Goal: Task Accomplishment & Management: Manage account settings

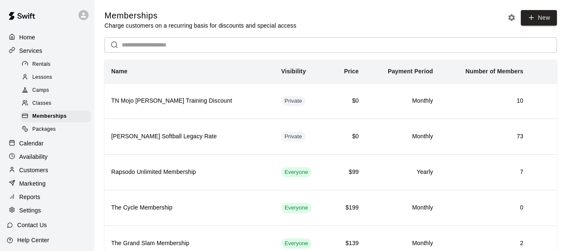
scroll to position [106, 0]
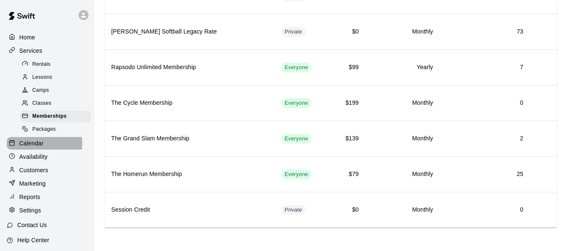
click at [30, 147] on p "Calendar" at bounding box center [31, 143] width 24 height 8
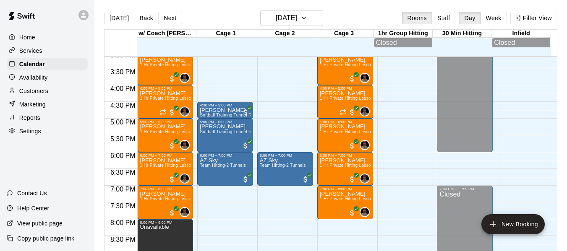
scroll to position [511, 0]
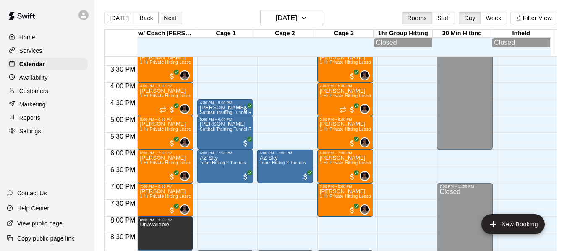
click at [175, 18] on button "Next" at bounding box center [169, 18] width 23 height 13
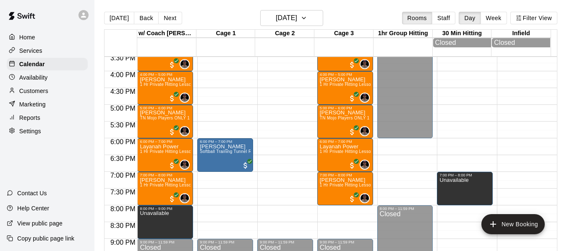
scroll to position [525, 0]
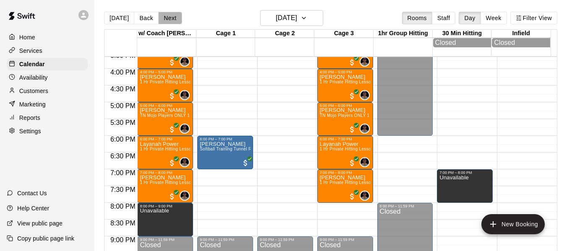
click at [170, 16] on button "Next" at bounding box center [169, 18] width 23 height 13
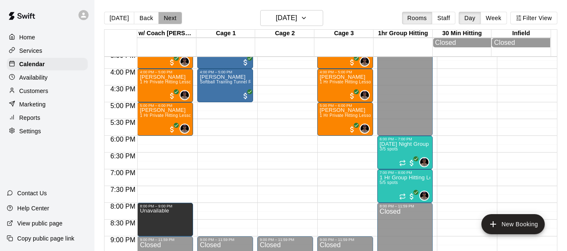
click at [170, 15] on button "Next" at bounding box center [169, 18] width 23 height 13
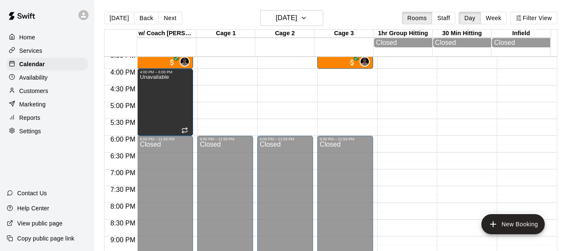
click at [170, 15] on button "Next" at bounding box center [169, 18] width 23 height 13
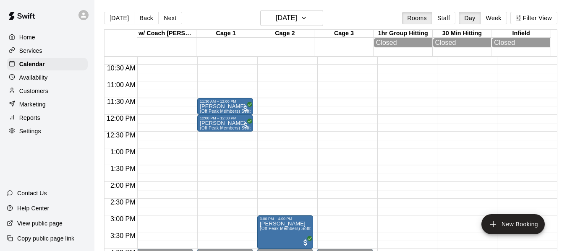
scroll to position [344, 0]
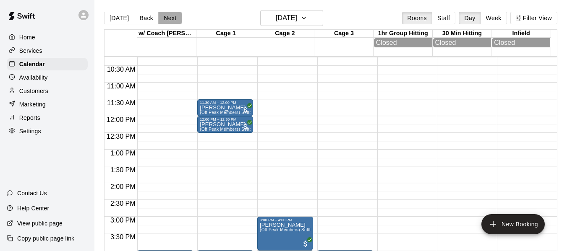
click at [168, 16] on button "Next" at bounding box center [169, 18] width 23 height 13
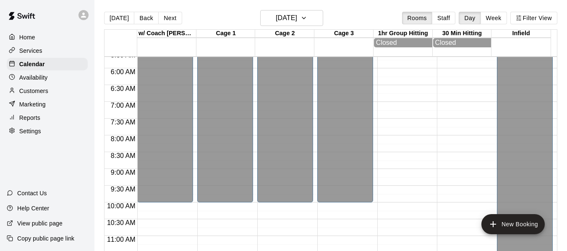
scroll to position [162, 0]
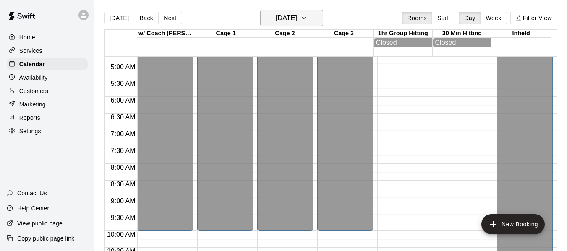
click at [305, 18] on icon "button" at bounding box center [303, 18] width 3 height 2
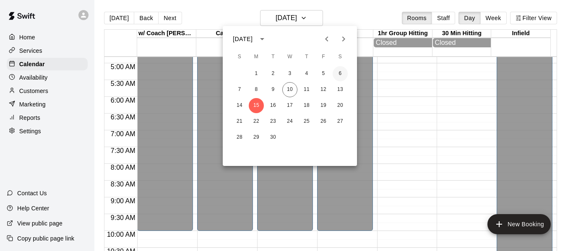
click at [339, 71] on button "6" at bounding box center [340, 73] width 15 height 15
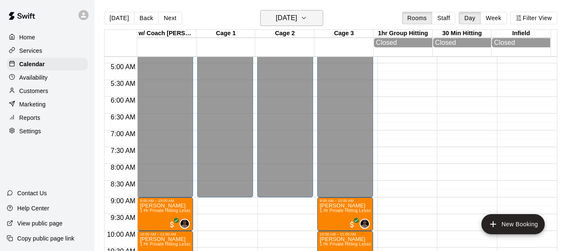
click at [297, 15] on h6 "[DATE]" at bounding box center [286, 18] width 21 height 12
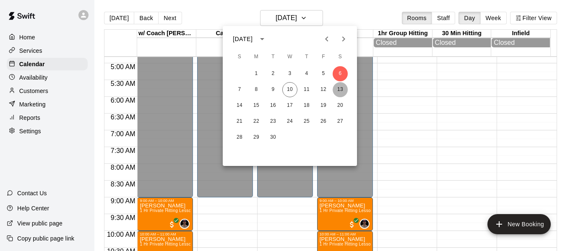
click at [340, 94] on button "13" at bounding box center [340, 89] width 15 height 15
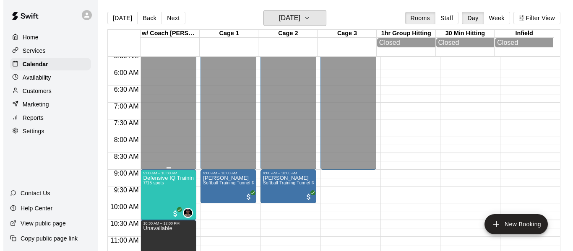
scroll to position [190, 0]
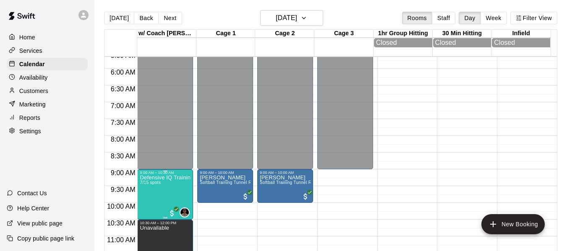
click at [176, 178] on p "Defensive IQ Training" at bounding box center [165, 178] width 51 height 0
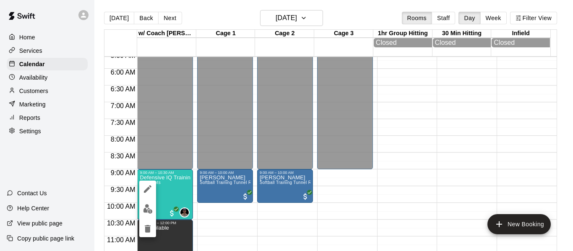
click at [177, 197] on div at bounding box center [286, 125] width 573 height 251
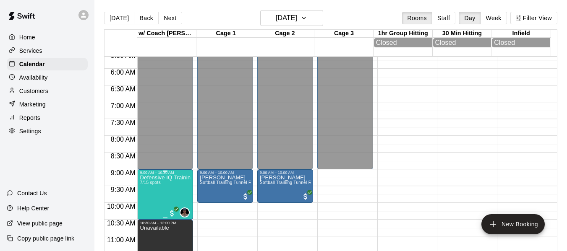
click at [177, 178] on p "Defensive IQ Training" at bounding box center [165, 178] width 51 height 0
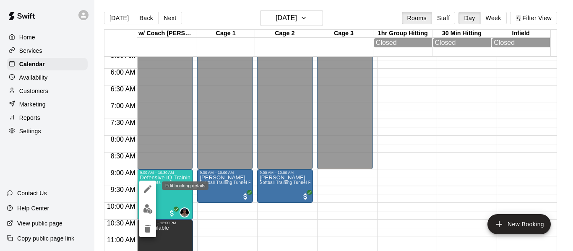
click at [146, 190] on icon "edit" at bounding box center [148, 189] width 8 height 8
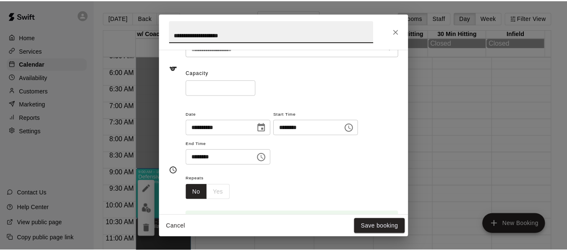
scroll to position [56, 0]
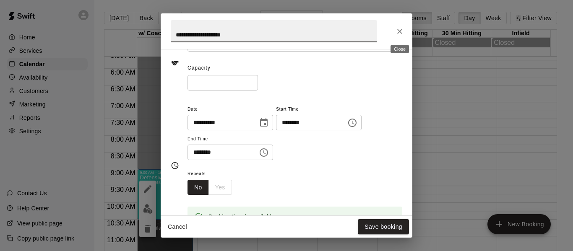
click at [405, 34] on button "Close" at bounding box center [399, 31] width 15 height 15
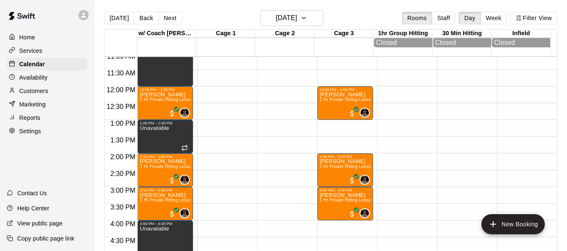
scroll to position [386, 0]
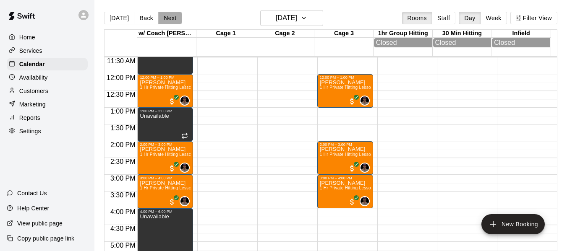
click at [160, 15] on button "Next" at bounding box center [169, 18] width 23 height 13
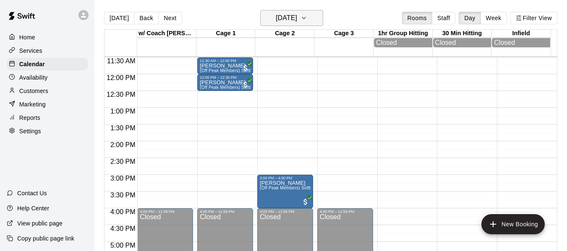
click at [307, 18] on icon "button" at bounding box center [303, 18] width 7 height 10
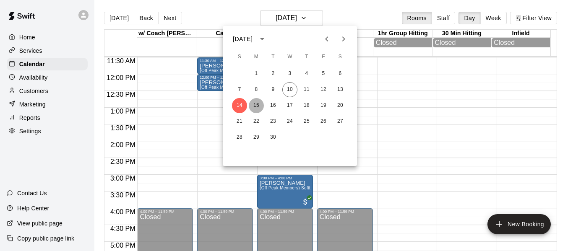
click at [257, 107] on button "15" at bounding box center [256, 105] width 15 height 15
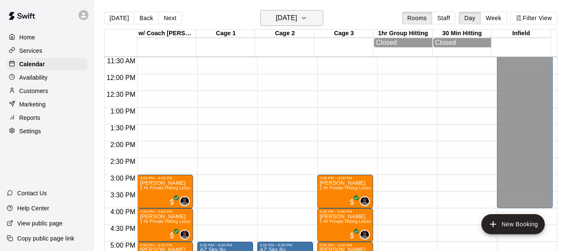
click at [307, 17] on icon "button" at bounding box center [303, 18] width 7 height 10
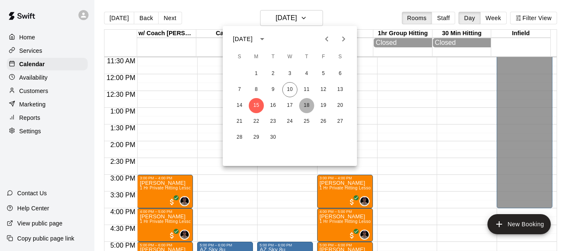
click at [311, 105] on button "18" at bounding box center [306, 105] width 15 height 15
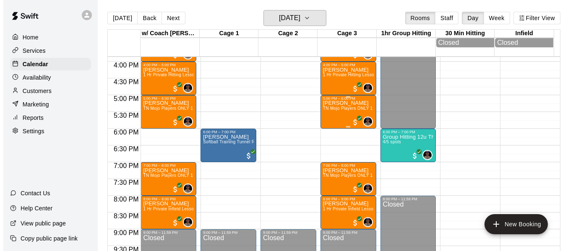
scroll to position [539, 0]
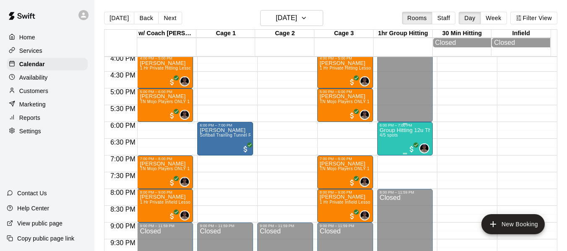
click at [393, 130] on p "Group Hitting 12u Through Middle School" at bounding box center [405, 130] width 51 height 0
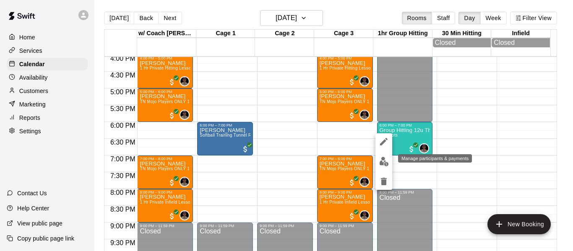
click at [382, 162] on img "edit" at bounding box center [384, 162] width 10 height 10
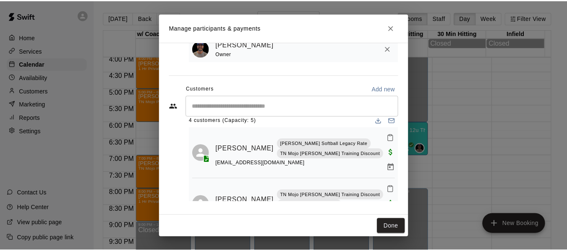
scroll to position [0, 0]
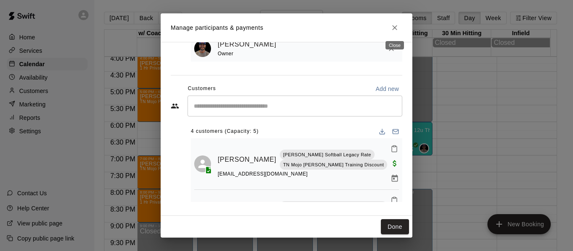
click at [396, 28] on icon "Close" at bounding box center [394, 27] width 5 height 5
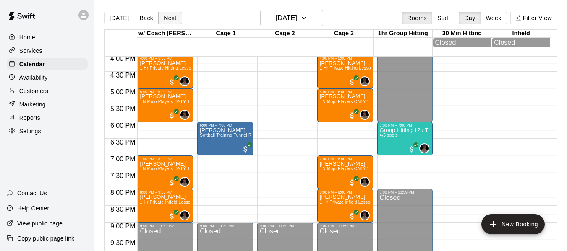
click at [172, 16] on button "Next" at bounding box center [169, 18] width 23 height 13
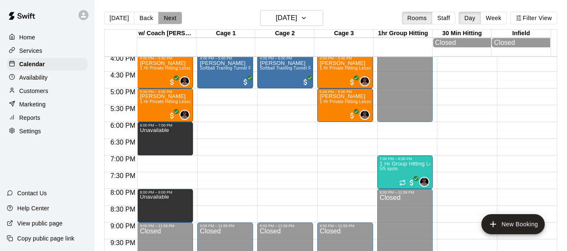
click at [172, 16] on button "Next" at bounding box center [169, 18] width 23 height 13
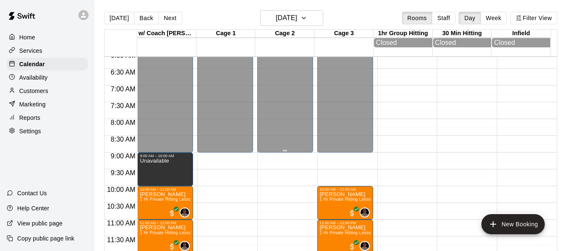
scroll to position [203, 0]
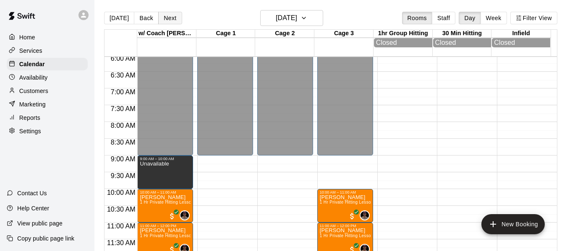
click at [172, 17] on button "Next" at bounding box center [169, 18] width 23 height 13
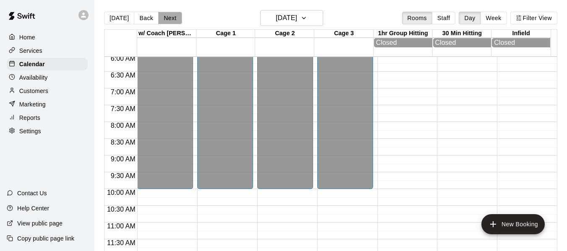
click at [172, 17] on button "Next" at bounding box center [169, 18] width 23 height 13
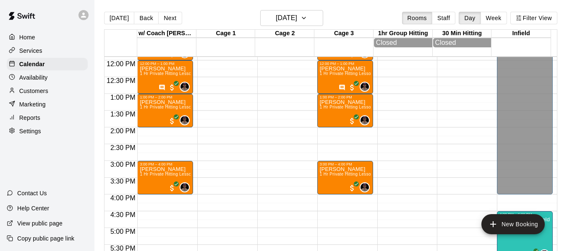
scroll to position [497, 0]
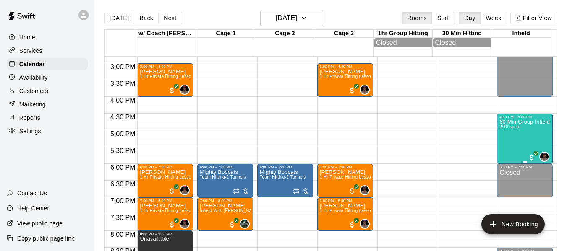
click at [510, 122] on p "60 Min Group Infield Training [DEMOGRAPHIC_DATA] to 10u Age Group" at bounding box center [524, 122] width 51 height 0
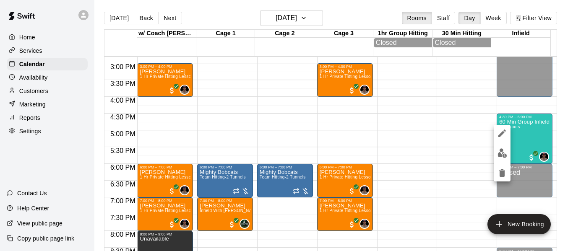
click at [493, 129] on div at bounding box center [286, 125] width 573 height 251
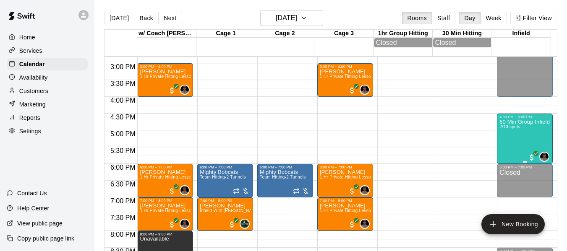
click at [508, 122] on p "60 Min Group Infield Training [DEMOGRAPHIC_DATA] to 10u Age Group" at bounding box center [524, 122] width 51 height 0
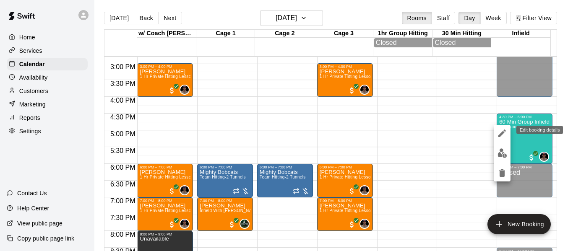
click at [502, 133] on icon "edit" at bounding box center [502, 134] width 8 height 8
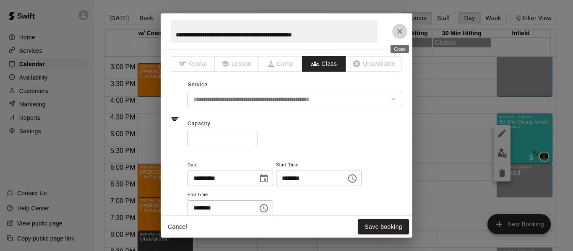
click at [398, 31] on icon "Close" at bounding box center [400, 31] width 8 height 8
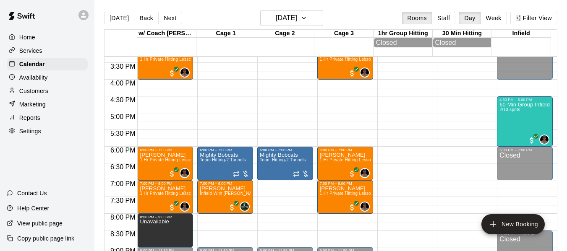
scroll to position [511, 0]
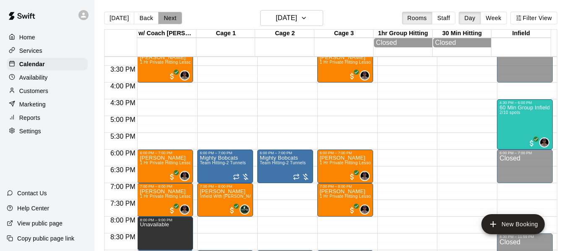
click at [167, 18] on button "Next" at bounding box center [169, 18] width 23 height 13
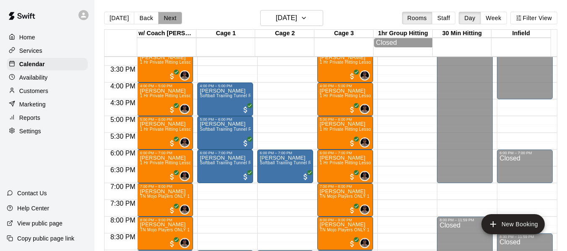
click at [167, 18] on button "Next" at bounding box center [169, 18] width 23 height 13
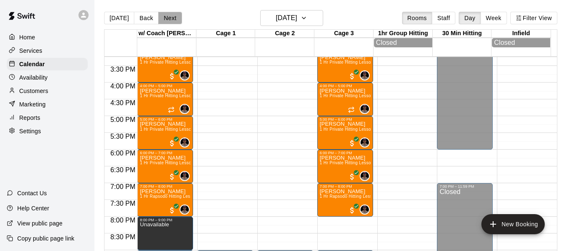
click at [167, 18] on button "Next" at bounding box center [169, 18] width 23 height 13
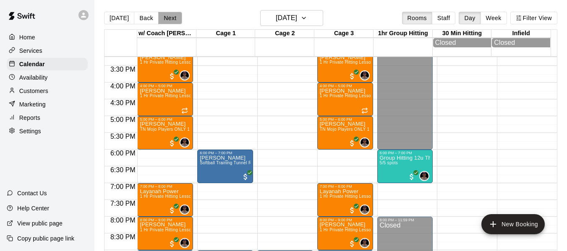
click at [174, 18] on button "Next" at bounding box center [169, 18] width 23 height 13
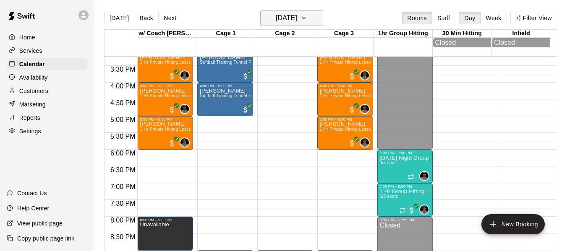
click at [307, 19] on icon "button" at bounding box center [303, 18] width 7 height 10
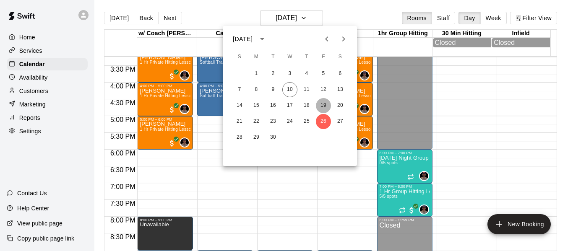
click at [324, 107] on button "19" at bounding box center [323, 105] width 15 height 15
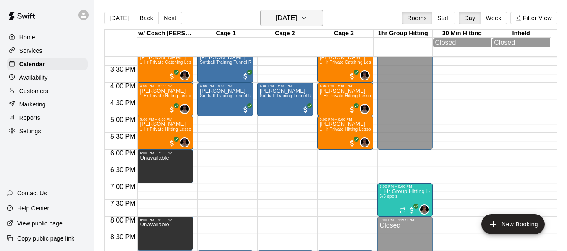
click at [307, 17] on icon "button" at bounding box center [303, 18] width 7 height 10
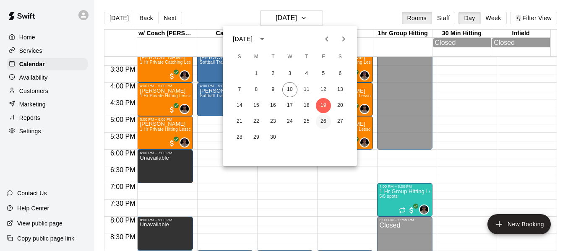
click at [324, 120] on button "26" at bounding box center [323, 121] width 15 height 15
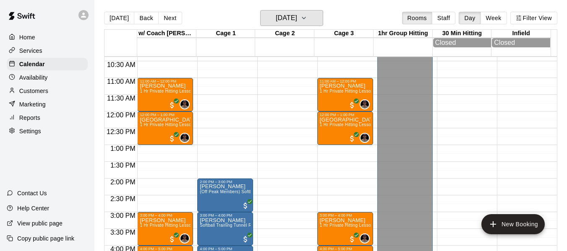
scroll to position [344, 0]
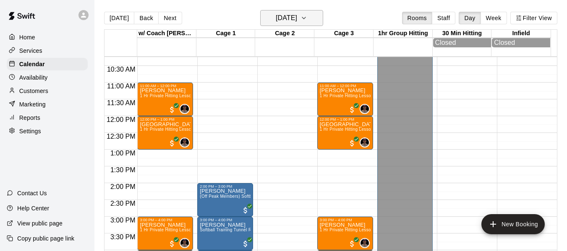
click at [297, 18] on h6 "[DATE]" at bounding box center [286, 18] width 21 height 12
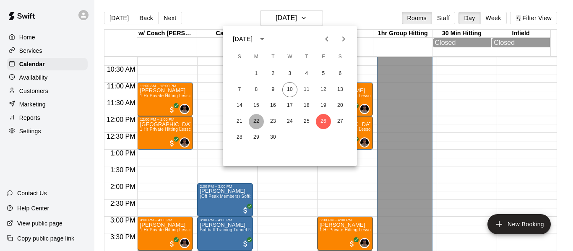
click at [253, 120] on button "22" at bounding box center [256, 121] width 15 height 15
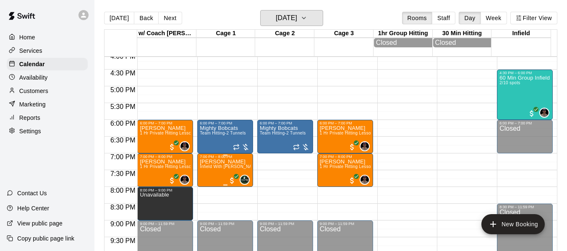
scroll to position [553, 0]
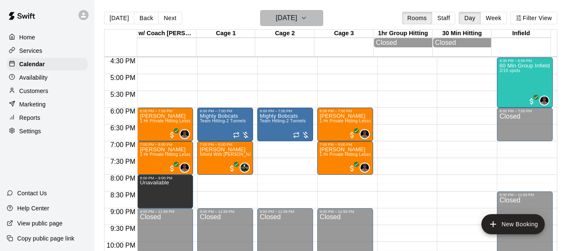
click at [307, 19] on icon "button" at bounding box center [303, 18] width 7 height 10
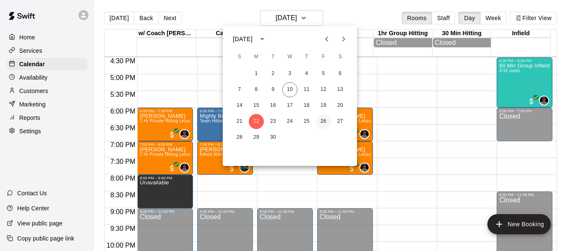
click at [325, 122] on button "26" at bounding box center [323, 121] width 15 height 15
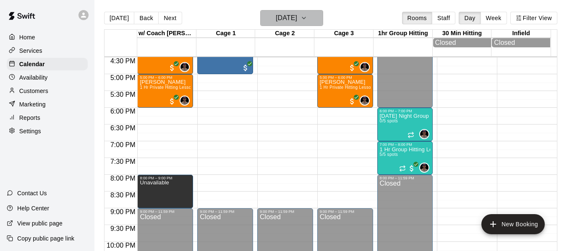
click at [313, 12] on button "[DATE]" at bounding box center [291, 18] width 63 height 16
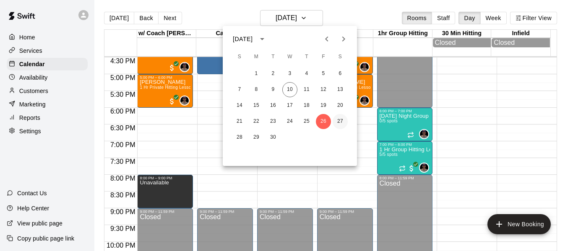
click at [342, 122] on button "27" at bounding box center [340, 121] width 15 height 15
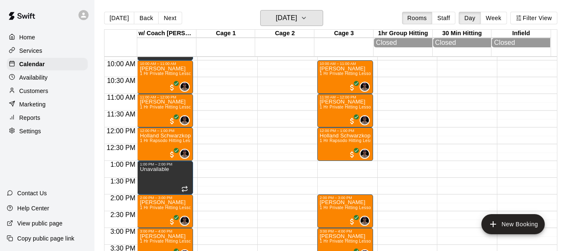
scroll to position [371, 0]
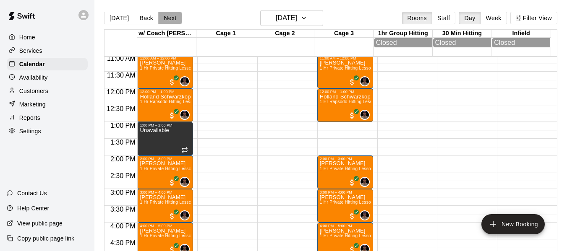
click at [168, 21] on button "Next" at bounding box center [169, 18] width 23 height 13
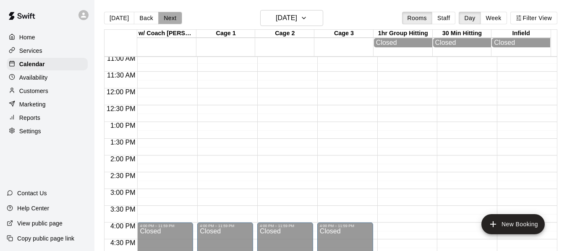
click at [168, 21] on button "Next" at bounding box center [169, 18] width 23 height 13
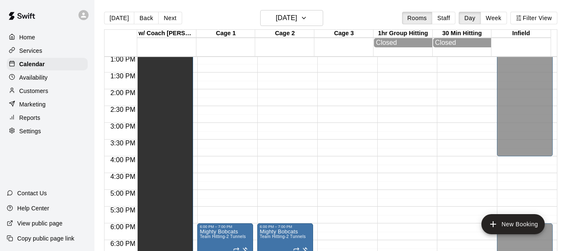
scroll to position [483, 0]
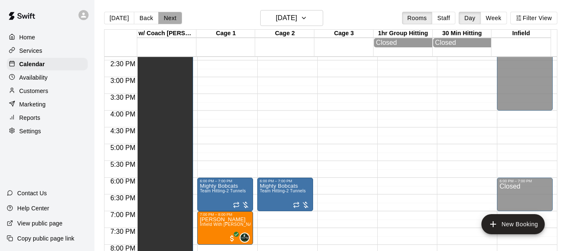
click at [172, 17] on button "Next" at bounding box center [169, 18] width 23 height 13
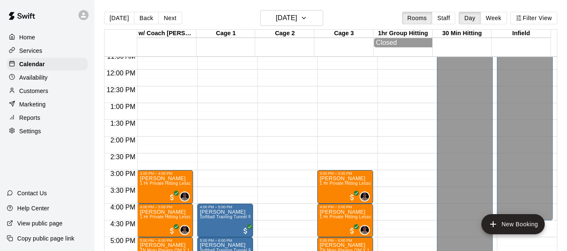
scroll to position [386, 0]
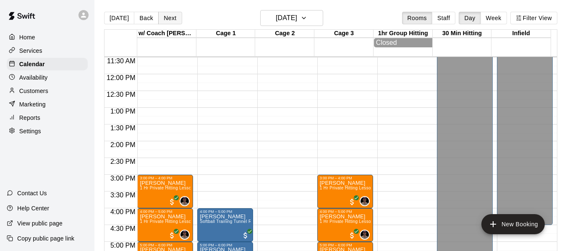
click at [167, 16] on button "Next" at bounding box center [169, 18] width 23 height 13
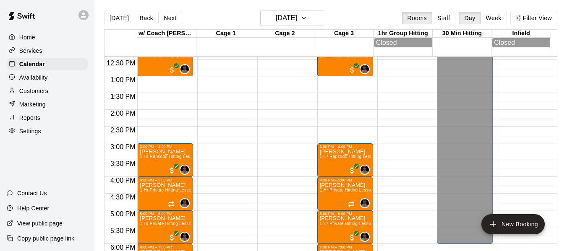
scroll to position [413, 0]
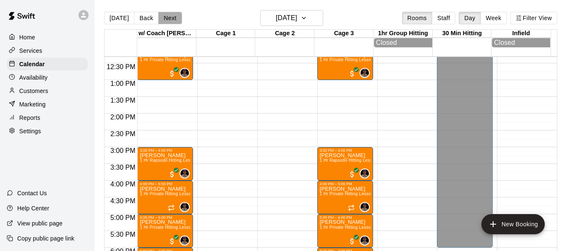
click at [168, 19] on button "Next" at bounding box center [169, 18] width 23 height 13
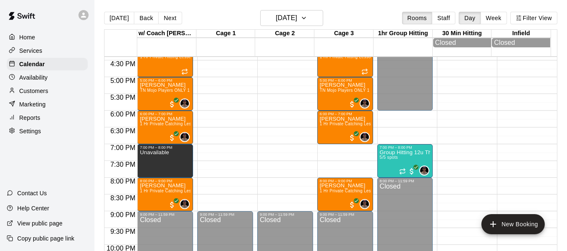
scroll to position [553, 0]
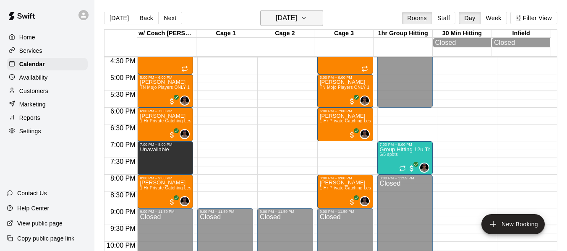
click at [305, 18] on icon "button" at bounding box center [303, 18] width 3 height 2
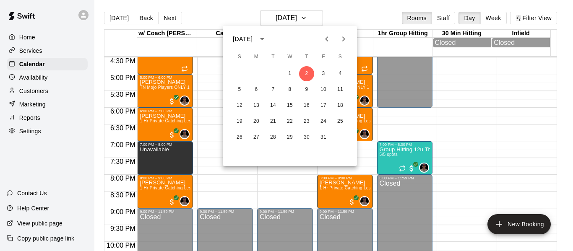
click at [327, 42] on icon "Previous month" at bounding box center [327, 39] width 10 height 10
click at [322, 124] on button "26" at bounding box center [323, 121] width 15 height 15
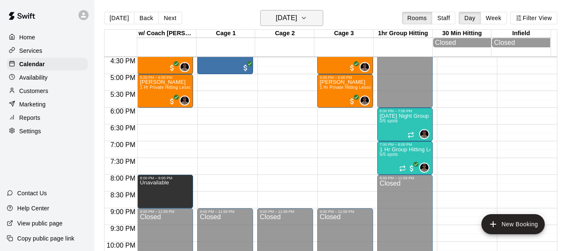
click at [307, 18] on icon "button" at bounding box center [303, 18] width 7 height 10
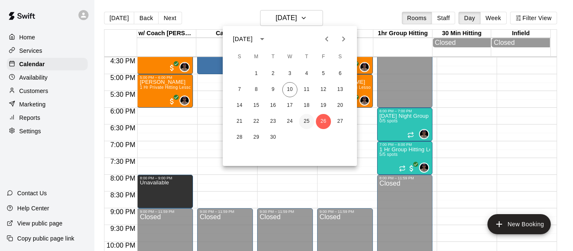
click at [303, 121] on button "25" at bounding box center [306, 121] width 15 height 15
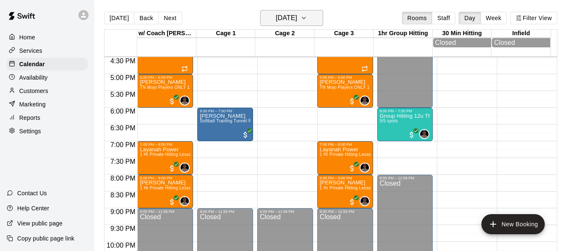
click at [305, 18] on icon "button" at bounding box center [303, 18] width 3 height 2
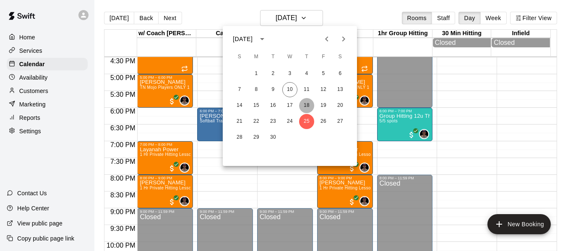
click at [308, 107] on button "18" at bounding box center [306, 105] width 15 height 15
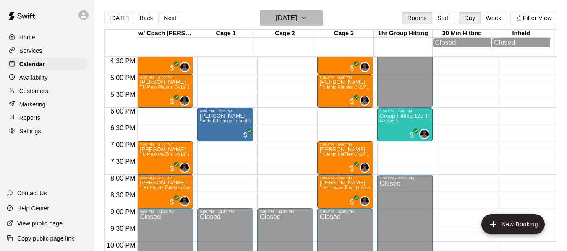
click at [307, 17] on icon "button" at bounding box center [303, 18] width 7 height 10
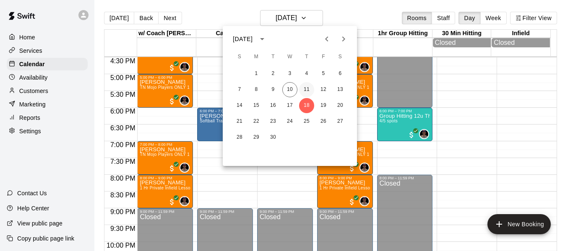
click at [307, 89] on button "11" at bounding box center [306, 89] width 15 height 15
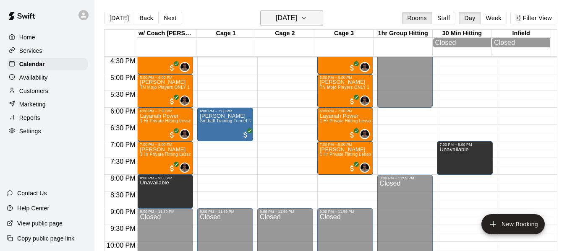
click at [307, 21] on icon "button" at bounding box center [303, 18] width 7 height 10
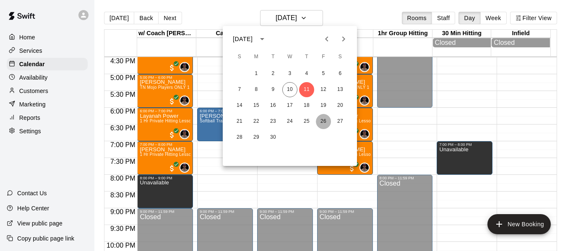
click at [323, 122] on button "26" at bounding box center [323, 121] width 15 height 15
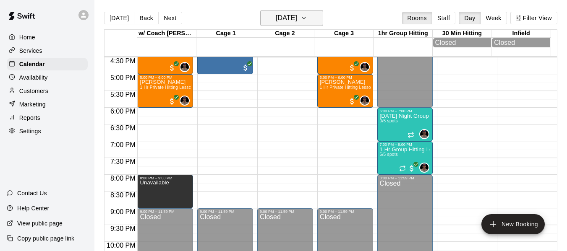
click at [307, 20] on icon "button" at bounding box center [303, 18] width 7 height 10
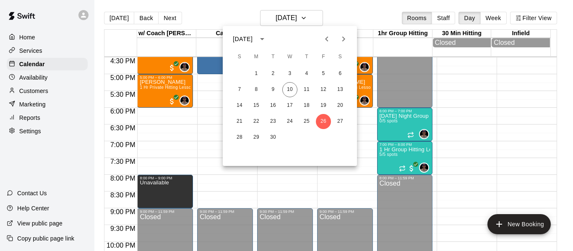
click at [343, 42] on icon "Next month" at bounding box center [344, 39] width 10 height 10
click at [306, 74] on button "2" at bounding box center [306, 73] width 15 height 15
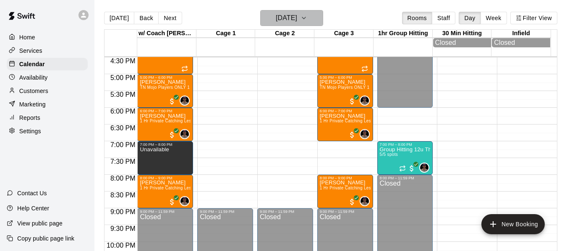
click at [307, 16] on icon "button" at bounding box center [303, 18] width 7 height 10
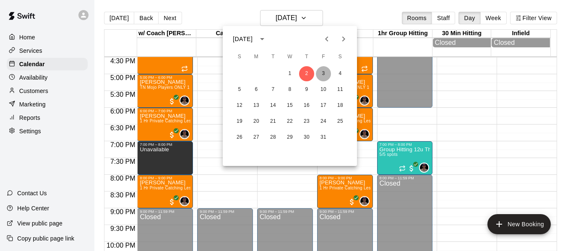
click at [320, 74] on button "3" at bounding box center [323, 73] width 15 height 15
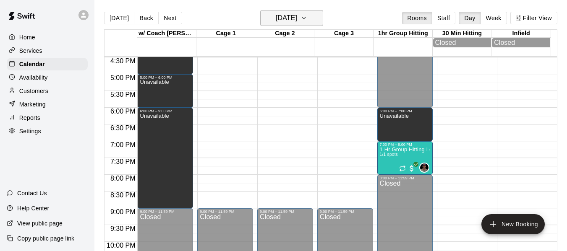
click at [315, 20] on button "[DATE]" at bounding box center [291, 18] width 63 height 16
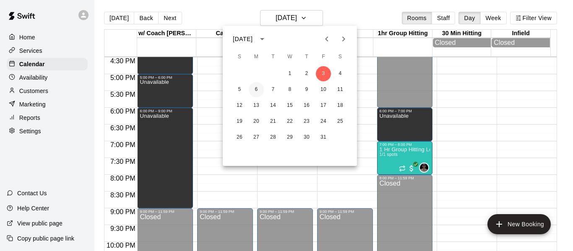
click at [256, 91] on button "6" at bounding box center [256, 89] width 15 height 15
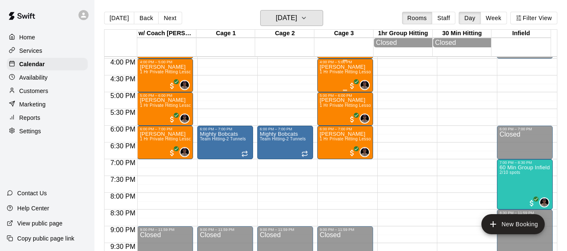
scroll to position [539, 0]
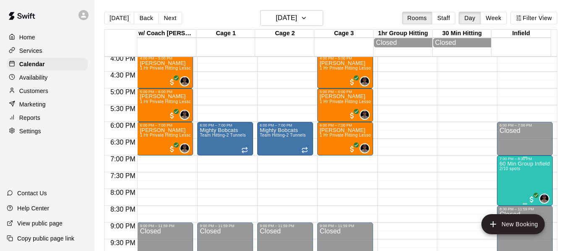
click at [518, 164] on p "60 Min Group Infield Training 12u And Older" at bounding box center [524, 164] width 51 height 0
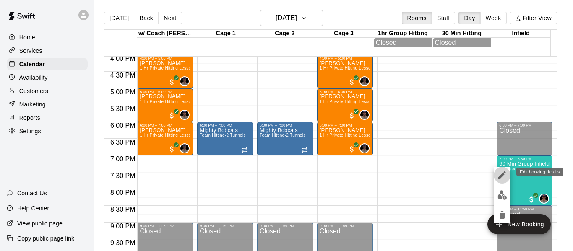
click at [501, 174] on icon "edit" at bounding box center [502, 175] width 10 height 10
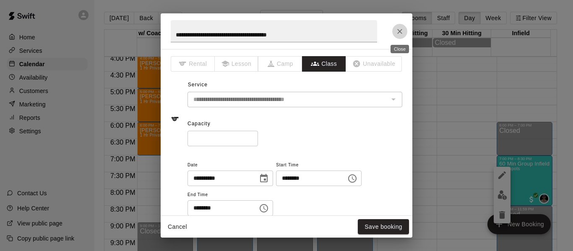
click at [402, 31] on icon "Close" at bounding box center [400, 31] width 8 height 8
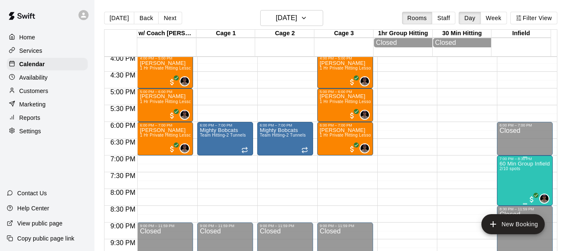
click at [509, 164] on p "60 Min Group Infield Training 12u And Older" at bounding box center [524, 164] width 51 height 0
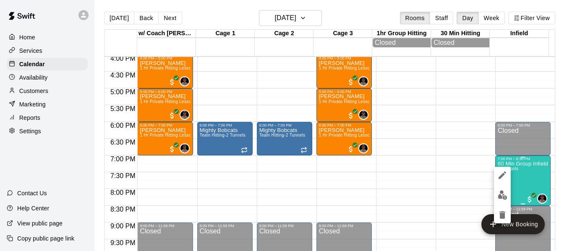
click at [509, 167] on div at bounding box center [283, 125] width 567 height 251
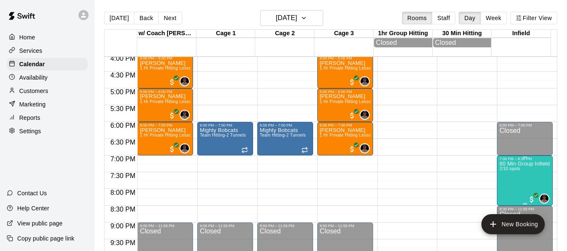
click at [510, 164] on p "60 Min Group Infield Training 12u And Older" at bounding box center [524, 164] width 51 height 0
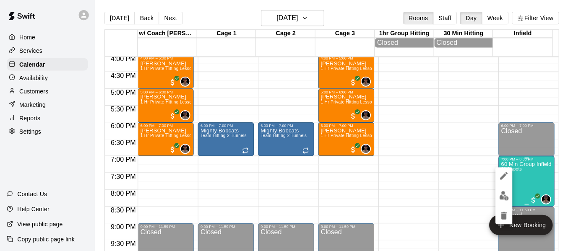
click at [510, 166] on div at bounding box center [286, 125] width 573 height 251
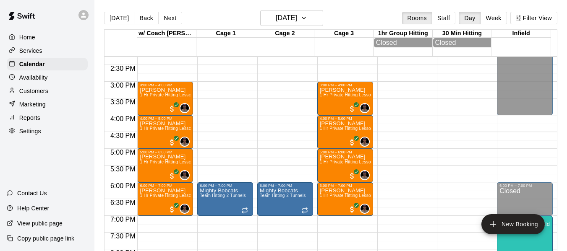
scroll to position [455, 0]
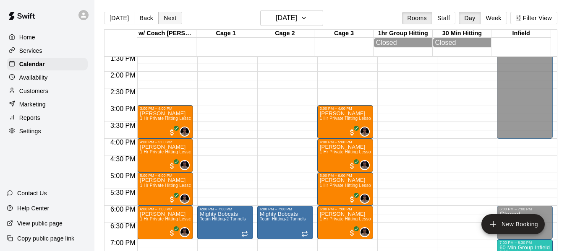
click at [174, 19] on button "Next" at bounding box center [169, 18] width 23 height 13
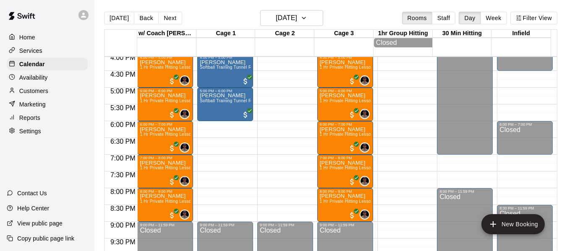
scroll to position [553, 0]
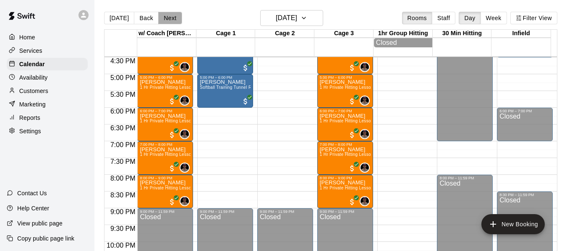
click at [166, 21] on button "Next" at bounding box center [169, 18] width 23 height 13
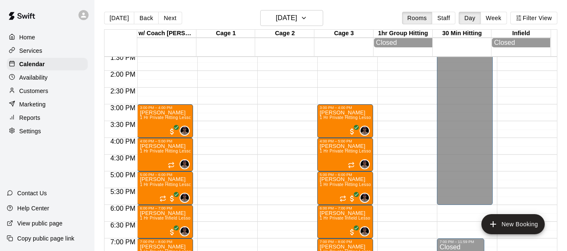
scroll to position [441, 0]
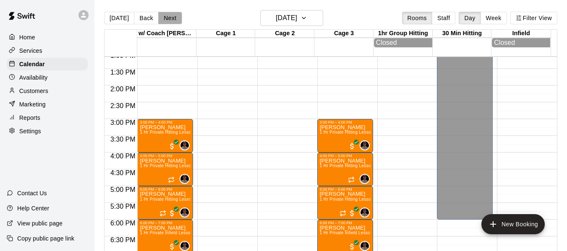
click at [167, 21] on button "Next" at bounding box center [169, 18] width 23 height 13
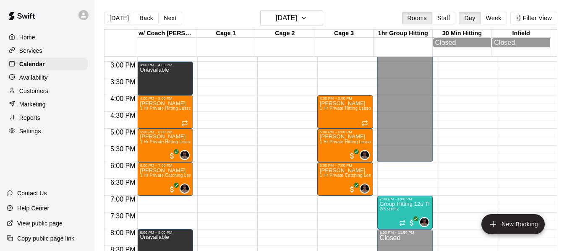
scroll to position [539, 0]
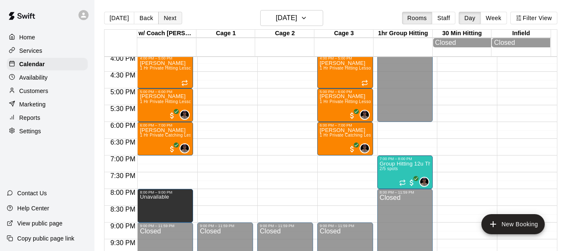
click at [172, 18] on button "Next" at bounding box center [169, 18] width 23 height 13
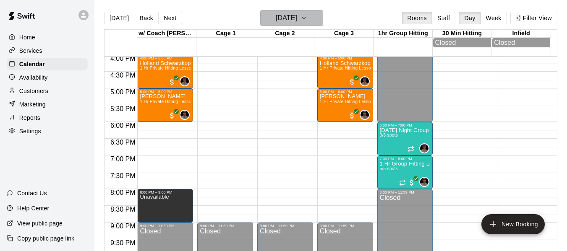
click at [307, 15] on icon "button" at bounding box center [303, 18] width 7 height 10
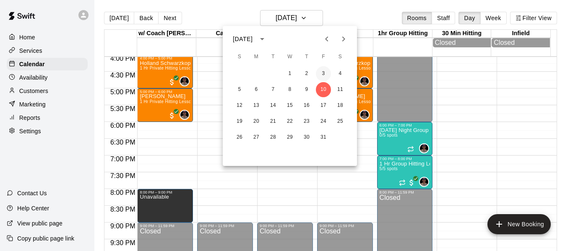
click at [323, 75] on button "3" at bounding box center [323, 73] width 15 height 15
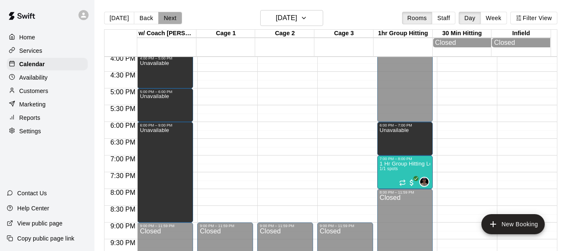
click at [163, 19] on button "Next" at bounding box center [169, 18] width 23 height 13
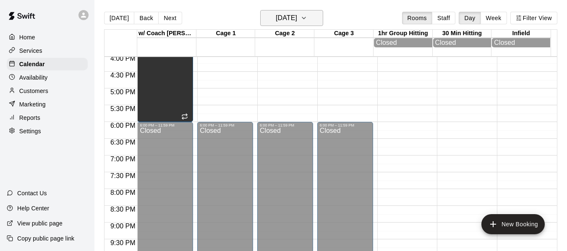
click at [321, 18] on button "[DATE]" at bounding box center [291, 18] width 63 height 16
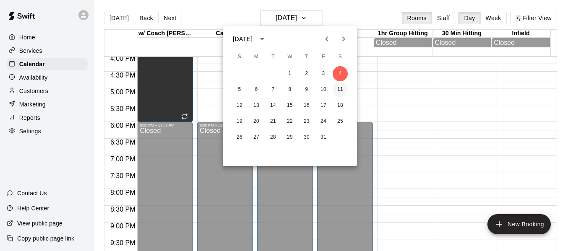
click at [341, 90] on button "11" at bounding box center [340, 89] width 15 height 15
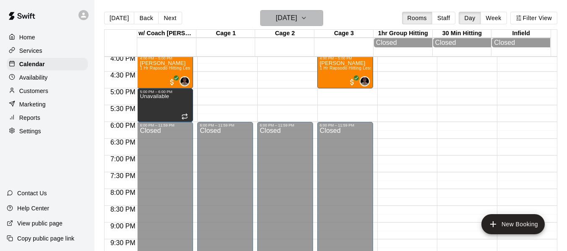
click at [323, 15] on button "[DATE]" at bounding box center [291, 18] width 63 height 16
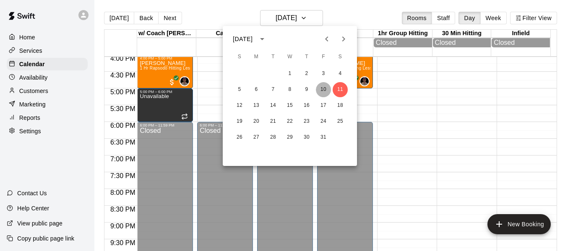
click at [324, 92] on button "10" at bounding box center [323, 89] width 15 height 15
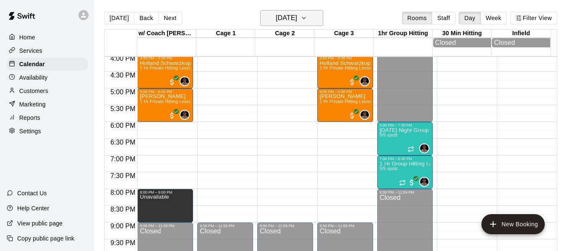
click at [307, 19] on icon "button" at bounding box center [303, 18] width 7 height 10
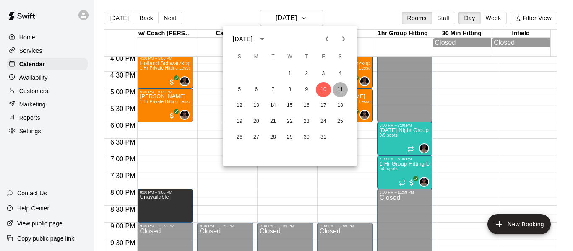
click at [340, 88] on button "11" at bounding box center [340, 89] width 15 height 15
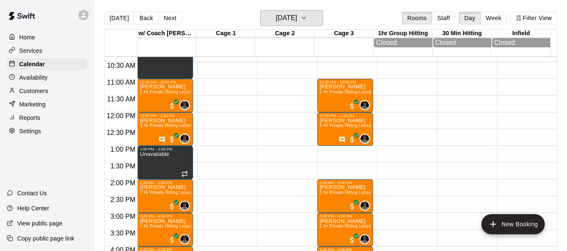
scroll to position [344, 0]
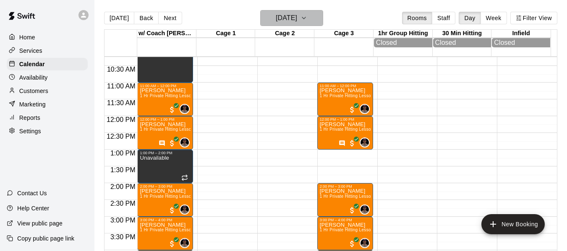
click at [307, 15] on icon "button" at bounding box center [303, 18] width 7 height 10
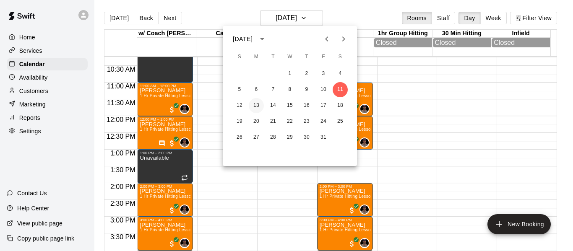
click at [257, 105] on button "13" at bounding box center [256, 105] width 15 height 15
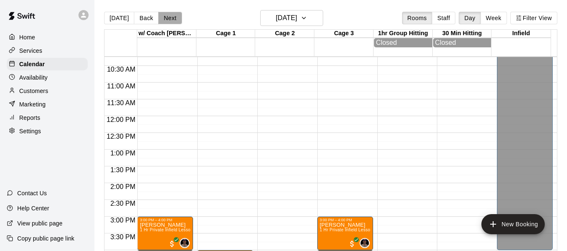
click at [175, 18] on button "Next" at bounding box center [169, 18] width 23 height 13
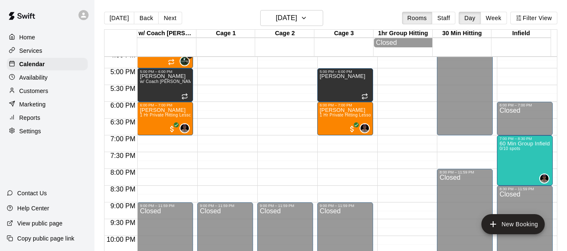
scroll to position [567, 0]
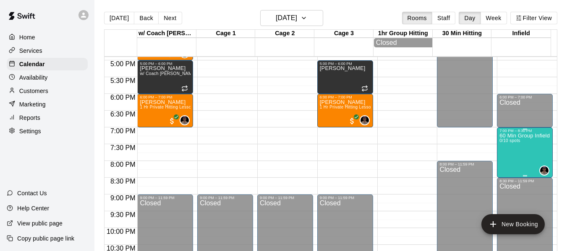
click at [522, 136] on p "60 Min Group Infield Training 12u And Older" at bounding box center [524, 136] width 51 height 0
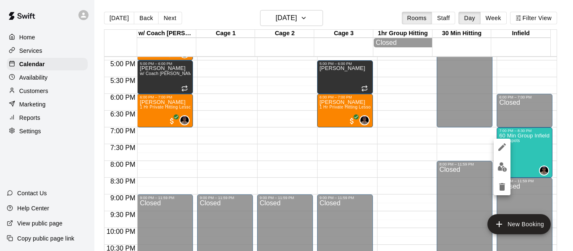
click at [499, 146] on icon "edit" at bounding box center [502, 147] width 10 height 10
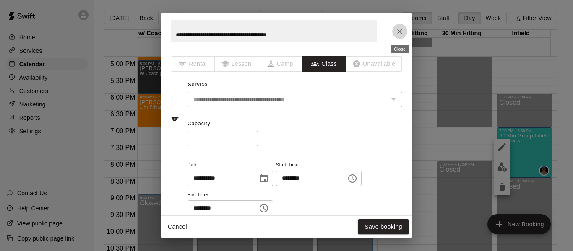
click at [400, 31] on icon "Close" at bounding box center [399, 31] width 5 height 5
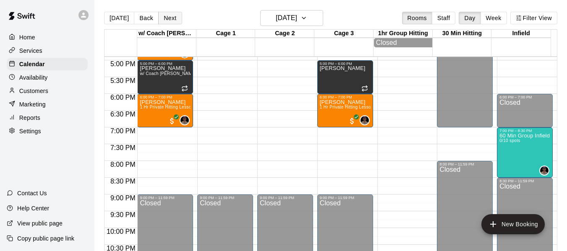
drag, startPoint x: 120, startPoint y: 19, endPoint x: 160, endPoint y: 19, distance: 39.4
click at [160, 19] on div "[DATE] Back Next" at bounding box center [143, 18] width 78 height 13
click at [164, 18] on button "Next" at bounding box center [169, 18] width 23 height 13
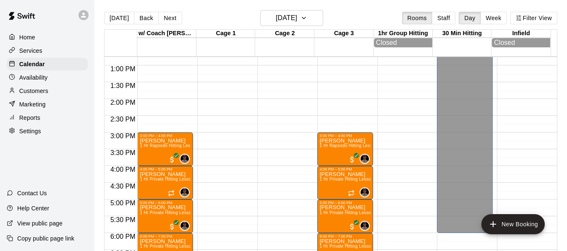
scroll to position [427, 0]
click at [167, 18] on button "Next" at bounding box center [169, 18] width 23 height 13
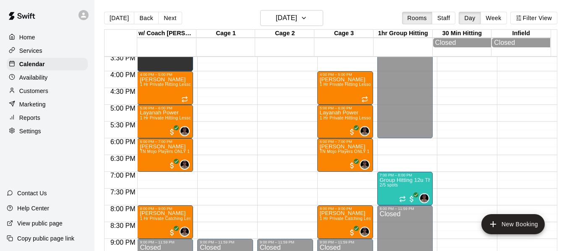
scroll to position [525, 0]
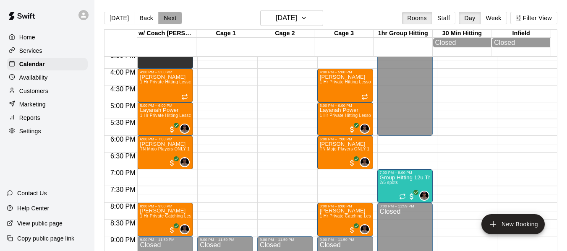
click at [165, 23] on button "Next" at bounding box center [169, 18] width 23 height 13
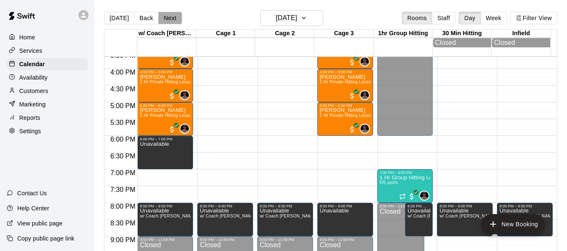
click at [170, 18] on button "Next" at bounding box center [169, 18] width 23 height 13
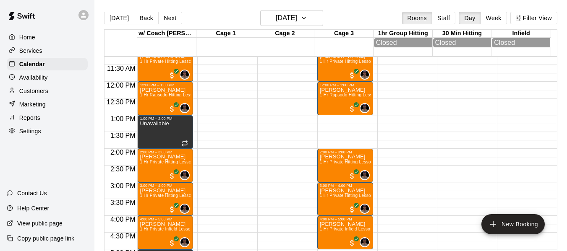
scroll to position [371, 0]
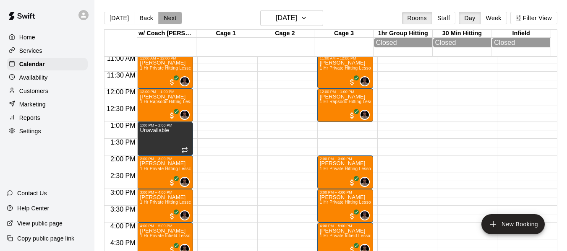
click at [169, 16] on button "Next" at bounding box center [169, 18] width 23 height 13
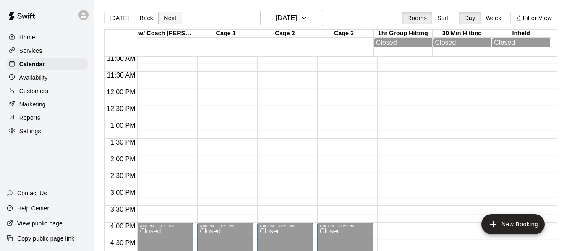
click at [176, 23] on button "Next" at bounding box center [169, 18] width 23 height 13
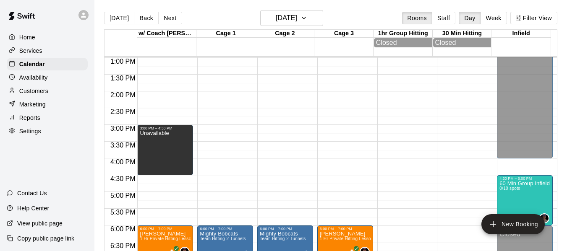
scroll to position [469, 0]
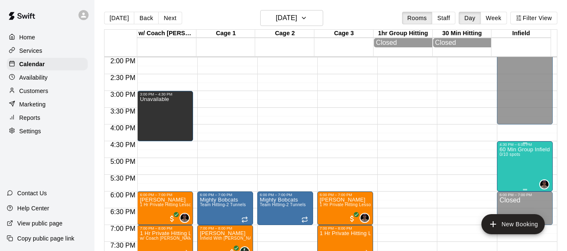
click at [525, 150] on p "60 Min Group Infield Training [DEMOGRAPHIC_DATA] to 10u Age Group" at bounding box center [524, 150] width 51 height 0
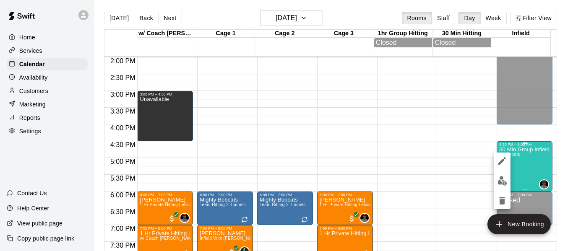
click at [525, 153] on div at bounding box center [286, 125] width 573 height 251
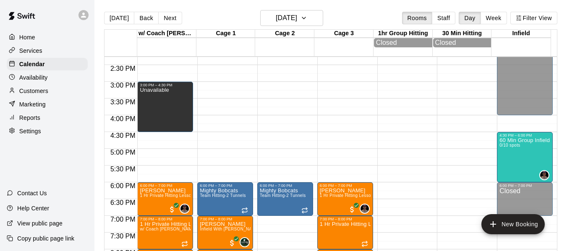
scroll to position [483, 0]
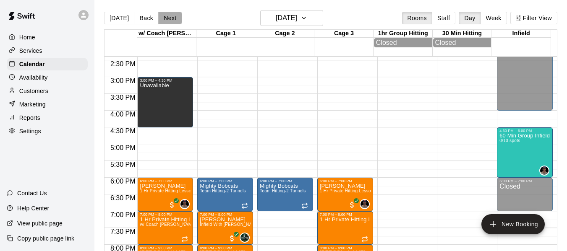
click at [162, 18] on button "Next" at bounding box center [169, 18] width 23 height 13
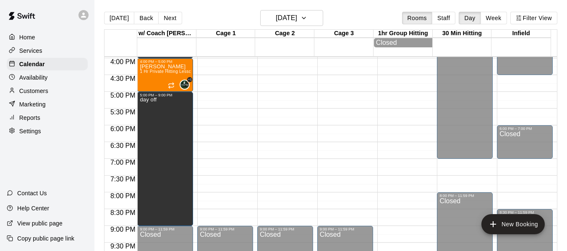
scroll to position [539, 0]
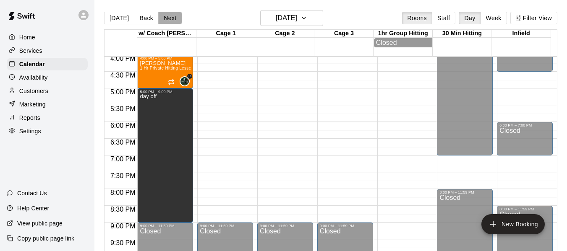
click at [172, 19] on button "Next" at bounding box center [169, 18] width 23 height 13
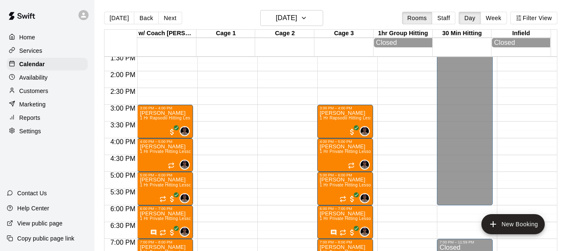
scroll to position [455, 0]
click at [169, 16] on button "Next" at bounding box center [169, 18] width 23 height 13
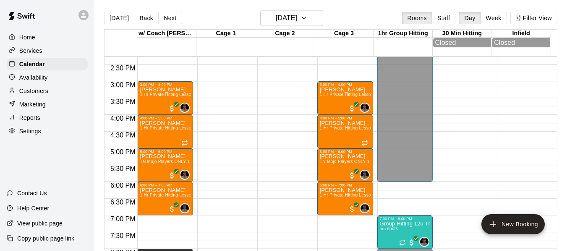
scroll to position [469, 0]
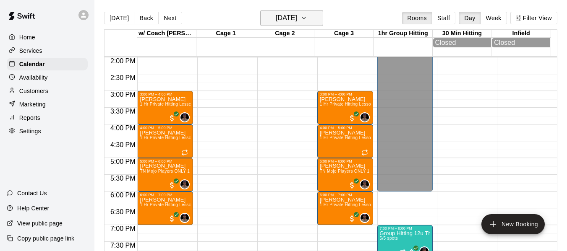
click at [307, 15] on icon "button" at bounding box center [303, 18] width 7 height 10
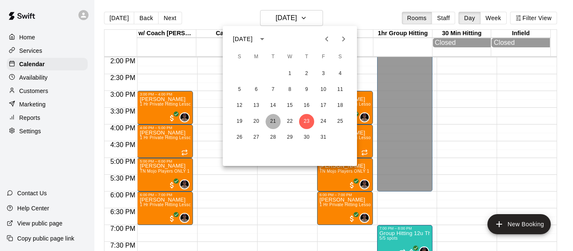
click at [272, 121] on button "21" at bounding box center [273, 121] width 15 height 15
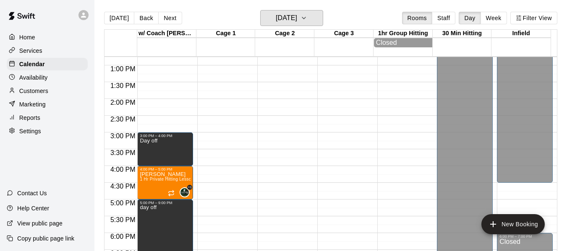
scroll to position [386, 0]
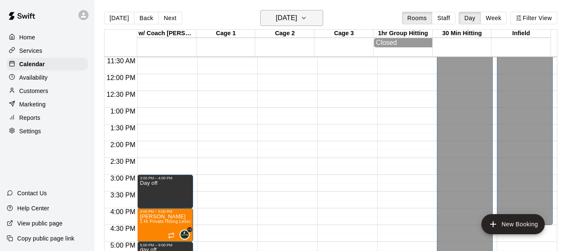
click at [307, 21] on icon "button" at bounding box center [303, 18] width 7 height 10
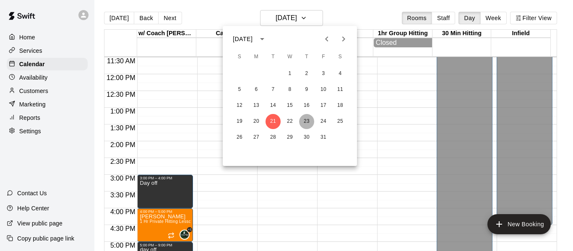
click at [310, 121] on button "23" at bounding box center [306, 121] width 15 height 15
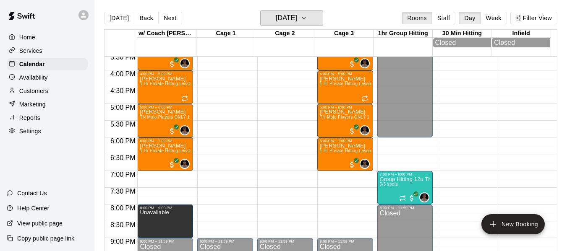
scroll to position [525, 0]
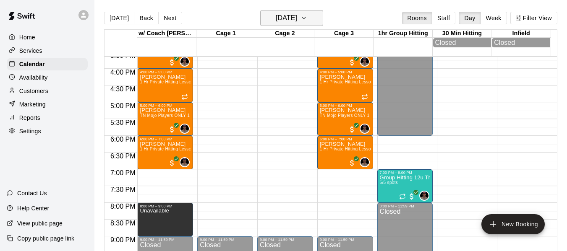
click at [307, 19] on icon "button" at bounding box center [303, 18] width 7 height 10
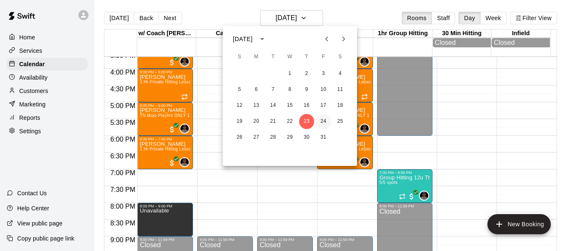
click at [321, 122] on button "24" at bounding box center [323, 121] width 15 height 15
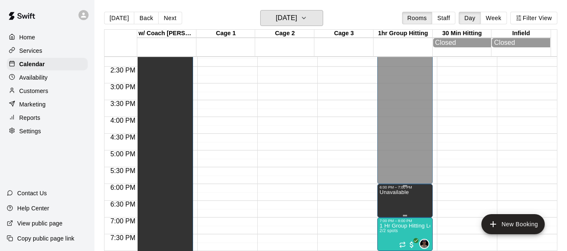
scroll to position [483, 0]
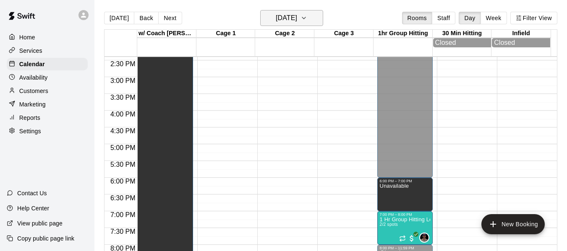
click at [307, 18] on icon "button" at bounding box center [303, 18] width 7 height 10
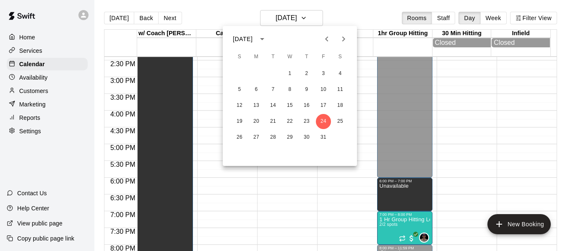
click at [171, 15] on div at bounding box center [286, 125] width 573 height 251
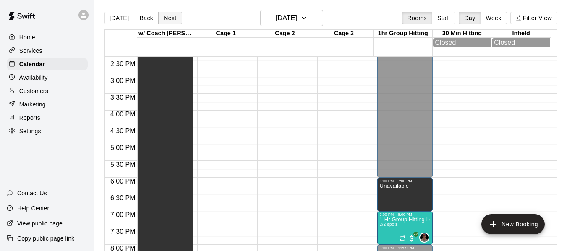
click at [167, 16] on button "Next" at bounding box center [169, 18] width 23 height 13
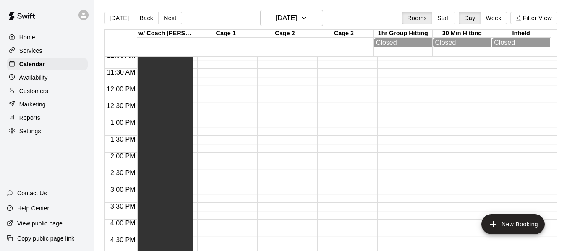
scroll to position [344, 0]
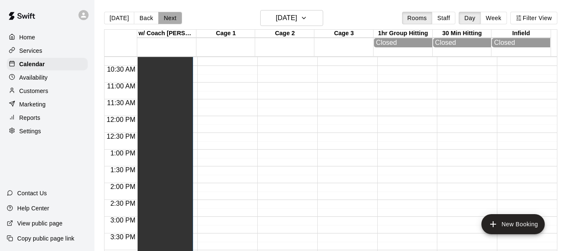
click at [168, 23] on button "Next" at bounding box center [169, 18] width 23 height 13
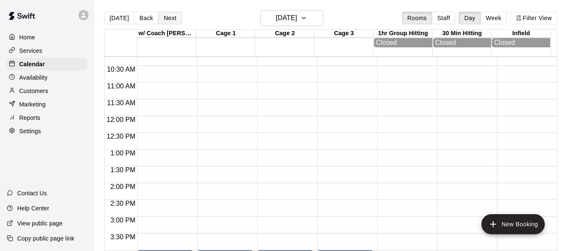
click at [168, 16] on button "Next" at bounding box center [169, 18] width 23 height 13
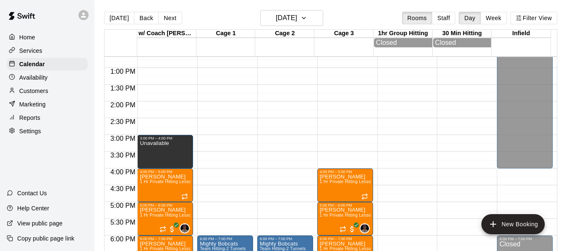
scroll to position [422, 0]
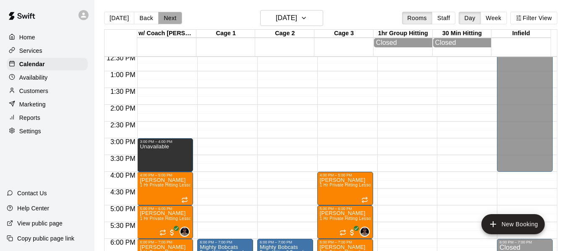
click at [174, 16] on button "Next" at bounding box center [169, 18] width 23 height 13
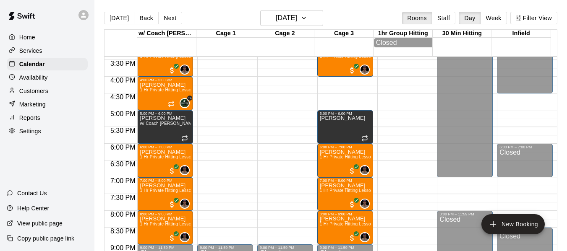
scroll to position [520, 0]
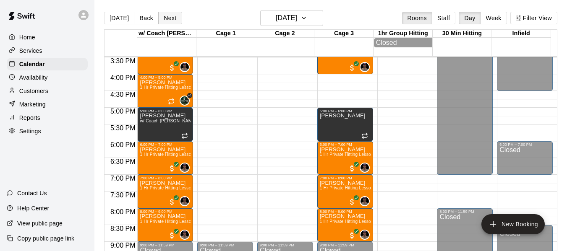
click at [164, 19] on button "Next" at bounding box center [169, 18] width 23 height 13
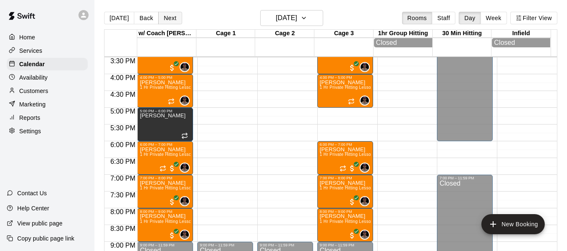
click at [165, 16] on button "Next" at bounding box center [169, 18] width 23 height 13
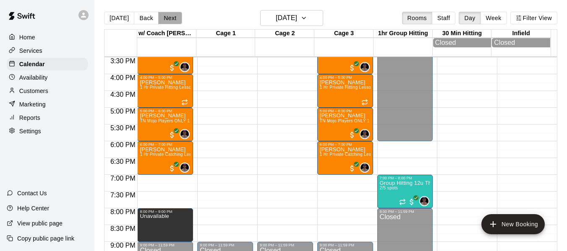
click at [164, 23] on button "Next" at bounding box center [169, 18] width 23 height 13
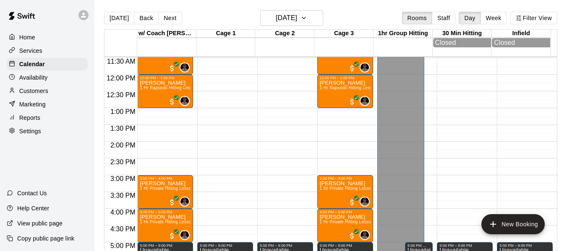
scroll to position [380, 0]
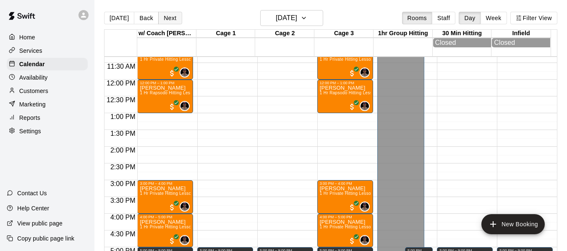
click at [169, 21] on button "Next" at bounding box center [169, 18] width 23 height 13
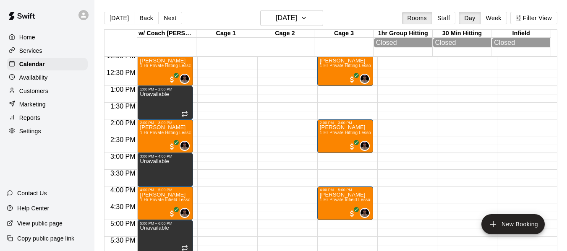
scroll to position [408, 0]
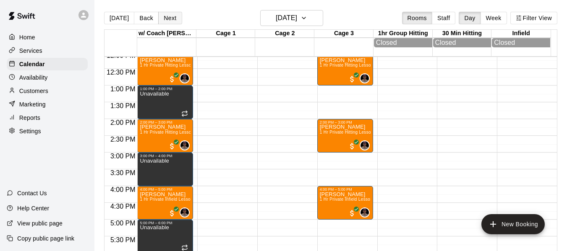
click at [172, 17] on button "Next" at bounding box center [169, 18] width 23 height 13
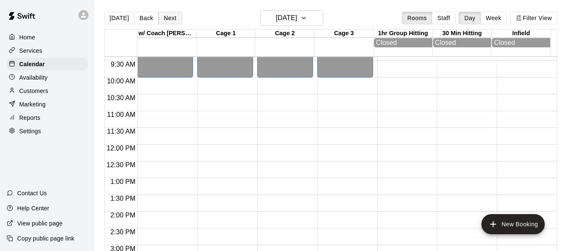
scroll to position [310, 0]
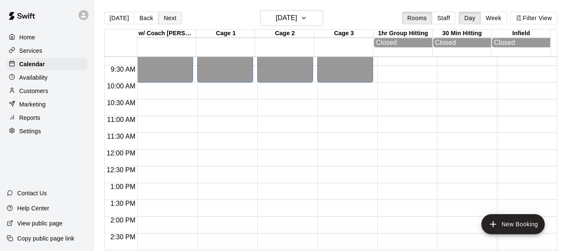
click at [172, 16] on button "Next" at bounding box center [169, 18] width 23 height 13
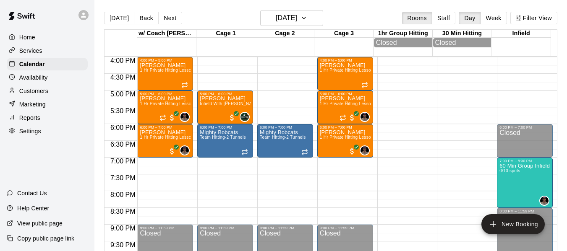
scroll to position [548, 0]
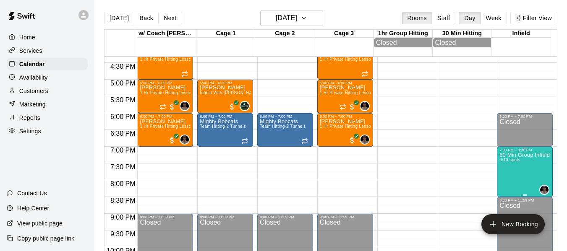
click at [535, 155] on p "60 Min Group Infield Training 12u And Older" at bounding box center [524, 155] width 51 height 0
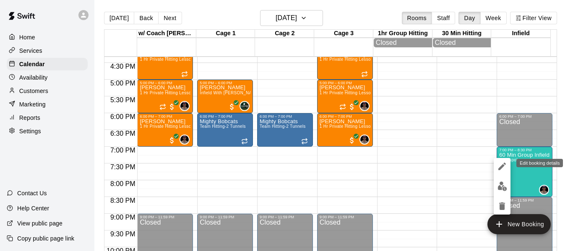
click at [503, 167] on icon "edit" at bounding box center [502, 167] width 8 height 8
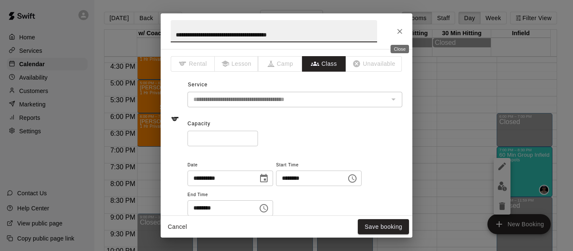
click at [399, 30] on icon "Close" at bounding box center [400, 31] width 8 height 8
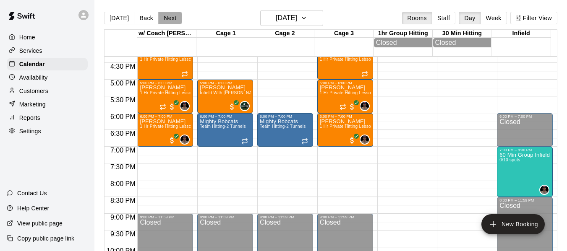
click at [170, 19] on button "Next" at bounding box center [169, 18] width 23 height 13
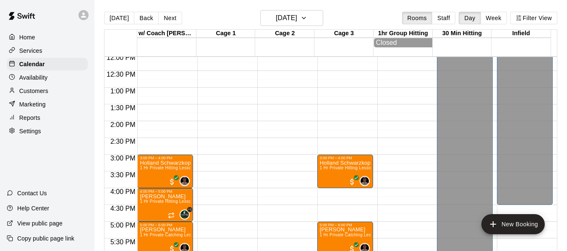
scroll to position [394, 0]
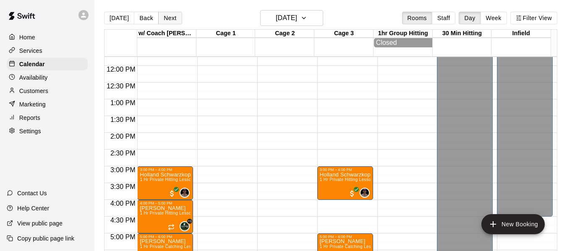
click at [170, 16] on button "Next" at bounding box center [169, 18] width 23 height 13
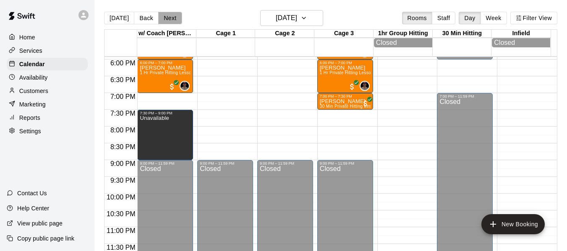
click at [169, 15] on button "Next" at bounding box center [169, 18] width 23 height 13
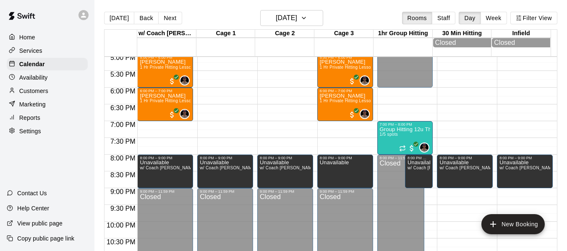
scroll to position [576, 0]
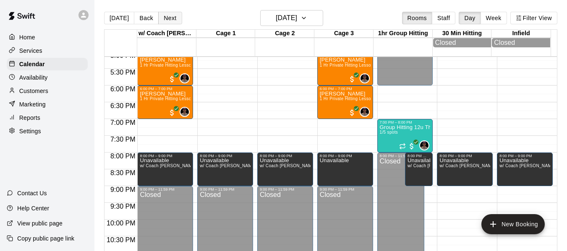
click at [170, 21] on button "Next" at bounding box center [169, 18] width 23 height 13
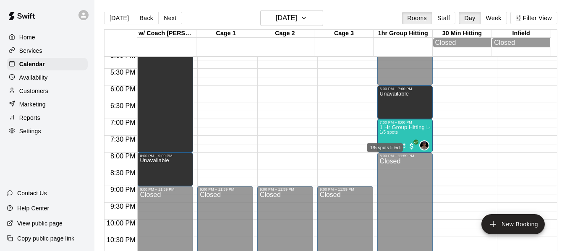
click at [381, 138] on div "1/5 spots filled" at bounding box center [385, 145] width 38 height 15
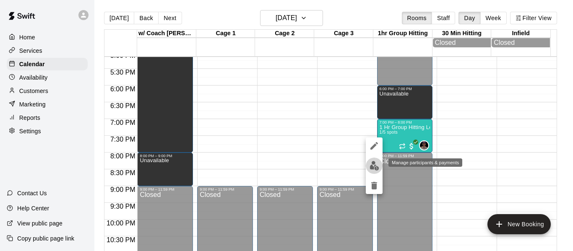
click at [374, 167] on img "edit" at bounding box center [375, 166] width 10 height 10
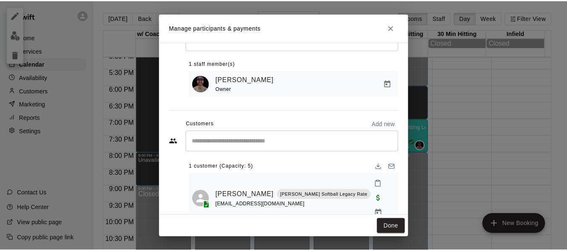
scroll to position [35, 0]
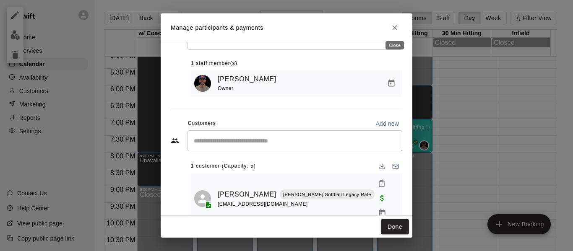
click at [397, 27] on icon "Close" at bounding box center [395, 27] width 8 height 8
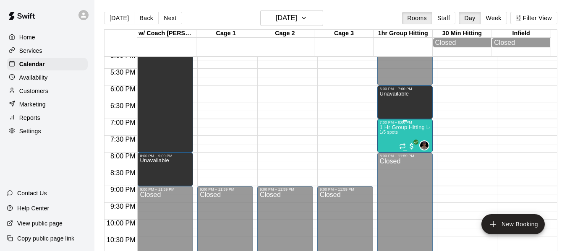
click at [390, 128] on p "1 Hr Group Hitting Lessons 12u And Older" at bounding box center [405, 128] width 51 height 0
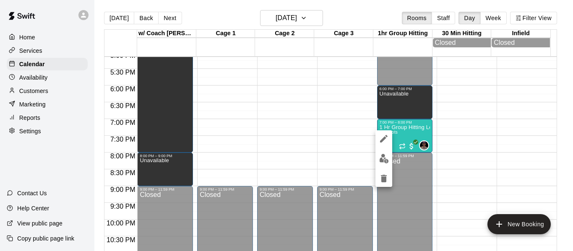
click at [384, 141] on icon "edit" at bounding box center [384, 139] width 10 height 10
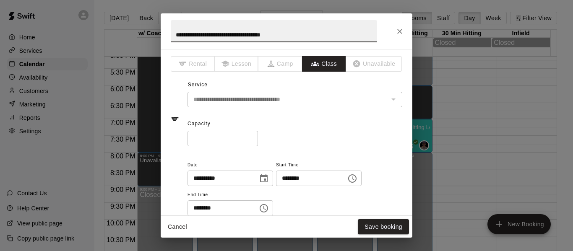
click at [258, 139] on input "*" at bounding box center [223, 139] width 70 height 16
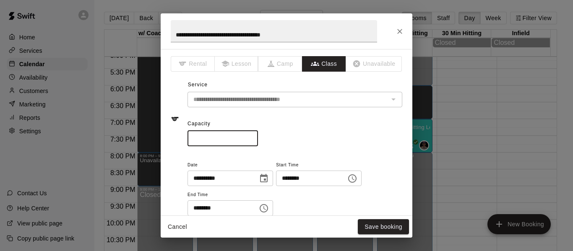
click at [258, 139] on input "*" at bounding box center [223, 139] width 70 height 16
type input "*"
click at [258, 139] on input "*" at bounding box center [223, 139] width 70 height 16
click at [385, 225] on button "Save booking" at bounding box center [383, 227] width 51 height 16
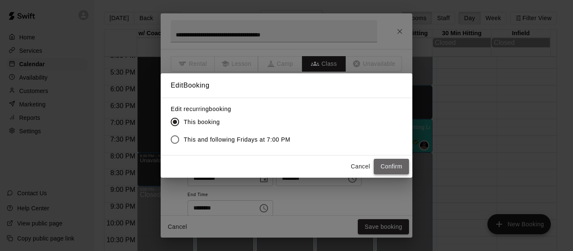
click at [385, 166] on button "Confirm" at bounding box center [391, 167] width 35 height 16
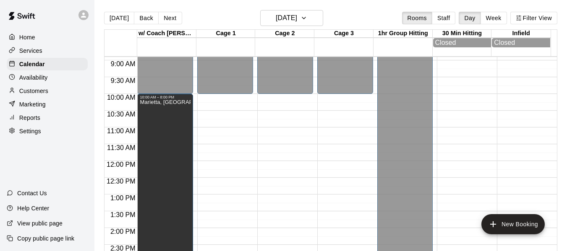
scroll to position [296, 0]
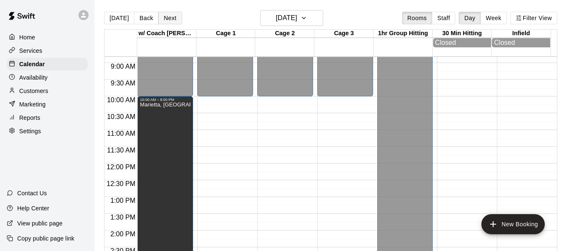
click at [165, 17] on button "Next" at bounding box center [169, 18] width 23 height 13
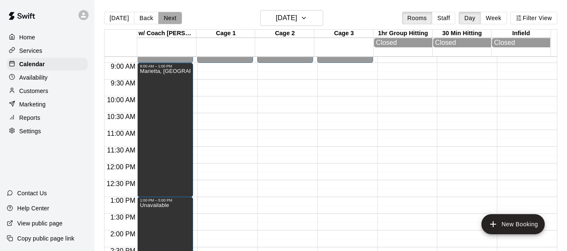
click at [165, 17] on button "Next" at bounding box center [169, 18] width 23 height 13
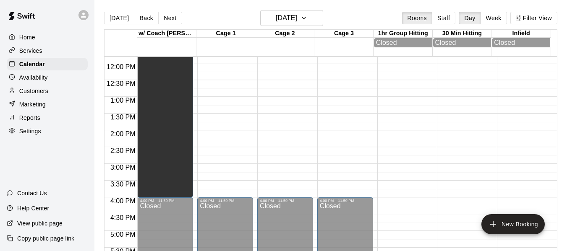
scroll to position [394, 0]
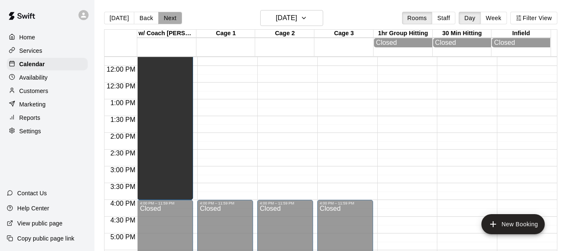
click at [172, 19] on button "Next" at bounding box center [169, 18] width 23 height 13
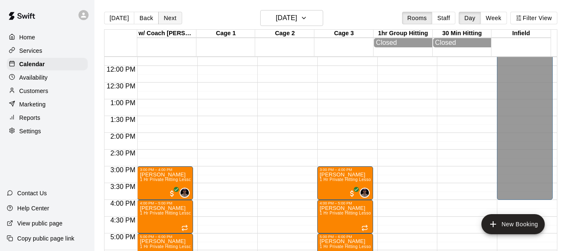
click at [169, 18] on button "Next" at bounding box center [169, 18] width 23 height 13
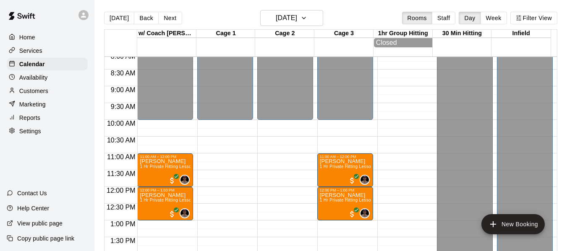
scroll to position [254, 0]
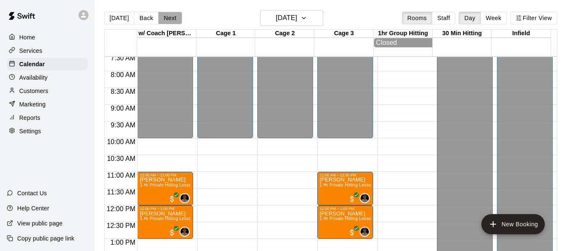
click at [163, 22] on button "Next" at bounding box center [169, 18] width 23 height 13
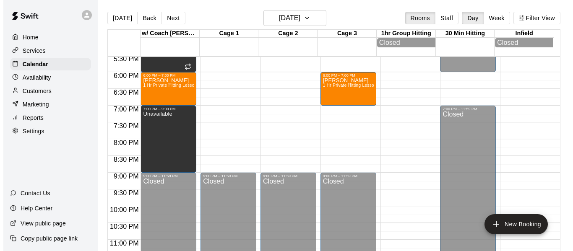
scroll to position [590, 0]
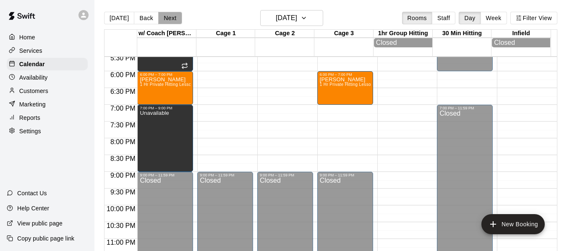
click at [172, 16] on button "Next" at bounding box center [169, 18] width 23 height 13
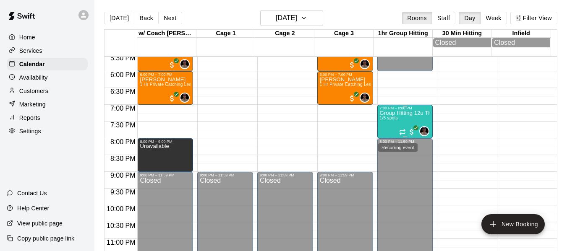
click at [399, 132] on icon "Recurring event" at bounding box center [402, 132] width 7 height 7
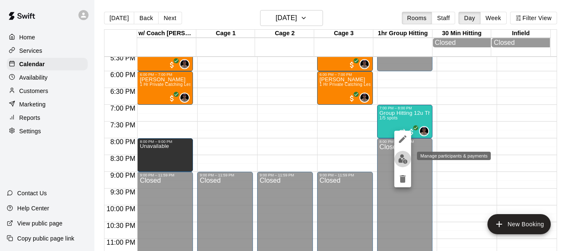
click at [404, 162] on img "edit" at bounding box center [403, 159] width 10 height 10
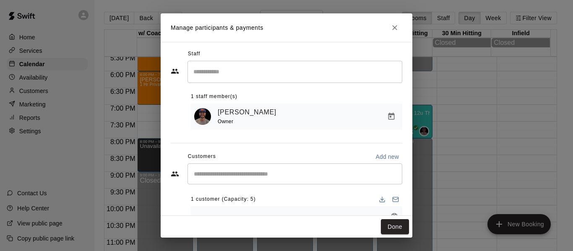
scroll to position [0, 0]
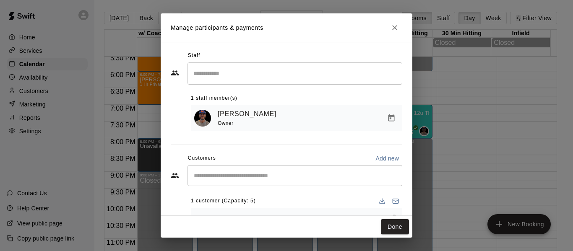
click at [396, 24] on icon "Close" at bounding box center [395, 27] width 8 height 8
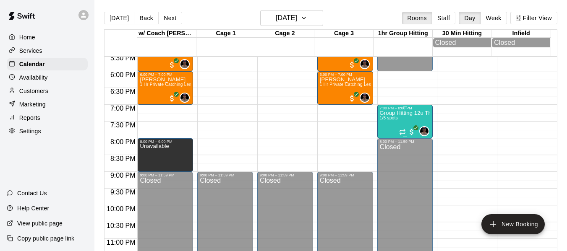
click at [393, 133] on div "Group Hitting 12u Through Middle School 1/5 spots" at bounding box center [405, 235] width 51 height 251
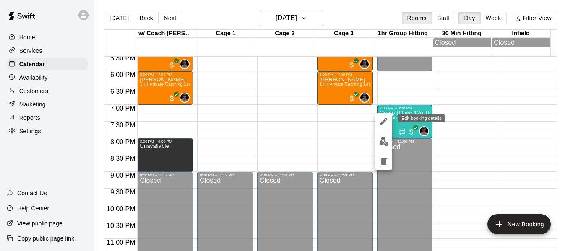
click at [383, 125] on icon "edit" at bounding box center [384, 122] width 10 height 10
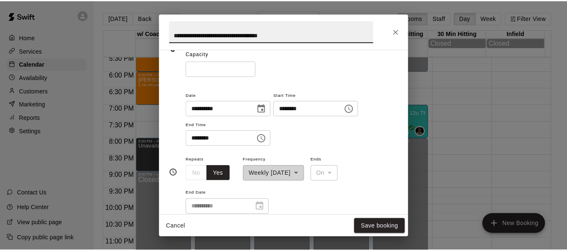
scroll to position [84, 0]
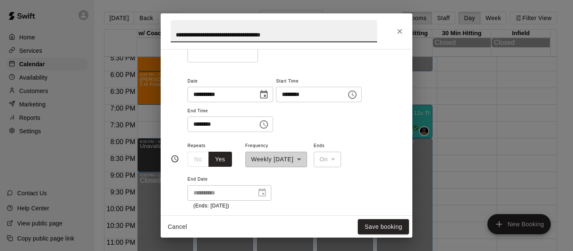
click at [399, 29] on icon "Close" at bounding box center [400, 31] width 8 height 8
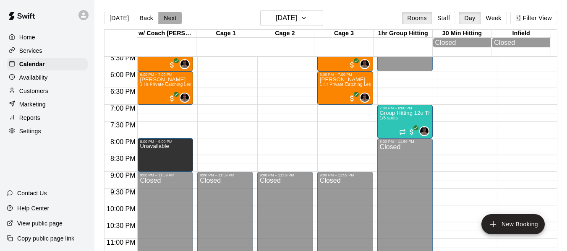
click at [166, 18] on button "Next" at bounding box center [169, 18] width 23 height 13
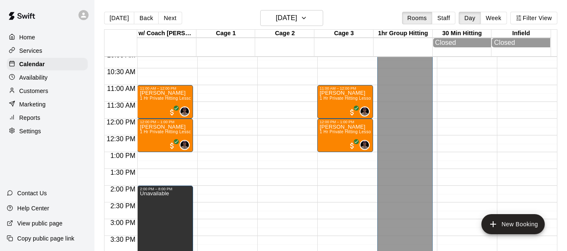
scroll to position [338, 0]
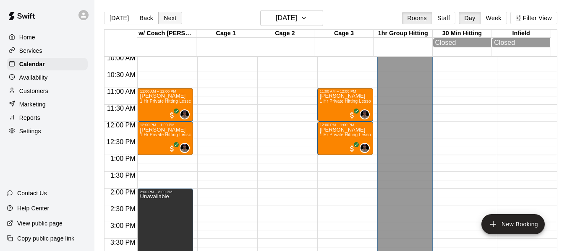
click at [167, 17] on button "Next" at bounding box center [169, 18] width 23 height 13
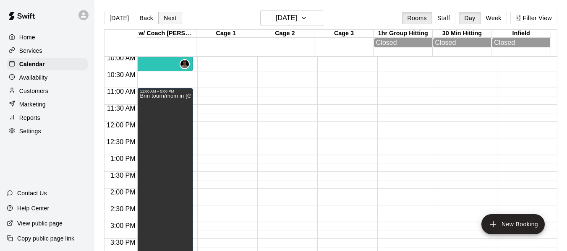
click at [167, 17] on button "Next" at bounding box center [169, 18] width 23 height 13
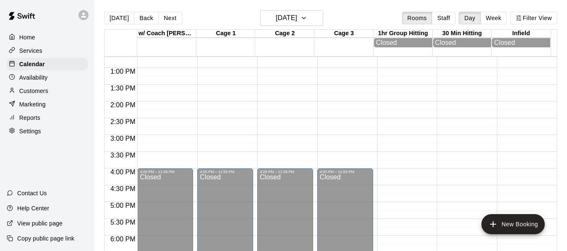
scroll to position [436, 0]
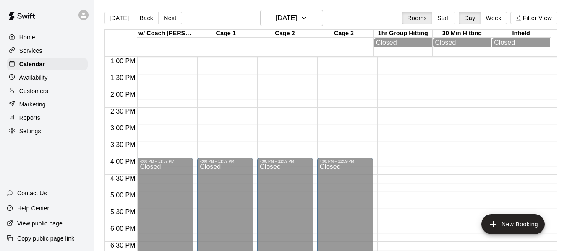
click at [142, 18] on button "Back" at bounding box center [146, 18] width 25 height 13
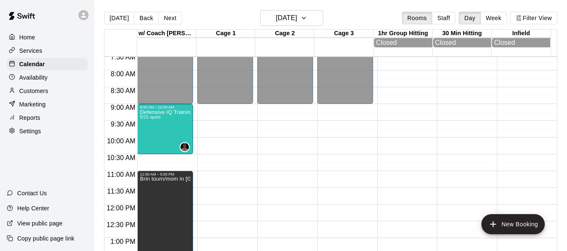
scroll to position [254, 0]
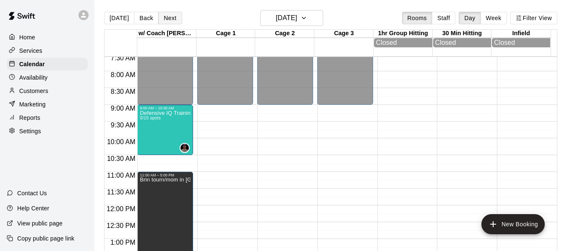
click at [168, 18] on button "Next" at bounding box center [169, 18] width 23 height 13
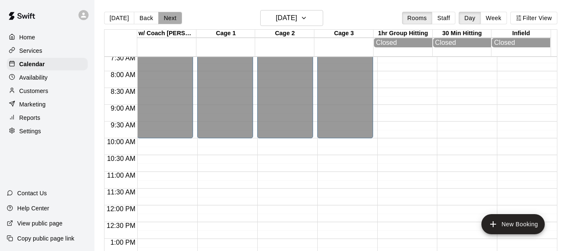
click at [168, 18] on button "Next" at bounding box center [169, 18] width 23 height 13
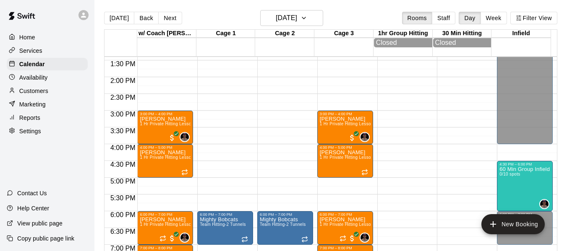
scroll to position [464, 0]
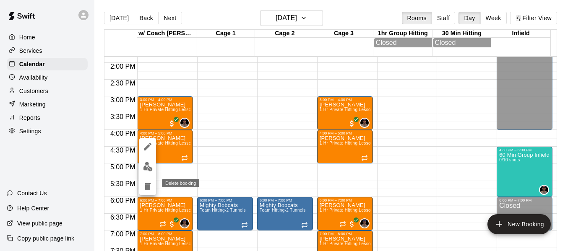
click at [148, 188] on icon "delete" at bounding box center [148, 187] width 6 height 8
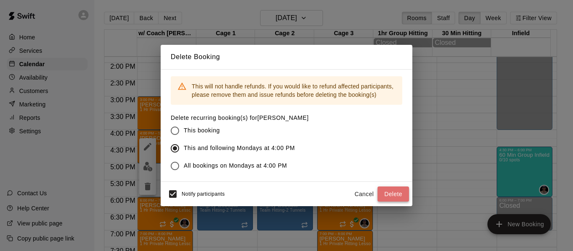
click at [393, 192] on button "Delete" at bounding box center [393, 195] width 31 height 16
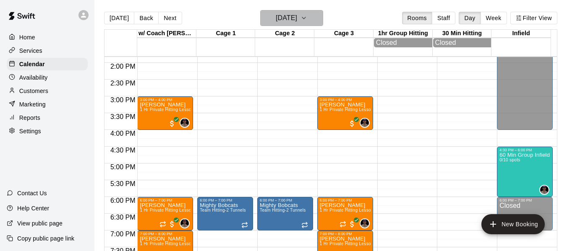
click at [319, 18] on button "[DATE]" at bounding box center [291, 18] width 63 height 16
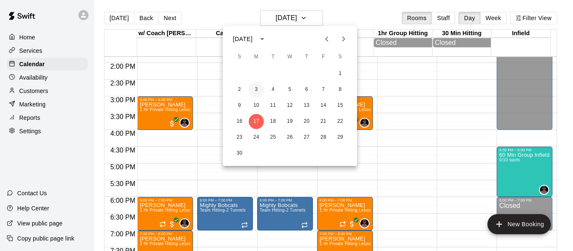
click at [258, 93] on button "3" at bounding box center [256, 89] width 15 height 15
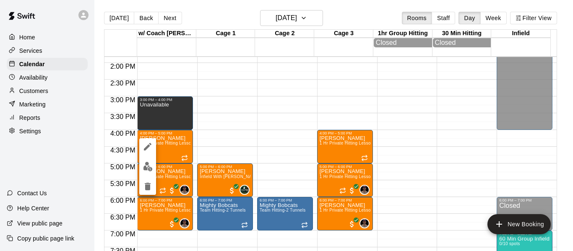
click at [318, 19] on div at bounding box center [286, 125] width 573 height 251
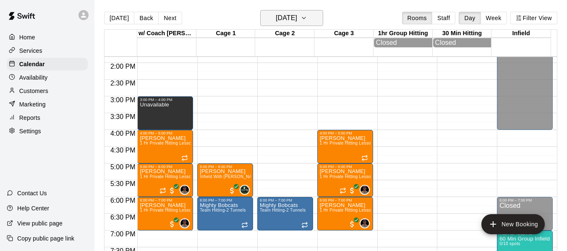
click at [307, 14] on icon "button" at bounding box center [303, 18] width 7 height 10
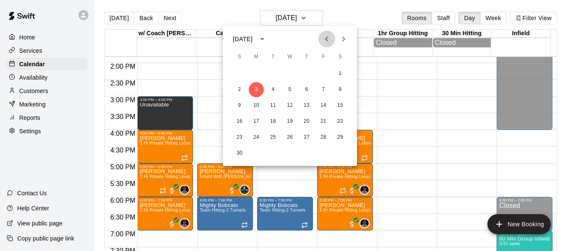
click at [323, 33] on button "Previous month" at bounding box center [326, 39] width 17 height 17
click at [256, 137] on button "27" at bounding box center [256, 137] width 15 height 15
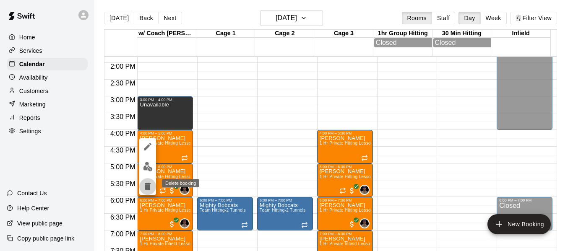
click at [146, 190] on icon "delete" at bounding box center [148, 187] width 6 height 8
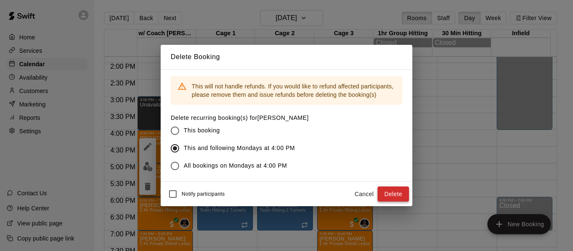
click at [393, 197] on button "Delete" at bounding box center [393, 195] width 31 height 16
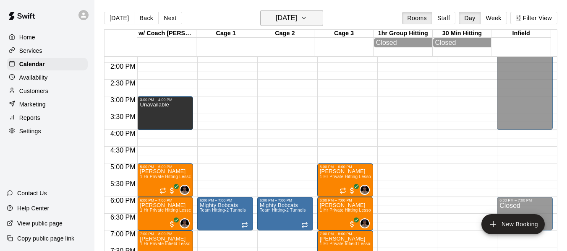
click at [307, 16] on icon "button" at bounding box center [303, 18] width 7 height 10
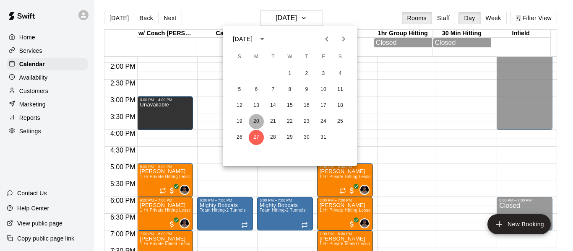
click at [253, 123] on button "20" at bounding box center [256, 121] width 15 height 15
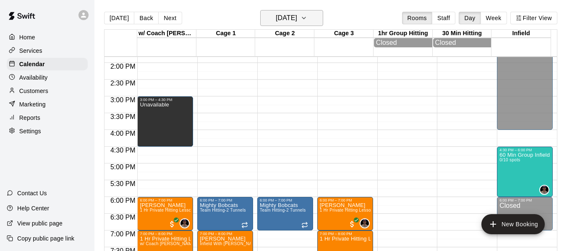
click at [307, 15] on icon "button" at bounding box center [303, 18] width 7 height 10
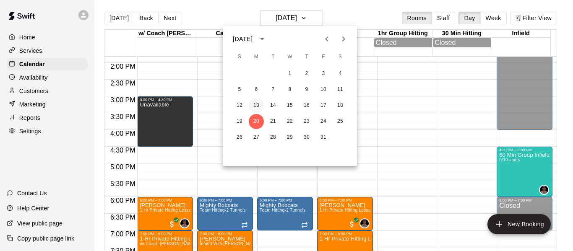
click at [257, 104] on button "13" at bounding box center [256, 105] width 15 height 15
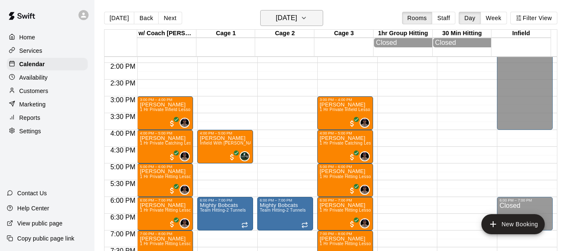
click at [310, 17] on button "[DATE]" at bounding box center [291, 18] width 63 height 16
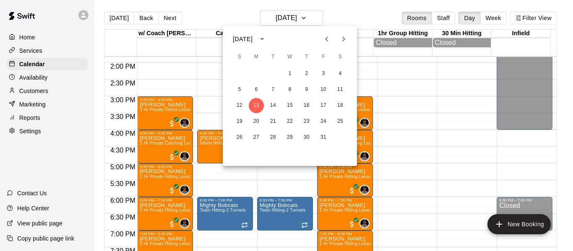
click at [343, 35] on icon "Next month" at bounding box center [344, 39] width 10 height 10
click at [256, 107] on button "10" at bounding box center [256, 105] width 15 height 15
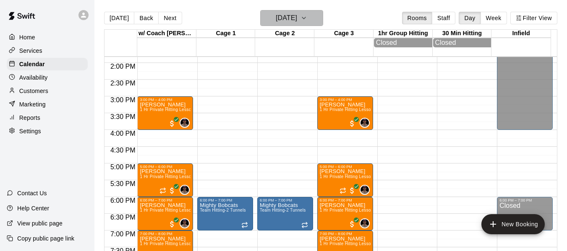
click at [307, 21] on icon "button" at bounding box center [303, 18] width 7 height 10
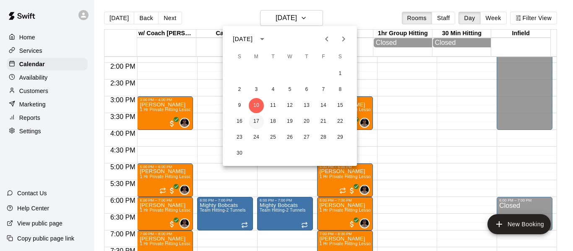
click at [256, 123] on button "17" at bounding box center [256, 121] width 15 height 15
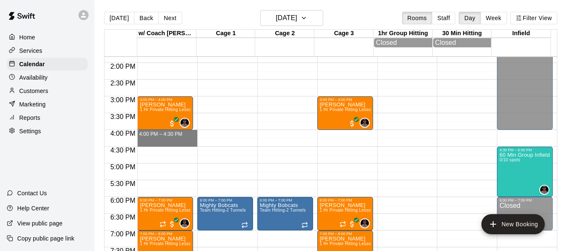
drag, startPoint x: 167, startPoint y: 133, endPoint x: 168, endPoint y: 143, distance: 10.2
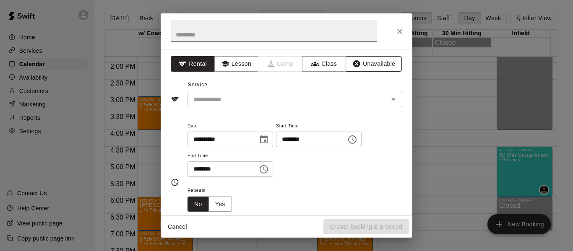
click at [366, 70] on button "Unavailable" at bounding box center [374, 64] width 56 height 16
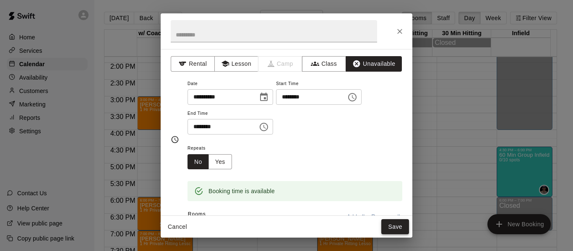
click at [394, 232] on button "Save" at bounding box center [395, 227] width 28 height 16
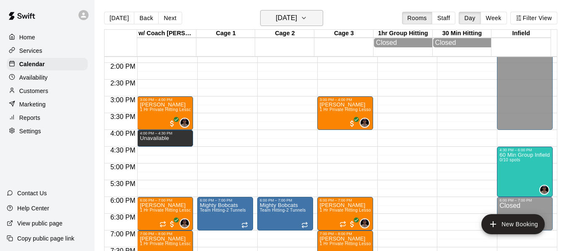
click at [297, 16] on h6 "[DATE]" at bounding box center [286, 18] width 21 height 12
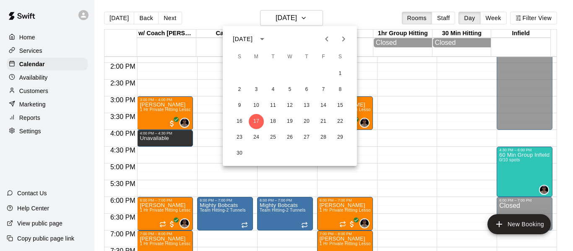
click at [218, 172] on div at bounding box center [286, 125] width 573 height 251
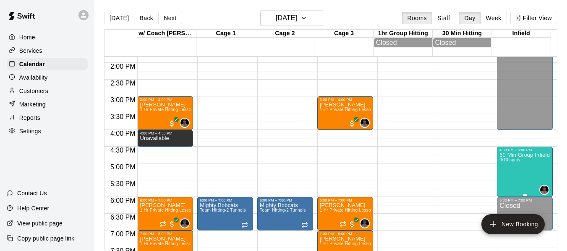
click at [516, 155] on p "60 Min Group Infield Training [DEMOGRAPHIC_DATA] to 10u Age Group" at bounding box center [524, 155] width 51 height 0
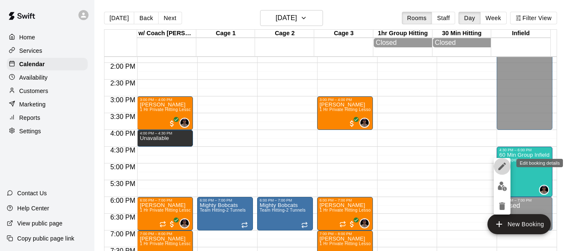
click at [506, 163] on icon "edit" at bounding box center [502, 167] width 10 height 10
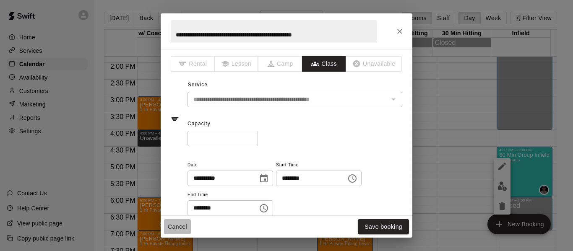
click at [171, 225] on button "Cancel" at bounding box center [177, 227] width 27 height 16
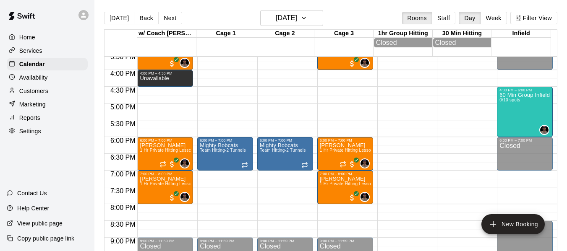
scroll to position [520, 0]
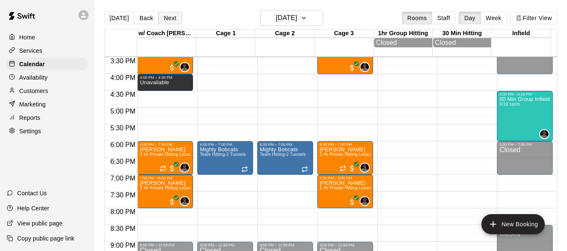
click at [170, 20] on button "Next" at bounding box center [169, 18] width 23 height 13
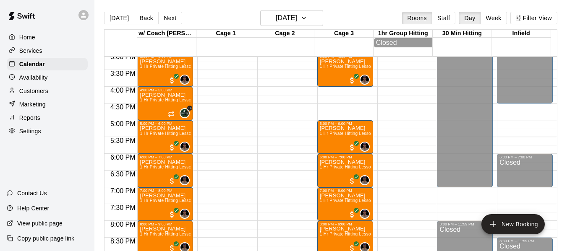
scroll to position [506, 0]
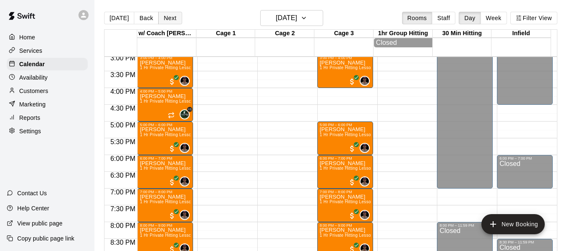
click at [167, 16] on button "Next" at bounding box center [169, 18] width 23 height 13
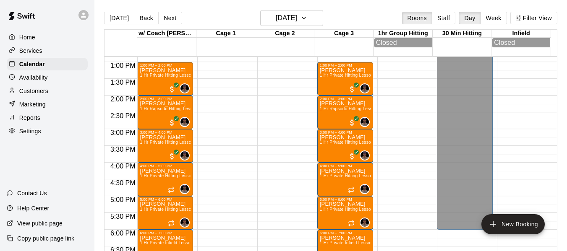
scroll to position [422, 0]
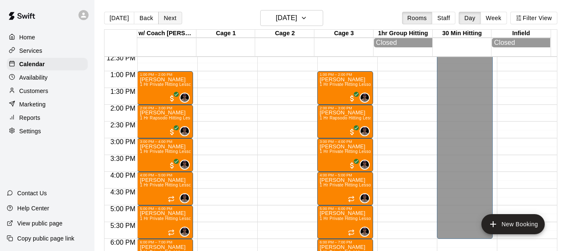
click at [172, 17] on button "Next" at bounding box center [169, 18] width 23 height 13
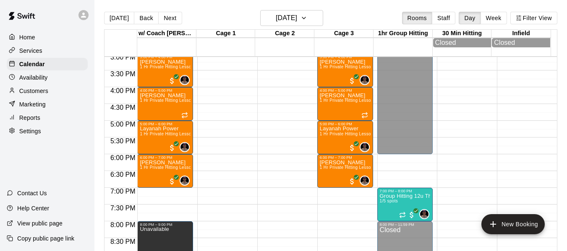
scroll to position [520, 0]
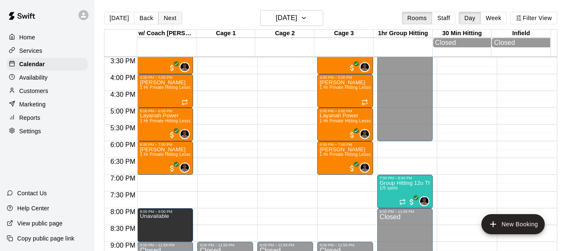
click at [174, 17] on button "Next" at bounding box center [169, 18] width 23 height 13
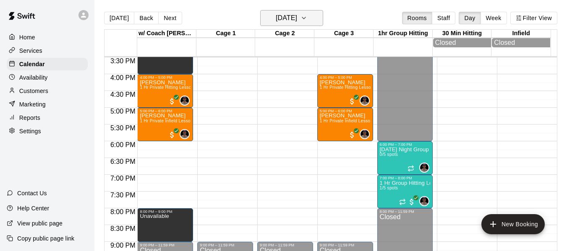
click at [311, 11] on button "[DATE]" at bounding box center [291, 18] width 63 height 16
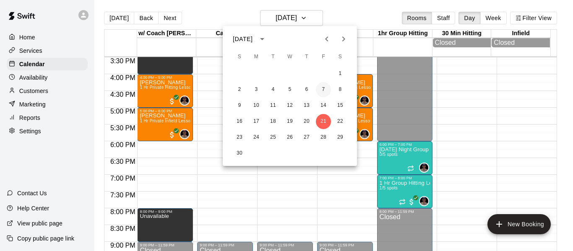
click at [326, 91] on button "7" at bounding box center [323, 89] width 15 height 15
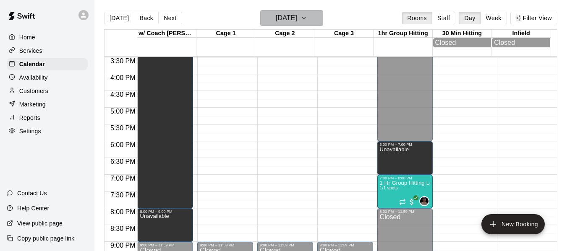
click at [309, 15] on button "[DATE]" at bounding box center [291, 18] width 63 height 16
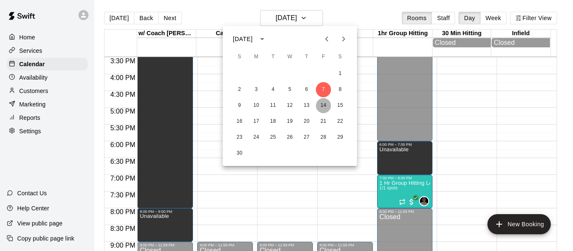
click at [325, 101] on button "14" at bounding box center [323, 105] width 15 height 15
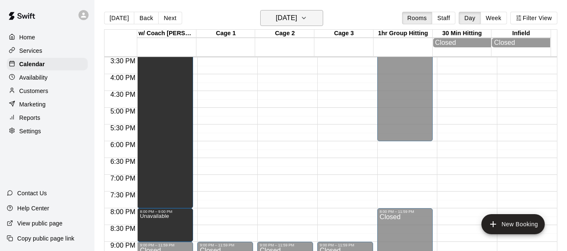
click at [317, 18] on button "[DATE]" at bounding box center [291, 18] width 63 height 16
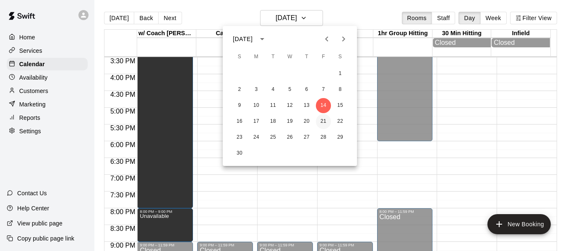
click at [325, 122] on button "21" at bounding box center [323, 121] width 15 height 15
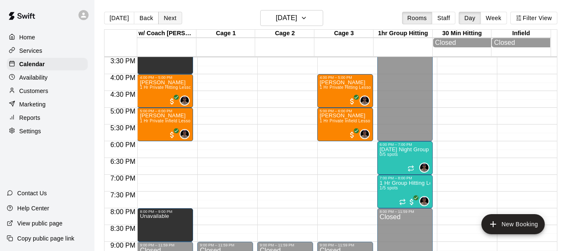
click at [169, 18] on button "Next" at bounding box center [169, 18] width 23 height 13
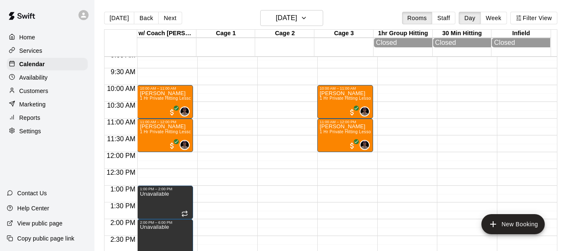
scroll to position [268, 0]
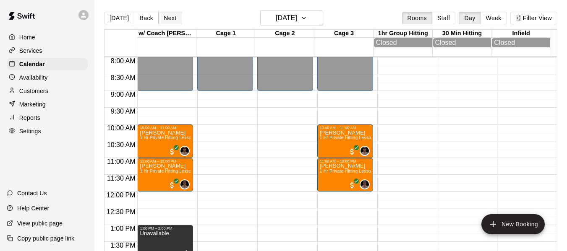
click at [172, 13] on button "Next" at bounding box center [169, 18] width 23 height 13
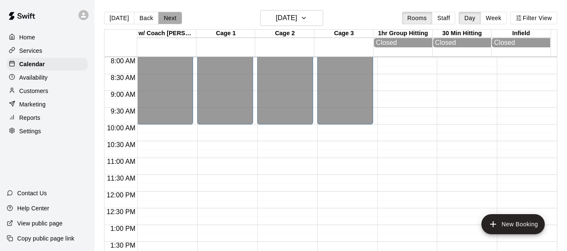
click at [175, 18] on button "Next" at bounding box center [169, 18] width 23 height 13
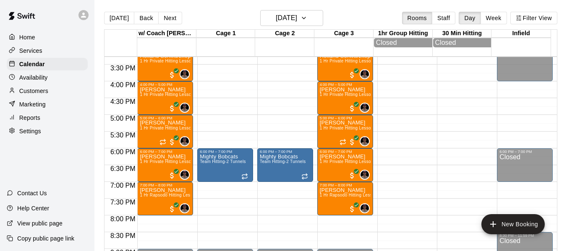
scroll to position [520, 0]
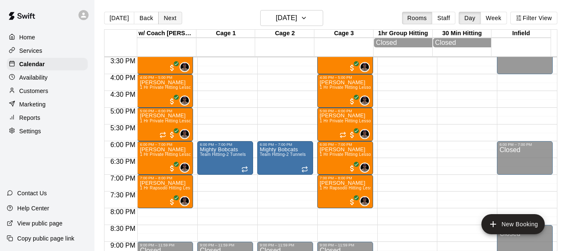
click at [172, 21] on button "Next" at bounding box center [169, 18] width 23 height 13
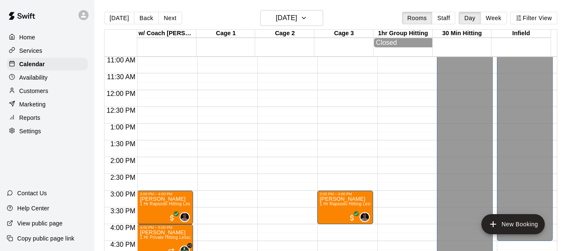
scroll to position [366, 0]
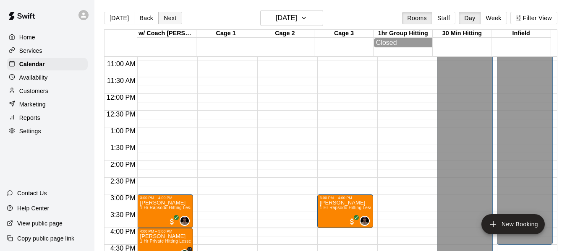
click at [168, 24] on button "Next" at bounding box center [169, 18] width 23 height 13
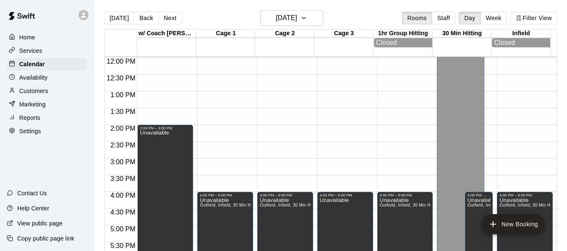
scroll to position [422, 0]
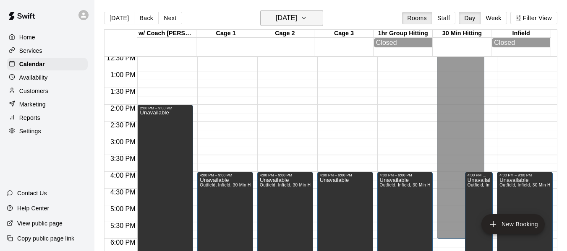
click at [307, 13] on icon "button" at bounding box center [303, 18] width 7 height 10
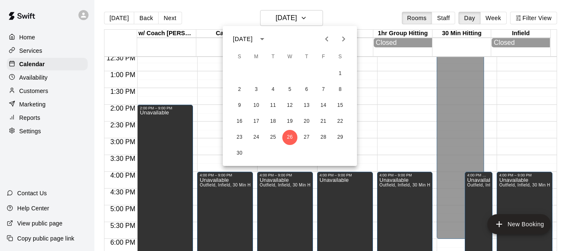
click at [327, 40] on icon "Previous month" at bounding box center [327, 39] width 10 height 10
click at [324, 136] on button "31" at bounding box center [323, 137] width 15 height 15
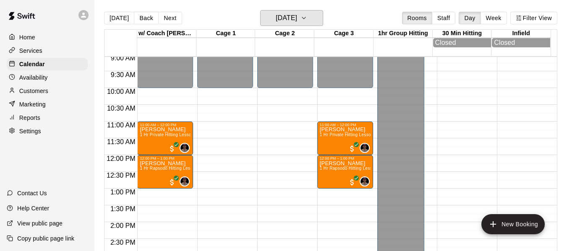
scroll to position [282, 0]
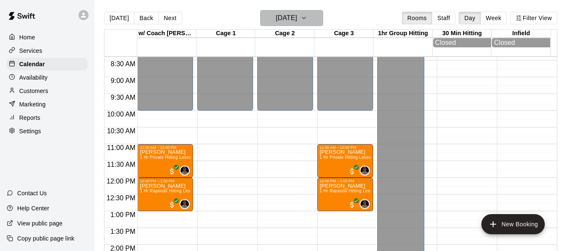
click at [307, 20] on icon "button" at bounding box center [303, 18] width 7 height 10
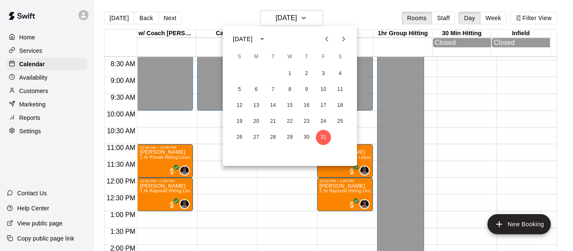
click at [346, 37] on icon "Next month" at bounding box center [344, 39] width 10 height 10
click at [287, 135] on button "26" at bounding box center [289, 137] width 15 height 15
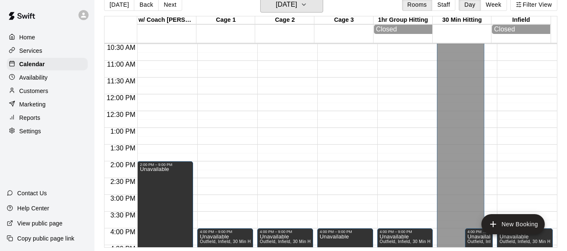
scroll to position [366, 0]
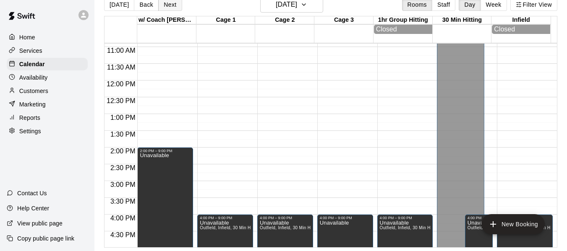
click at [166, 5] on button "Next" at bounding box center [169, 4] width 23 height 13
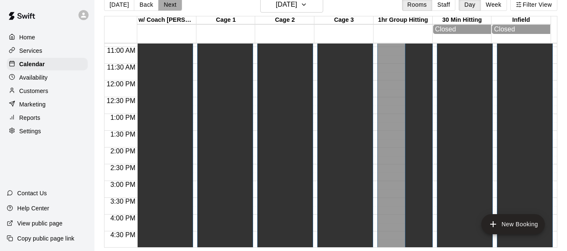
click at [166, 5] on button "Next" at bounding box center [169, 4] width 23 height 13
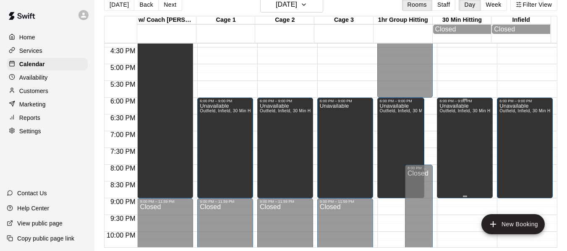
scroll to position [576, 0]
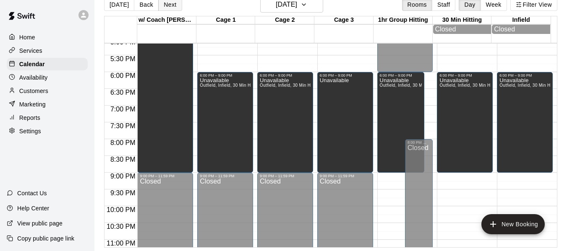
click at [164, 2] on button "Next" at bounding box center [169, 4] width 23 height 13
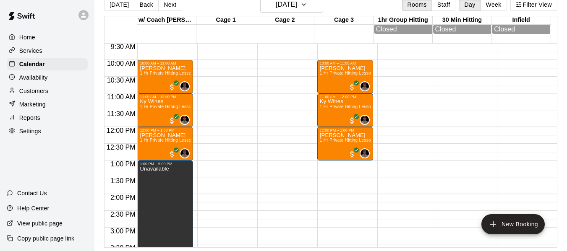
scroll to position [310, 0]
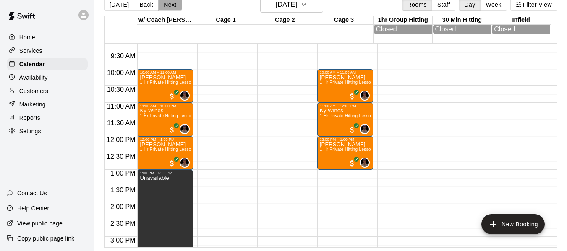
click at [173, 7] on button "Next" at bounding box center [169, 4] width 23 height 13
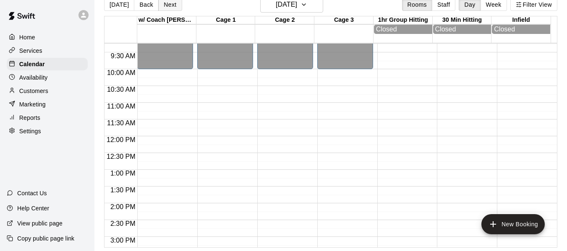
click at [173, 7] on button "Next" at bounding box center [169, 4] width 23 height 13
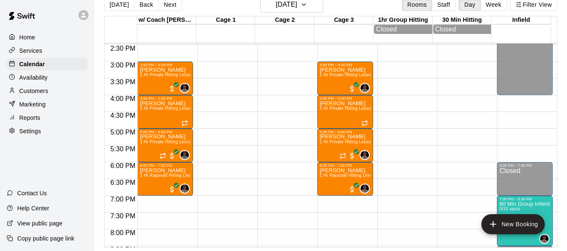
scroll to position [478, 0]
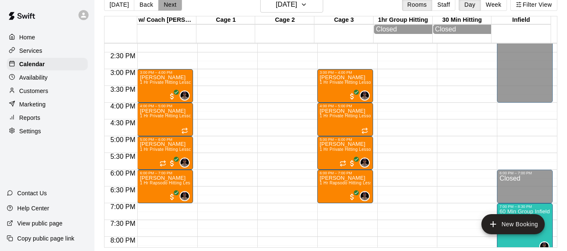
click at [172, 2] on button "Next" at bounding box center [169, 4] width 23 height 13
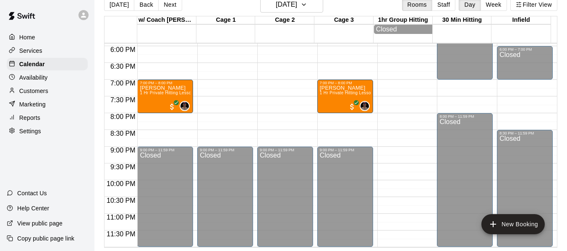
scroll to position [604, 0]
click at [169, 4] on button "Next" at bounding box center [169, 4] width 23 height 13
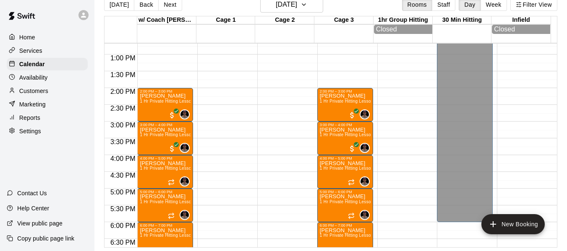
scroll to position [422, 0]
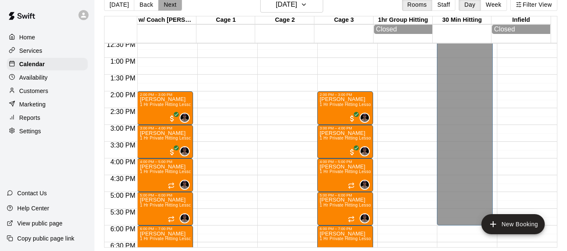
click at [168, 8] on button "Next" at bounding box center [169, 4] width 23 height 13
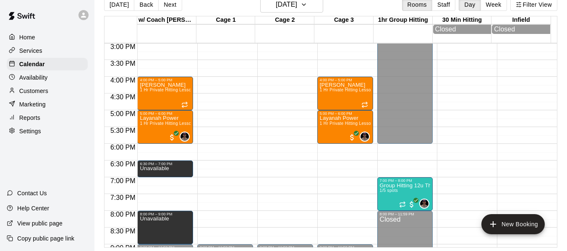
scroll to position [548, 0]
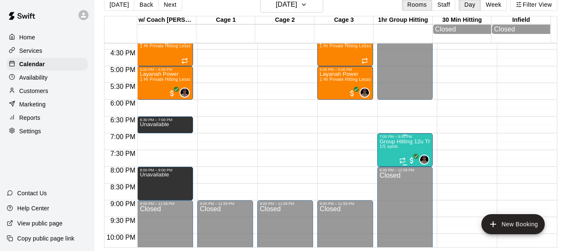
click at [397, 142] on p "Group Hitting 12u Through Middle School" at bounding box center [405, 142] width 51 height 0
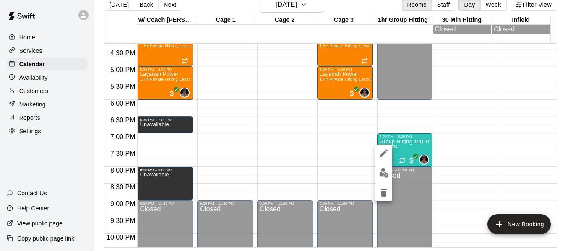
click at [170, 4] on div at bounding box center [286, 125] width 573 height 251
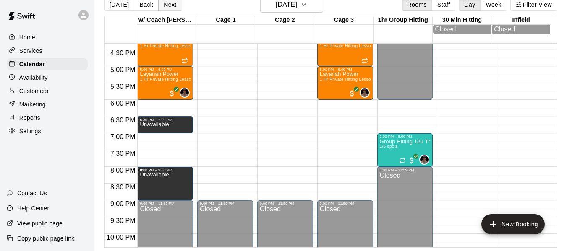
click at [164, 6] on button "Next" at bounding box center [169, 4] width 23 height 13
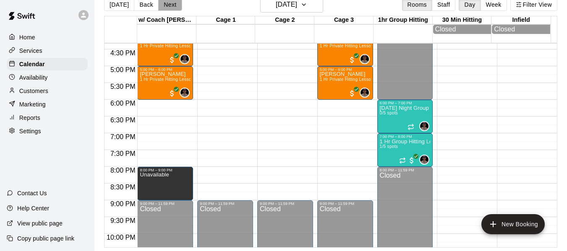
click at [169, 4] on button "Next" at bounding box center [169, 4] width 23 height 13
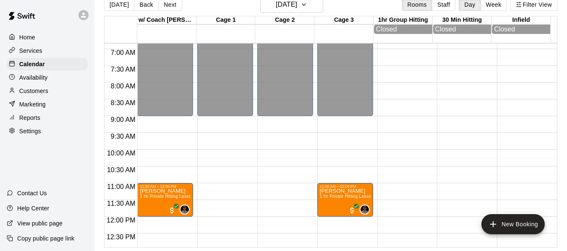
scroll to position [226, 0]
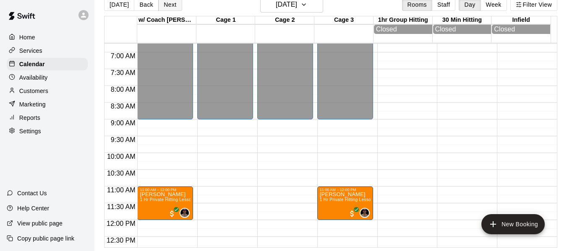
click at [175, 8] on button "Next" at bounding box center [169, 4] width 23 height 13
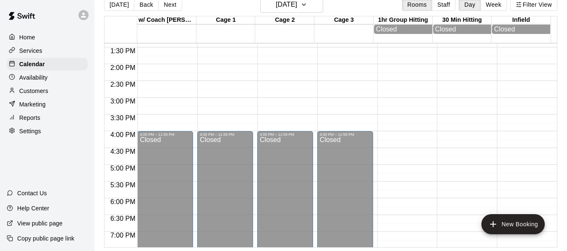
scroll to position [450, 0]
click at [169, 7] on button "Next" at bounding box center [169, 4] width 23 height 13
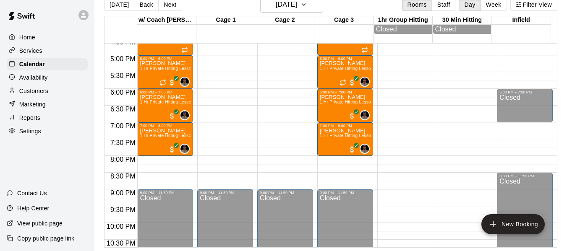
scroll to position [604, 0]
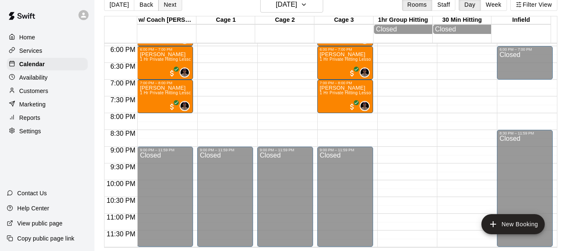
click at [162, 1] on button "Next" at bounding box center [169, 4] width 23 height 13
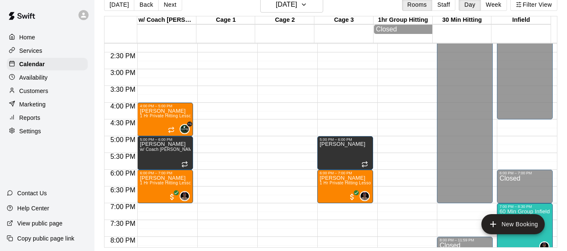
scroll to position [576, 0]
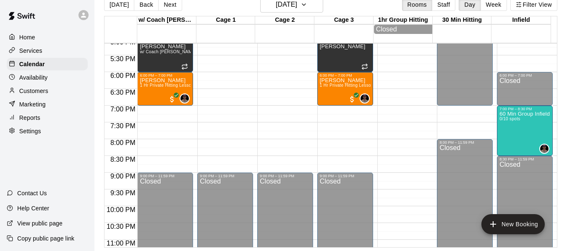
click at [168, 4] on button "Next" at bounding box center [169, 4] width 23 height 13
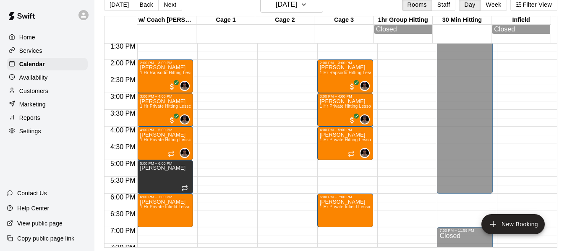
scroll to position [450, 0]
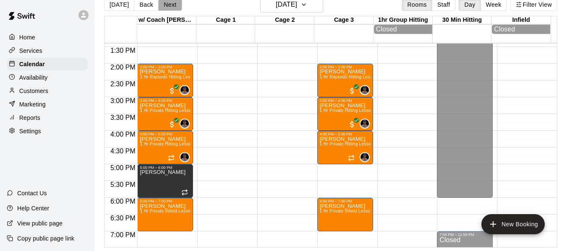
click at [173, 5] on button "Next" at bounding box center [169, 4] width 23 height 13
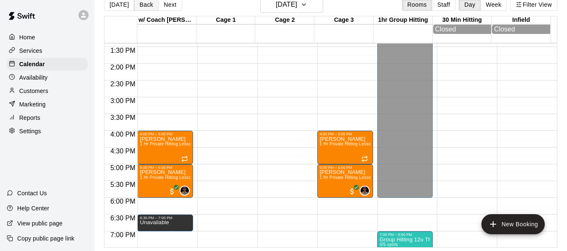
click at [136, 5] on button "Back" at bounding box center [146, 4] width 25 height 13
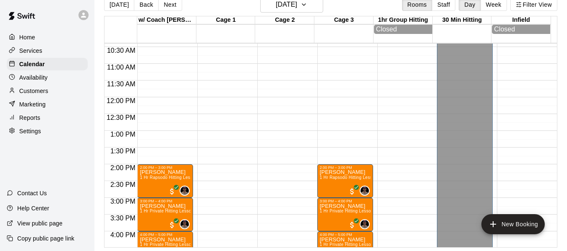
scroll to position [338, 0]
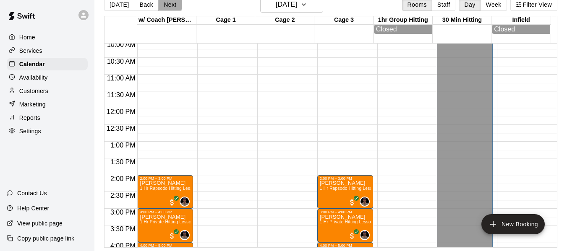
click at [169, 2] on button "Next" at bounding box center [169, 4] width 23 height 13
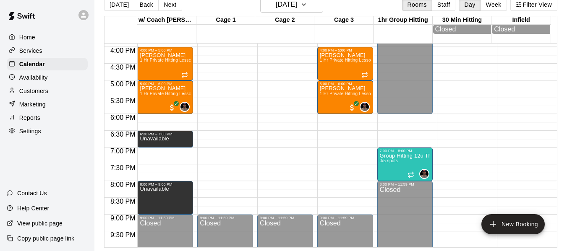
scroll to position [562, 0]
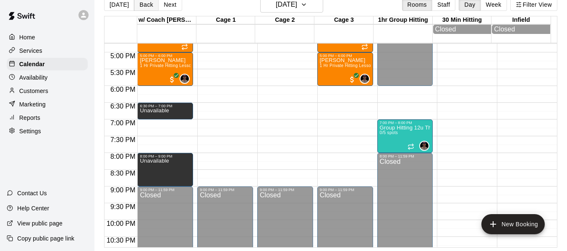
click at [150, 5] on button "Back" at bounding box center [146, 4] width 25 height 13
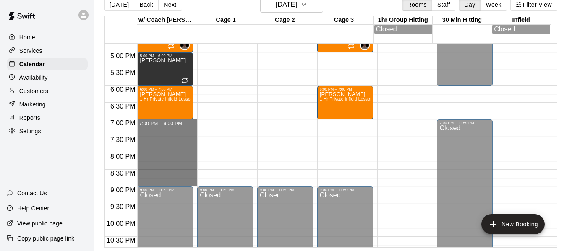
drag, startPoint x: 168, startPoint y: 124, endPoint x: 175, endPoint y: 186, distance: 62.5
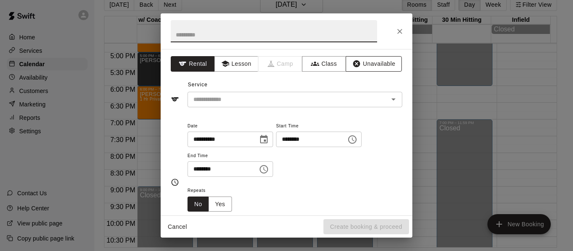
click at [369, 63] on button "Unavailable" at bounding box center [374, 64] width 56 height 16
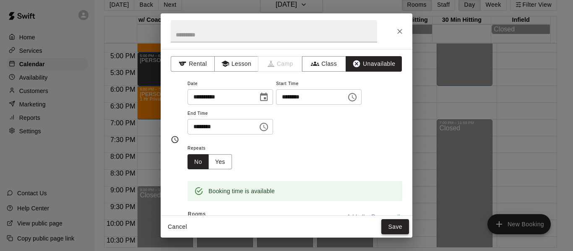
click at [393, 231] on button "Save" at bounding box center [395, 227] width 28 height 16
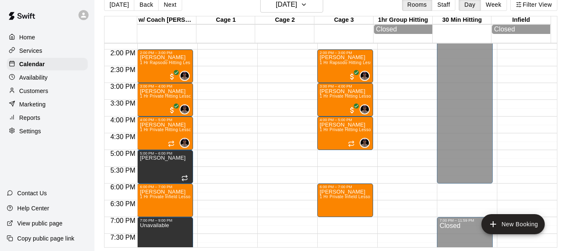
scroll to position [450, 0]
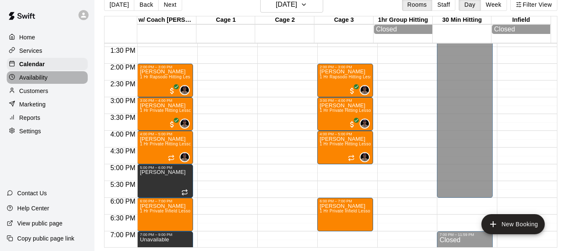
click at [48, 79] on div "Availability" at bounding box center [47, 77] width 81 height 13
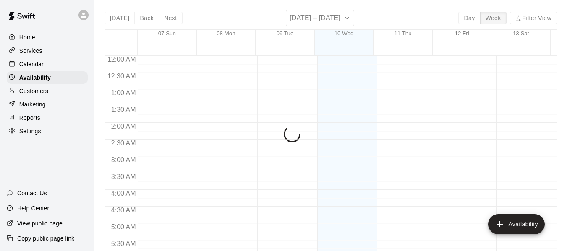
scroll to position [493, 0]
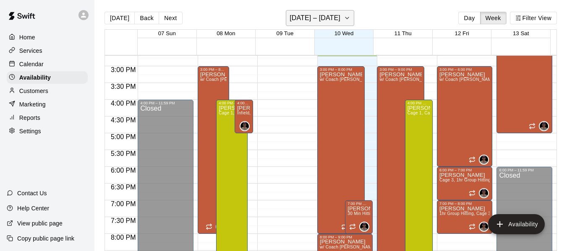
click at [354, 16] on button "[DATE] – [DATE]" at bounding box center [320, 18] width 68 height 16
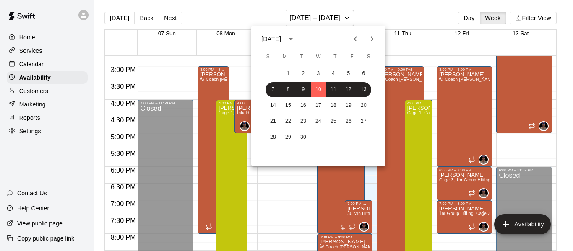
click at [375, 37] on icon "Next month" at bounding box center [372, 39] width 10 height 10
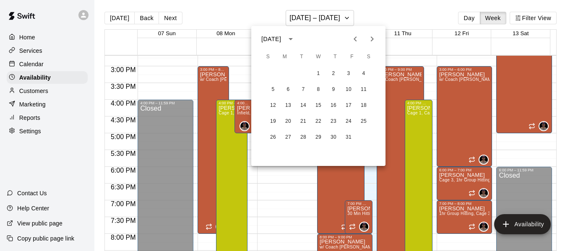
click at [375, 37] on icon "Next month" at bounding box center [372, 39] width 10 height 10
click at [316, 137] on button "26" at bounding box center [318, 137] width 15 height 15
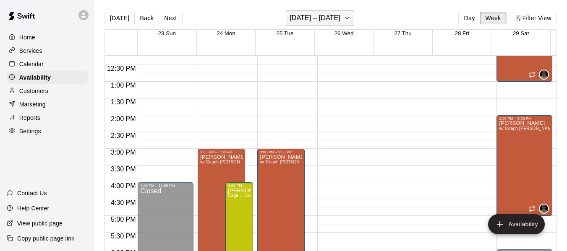
scroll to position [409, 0]
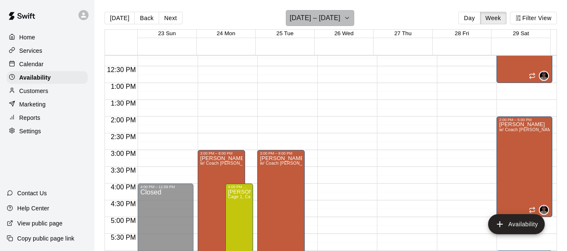
click at [344, 18] on button "[DATE] – [DATE]" at bounding box center [320, 18] width 68 height 16
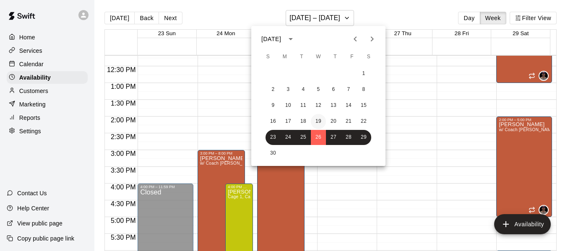
click at [317, 122] on button "19" at bounding box center [318, 121] width 15 height 15
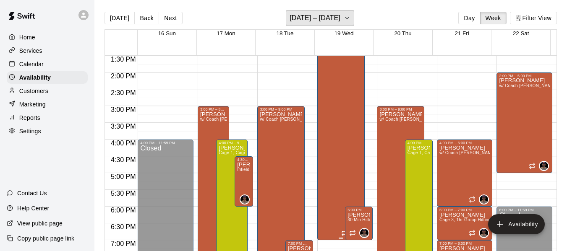
scroll to position [437, 0]
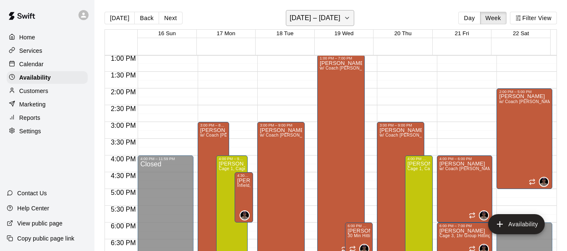
click at [347, 19] on icon "button" at bounding box center [347, 18] width 7 height 10
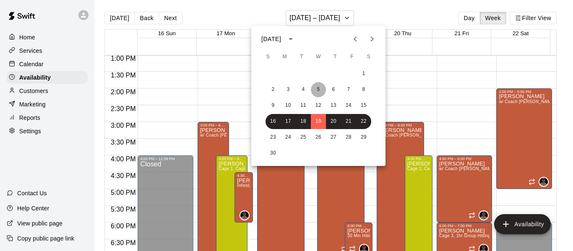
click at [317, 91] on button "5" at bounding box center [318, 89] width 15 height 15
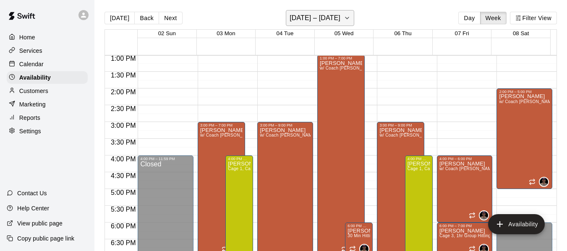
click at [352, 15] on button "[DATE] – [DATE]" at bounding box center [320, 18] width 68 height 16
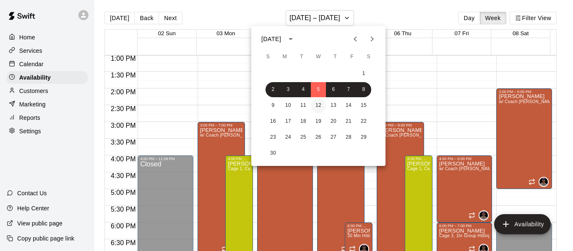
click at [319, 106] on button "12" at bounding box center [318, 105] width 15 height 15
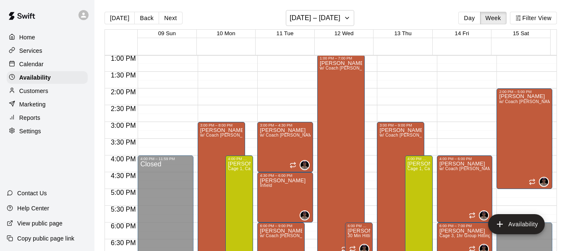
click at [33, 67] on p "Calendar" at bounding box center [31, 64] width 24 height 8
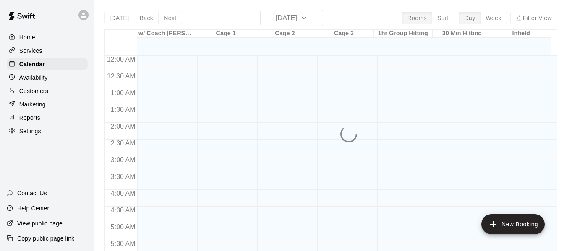
scroll to position [493, 0]
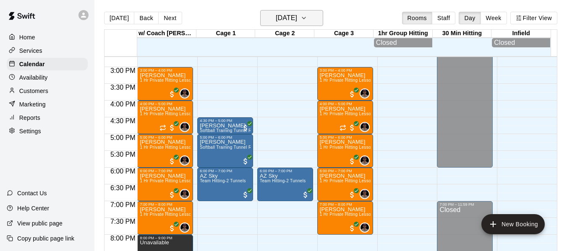
click at [322, 10] on button "[DATE]" at bounding box center [291, 18] width 63 height 16
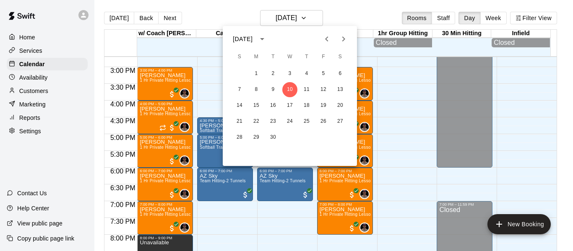
click at [342, 41] on icon "Next month" at bounding box center [344, 39] width 10 height 10
click at [325, 41] on icon "Previous month" at bounding box center [327, 39] width 10 height 10
click at [292, 88] on button "5" at bounding box center [289, 89] width 15 height 15
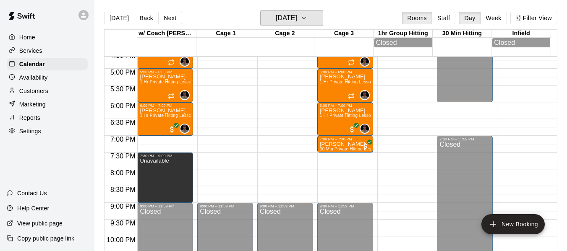
scroll to position [563, 0]
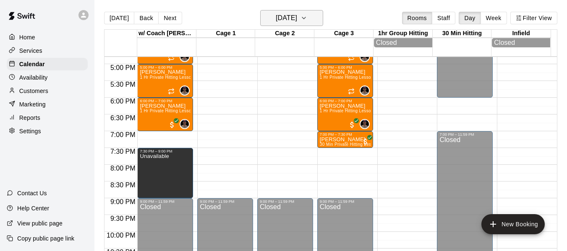
click at [323, 16] on button "[DATE]" at bounding box center [291, 18] width 63 height 16
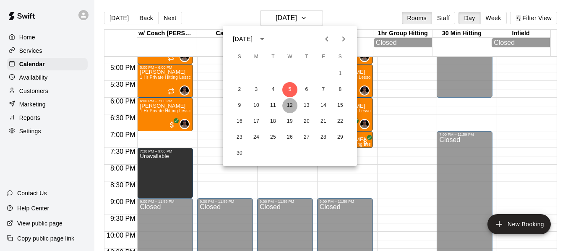
click at [292, 108] on button "12" at bounding box center [289, 105] width 15 height 15
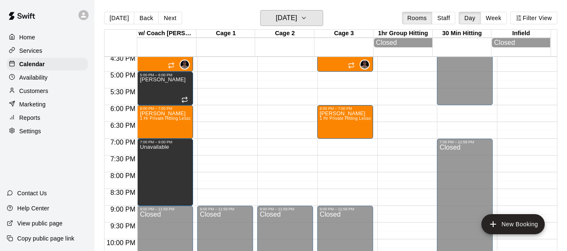
scroll to position [549, 0]
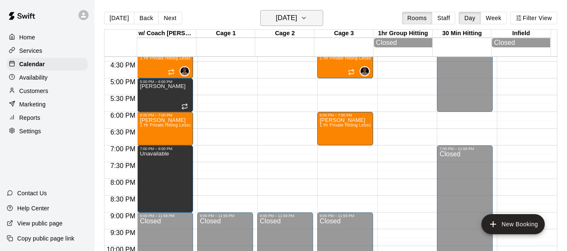
click at [323, 16] on button "[DATE]" at bounding box center [291, 18] width 63 height 16
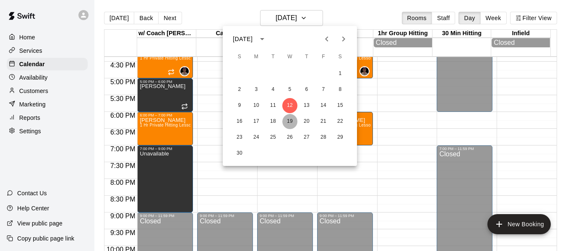
click at [294, 117] on button "19" at bounding box center [289, 121] width 15 height 15
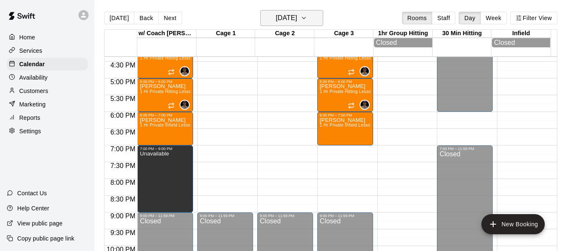
click at [307, 19] on icon "button" at bounding box center [303, 18] width 7 height 10
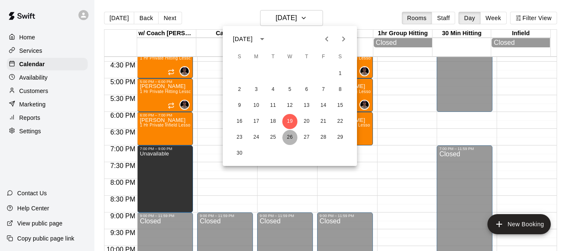
click at [291, 136] on button "26" at bounding box center [289, 137] width 15 height 15
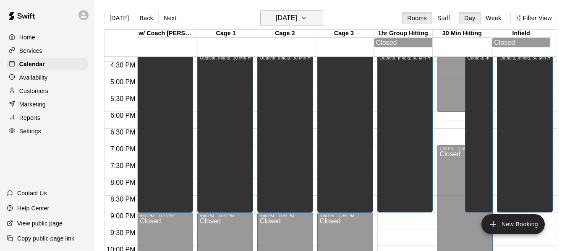
click at [307, 16] on icon "button" at bounding box center [303, 18] width 7 height 10
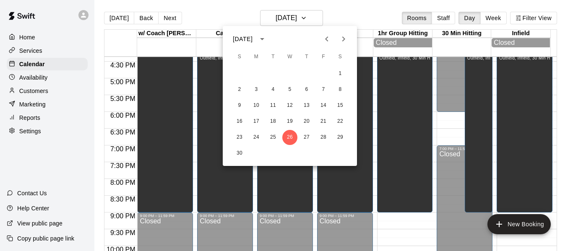
click at [346, 37] on icon "Next month" at bounding box center [344, 39] width 10 height 10
click at [290, 75] on button "3" at bounding box center [289, 73] width 15 height 15
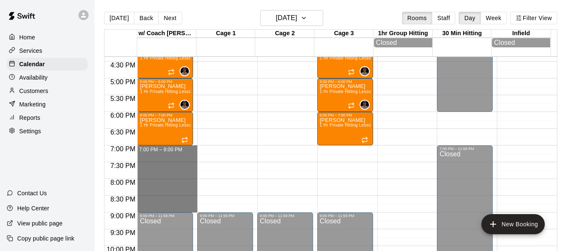
drag, startPoint x: 162, startPoint y: 153, endPoint x: 169, endPoint y: 207, distance: 55.0
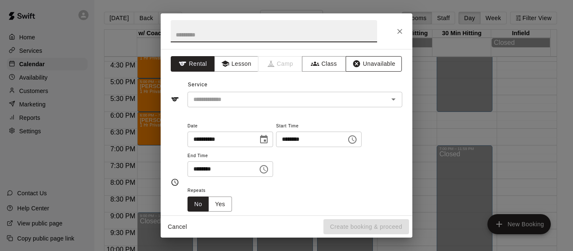
click at [371, 60] on button "Unavailable" at bounding box center [374, 64] width 56 height 16
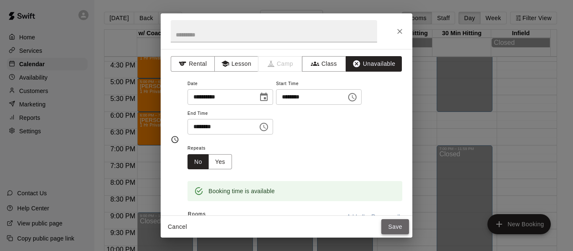
click at [394, 228] on button "Save" at bounding box center [395, 227] width 28 height 16
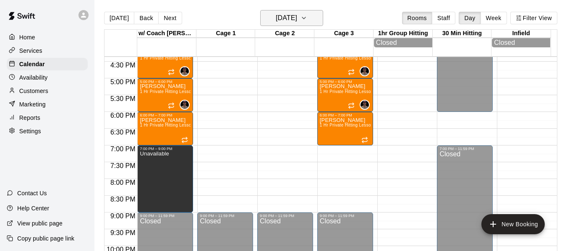
click at [307, 17] on icon "button" at bounding box center [303, 18] width 7 height 10
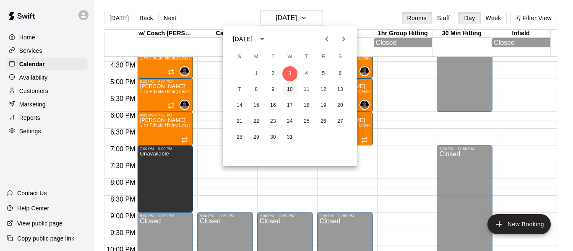
click at [287, 88] on button "10" at bounding box center [289, 89] width 15 height 15
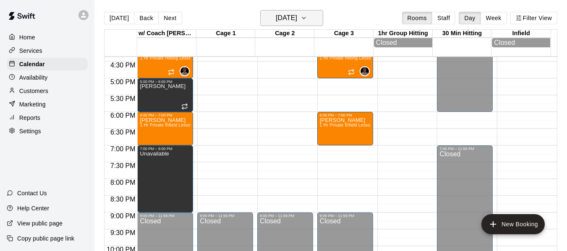
click at [307, 19] on icon "button" at bounding box center [303, 18] width 7 height 10
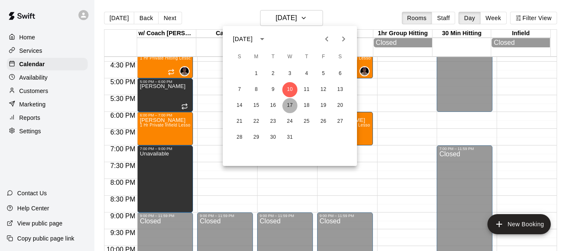
click at [287, 104] on button "17" at bounding box center [289, 105] width 15 height 15
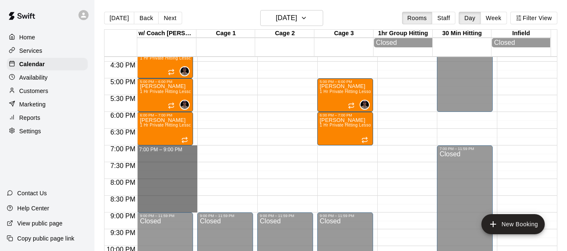
drag, startPoint x: 177, startPoint y: 153, endPoint x: 171, endPoint y: 211, distance: 59.0
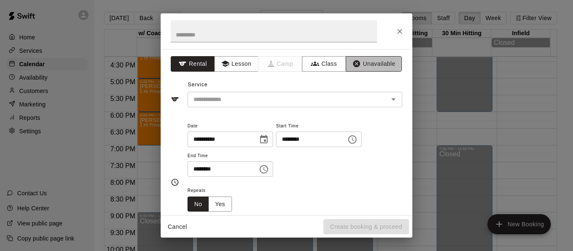
click at [358, 62] on button "Unavailable" at bounding box center [374, 64] width 56 height 16
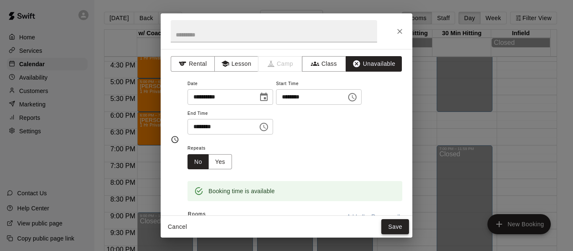
click at [394, 227] on button "Save" at bounding box center [395, 227] width 28 height 16
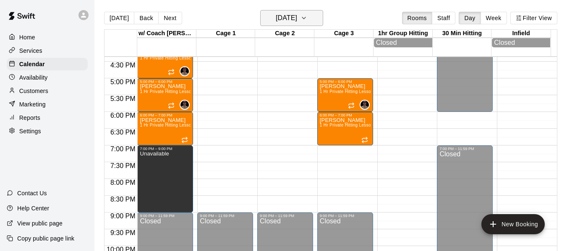
click at [307, 19] on icon "button" at bounding box center [303, 18] width 7 height 10
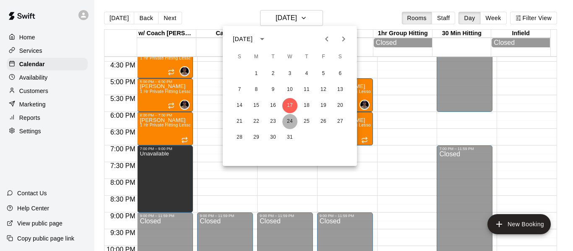
click at [291, 123] on button "24" at bounding box center [289, 121] width 15 height 15
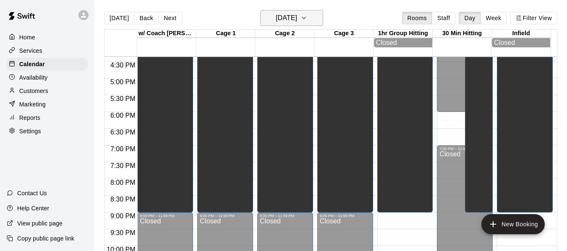
click at [307, 18] on icon "button" at bounding box center [303, 18] width 7 height 10
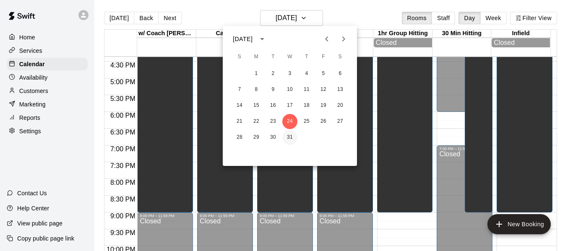
click at [291, 141] on button "31" at bounding box center [289, 137] width 15 height 15
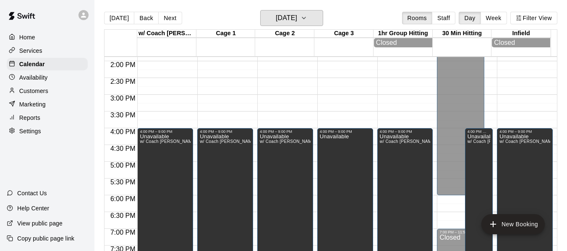
scroll to position [465, 0]
click at [307, 15] on icon "button" at bounding box center [303, 18] width 7 height 10
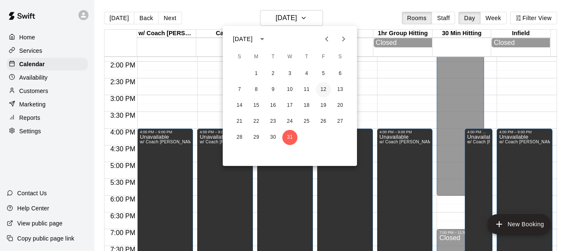
click at [325, 91] on button "12" at bounding box center [323, 89] width 15 height 15
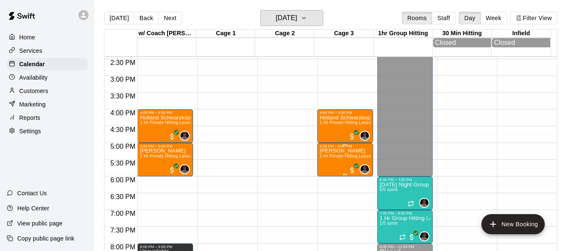
scroll to position [493, 0]
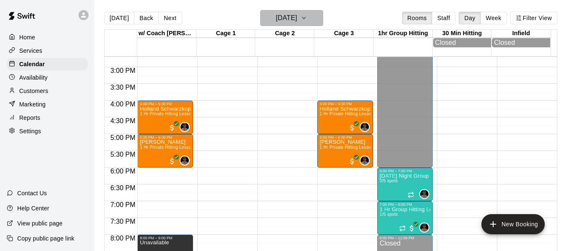
click at [307, 14] on icon "button" at bounding box center [303, 18] width 7 height 10
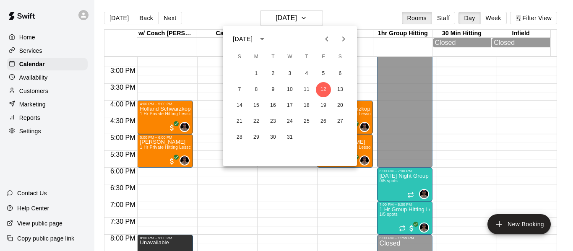
click at [386, 188] on div at bounding box center [286, 125] width 573 height 251
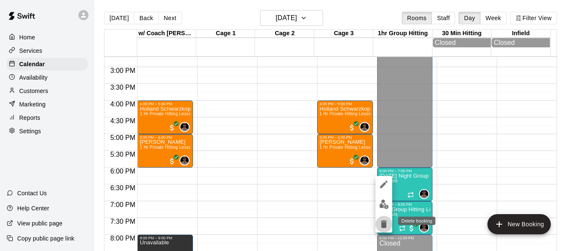
click at [384, 224] on icon "delete" at bounding box center [384, 225] width 6 height 8
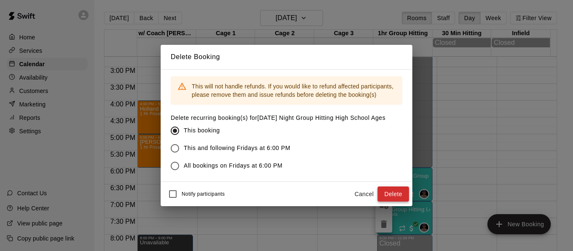
click at [385, 193] on button "Delete" at bounding box center [393, 195] width 31 height 16
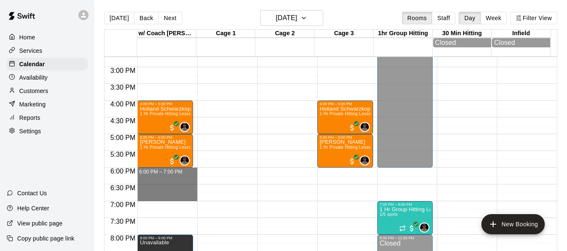
drag, startPoint x: 167, startPoint y: 172, endPoint x: 168, endPoint y: 197, distance: 24.3
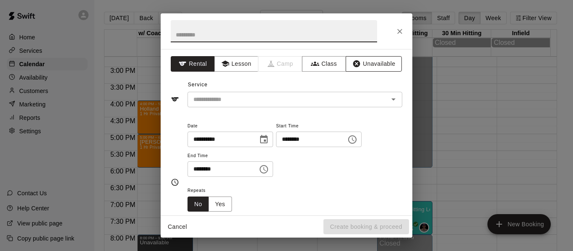
click at [365, 59] on button "Unavailable" at bounding box center [374, 64] width 56 height 16
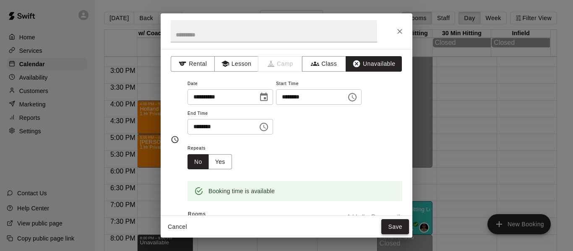
click at [399, 227] on button "Save" at bounding box center [395, 227] width 28 height 16
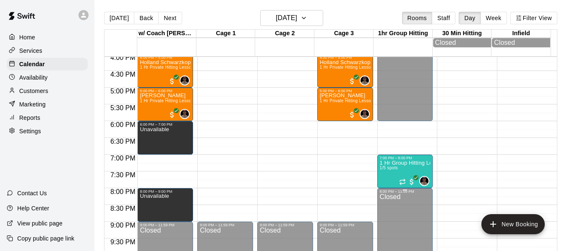
scroll to position [549, 0]
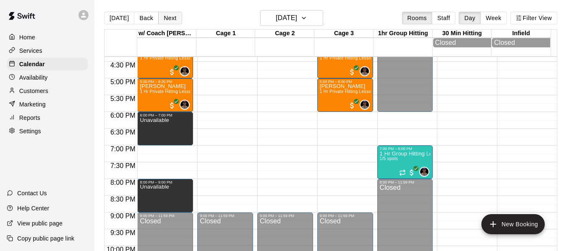
click at [174, 18] on button "Next" at bounding box center [169, 18] width 23 height 13
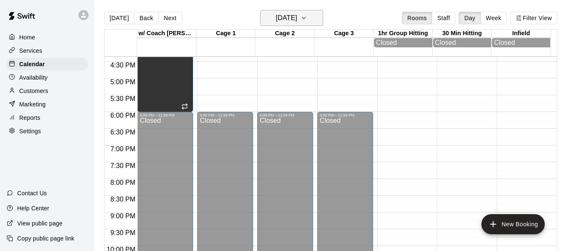
click at [307, 18] on icon "button" at bounding box center [303, 18] width 7 height 10
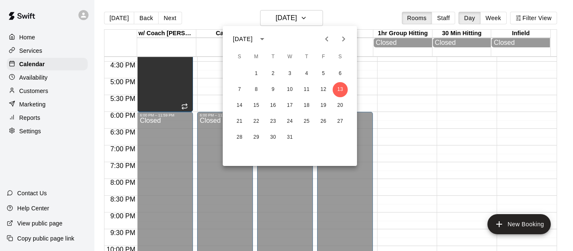
click at [314, 89] on div "7 8 9 10 11 12 13" at bounding box center [290, 89] width 134 height 15
click at [312, 89] on button "11" at bounding box center [306, 89] width 15 height 15
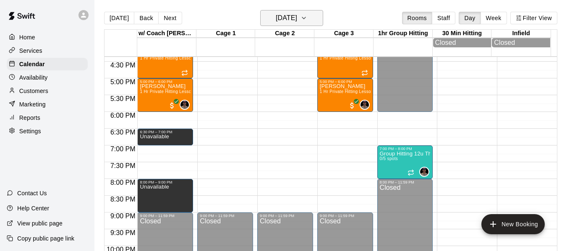
click at [307, 15] on icon "button" at bounding box center [303, 18] width 7 height 10
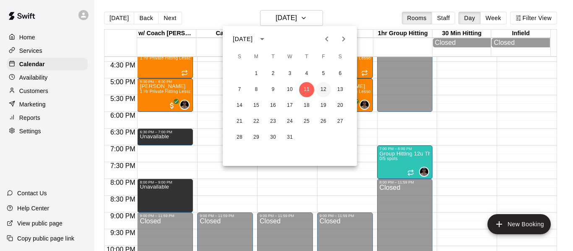
click at [324, 87] on button "12" at bounding box center [323, 89] width 15 height 15
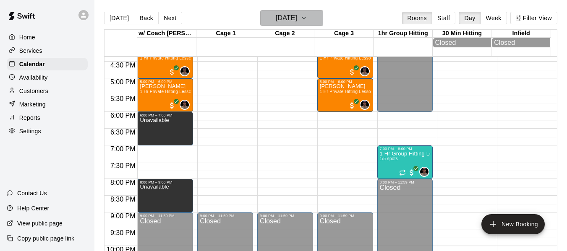
click at [307, 18] on icon "button" at bounding box center [303, 18] width 7 height 10
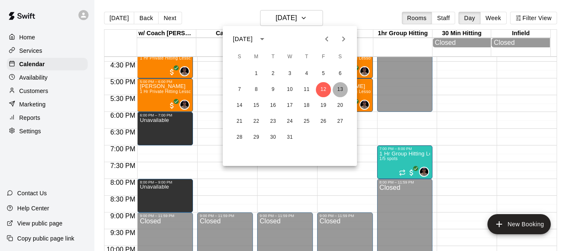
click at [343, 89] on button "13" at bounding box center [340, 89] width 15 height 15
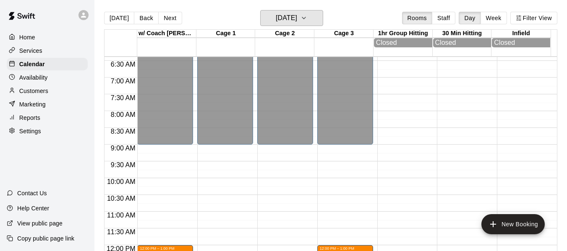
scroll to position [214, 0]
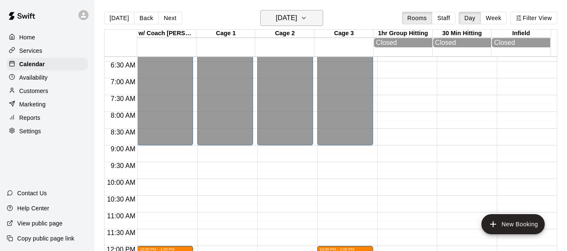
click at [307, 17] on icon "button" at bounding box center [303, 18] width 7 height 10
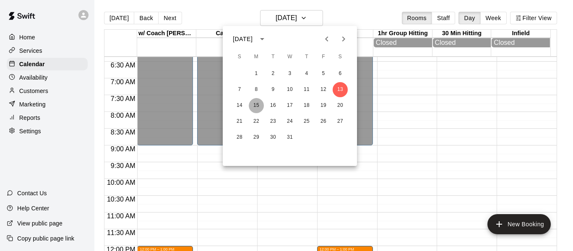
click at [256, 106] on button "15" at bounding box center [256, 105] width 15 height 15
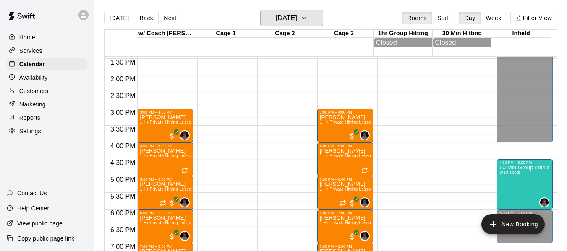
scroll to position [465, 0]
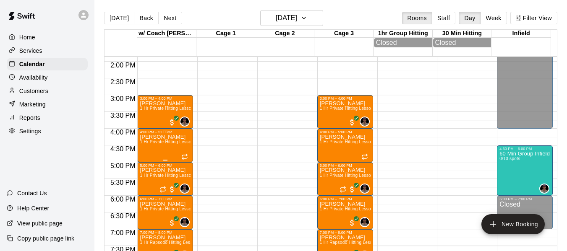
click at [147, 144] on span "1 Hr Private Hitting Lesson Ages [DEMOGRAPHIC_DATA] And Older" at bounding box center [208, 142] width 137 height 5
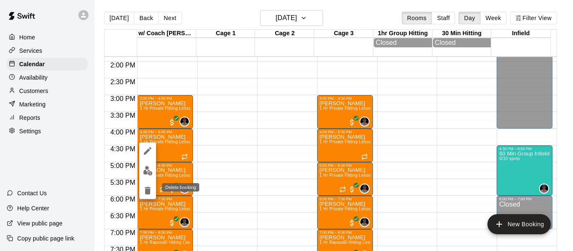
click at [149, 190] on icon "delete" at bounding box center [148, 191] width 6 height 8
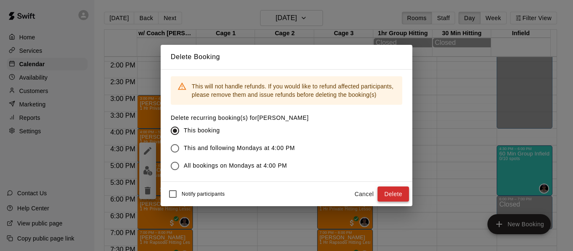
click at [394, 193] on button "Delete" at bounding box center [393, 195] width 31 height 16
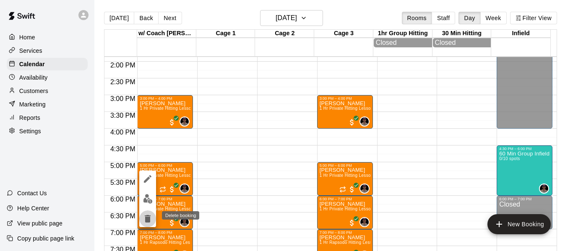
click at [146, 216] on icon "delete" at bounding box center [148, 219] width 6 height 8
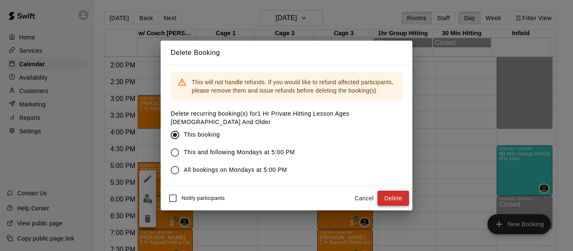
click at [394, 191] on button "Delete" at bounding box center [393, 199] width 31 height 16
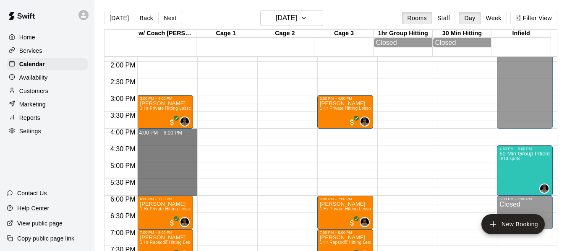
drag, startPoint x: 165, startPoint y: 135, endPoint x: 167, endPoint y: 193, distance: 57.9
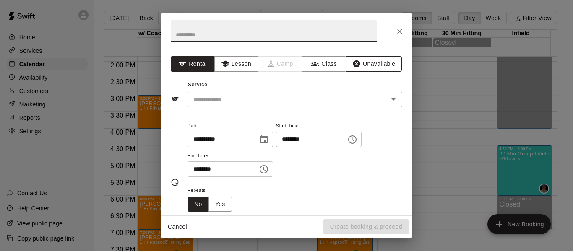
click at [366, 60] on button "Unavailable" at bounding box center [374, 64] width 56 height 16
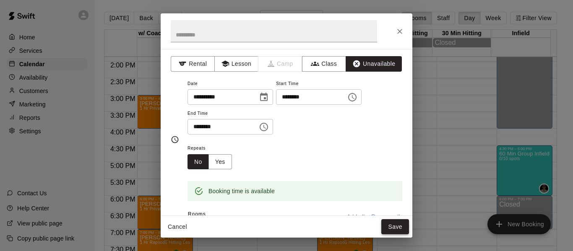
click at [391, 229] on button "Save" at bounding box center [395, 227] width 28 height 16
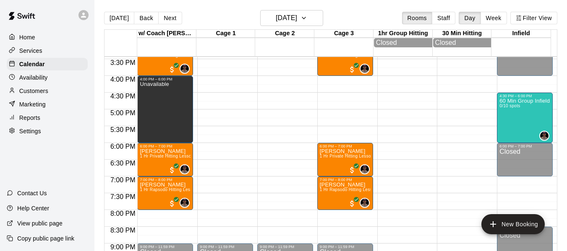
scroll to position [521, 0]
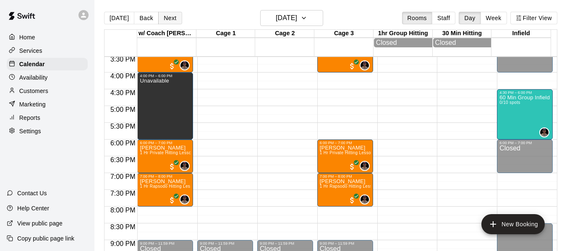
click at [173, 19] on button "Next" at bounding box center [169, 18] width 23 height 13
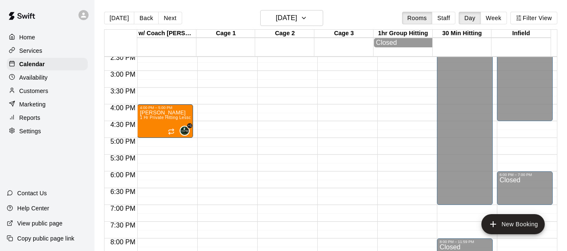
scroll to position [465, 0]
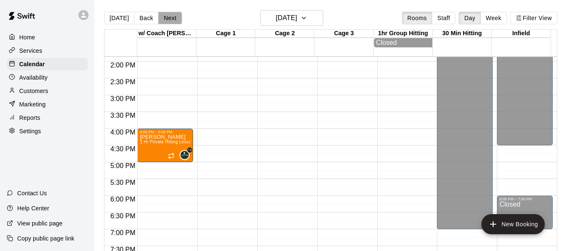
click at [169, 22] on button "Next" at bounding box center [169, 18] width 23 height 13
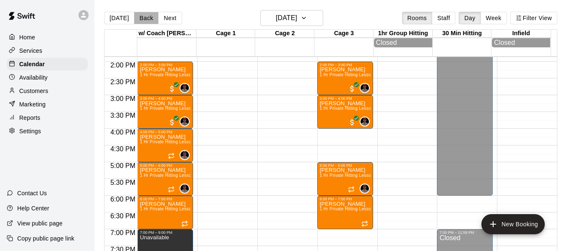
drag, startPoint x: 140, startPoint y: 17, endPoint x: 213, endPoint y: 36, distance: 75.4
click at [141, 17] on button "Back" at bounding box center [146, 18] width 25 height 13
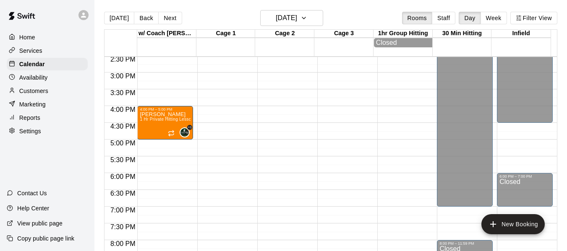
scroll to position [480, 0]
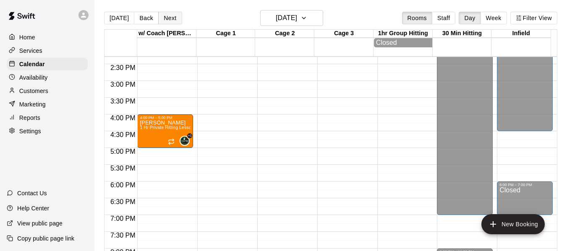
click at [170, 22] on button "Next" at bounding box center [169, 18] width 23 height 13
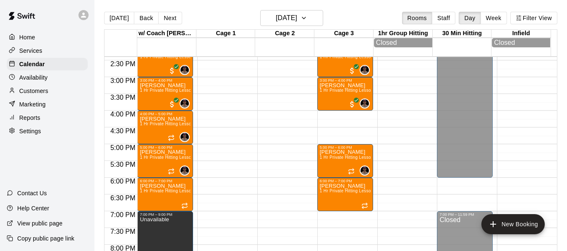
scroll to position [465, 0]
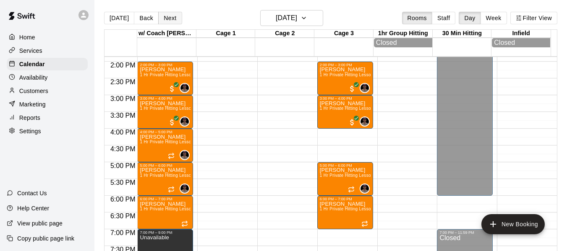
click at [164, 18] on button "Next" at bounding box center [169, 18] width 23 height 13
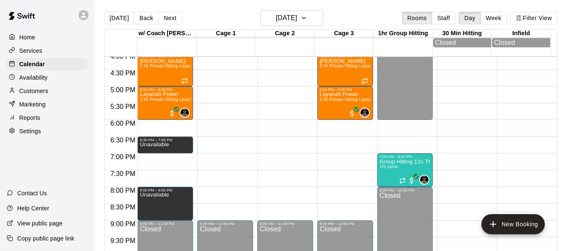
scroll to position [549, 0]
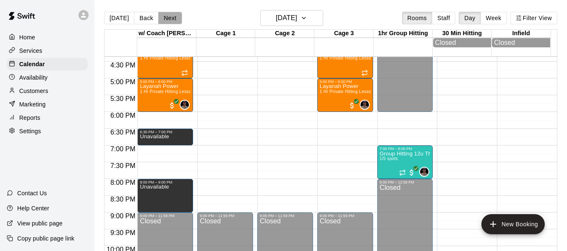
click at [167, 18] on button "Next" at bounding box center [169, 18] width 23 height 13
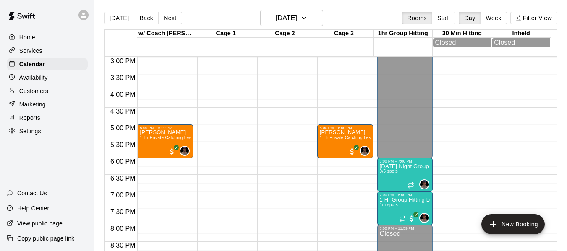
scroll to position [480, 0]
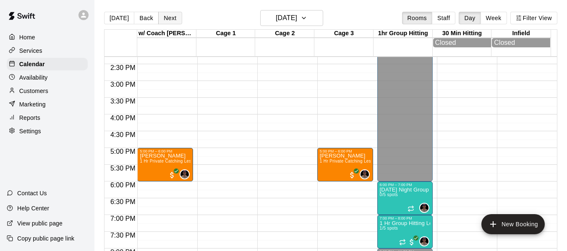
click at [169, 19] on button "Next" at bounding box center [169, 18] width 23 height 13
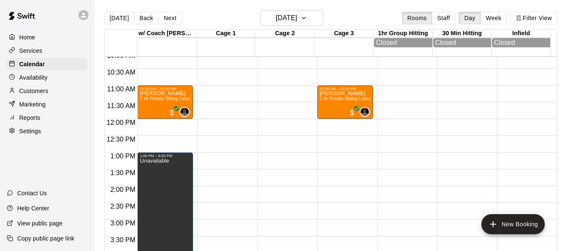
scroll to position [339, 0]
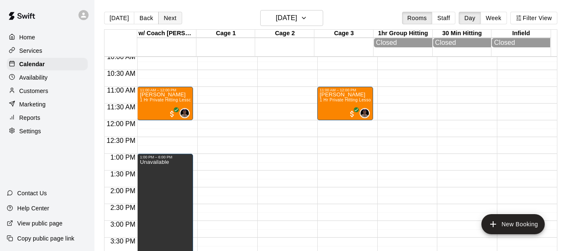
click at [173, 16] on button "Next" at bounding box center [169, 18] width 23 height 13
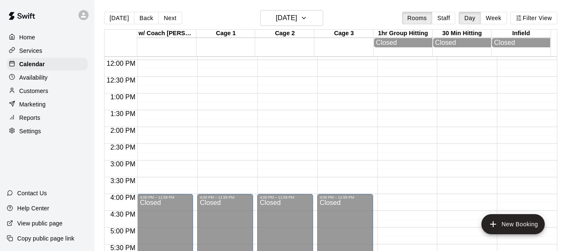
scroll to position [451, 0]
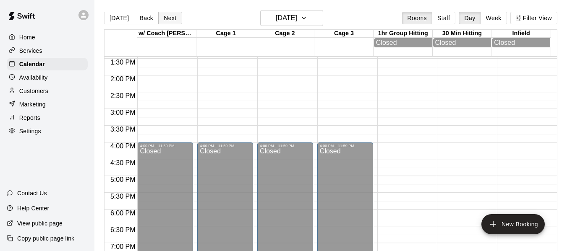
click at [164, 22] on button "Next" at bounding box center [169, 18] width 23 height 13
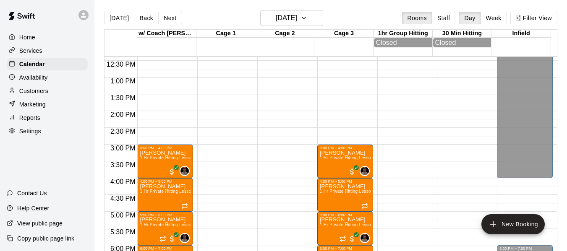
scroll to position [409, 0]
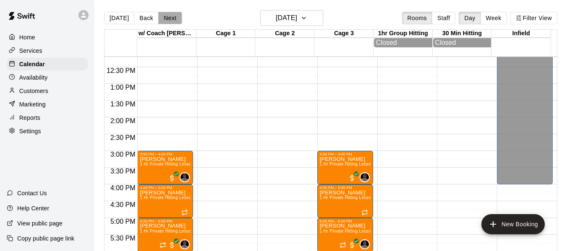
click at [172, 18] on button "Next" at bounding box center [169, 18] width 23 height 13
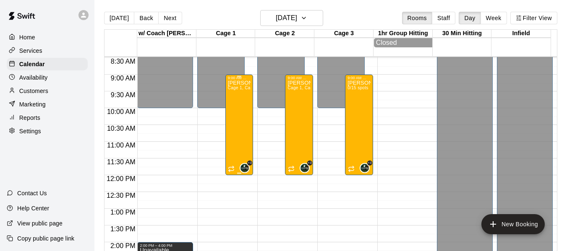
scroll to position [284, 0]
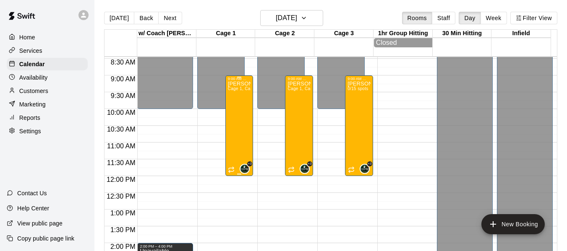
click at [240, 84] on p "[PERSON_NAME] Softball Holiday Camp Ages [DEMOGRAPHIC_DATA]" at bounding box center [239, 84] width 23 height 0
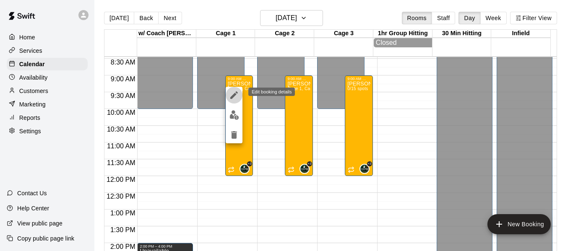
click at [235, 95] on icon "edit" at bounding box center [234, 95] width 8 height 8
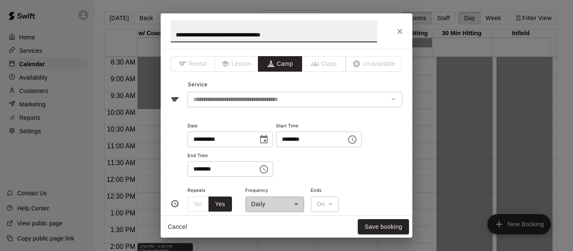
drag, startPoint x: 248, startPoint y: 34, endPoint x: 226, endPoint y: 33, distance: 21.8
click at [226, 33] on input "**********" at bounding box center [274, 31] width 206 height 22
type input "**********"
click at [394, 226] on button "Save booking" at bounding box center [383, 227] width 51 height 16
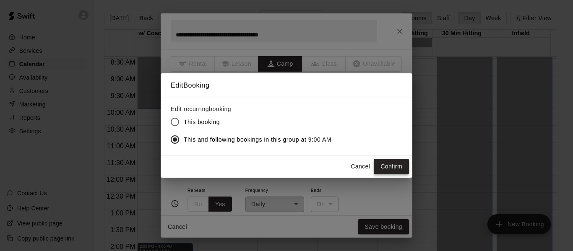
click at [381, 161] on button "Confirm" at bounding box center [391, 167] width 35 height 16
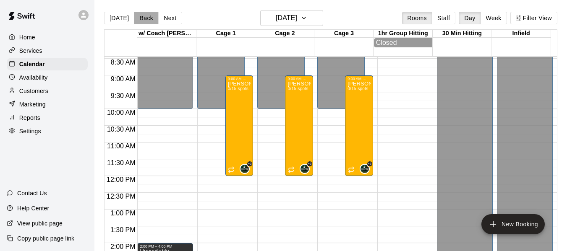
click at [145, 19] on button "Back" at bounding box center [146, 18] width 25 height 13
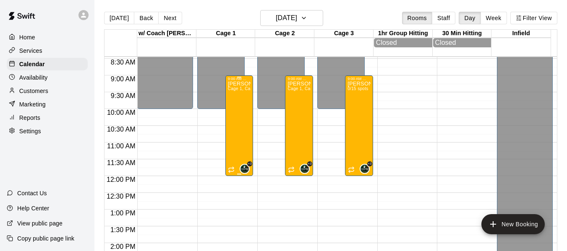
click at [235, 84] on p "[PERSON_NAME] Softball Holiday Camp Ages [DEMOGRAPHIC_DATA]" at bounding box center [239, 84] width 23 height 0
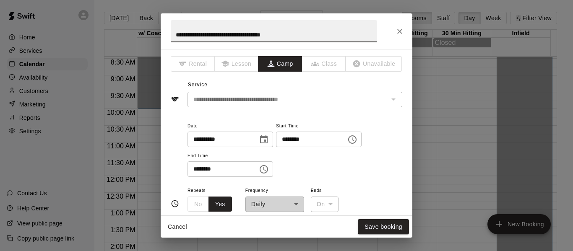
drag, startPoint x: 246, startPoint y: 33, endPoint x: 251, endPoint y: 30, distance: 6.1
click at [221, 34] on input "**********" at bounding box center [274, 31] width 206 height 22
click at [247, 34] on input "**********" at bounding box center [274, 31] width 206 height 22
drag, startPoint x: 247, startPoint y: 34, endPoint x: 251, endPoint y: 31, distance: 5.5
click at [241, 34] on input "**********" at bounding box center [274, 31] width 206 height 22
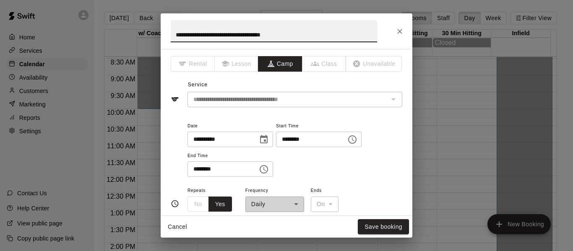
click at [251, 31] on input "**********" at bounding box center [274, 31] width 206 height 22
drag, startPoint x: 245, startPoint y: 33, endPoint x: 224, endPoint y: 35, distance: 21.1
click at [224, 35] on input "**********" at bounding box center [274, 31] width 206 height 22
type input "**********"
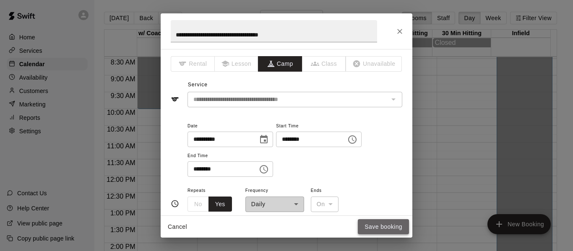
click at [372, 229] on button "Save booking" at bounding box center [383, 227] width 51 height 16
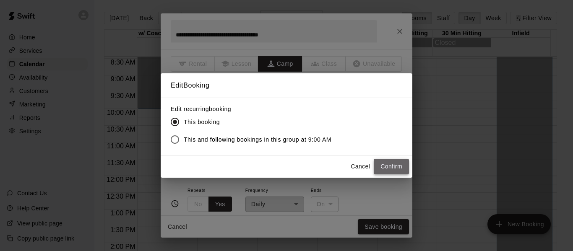
click at [401, 161] on button "Confirm" at bounding box center [391, 167] width 35 height 16
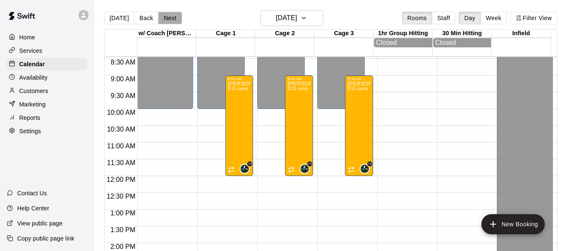
click at [166, 17] on button "Next" at bounding box center [169, 18] width 23 height 13
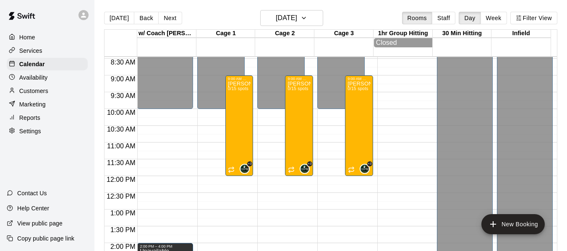
click at [166, 17] on button "Next" at bounding box center [169, 18] width 23 height 13
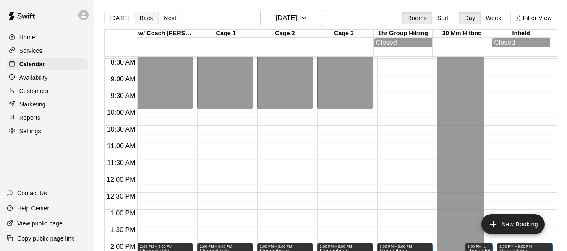
click at [148, 17] on button "Back" at bounding box center [146, 18] width 25 height 13
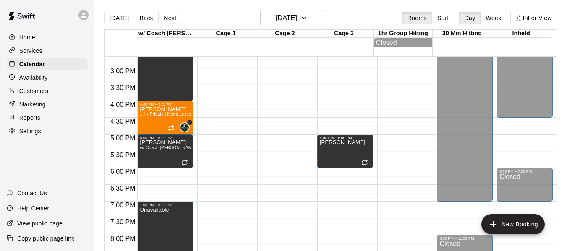
scroll to position [493, 0]
click at [165, 19] on button "Next" at bounding box center [169, 18] width 23 height 13
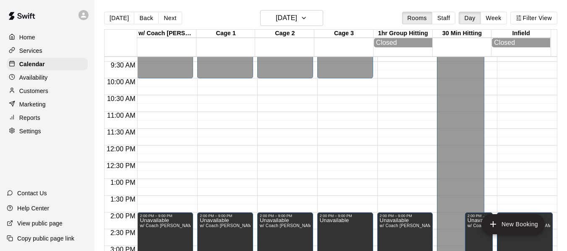
scroll to position [312, 0]
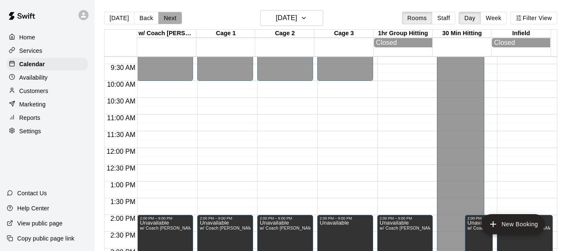
click at [168, 15] on button "Next" at bounding box center [169, 18] width 23 height 13
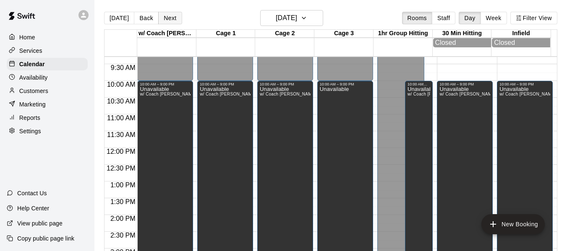
click at [171, 19] on button "Next" at bounding box center [169, 18] width 23 height 13
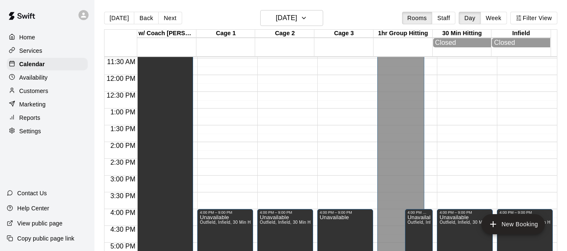
scroll to position [381, 0]
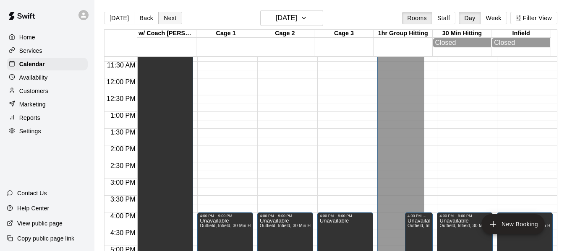
click at [172, 18] on button "Next" at bounding box center [169, 18] width 23 height 13
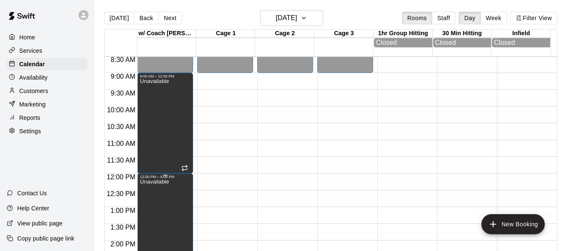
scroll to position [284, 0]
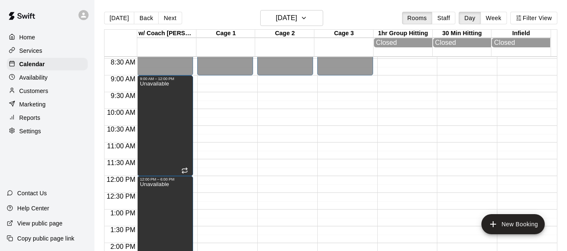
click at [172, 25] on div "[DATE] Back [DATE][DATE] Rooms Staff Day Week Filter View" at bounding box center [330, 19] width 453 height 19
click at [172, 19] on button "Next" at bounding box center [169, 18] width 23 height 13
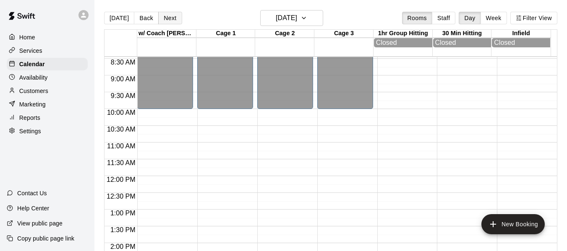
click at [172, 19] on button "Next" at bounding box center [169, 18] width 23 height 13
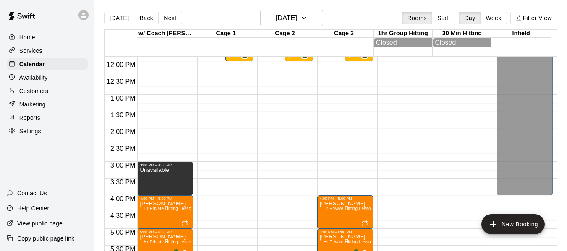
scroll to position [396, 0]
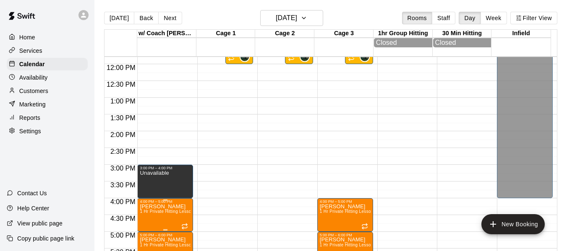
click at [160, 214] on span "1 Hr Private Hitting Lesson Ages [DEMOGRAPHIC_DATA] And Older" at bounding box center [208, 211] width 137 height 5
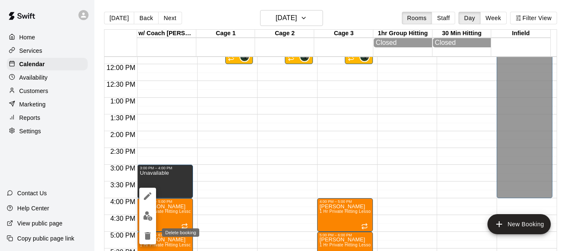
click at [149, 233] on icon "delete" at bounding box center [148, 236] width 6 height 8
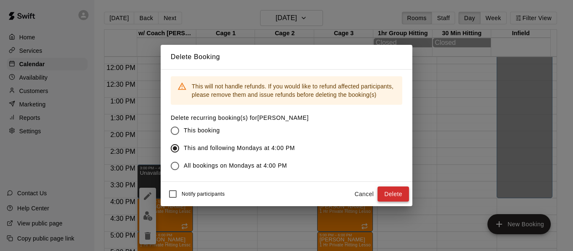
click at [378, 191] on button "Delete" at bounding box center [393, 195] width 31 height 16
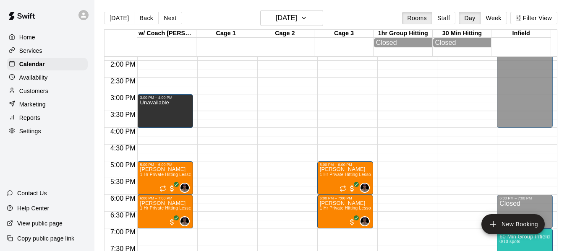
scroll to position [451, 0]
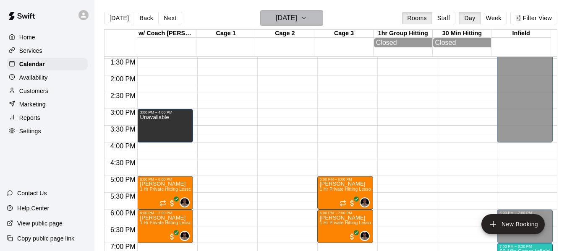
click at [307, 17] on icon "button" at bounding box center [303, 18] width 7 height 10
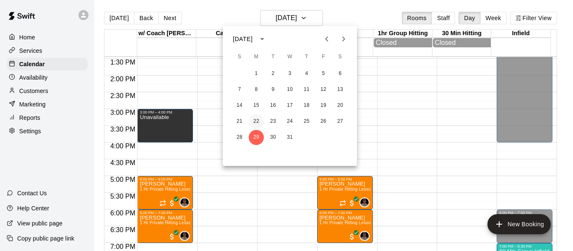
click at [260, 124] on button "22" at bounding box center [256, 121] width 15 height 15
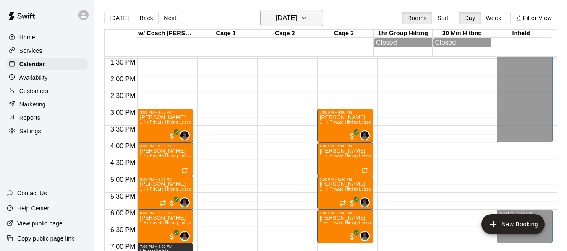
click at [307, 18] on icon "button" at bounding box center [303, 18] width 7 height 10
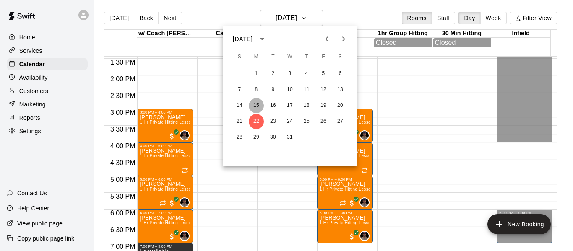
click at [257, 107] on button "15" at bounding box center [256, 105] width 15 height 15
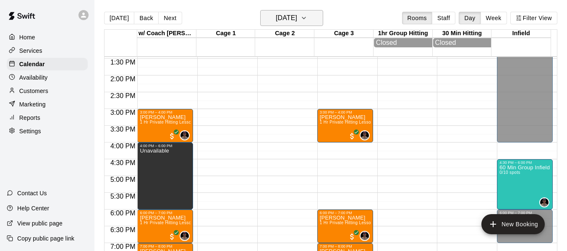
click at [307, 16] on icon "button" at bounding box center [303, 18] width 7 height 10
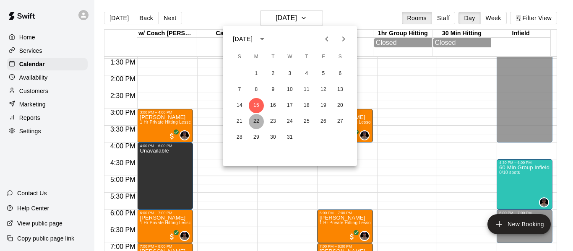
click at [257, 119] on button "22" at bounding box center [256, 121] width 15 height 15
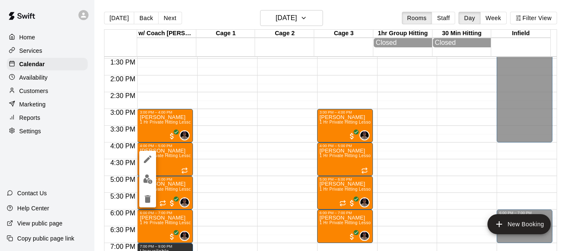
click at [147, 198] on icon "delete" at bounding box center [148, 200] width 6 height 8
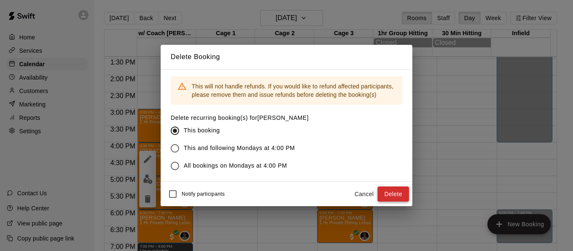
click at [387, 193] on button "Delete" at bounding box center [393, 195] width 31 height 16
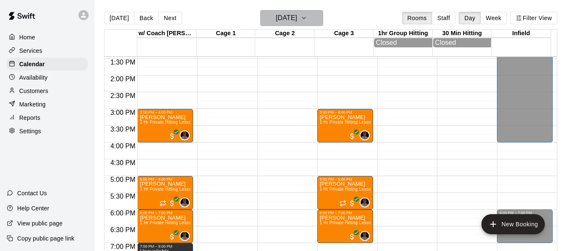
click at [297, 18] on h6 "[DATE]" at bounding box center [286, 18] width 21 height 12
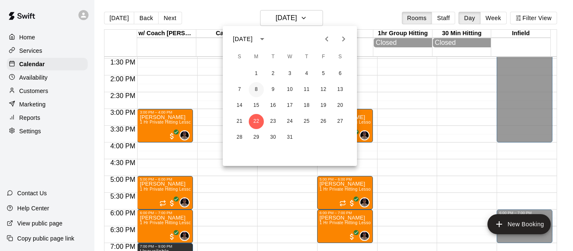
click at [254, 90] on button "8" at bounding box center [256, 89] width 15 height 15
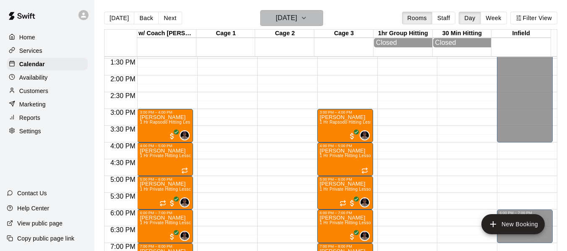
click at [307, 22] on icon "button" at bounding box center [303, 18] width 7 height 10
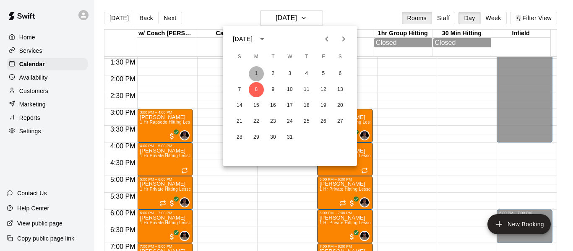
click at [258, 72] on button "1" at bounding box center [256, 73] width 15 height 15
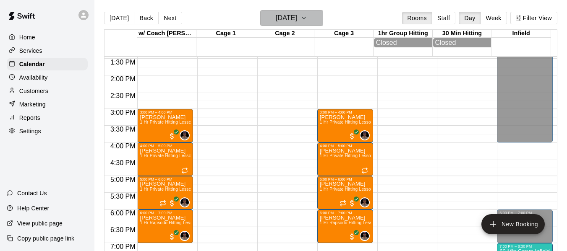
click at [311, 13] on button "[DATE]" at bounding box center [291, 18] width 63 height 16
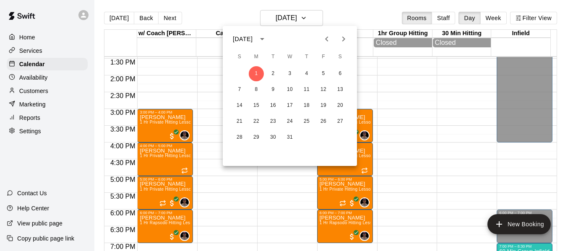
click at [326, 39] on icon "Previous month" at bounding box center [326, 38] width 3 height 5
click at [258, 138] on button "24" at bounding box center [256, 137] width 15 height 15
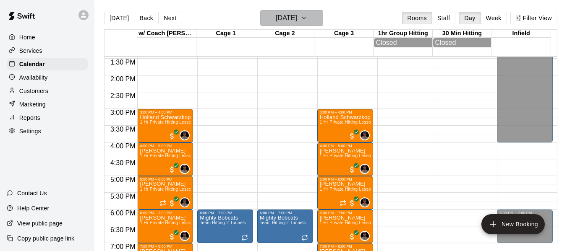
click at [319, 17] on button "[DATE]" at bounding box center [291, 18] width 63 height 16
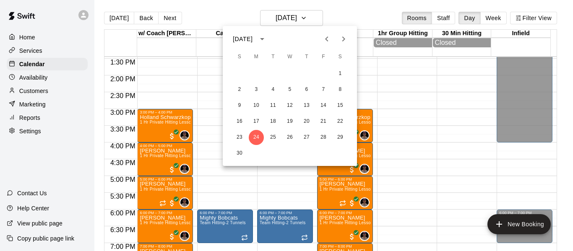
click at [344, 42] on icon "Next month" at bounding box center [344, 39] width 10 height 10
click at [255, 73] on button "1" at bounding box center [256, 73] width 15 height 15
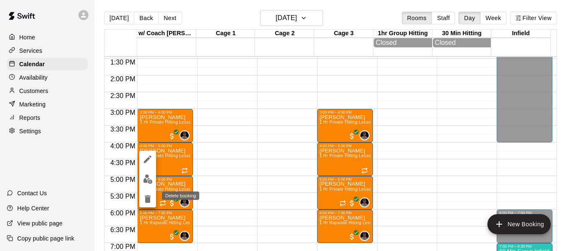
click at [148, 197] on icon "delete" at bounding box center [148, 200] width 6 height 8
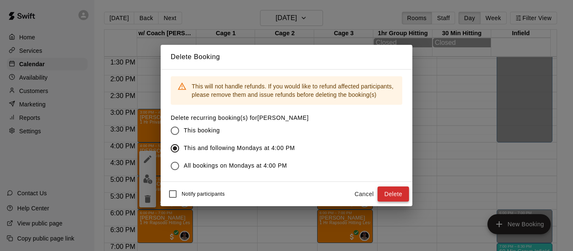
click at [395, 194] on button "Delete" at bounding box center [393, 195] width 31 height 16
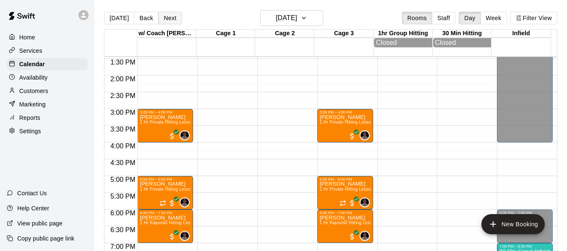
click at [172, 19] on button "Next" at bounding box center [169, 18] width 23 height 13
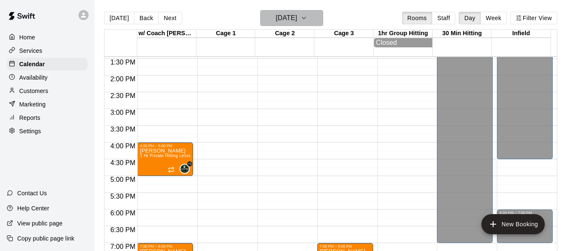
click at [307, 17] on icon "button" at bounding box center [303, 18] width 7 height 10
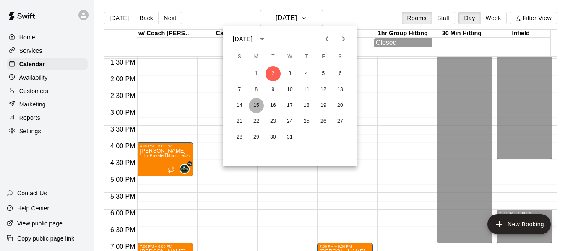
click at [255, 104] on button "15" at bounding box center [256, 105] width 15 height 15
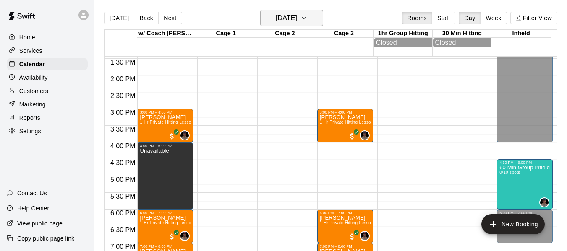
click at [307, 20] on icon "button" at bounding box center [303, 18] width 7 height 10
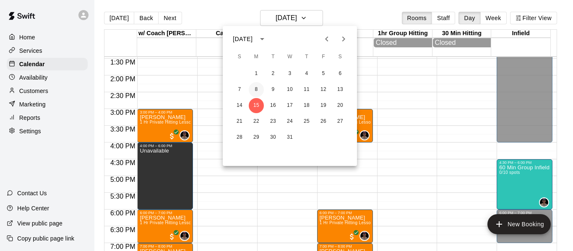
click at [258, 89] on button "8" at bounding box center [256, 89] width 15 height 15
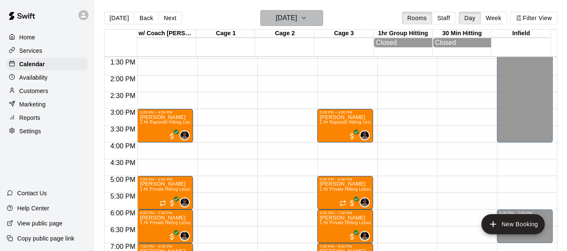
click at [307, 19] on icon "button" at bounding box center [303, 18] width 7 height 10
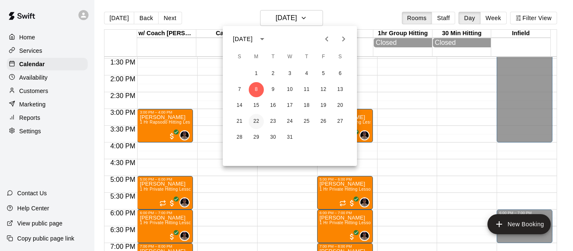
click at [256, 116] on button "22" at bounding box center [256, 121] width 15 height 15
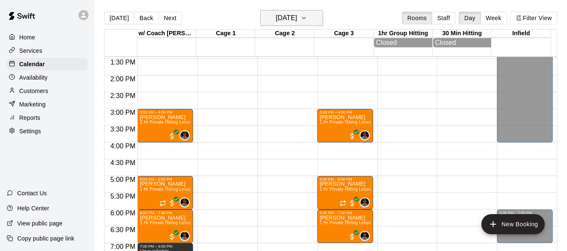
click at [297, 16] on h6 "[DATE]" at bounding box center [286, 18] width 21 height 12
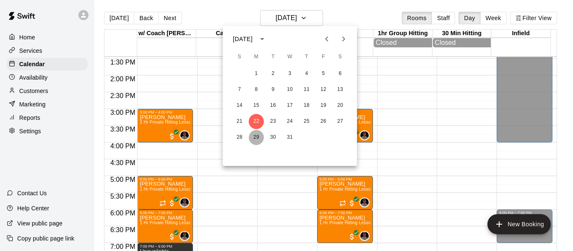
click at [255, 138] on button "29" at bounding box center [256, 137] width 15 height 15
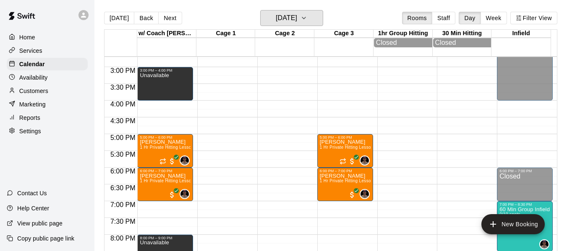
scroll to position [507, 0]
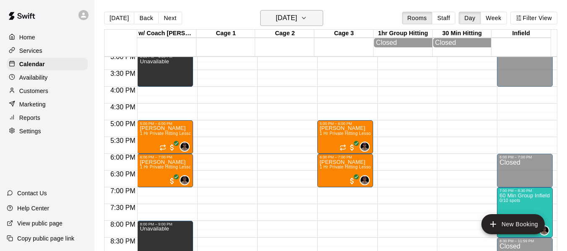
click at [307, 16] on icon "button" at bounding box center [303, 18] width 7 height 10
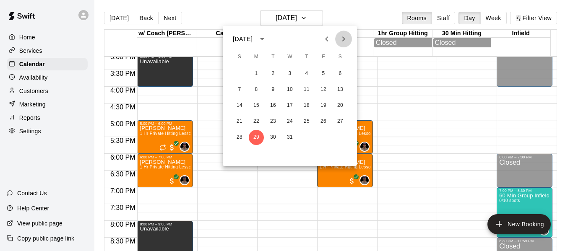
click at [343, 39] on icon "Next month" at bounding box center [344, 39] width 10 height 10
click at [254, 88] on button "5" at bounding box center [256, 89] width 15 height 15
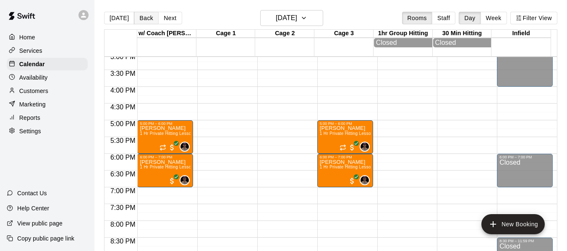
click at [148, 18] on button "Back" at bounding box center [146, 18] width 25 height 13
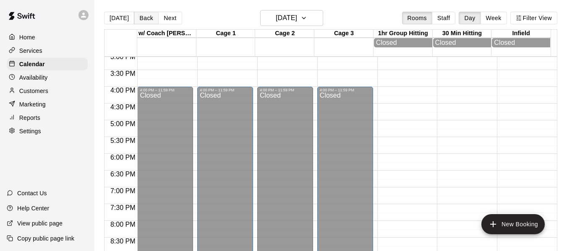
click at [148, 18] on button "Back" at bounding box center [146, 18] width 25 height 13
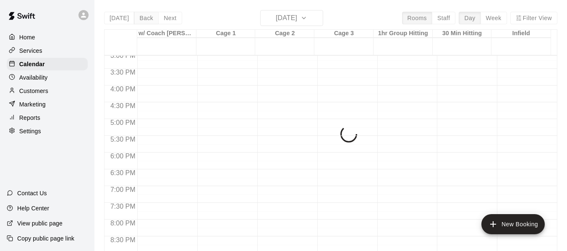
click at [148, 18] on div "[DATE] Back [DATE][DATE] Rooms Staff Day Week Filter View w/ Coach [PERSON_NAME…" at bounding box center [330, 135] width 453 height 251
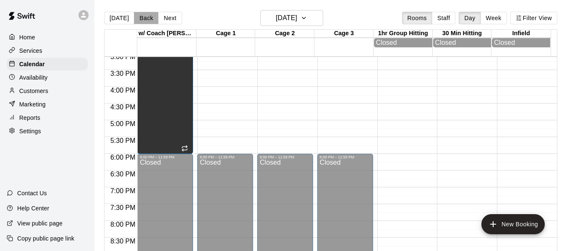
click at [148, 18] on button "Back" at bounding box center [146, 18] width 25 height 13
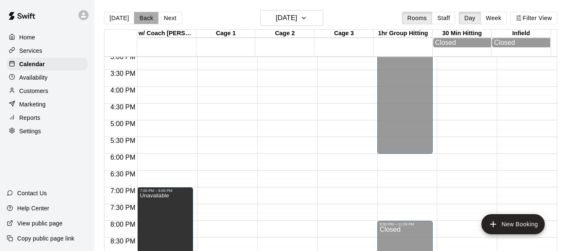
click at [148, 18] on button "Back" at bounding box center [146, 18] width 25 height 13
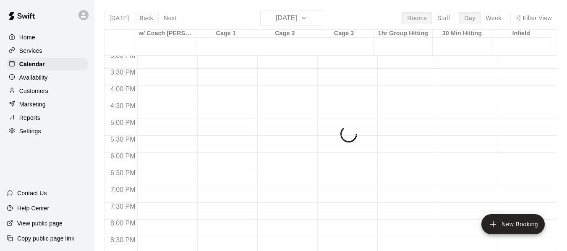
click at [148, 18] on div "[DATE] Back [DATE][DATE] Rooms Staff Day Week Filter View w/ Coach [PERSON_NAME…" at bounding box center [330, 135] width 453 height 251
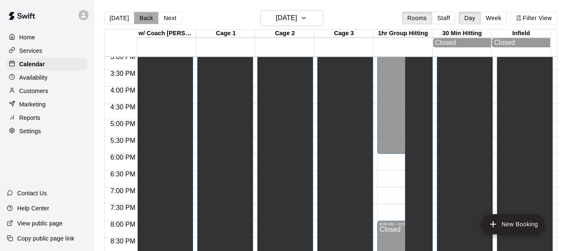
click at [148, 18] on button "Back" at bounding box center [146, 18] width 25 height 13
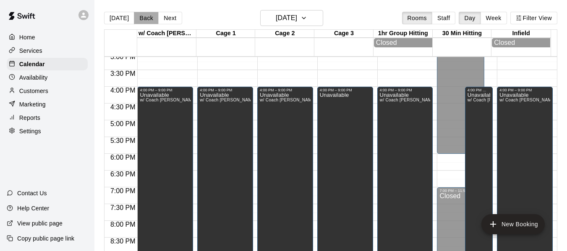
click at [148, 18] on button "Back" at bounding box center [146, 18] width 25 height 13
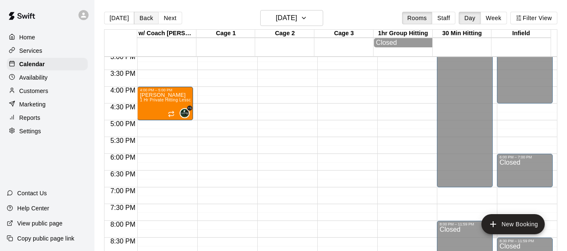
click at [148, 18] on button "Back" at bounding box center [146, 18] width 25 height 13
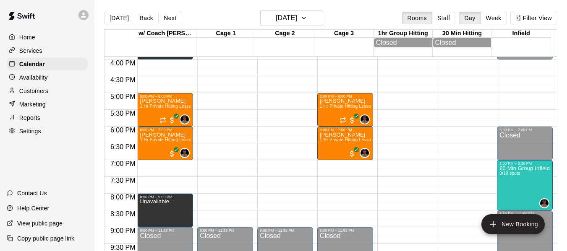
scroll to position [535, 0]
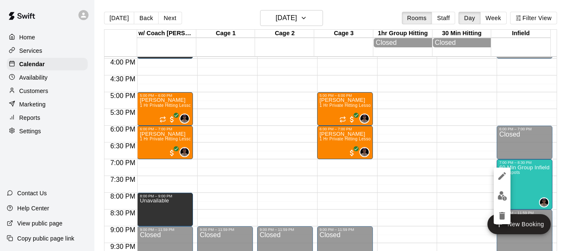
click at [516, 169] on div at bounding box center [286, 125] width 573 height 251
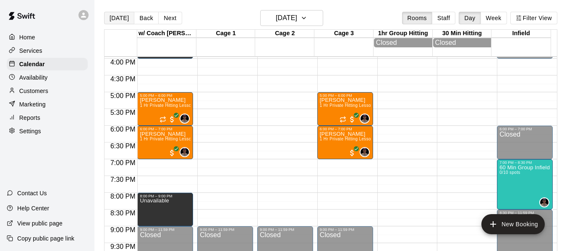
click at [120, 17] on button "[DATE]" at bounding box center [119, 18] width 30 height 13
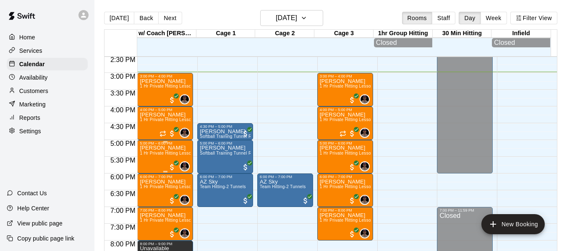
scroll to position [465, 0]
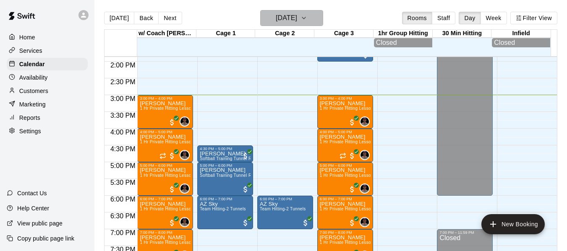
click at [323, 15] on button "[DATE]" at bounding box center [291, 18] width 63 height 16
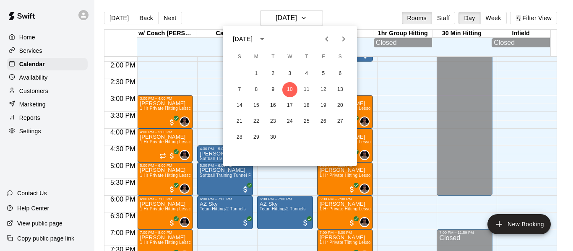
click at [320, 16] on div at bounding box center [286, 125] width 573 height 251
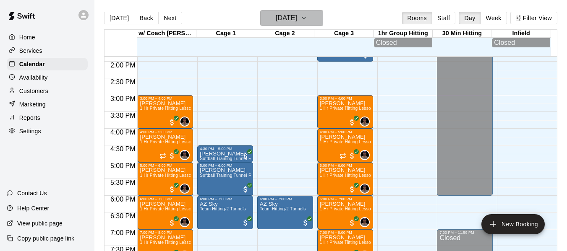
click at [307, 17] on icon "button" at bounding box center [303, 18] width 7 height 10
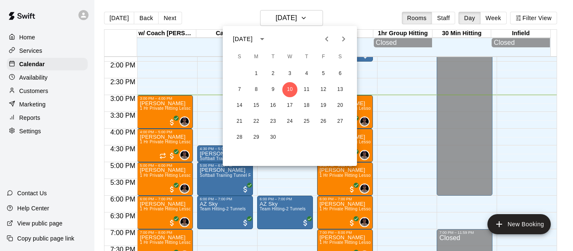
click at [346, 39] on icon "Next month" at bounding box center [344, 39] width 10 height 10
click at [251, 138] on button "29" at bounding box center [256, 137] width 15 height 15
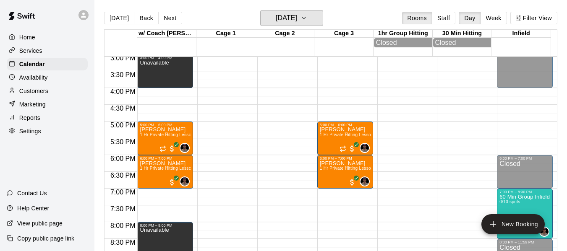
scroll to position [507, 0]
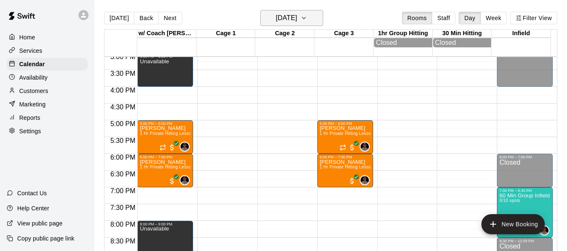
click at [319, 13] on button "[DATE]" at bounding box center [291, 18] width 63 height 16
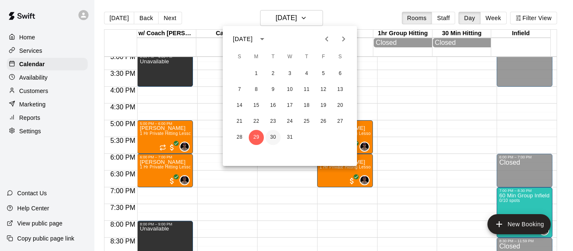
click at [271, 137] on button "30" at bounding box center [273, 137] width 15 height 15
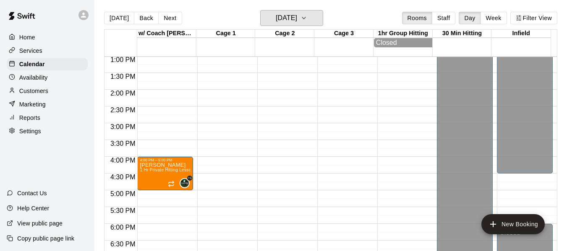
scroll to position [422, 0]
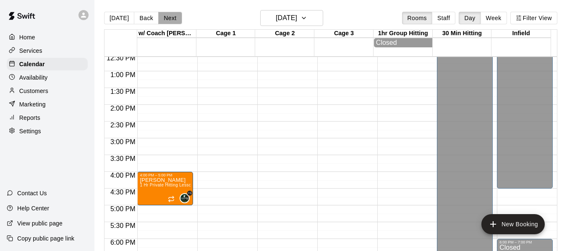
click at [166, 16] on button "Next" at bounding box center [169, 18] width 23 height 13
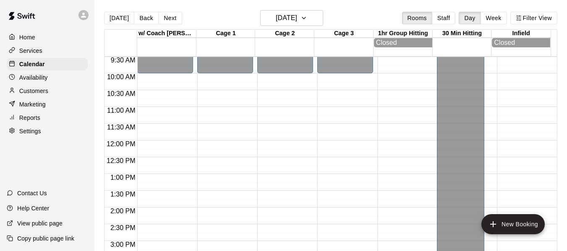
scroll to position [310, 0]
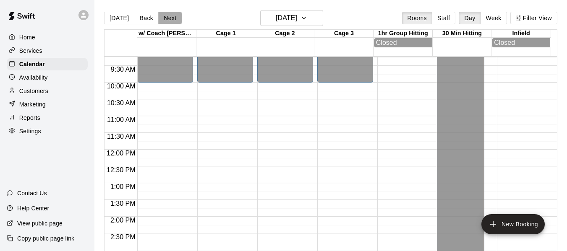
click at [159, 21] on button "Next" at bounding box center [169, 18] width 23 height 13
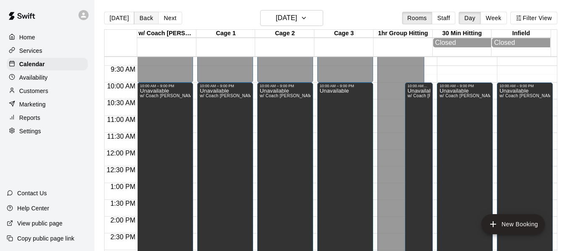
click at [146, 20] on button "Back" at bounding box center [146, 18] width 25 height 13
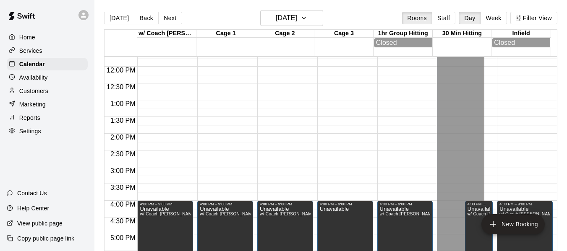
scroll to position [422, 0]
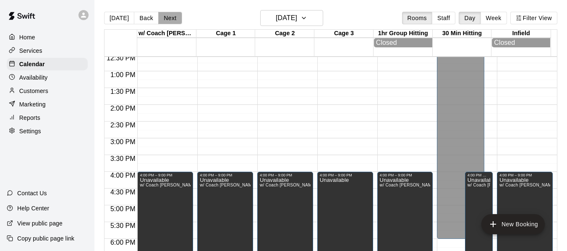
click at [171, 17] on button "Next" at bounding box center [169, 18] width 23 height 13
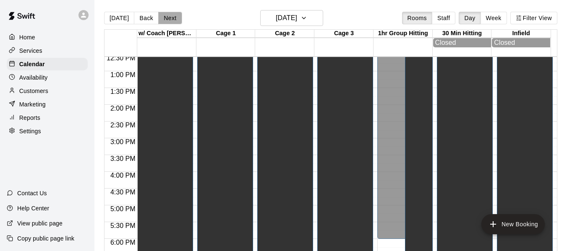
click at [169, 18] on button "Next" at bounding box center [169, 18] width 23 height 13
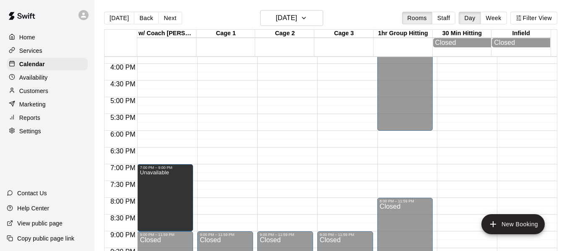
scroll to position [534, 0]
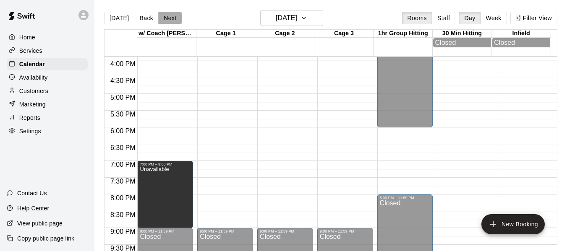
click at [162, 16] on button "Next" at bounding box center [169, 18] width 23 height 13
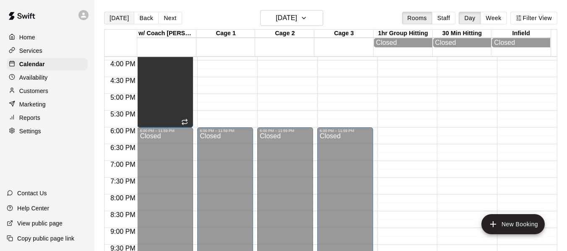
click at [121, 16] on button "[DATE]" at bounding box center [119, 18] width 30 height 13
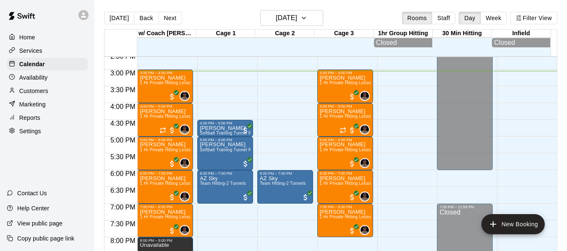
scroll to position [492, 0]
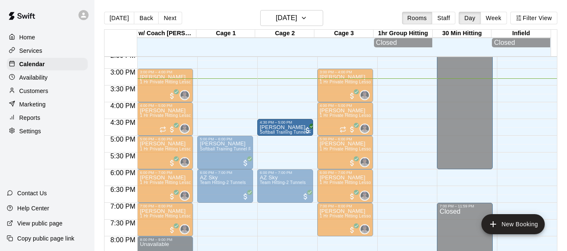
drag, startPoint x: 226, startPoint y: 130, endPoint x: 269, endPoint y: 131, distance: 42.8
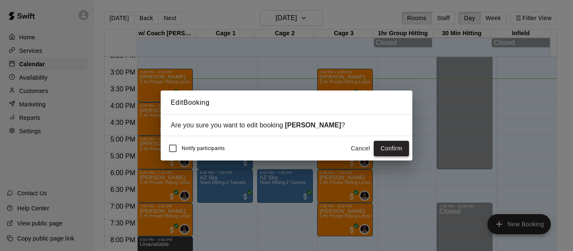
click at [394, 150] on button "Confirm" at bounding box center [391, 149] width 35 height 16
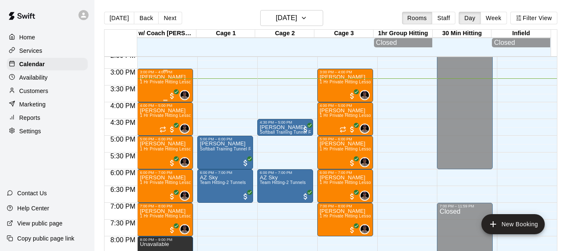
click at [154, 97] on div "[PERSON_NAME] 1 Hr Private Hitting Lesson Ages [DEMOGRAPHIC_DATA] And Older" at bounding box center [165, 199] width 51 height 251
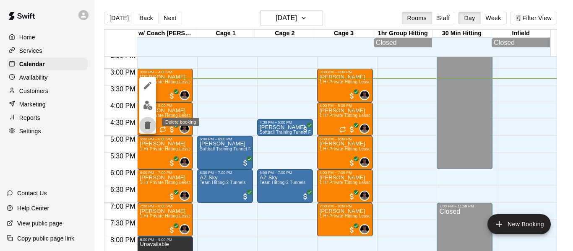
click at [148, 124] on icon "delete" at bounding box center [148, 126] width 6 height 8
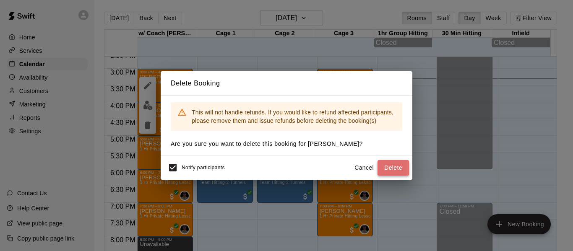
click at [391, 171] on button "Delete" at bounding box center [393, 168] width 31 height 16
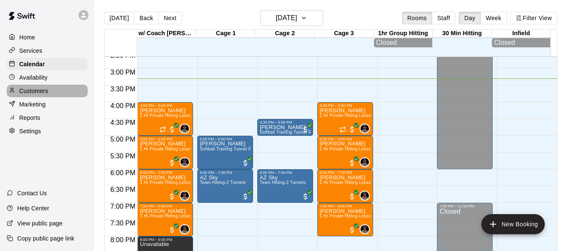
click at [42, 95] on p "Customers" at bounding box center [33, 91] width 29 height 8
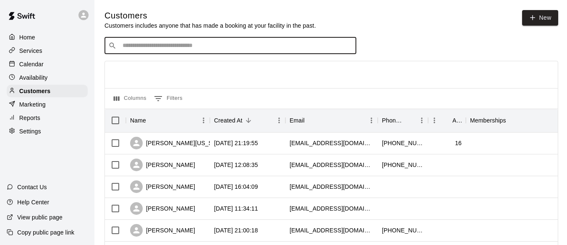
click at [175, 47] on input "Search customers by name or email" at bounding box center [236, 46] width 232 height 8
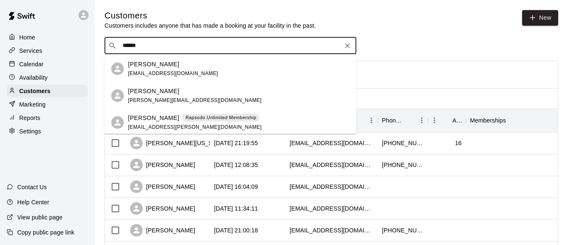
type input "*******"
click at [179, 72] on div "[PERSON_NAME] [EMAIL_ADDRESS][DOMAIN_NAME]" at bounding box center [173, 69] width 90 height 18
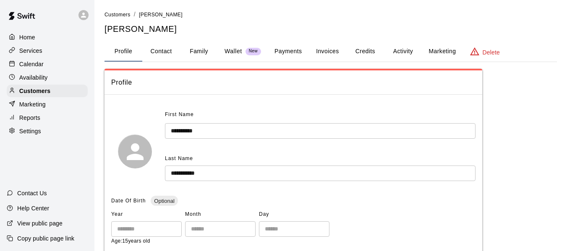
click at [367, 50] on button "Credits" at bounding box center [365, 52] width 38 height 20
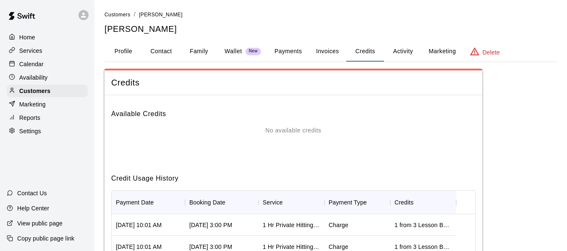
click at [394, 50] on button "Activity" at bounding box center [403, 52] width 38 height 20
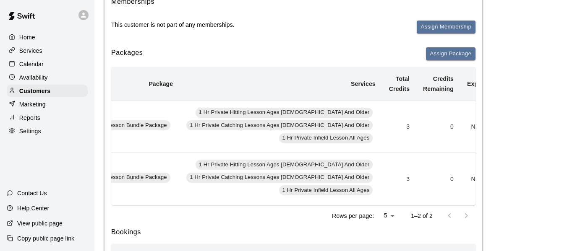
scroll to position [0, 76]
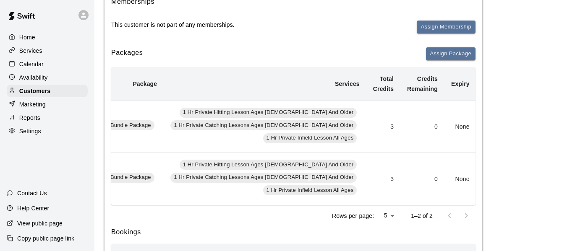
click at [483, 127] on button "Add" at bounding box center [491, 126] width 17 height 13
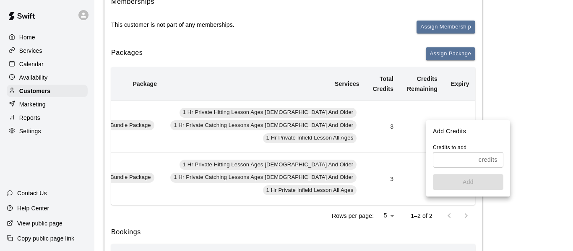
click at [466, 163] on input "text" at bounding box center [454, 160] width 42 height 16
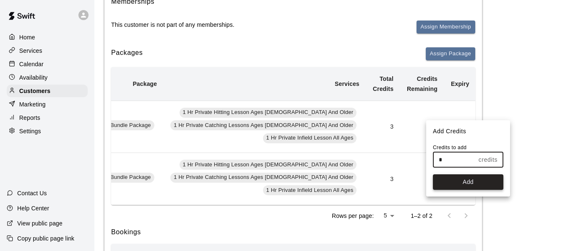
type input "*"
click at [482, 182] on button "Add" at bounding box center [468, 183] width 70 height 16
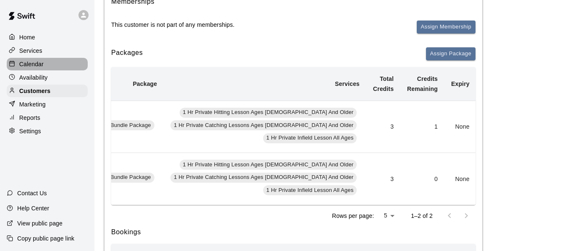
click at [46, 70] on div "Calendar" at bounding box center [47, 64] width 81 height 13
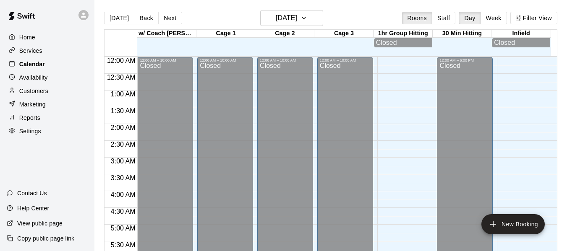
scroll to position [514, 0]
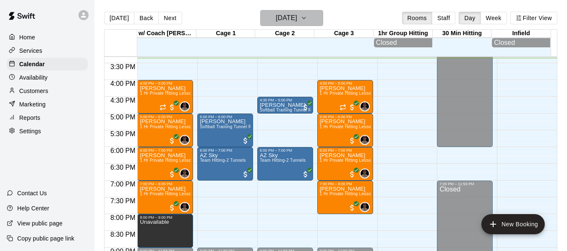
click at [307, 17] on icon "button" at bounding box center [303, 18] width 7 height 10
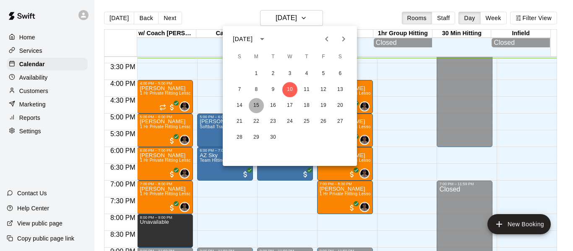
click at [257, 109] on button "15" at bounding box center [256, 105] width 15 height 15
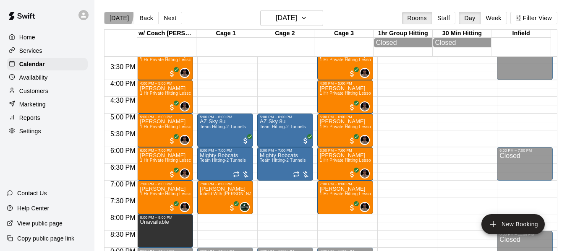
click at [112, 15] on button "[DATE]" at bounding box center [119, 18] width 30 height 13
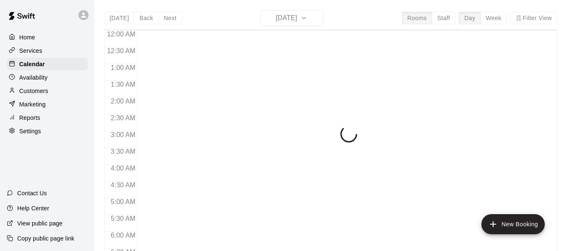
scroll to position [545, 0]
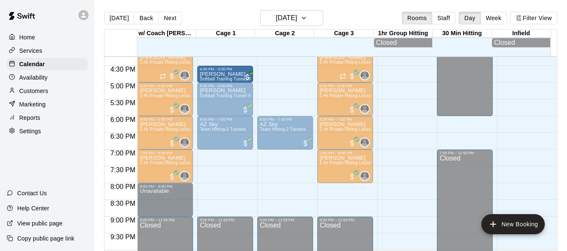
drag, startPoint x: 284, startPoint y: 75, endPoint x: 236, endPoint y: 77, distance: 47.5
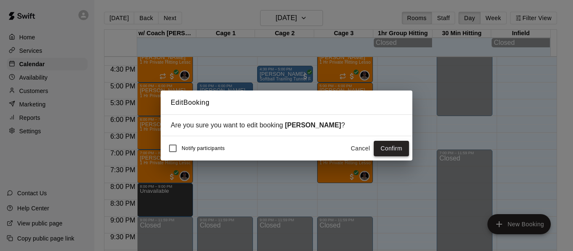
click at [394, 151] on button "Confirm" at bounding box center [391, 149] width 35 height 16
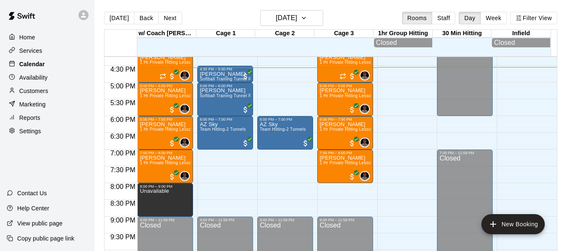
drag, startPoint x: 40, startPoint y: 61, endPoint x: 42, endPoint y: 70, distance: 9.9
click at [40, 61] on p "Calendar" at bounding box center [32, 64] width 26 height 8
click at [43, 77] on p "Availability" at bounding box center [33, 77] width 29 height 8
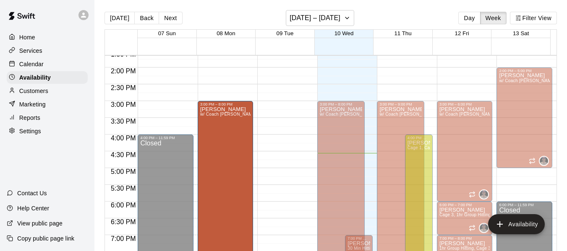
scroll to position [466, 0]
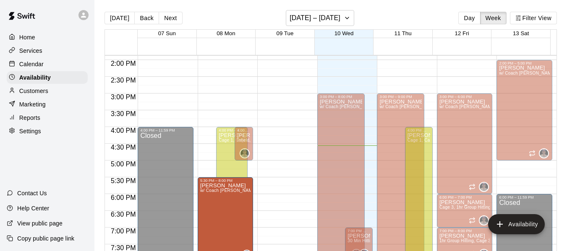
drag, startPoint x: 213, startPoint y: 104, endPoint x: 213, endPoint y: 181, distance: 77.2
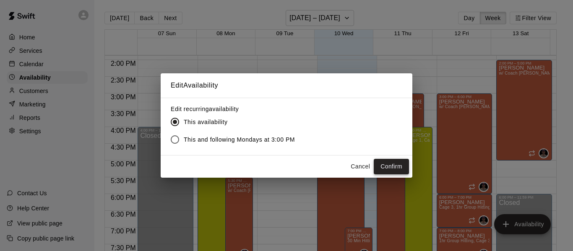
click at [382, 169] on button "Confirm" at bounding box center [391, 167] width 35 height 16
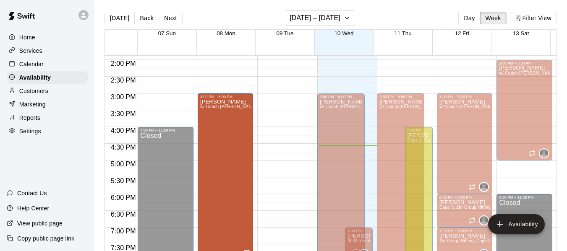
drag, startPoint x: 238, startPoint y: 180, endPoint x: 246, endPoint y: 102, distance: 78.9
drag, startPoint x: 237, startPoint y: 180, endPoint x: 221, endPoint y: 102, distance: 80.1
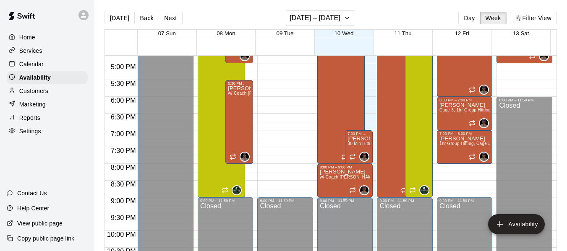
scroll to position [563, 0]
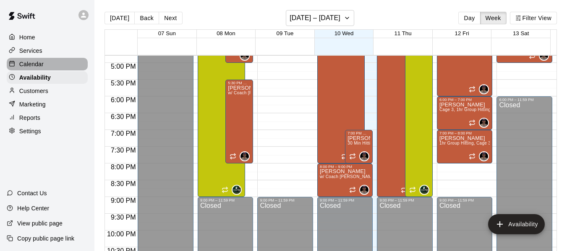
click at [43, 64] on p "Calendar" at bounding box center [31, 64] width 24 height 8
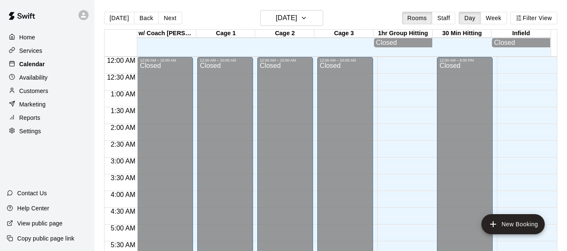
scroll to position [557, 0]
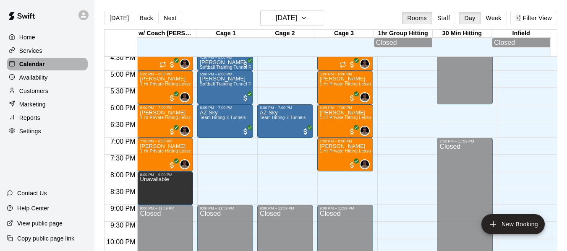
click at [38, 67] on p "Calendar" at bounding box center [32, 64] width 26 height 8
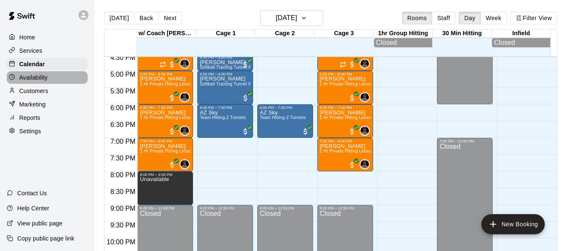
click at [38, 74] on div "Availability" at bounding box center [47, 77] width 81 height 13
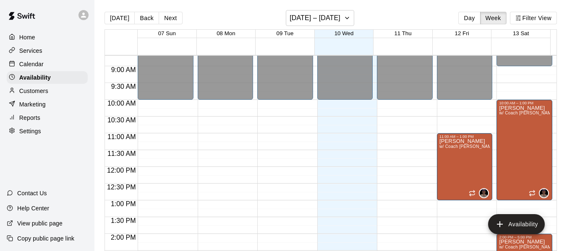
scroll to position [291, 0]
click at [163, 20] on button "Next" at bounding box center [170, 18] width 23 height 13
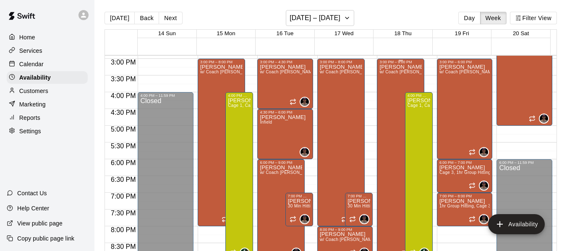
scroll to position [487, 0]
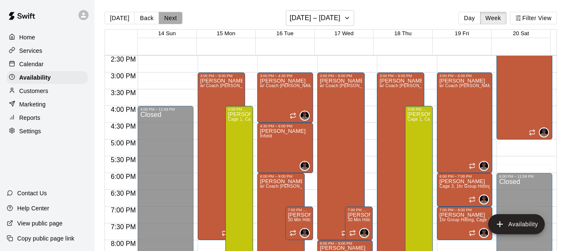
click at [167, 22] on button "Next" at bounding box center [170, 18] width 23 height 13
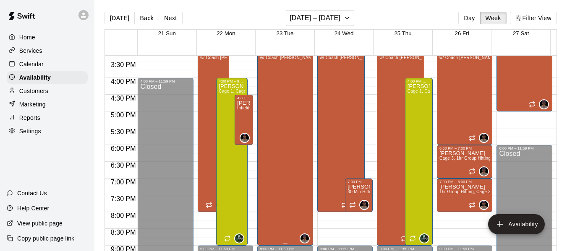
scroll to position [501, 0]
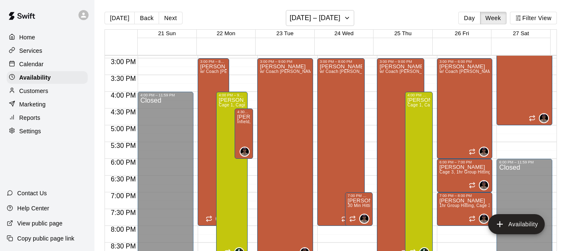
click at [34, 72] on div "Home Services Calendar Availability Customers Marketing Reports Settings" at bounding box center [47, 84] width 94 height 108
click at [36, 65] on p "Calendar" at bounding box center [31, 64] width 24 height 8
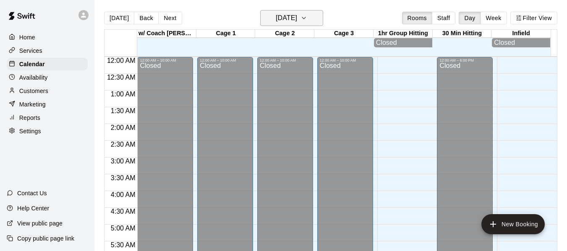
scroll to position [557, 0]
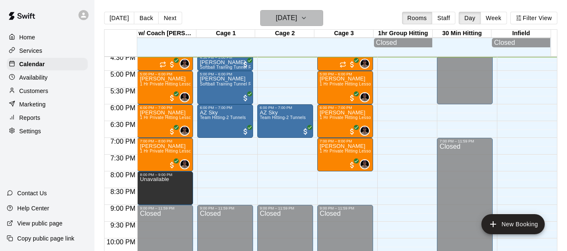
click at [307, 14] on icon "button" at bounding box center [303, 18] width 7 height 10
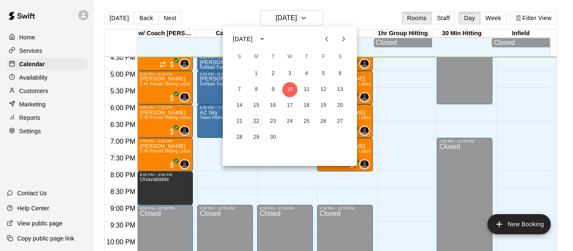
click at [256, 116] on button "22" at bounding box center [256, 121] width 15 height 15
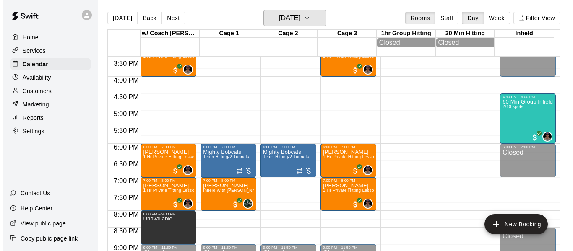
scroll to position [515, 0]
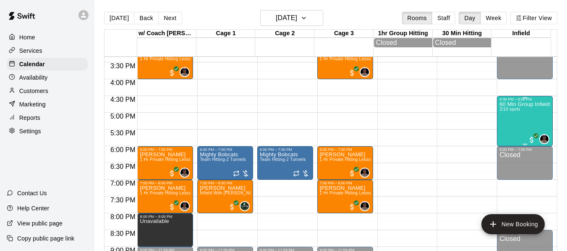
click at [503, 120] on div "60 Min Group Infield Training 8yrs old to 10u Age Group 2/10 spots" at bounding box center [524, 227] width 51 height 251
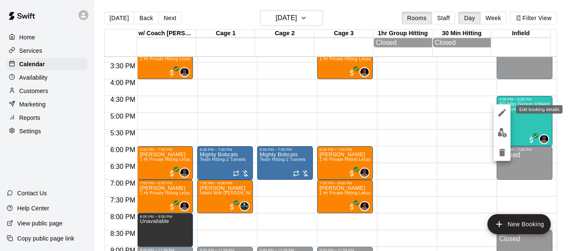
click at [502, 112] on icon "edit" at bounding box center [502, 113] width 8 height 8
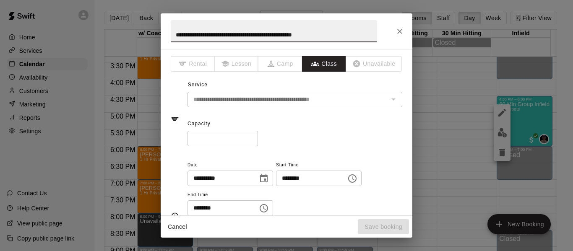
type input "**********"
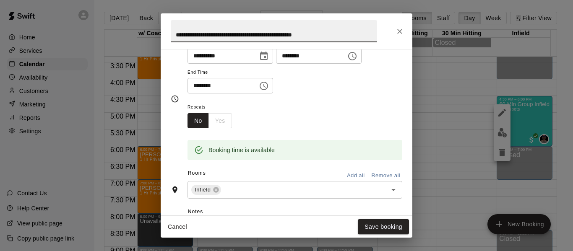
scroll to position [140, 0]
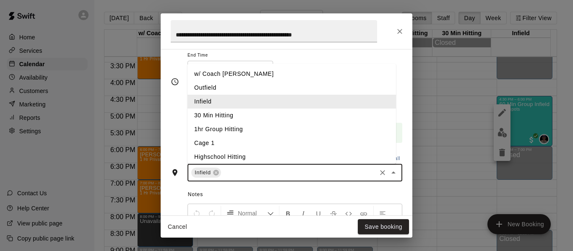
click at [258, 176] on input "text" at bounding box center [298, 173] width 153 height 10
click at [261, 74] on li "w/ Coach [PERSON_NAME]" at bounding box center [292, 74] width 209 height 14
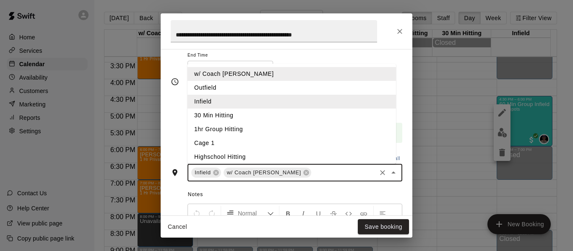
click at [313, 175] on input "text" at bounding box center [344, 173] width 63 height 10
click at [244, 141] on li "Cage 1" at bounding box center [292, 143] width 209 height 14
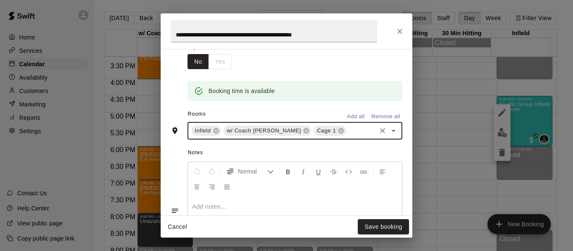
click at [347, 130] on input "text" at bounding box center [361, 131] width 28 height 10
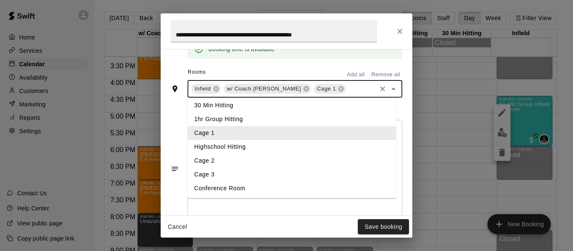
scroll to position [44, 0]
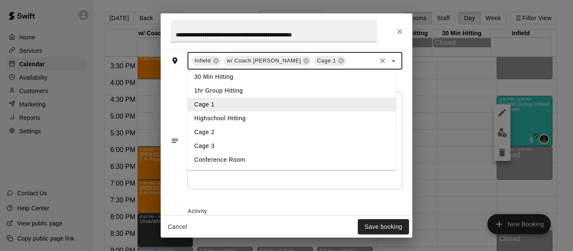
click at [268, 137] on li "Cage 2" at bounding box center [292, 132] width 209 height 14
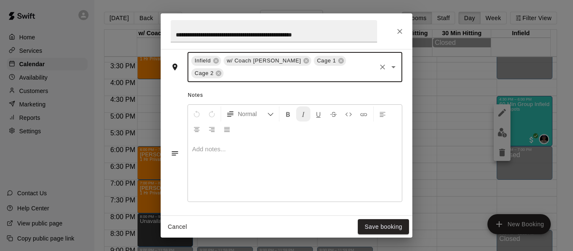
scroll to position [252, 0]
click at [264, 76] on input "text" at bounding box center [300, 73] width 150 height 10
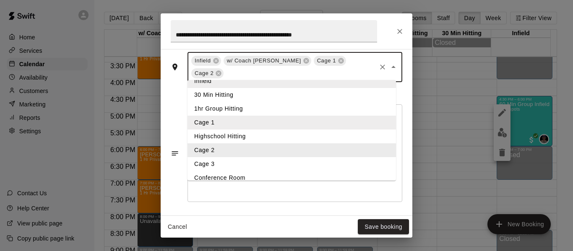
scroll to position [44, 0]
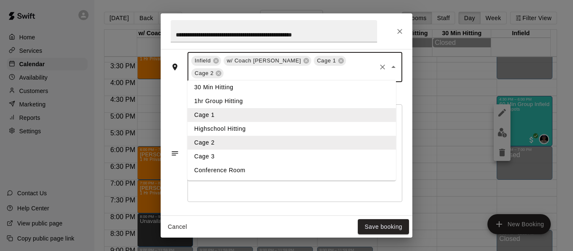
click at [233, 158] on li "Cage 3" at bounding box center [292, 157] width 209 height 14
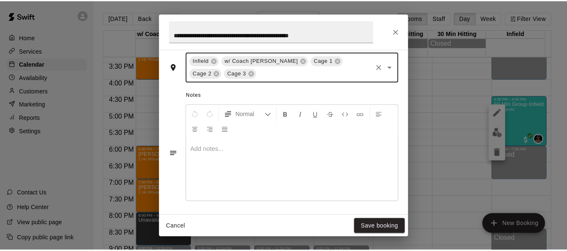
scroll to position [252, 0]
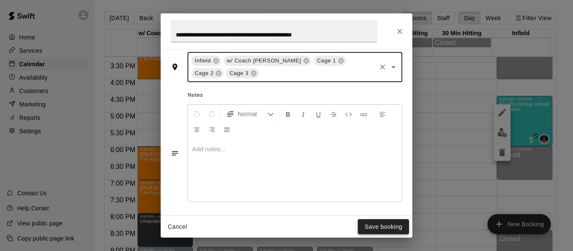
click at [383, 224] on button "Save booking" at bounding box center [383, 227] width 51 height 16
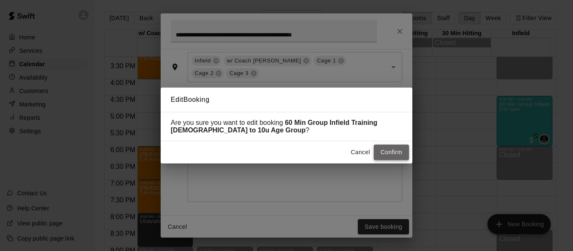
click at [393, 157] on button "Confirm" at bounding box center [391, 153] width 35 height 16
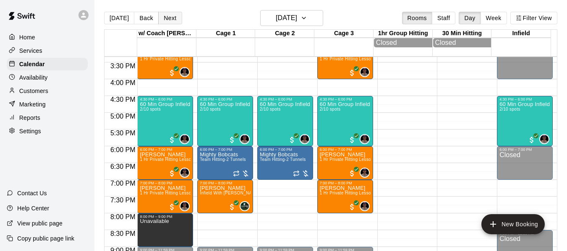
click at [171, 17] on button "Next" at bounding box center [169, 18] width 23 height 13
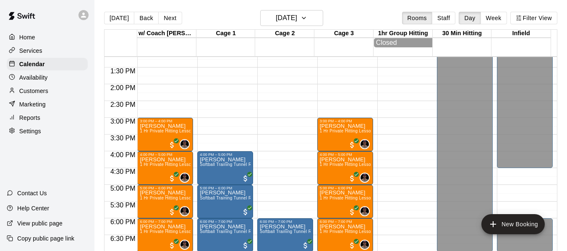
scroll to position [431, 0]
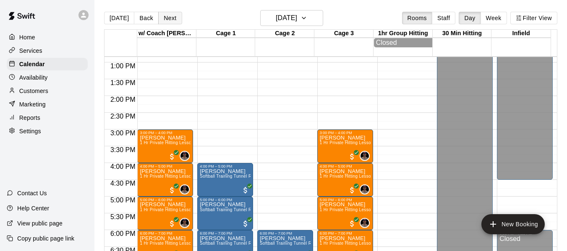
click at [162, 19] on button "Next" at bounding box center [169, 18] width 23 height 13
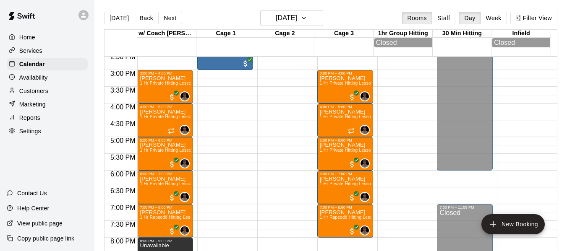
scroll to position [501, 0]
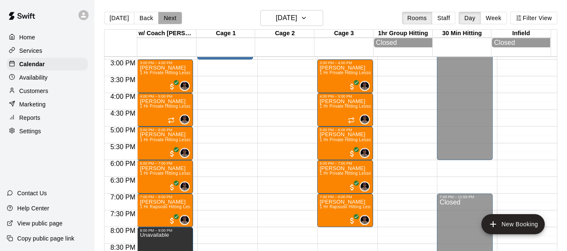
click at [164, 15] on button "Next" at bounding box center [169, 18] width 23 height 13
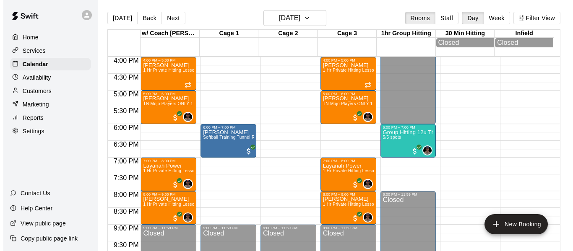
scroll to position [543, 0]
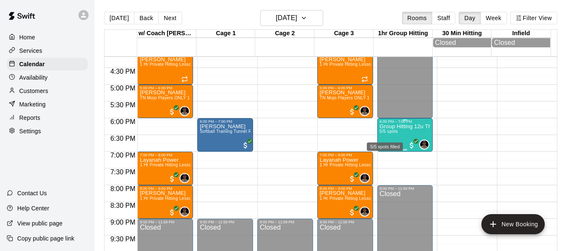
click at [383, 134] on span "5/5 spots" at bounding box center [389, 131] width 18 height 5
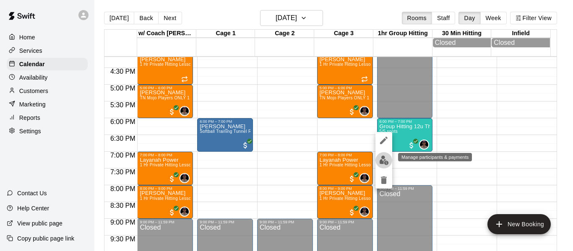
click at [381, 161] on img "edit" at bounding box center [384, 161] width 10 height 10
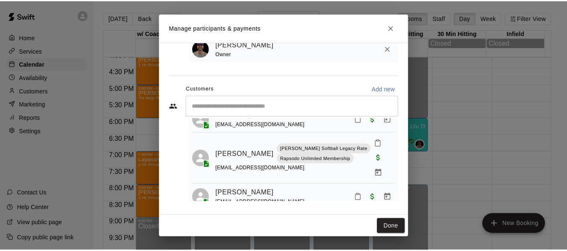
scroll to position [98, 0]
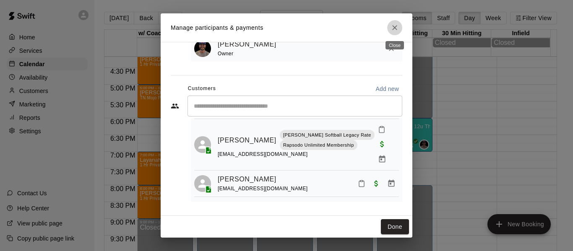
click at [398, 29] on icon "Close" at bounding box center [395, 27] width 8 height 8
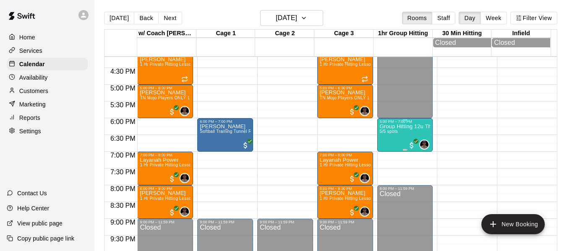
click at [393, 127] on p "Group Hitting 12u Through Middle School" at bounding box center [405, 127] width 51 height 0
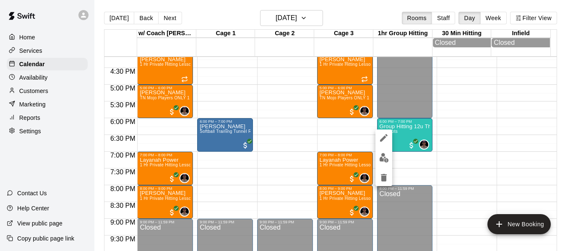
click at [278, 178] on div at bounding box center [286, 125] width 573 height 251
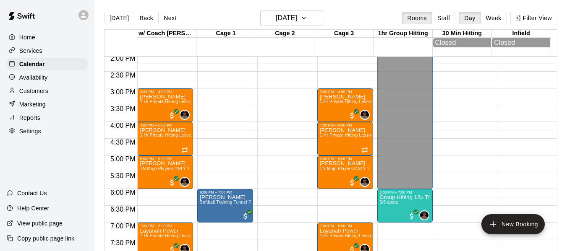
scroll to position [459, 0]
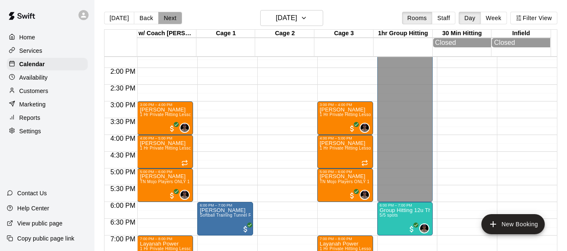
click at [173, 16] on button "Next" at bounding box center [169, 18] width 23 height 13
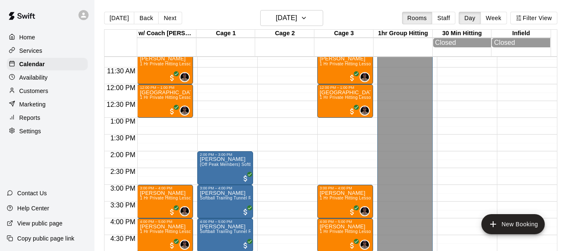
scroll to position [375, 0]
click at [172, 21] on button "Next" at bounding box center [169, 18] width 23 height 13
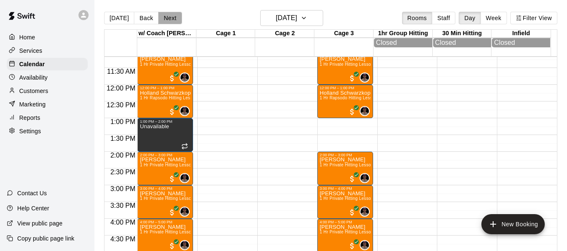
click at [172, 21] on button "Next" at bounding box center [169, 18] width 23 height 13
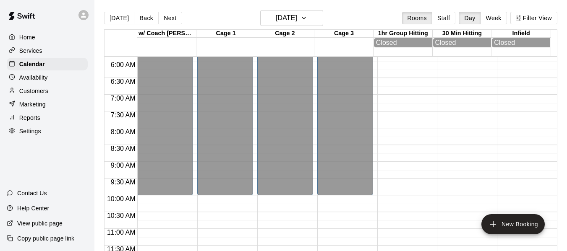
scroll to position [193, 0]
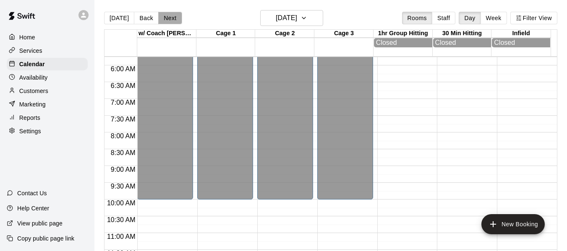
click at [172, 17] on button "Next" at bounding box center [169, 18] width 23 height 13
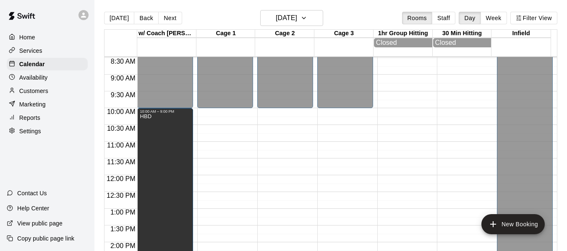
scroll to position [291, 0]
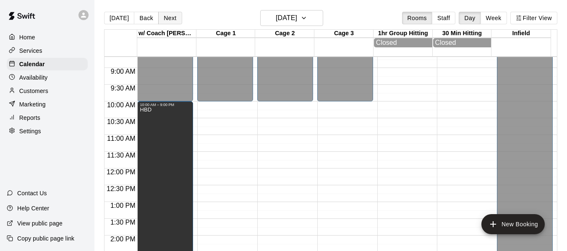
click at [170, 13] on button "Next" at bounding box center [169, 18] width 23 height 13
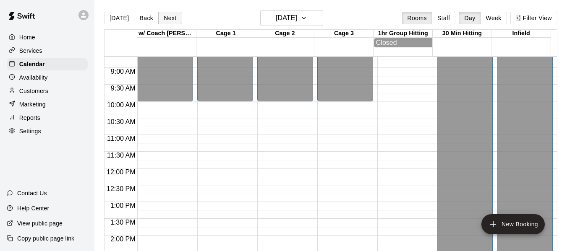
click at [170, 13] on button "Next" at bounding box center [169, 18] width 23 height 13
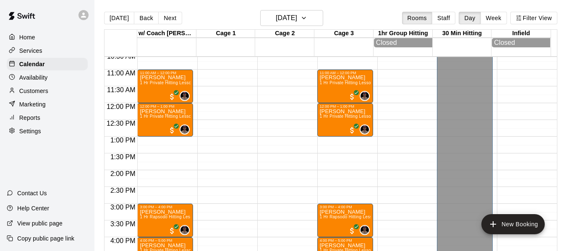
scroll to position [389, 0]
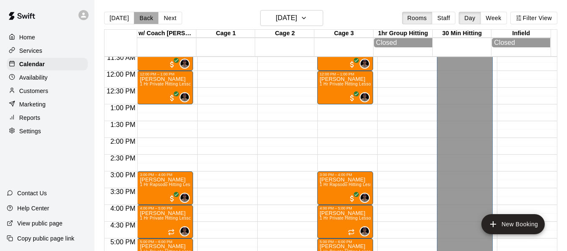
click at [147, 18] on button "Back" at bounding box center [146, 18] width 25 height 13
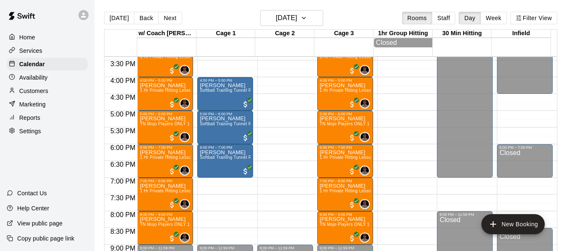
scroll to position [529, 0]
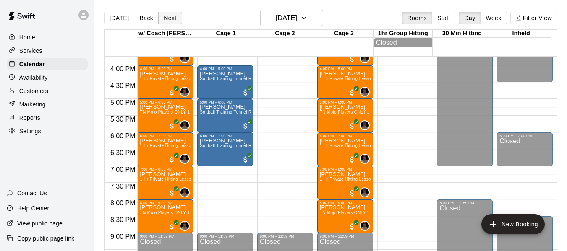
click at [173, 13] on button "Next" at bounding box center [169, 18] width 23 height 13
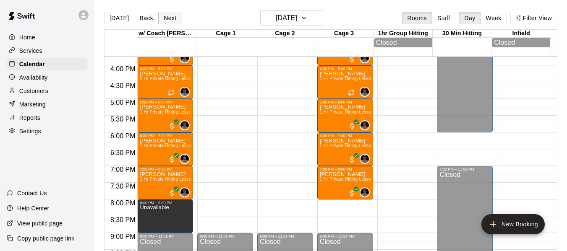
click at [171, 17] on button "Next" at bounding box center [169, 18] width 23 height 13
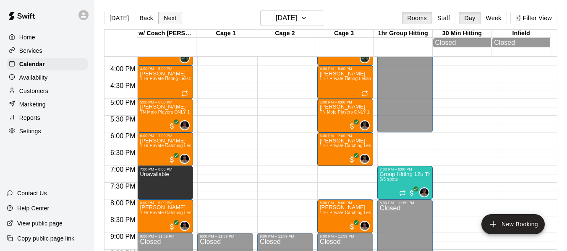
click at [171, 17] on button "Next" at bounding box center [169, 18] width 23 height 13
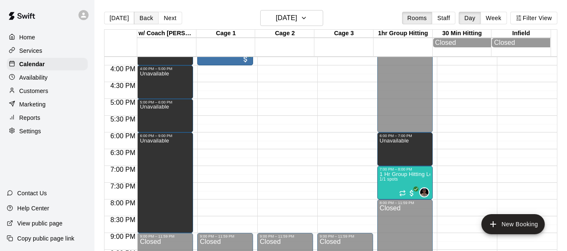
click at [144, 18] on button "Back" at bounding box center [146, 18] width 25 height 13
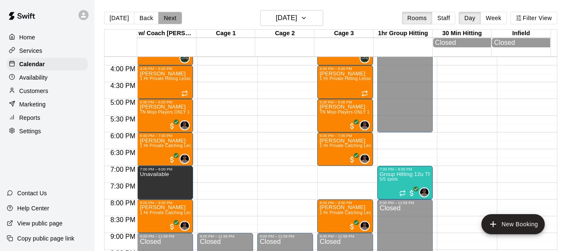
click at [174, 18] on button "Next" at bounding box center [169, 18] width 23 height 13
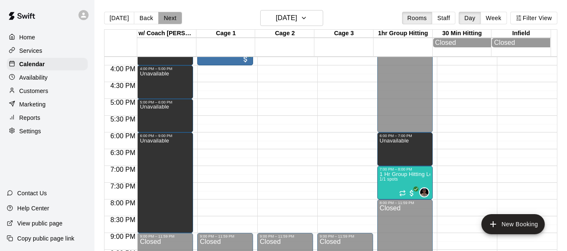
click at [174, 18] on button "Next" at bounding box center [169, 18] width 23 height 13
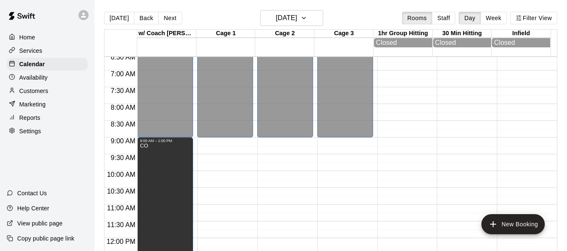
scroll to position [221, 0]
click at [170, 23] on button "Next" at bounding box center [169, 18] width 23 height 13
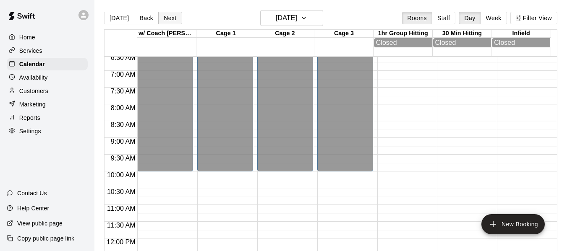
click at [165, 15] on button "Next" at bounding box center [169, 18] width 23 height 13
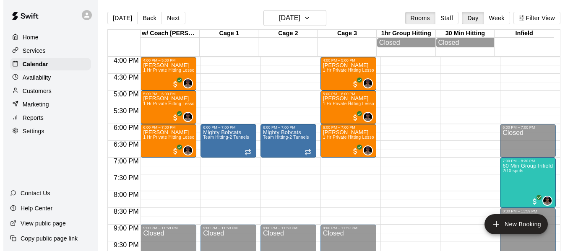
scroll to position [557, 0]
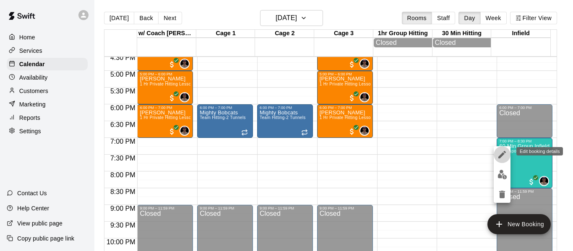
click at [503, 155] on icon "edit" at bounding box center [502, 155] width 8 height 8
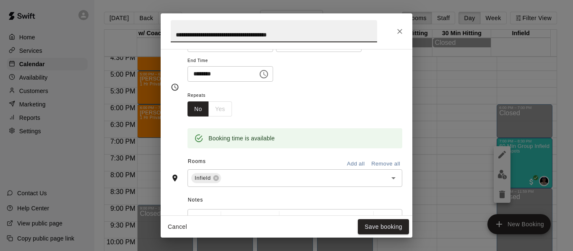
scroll to position [154, 0]
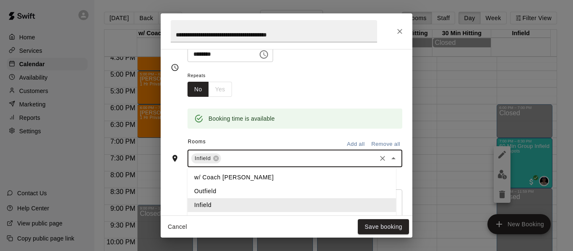
click at [237, 164] on input "text" at bounding box center [298, 159] width 153 height 10
click at [237, 178] on li "w/ Coach [PERSON_NAME]" at bounding box center [292, 178] width 209 height 14
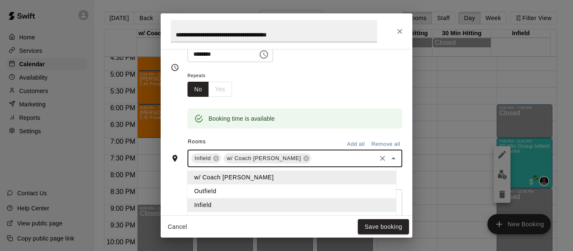
click at [313, 156] on input "text" at bounding box center [344, 159] width 63 height 10
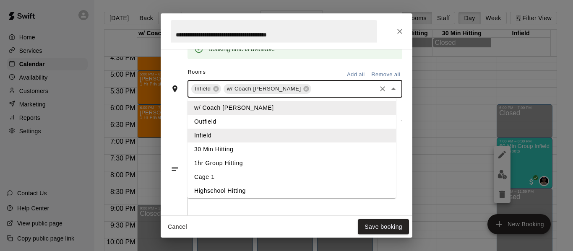
scroll to position [238, 0]
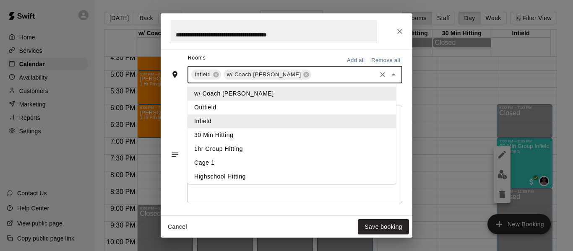
click at [239, 163] on li "Cage 1" at bounding box center [292, 163] width 209 height 14
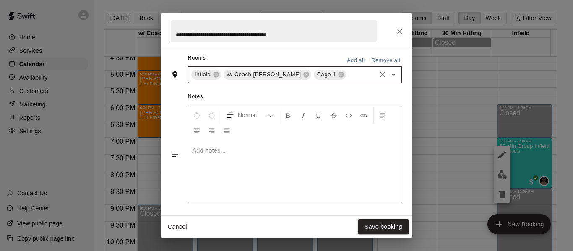
click at [347, 79] on input "text" at bounding box center [361, 75] width 28 height 10
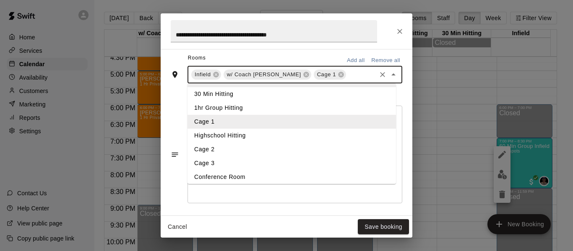
scroll to position [44, 0]
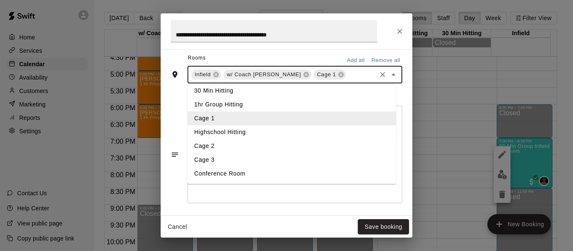
click at [244, 149] on li "Cage 2" at bounding box center [292, 146] width 209 height 14
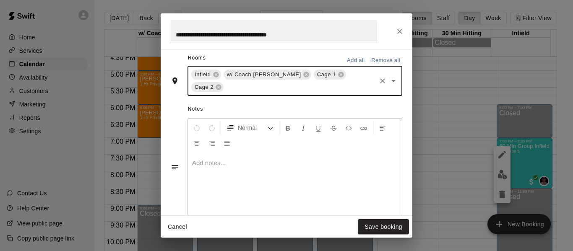
click at [229, 88] on input "text" at bounding box center [300, 87] width 150 height 10
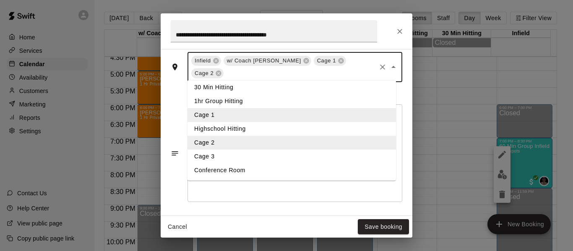
click at [220, 158] on li "Cage 3" at bounding box center [292, 157] width 209 height 14
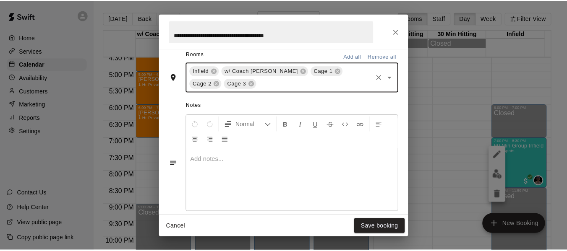
scroll to position [252, 0]
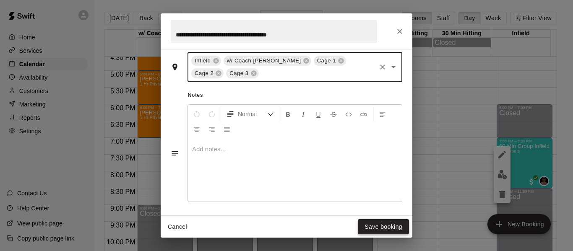
click at [389, 231] on button "Save booking" at bounding box center [383, 227] width 51 height 16
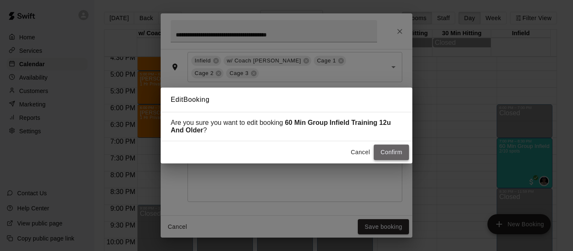
click at [392, 157] on button "Confirm" at bounding box center [391, 153] width 35 height 16
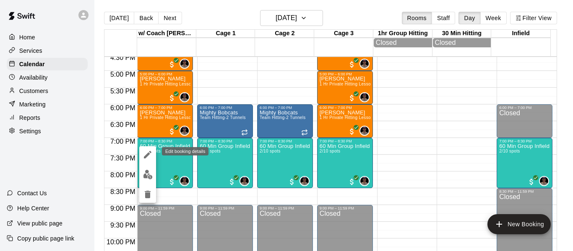
click at [145, 151] on icon "edit" at bounding box center [148, 155] width 10 height 10
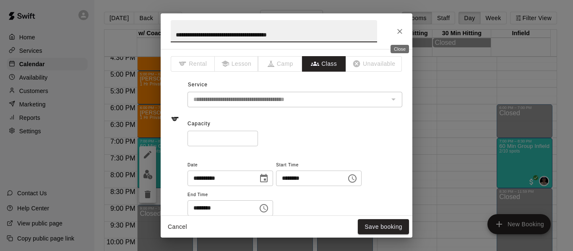
click at [399, 32] on icon "Close" at bounding box center [399, 31] width 5 height 5
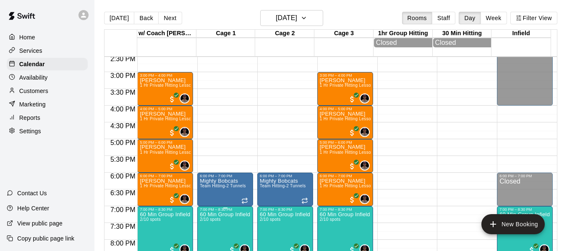
scroll to position [459, 0]
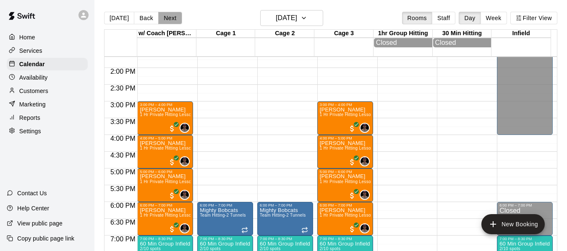
click at [172, 20] on button "Next" at bounding box center [169, 18] width 23 height 13
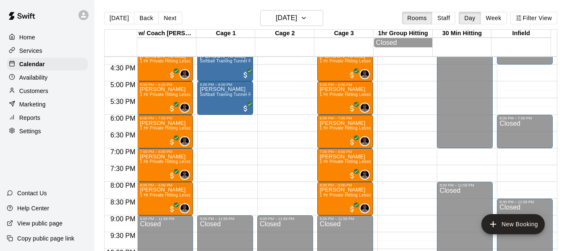
scroll to position [571, 0]
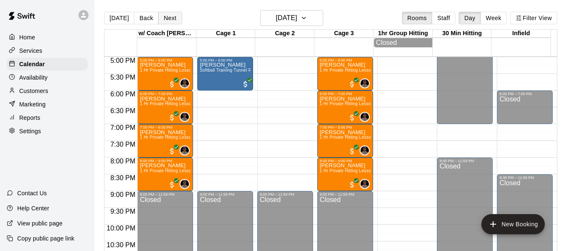
click at [170, 18] on button "Next" at bounding box center [169, 18] width 23 height 13
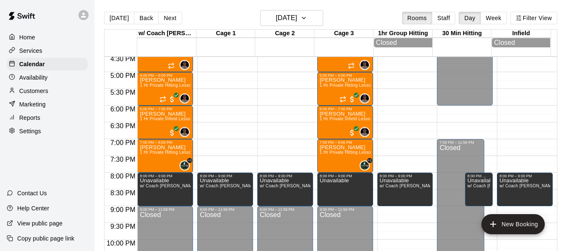
scroll to position [557, 0]
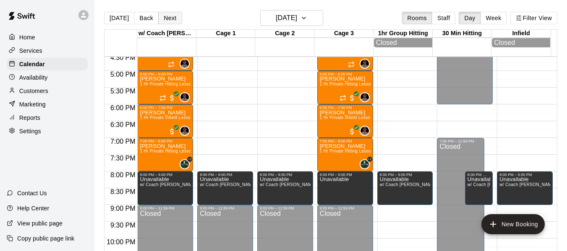
click at [174, 14] on button "Next" at bounding box center [169, 18] width 23 height 13
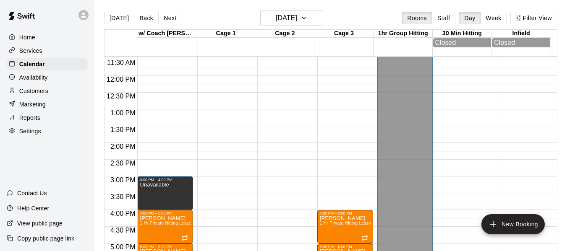
scroll to position [375, 0]
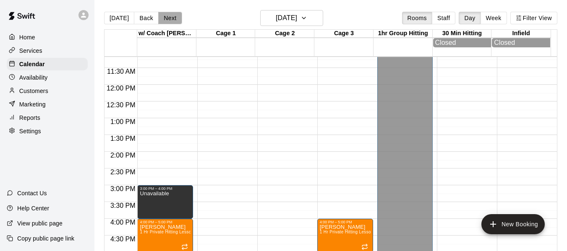
click at [171, 21] on button "Next" at bounding box center [169, 18] width 23 height 13
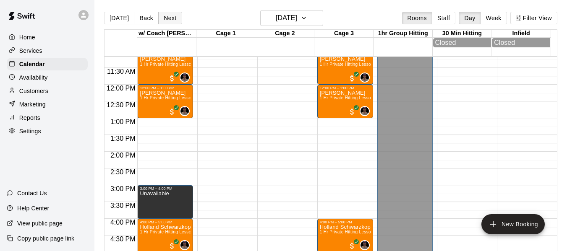
click at [171, 21] on button "Next" at bounding box center [169, 18] width 23 height 13
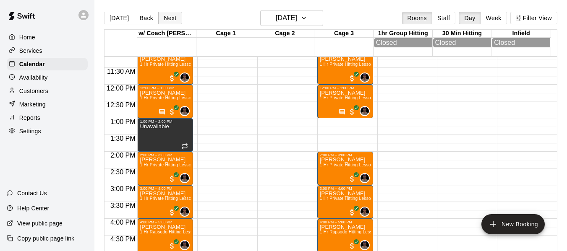
click at [171, 21] on button "Next" at bounding box center [169, 18] width 23 height 13
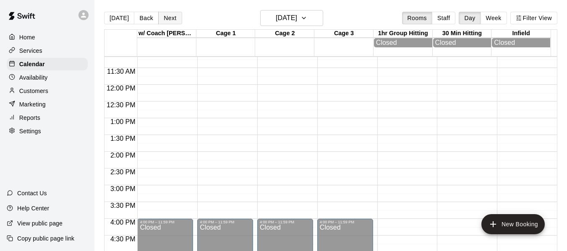
click at [171, 21] on button "Next" at bounding box center [169, 18] width 23 height 13
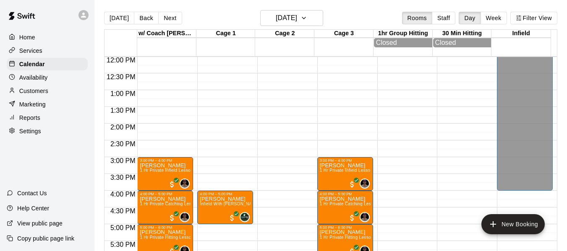
scroll to position [403, 0]
click at [162, 15] on button "Next" at bounding box center [169, 18] width 23 height 13
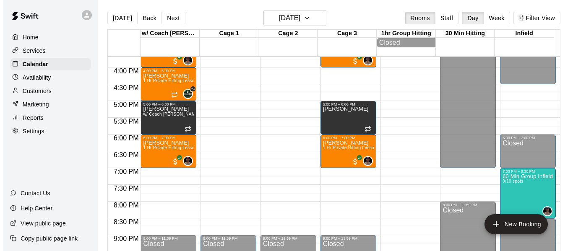
scroll to position [543, 0]
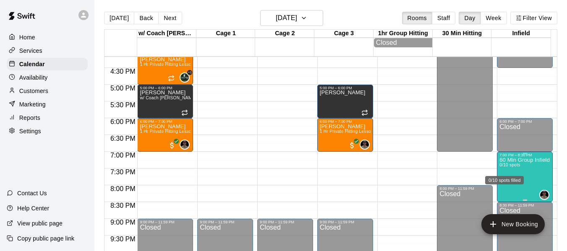
click at [511, 170] on div "0/10 spots filled" at bounding box center [504, 177] width 40 height 15
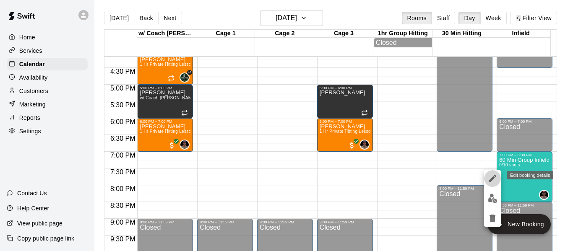
click at [491, 177] on icon "edit" at bounding box center [492, 179] width 10 height 10
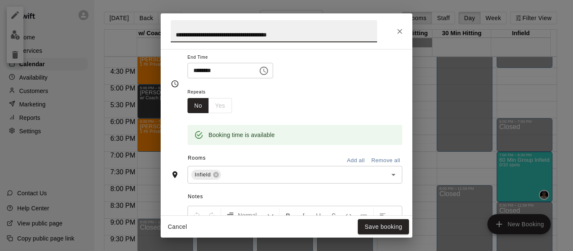
scroll to position [140, 0]
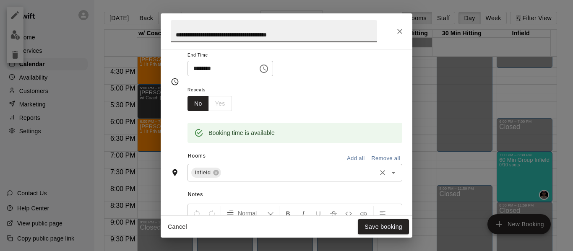
click at [263, 172] on input "text" at bounding box center [298, 173] width 153 height 10
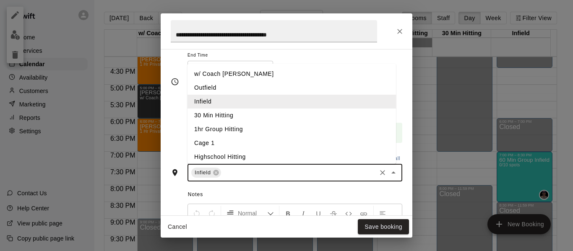
click at [253, 75] on li "w/ Coach [PERSON_NAME]" at bounding box center [292, 74] width 209 height 14
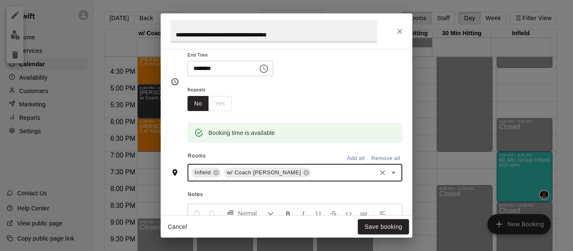
click at [313, 175] on input "text" at bounding box center [344, 173] width 63 height 10
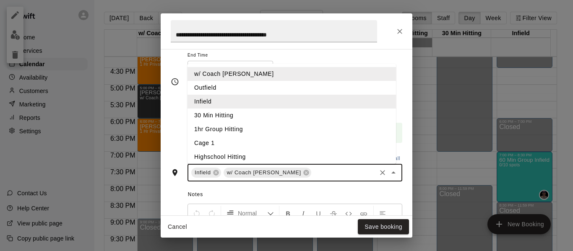
click at [237, 143] on li "Cage 1" at bounding box center [292, 143] width 209 height 14
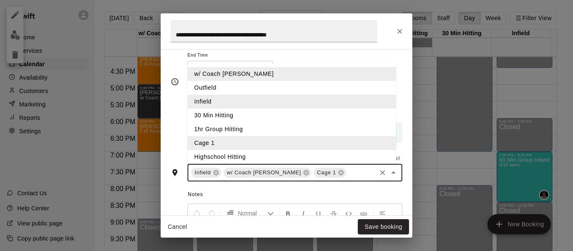
click at [347, 171] on input "text" at bounding box center [361, 173] width 28 height 10
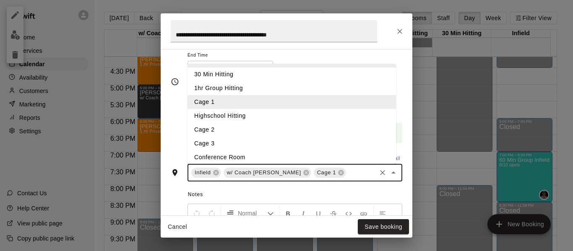
scroll to position [44, 0]
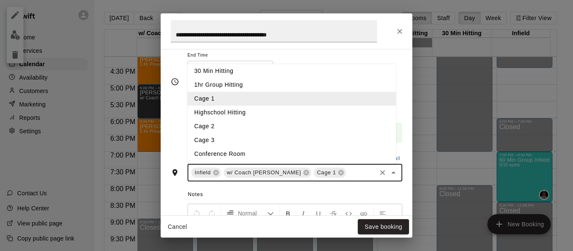
click at [287, 128] on li "Cage 2" at bounding box center [292, 127] width 209 height 14
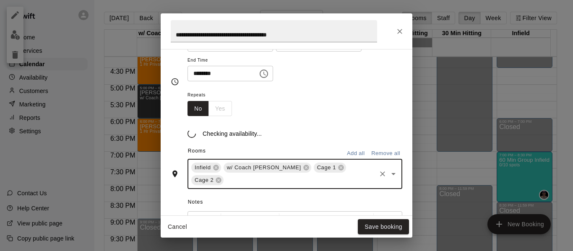
scroll to position [140, 0]
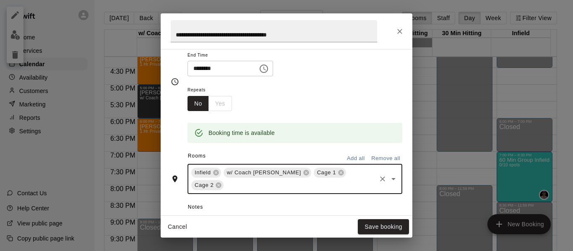
click at [298, 182] on input "text" at bounding box center [300, 185] width 150 height 10
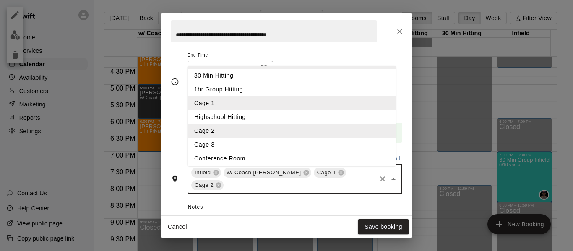
scroll to position [44, 0]
click at [249, 144] on li "Cage 3" at bounding box center [292, 143] width 209 height 14
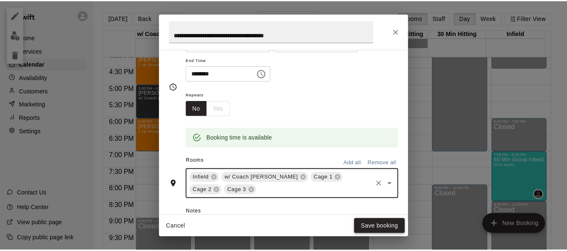
scroll to position [140, 0]
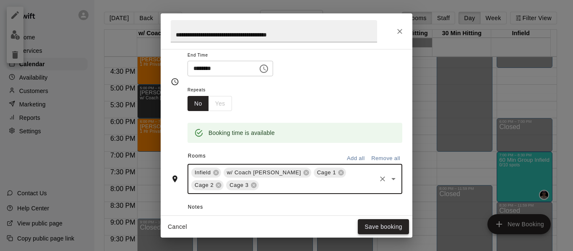
click at [378, 228] on button "Save booking" at bounding box center [383, 227] width 51 height 16
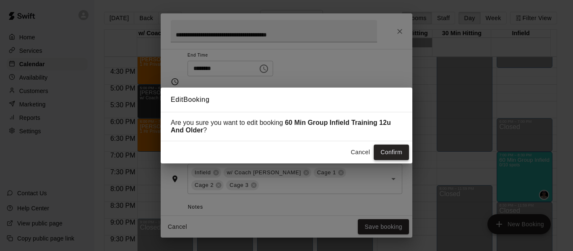
click at [386, 156] on button "Confirm" at bounding box center [391, 153] width 35 height 16
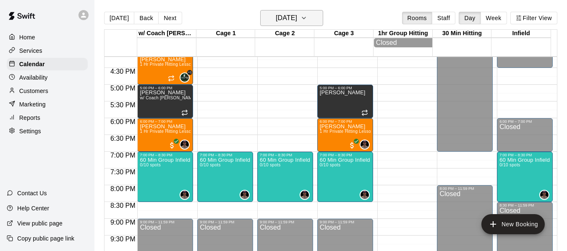
click at [307, 15] on icon "button" at bounding box center [303, 18] width 7 height 10
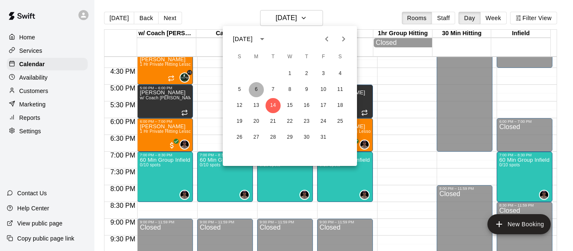
click at [259, 89] on button "6" at bounding box center [256, 89] width 15 height 15
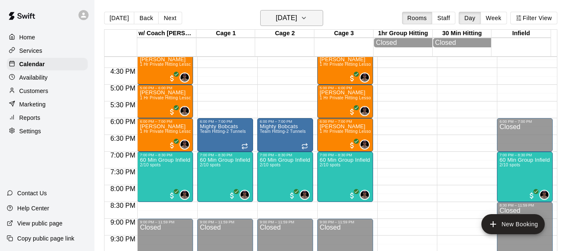
click at [319, 21] on button "[DATE]" at bounding box center [291, 18] width 63 height 16
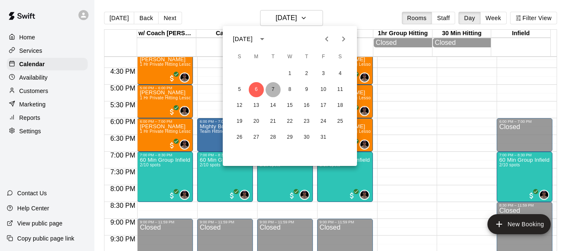
click at [275, 89] on button "7" at bounding box center [273, 89] width 15 height 15
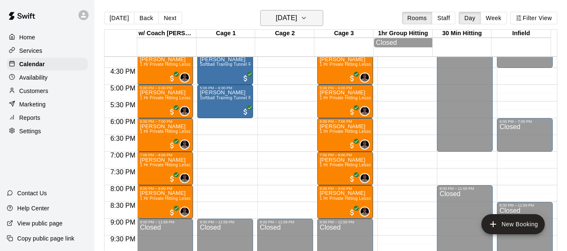
click at [311, 16] on button "[DATE]" at bounding box center [291, 18] width 63 height 16
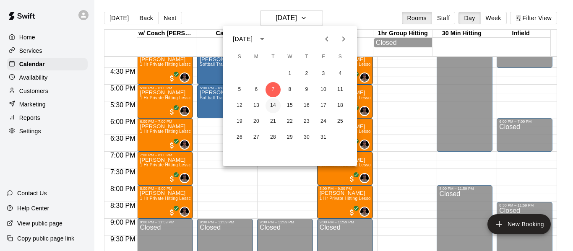
click at [274, 105] on button "14" at bounding box center [273, 105] width 15 height 15
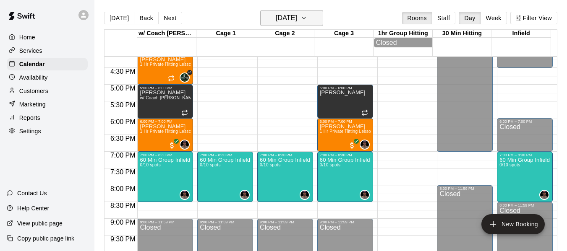
click at [307, 21] on icon "button" at bounding box center [303, 18] width 7 height 10
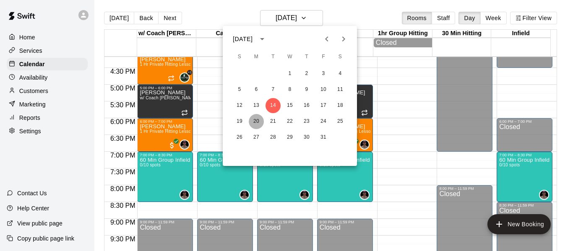
click at [255, 123] on button "20" at bounding box center [256, 121] width 15 height 15
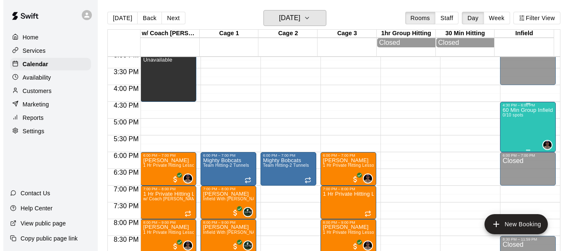
scroll to position [501, 0]
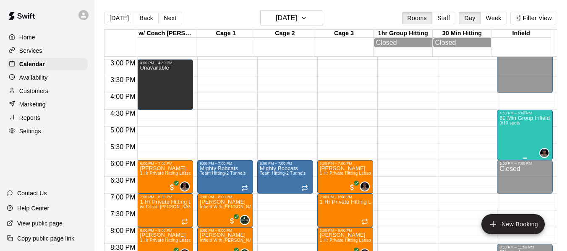
click at [507, 118] on p "60 Min Group Infield Training [DEMOGRAPHIC_DATA] to 10u Age Group" at bounding box center [524, 118] width 51 height 0
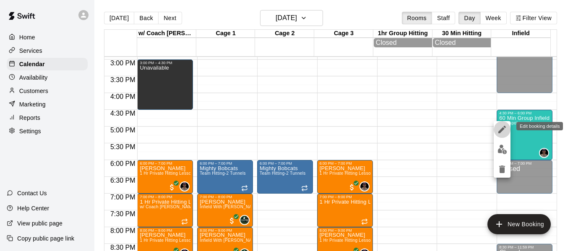
click at [503, 132] on icon "edit" at bounding box center [502, 130] width 10 height 10
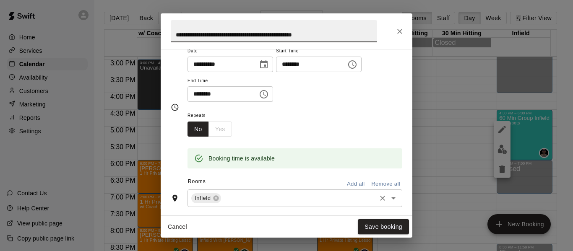
scroll to position [140, 0]
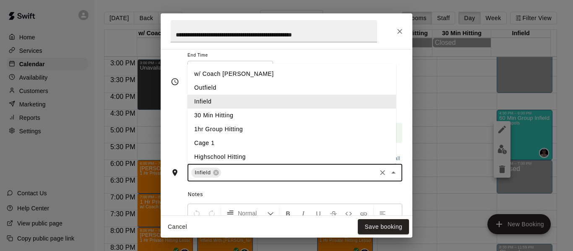
click at [259, 176] on input "text" at bounding box center [298, 173] width 153 height 10
click at [258, 79] on li "w/ Coach [PERSON_NAME]" at bounding box center [292, 74] width 209 height 14
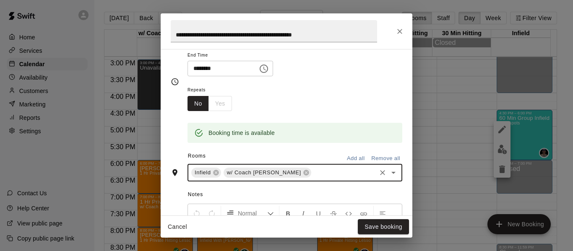
click at [313, 174] on input "text" at bounding box center [344, 173] width 63 height 10
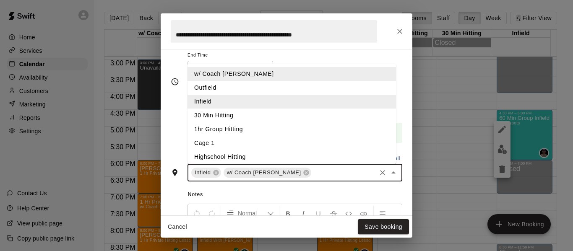
click at [258, 139] on li "Cage 1" at bounding box center [292, 143] width 209 height 14
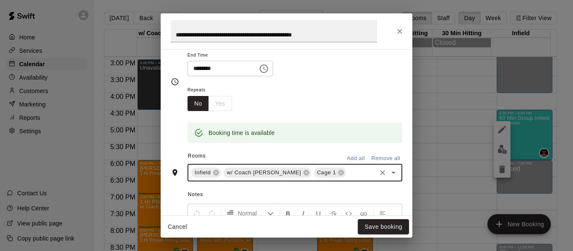
click at [347, 169] on input "text" at bounding box center [361, 173] width 28 height 10
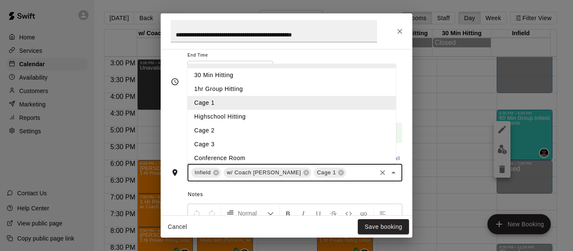
scroll to position [44, 0]
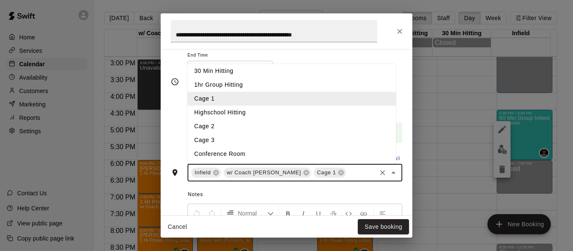
click at [287, 132] on li "Cage 2" at bounding box center [292, 127] width 209 height 14
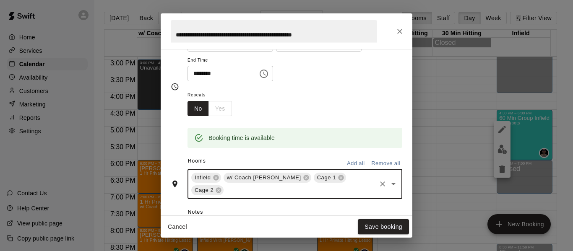
scroll to position [140, 0]
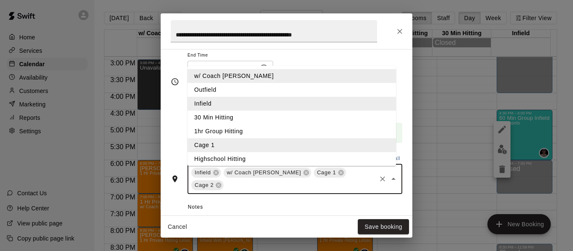
click at [336, 185] on input "text" at bounding box center [300, 185] width 150 height 10
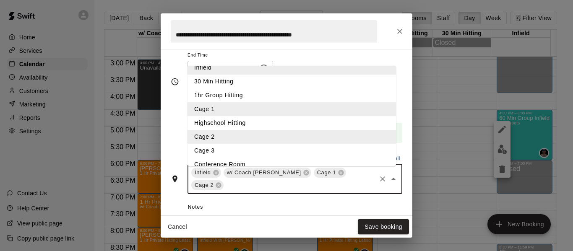
scroll to position [44, 0]
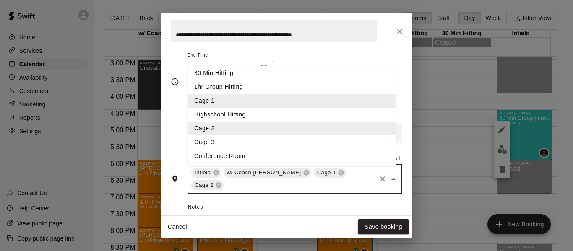
click at [253, 141] on li "Cage 3" at bounding box center [292, 143] width 209 height 14
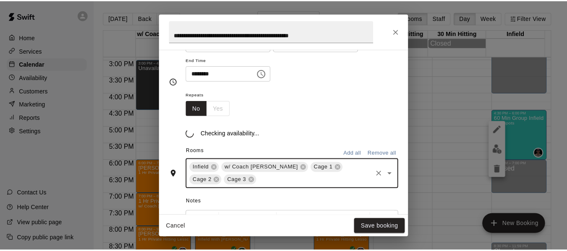
scroll to position [140, 0]
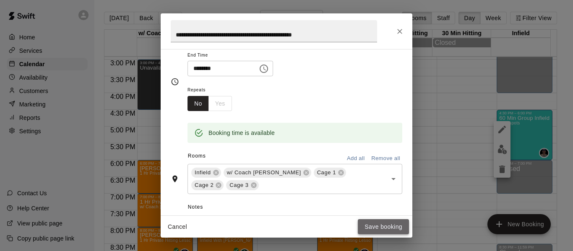
click at [388, 224] on button "Save booking" at bounding box center [383, 227] width 51 height 16
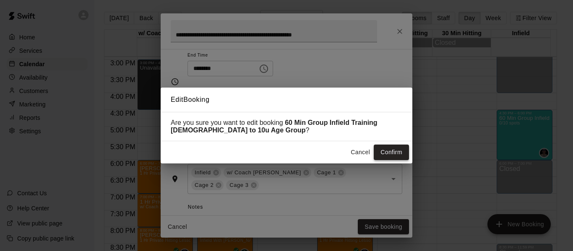
click at [396, 150] on button "Confirm" at bounding box center [391, 153] width 35 height 16
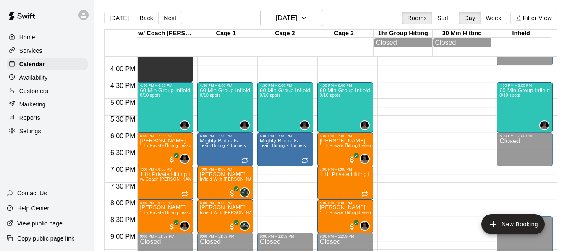
scroll to position [543, 0]
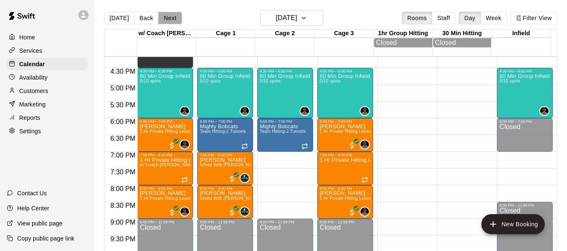
click at [167, 18] on button "Next" at bounding box center [169, 18] width 23 height 13
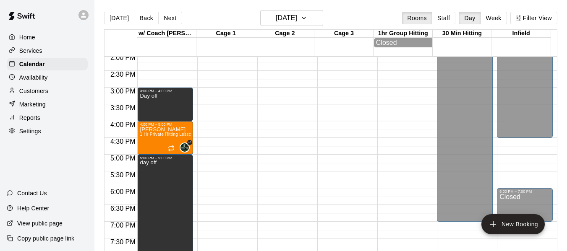
scroll to position [445, 0]
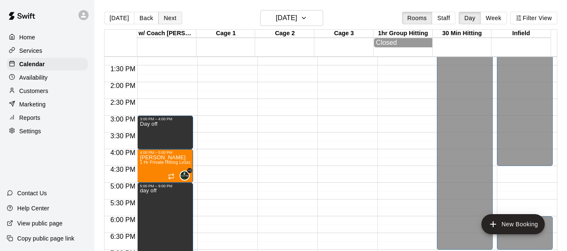
click at [171, 19] on button "Next" at bounding box center [169, 18] width 23 height 13
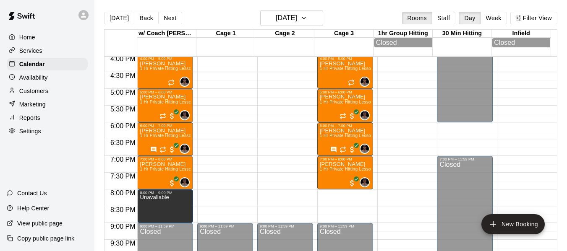
scroll to position [557, 0]
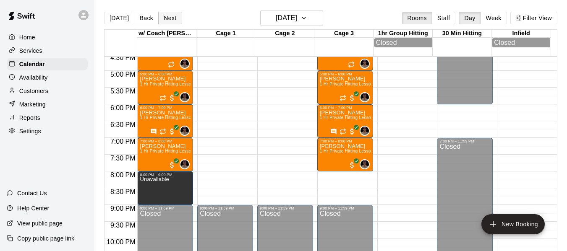
click at [173, 21] on button "Next" at bounding box center [169, 18] width 23 height 13
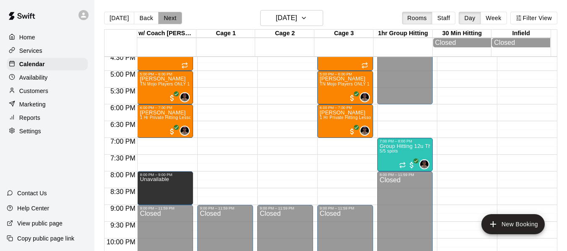
click at [173, 21] on button "Next" at bounding box center [169, 18] width 23 height 13
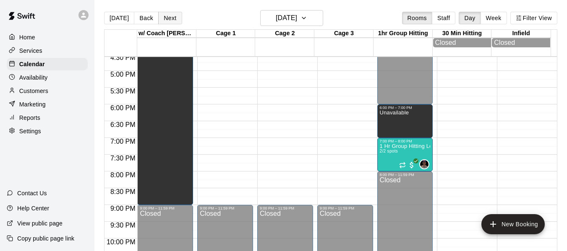
click at [173, 21] on button "Next" at bounding box center [169, 18] width 23 height 13
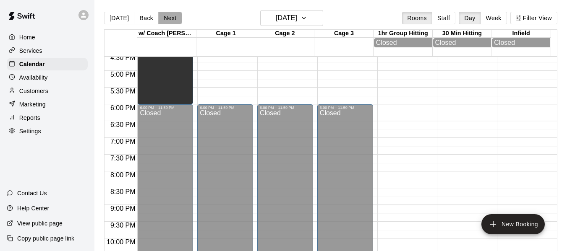
click at [173, 21] on button "Next" at bounding box center [169, 18] width 23 height 13
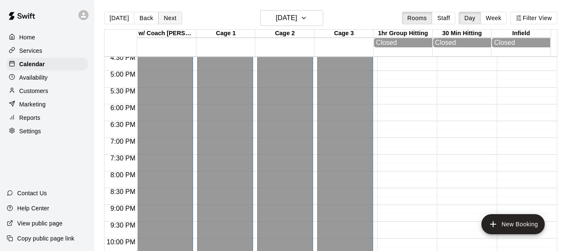
click at [173, 21] on button "Next" at bounding box center [169, 18] width 23 height 13
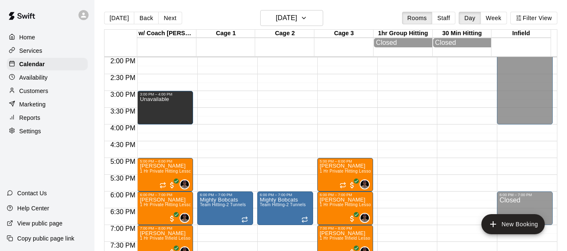
scroll to position [459, 0]
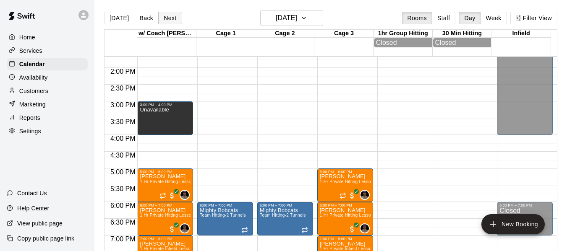
click at [169, 17] on button "Next" at bounding box center [169, 18] width 23 height 13
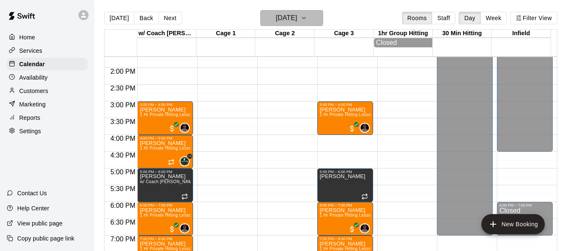
click at [297, 18] on h6 "[DATE]" at bounding box center [286, 18] width 21 height 12
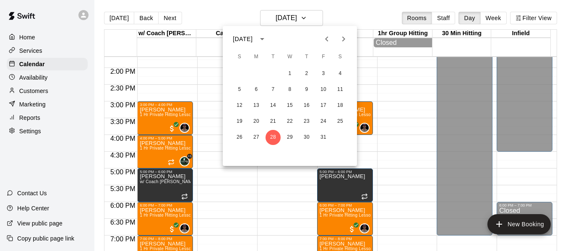
click at [338, 38] on button "Next month" at bounding box center [343, 39] width 17 height 17
click at [258, 88] on button "3" at bounding box center [256, 89] width 15 height 15
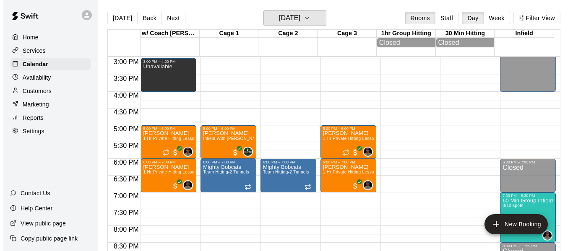
scroll to position [557, 0]
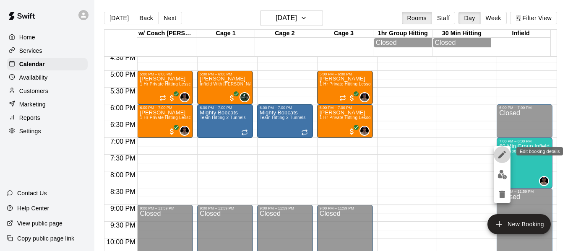
click at [502, 157] on icon "edit" at bounding box center [502, 155] width 10 height 10
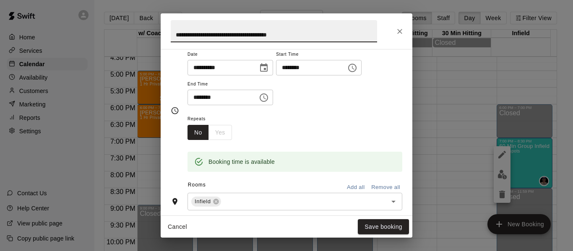
scroll to position [112, 0]
click at [248, 196] on input "text" at bounding box center [298, 201] width 153 height 10
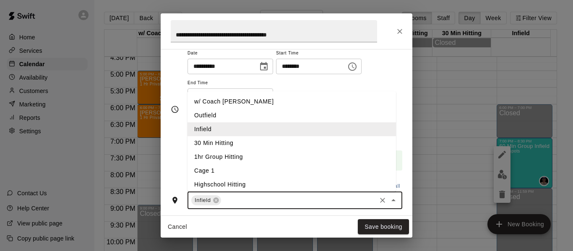
click at [247, 98] on li "w/ Coach [PERSON_NAME]" at bounding box center [292, 102] width 209 height 14
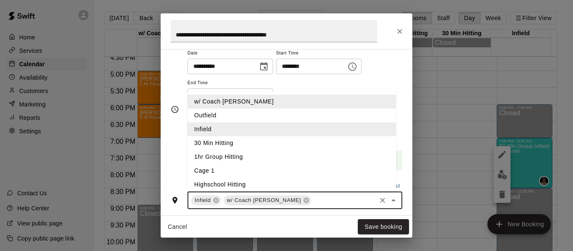
click at [313, 202] on input "text" at bounding box center [344, 201] width 63 height 10
click at [220, 169] on li "Cage 1" at bounding box center [292, 171] width 209 height 14
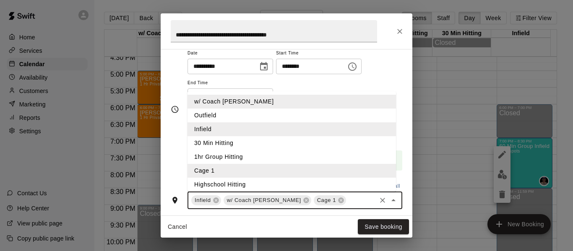
click at [347, 197] on input "text" at bounding box center [361, 201] width 28 height 10
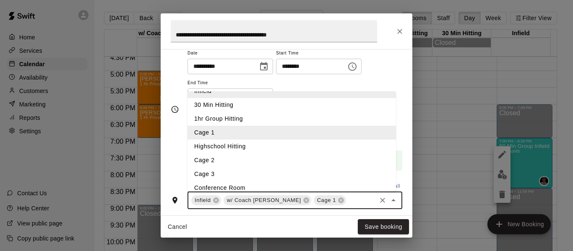
scroll to position [44, 0]
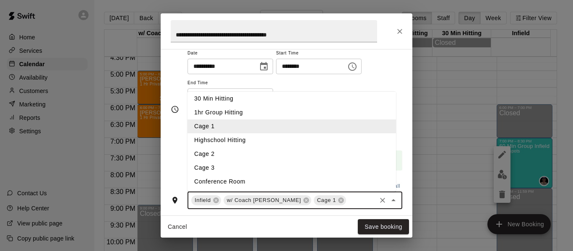
click at [225, 152] on li "Cage 2" at bounding box center [292, 154] width 209 height 14
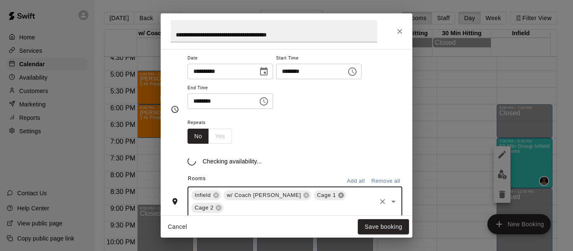
scroll to position [112, 0]
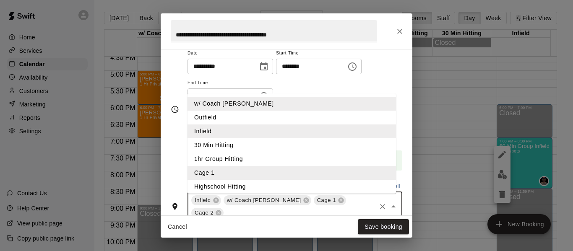
drag, startPoint x: 245, startPoint y: 209, endPoint x: 243, endPoint y: 193, distance: 16.1
click at [245, 209] on input "text" at bounding box center [300, 213] width 150 height 10
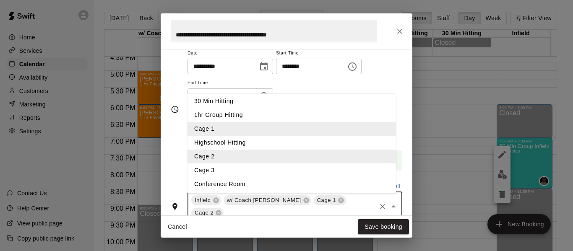
scroll to position [44, 0]
click at [242, 167] on li "Cage 3" at bounding box center [292, 170] width 209 height 14
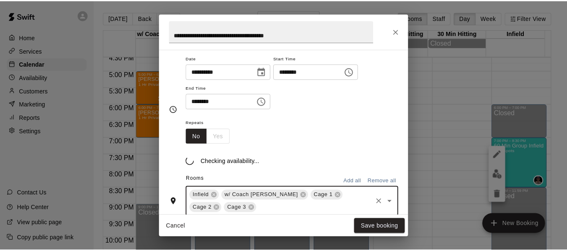
scroll to position [112, 0]
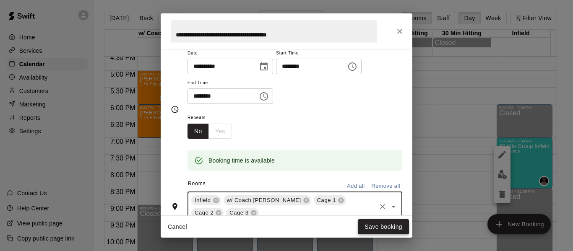
click at [375, 229] on button "Save booking" at bounding box center [383, 227] width 51 height 16
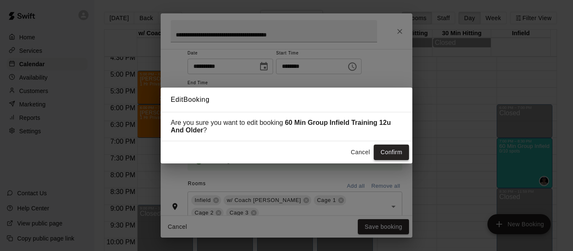
click at [386, 151] on button "Confirm" at bounding box center [391, 153] width 35 height 16
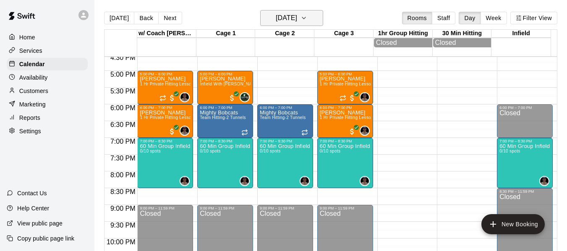
click at [305, 17] on icon "button" at bounding box center [303, 18] width 3 height 2
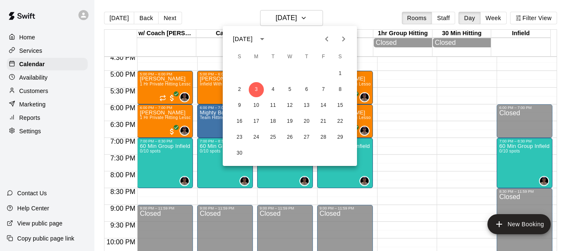
click at [322, 39] on icon "Previous month" at bounding box center [327, 39] width 10 height 10
click at [260, 136] on button "27" at bounding box center [256, 137] width 15 height 15
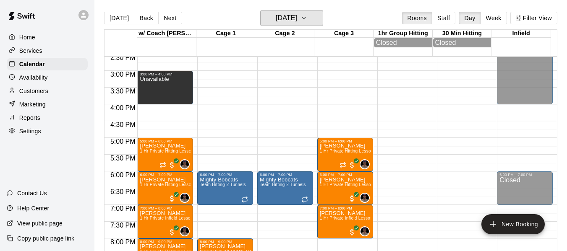
scroll to position [487, 0]
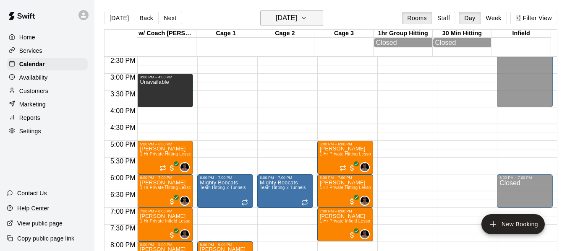
click at [307, 20] on icon "button" at bounding box center [303, 18] width 7 height 10
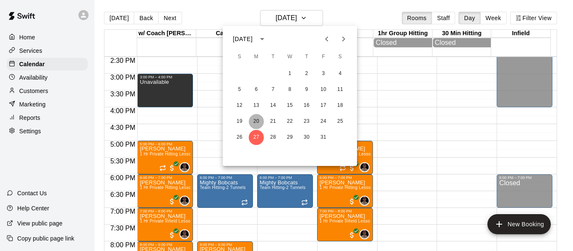
click at [256, 119] on button "20" at bounding box center [256, 121] width 15 height 15
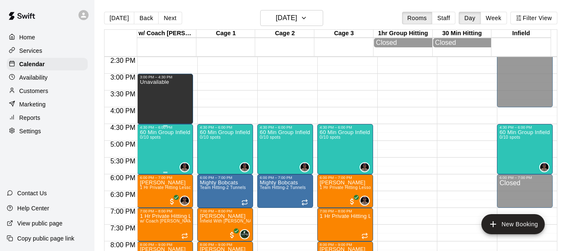
click at [177, 133] on p "60 Min Group Infield Training [DEMOGRAPHIC_DATA] to 10u Age Group" at bounding box center [165, 133] width 51 height 0
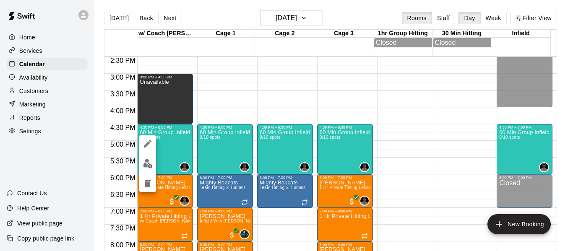
click at [146, 142] on icon "edit" at bounding box center [148, 144] width 10 height 10
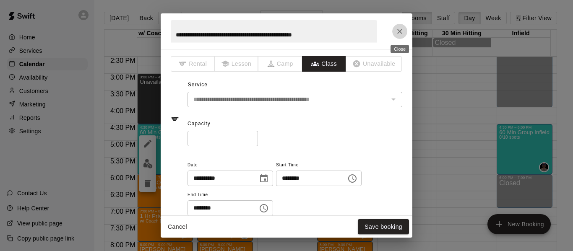
click at [400, 30] on icon "Close" at bounding box center [400, 31] width 8 height 8
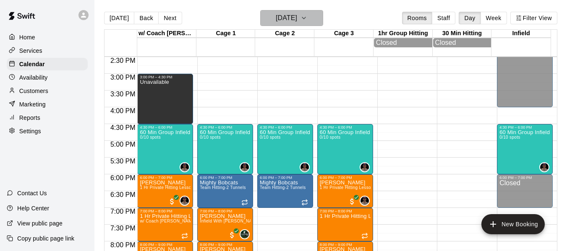
click at [307, 17] on icon "button" at bounding box center [303, 18] width 7 height 10
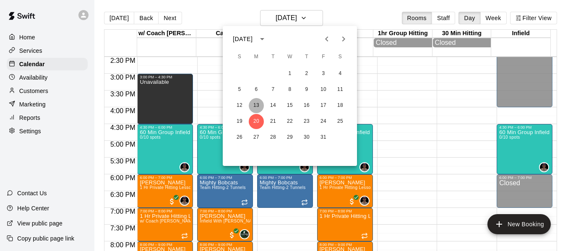
click at [257, 106] on button "13" at bounding box center [256, 105] width 15 height 15
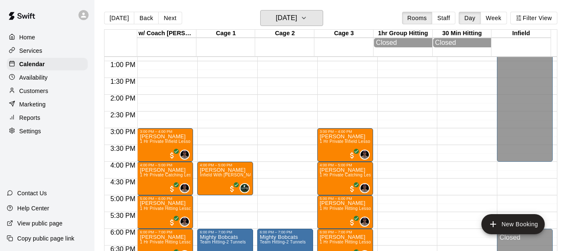
scroll to position [417, 0]
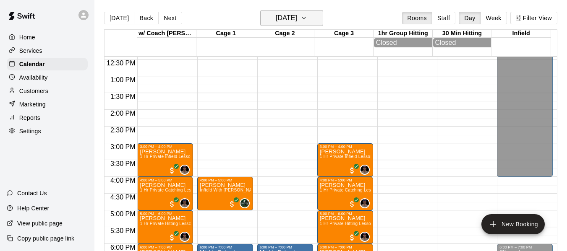
click at [307, 17] on icon "button" at bounding box center [303, 18] width 7 height 10
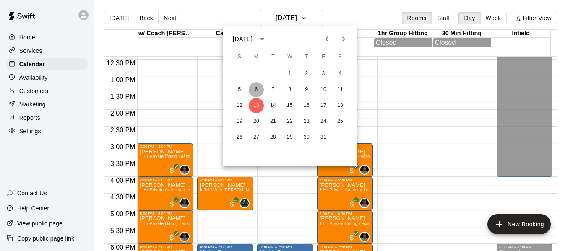
click at [255, 89] on button "6" at bounding box center [256, 89] width 15 height 15
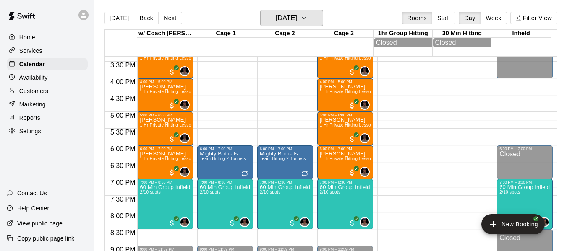
scroll to position [529, 0]
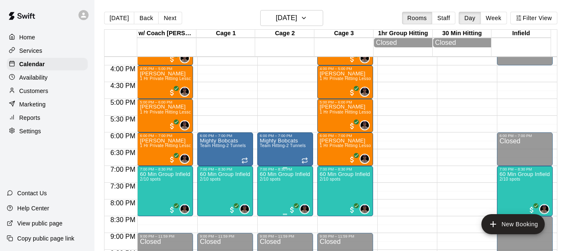
click at [276, 175] on p "60 Min Group Infield Training 12u And Older" at bounding box center [285, 175] width 51 height 0
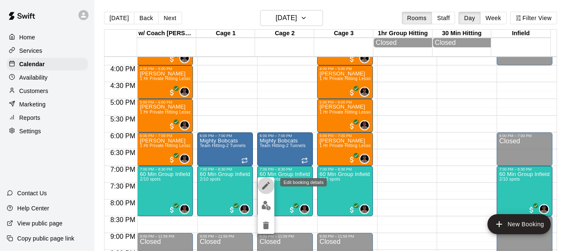
click at [263, 185] on icon "edit" at bounding box center [266, 186] width 10 height 10
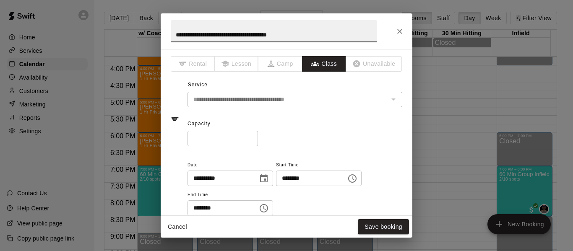
click at [396, 31] on icon "Close" at bounding box center [400, 31] width 8 height 8
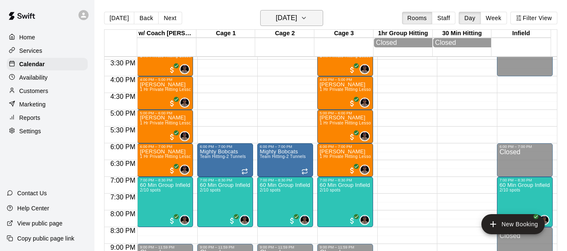
scroll to position [515, 0]
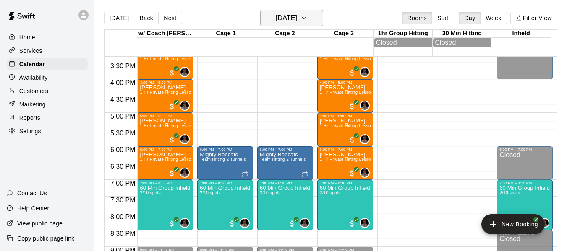
click at [307, 21] on icon "button" at bounding box center [303, 18] width 7 height 10
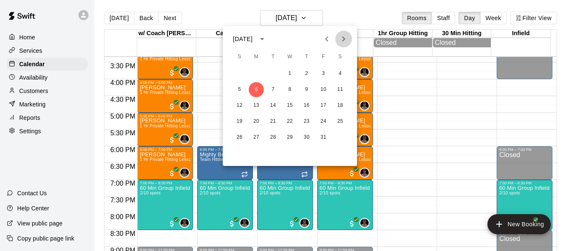
click at [343, 38] on icon "Next month" at bounding box center [344, 39] width 10 height 10
click at [253, 87] on button "3" at bounding box center [256, 89] width 15 height 15
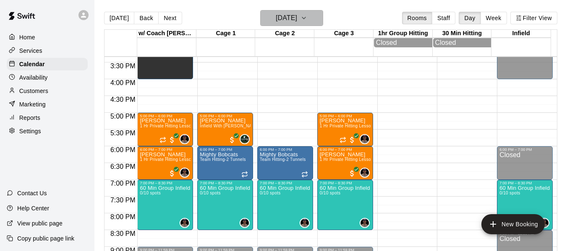
click at [321, 17] on button "[DATE]" at bounding box center [291, 18] width 63 height 16
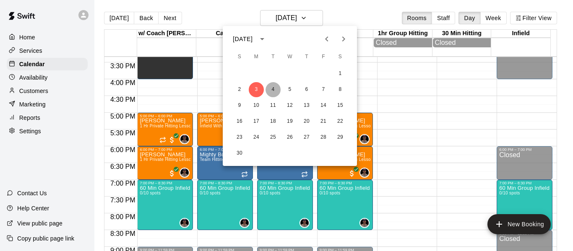
click at [272, 89] on button "4" at bounding box center [273, 89] width 15 height 15
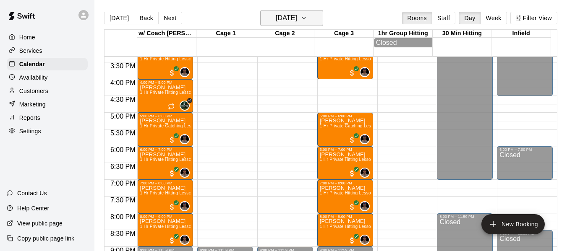
click at [307, 16] on icon "button" at bounding box center [303, 18] width 7 height 10
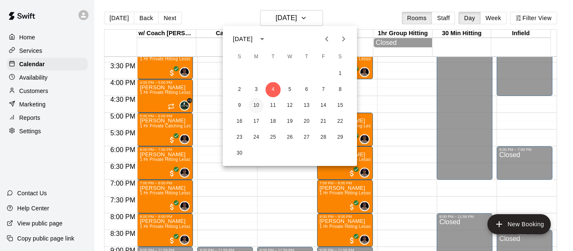
click at [259, 106] on button "10" at bounding box center [256, 105] width 15 height 15
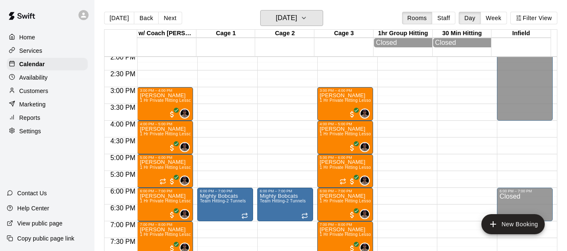
scroll to position [473, 0]
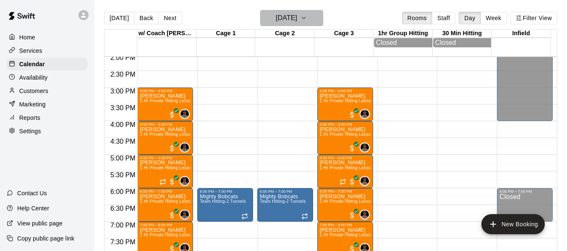
click at [315, 23] on button "[DATE]" at bounding box center [291, 18] width 63 height 16
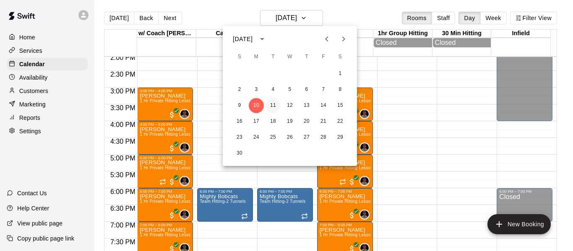
click at [269, 106] on button "11" at bounding box center [273, 105] width 15 height 15
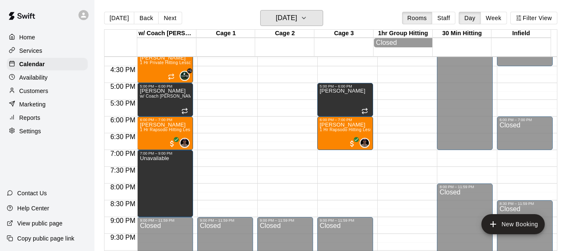
scroll to position [557, 0]
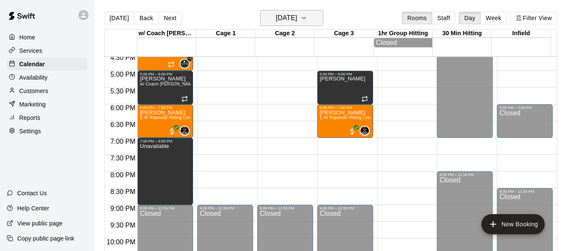
click at [307, 14] on icon "button" at bounding box center [303, 18] width 7 height 10
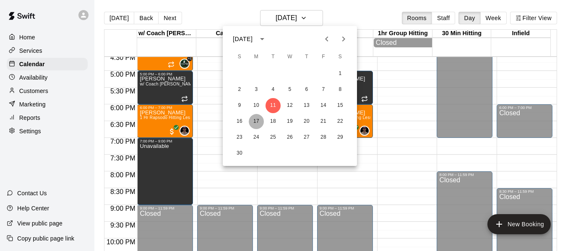
click at [253, 122] on button "17" at bounding box center [256, 121] width 15 height 15
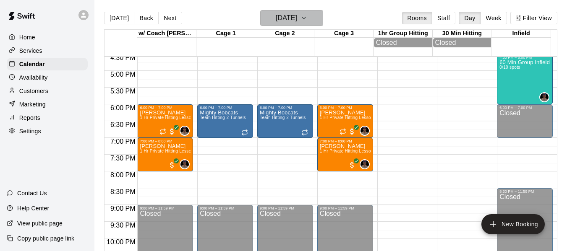
click at [322, 20] on button "[DATE]" at bounding box center [291, 18] width 63 height 16
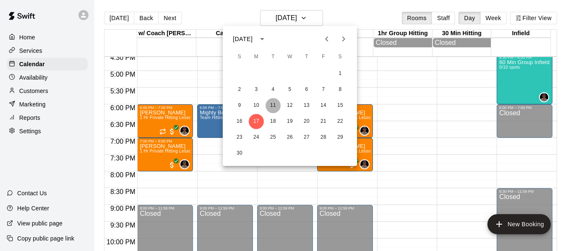
click at [273, 104] on button "11" at bounding box center [273, 105] width 15 height 15
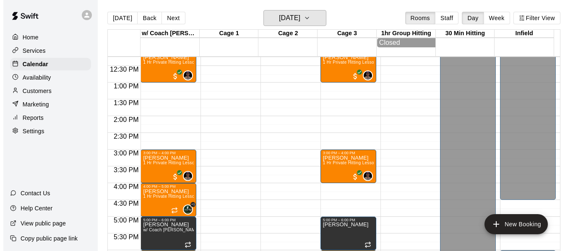
scroll to position [445, 0]
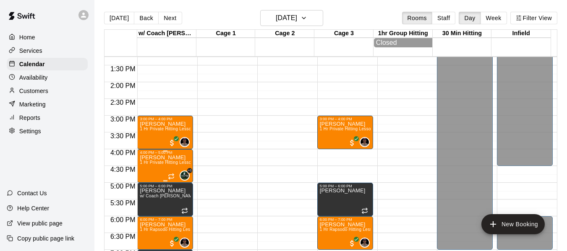
click at [154, 165] on span "1 Hr Private Hitting Lesson Ages [DEMOGRAPHIC_DATA] And Older" at bounding box center [208, 162] width 137 height 5
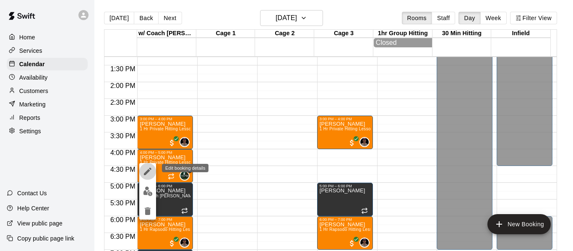
click at [146, 171] on icon "edit" at bounding box center [148, 172] width 10 height 10
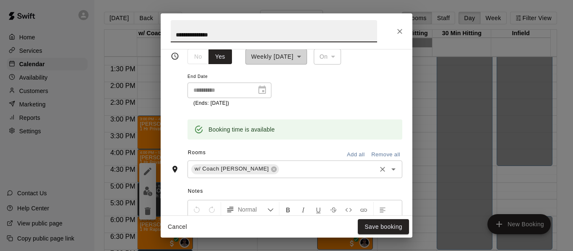
scroll to position [154, 0]
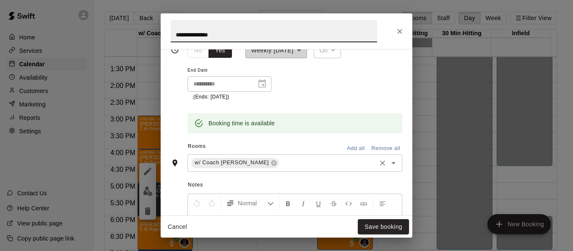
click at [280, 165] on input "text" at bounding box center [327, 163] width 95 height 10
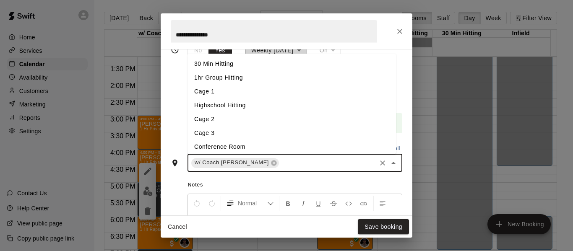
scroll to position [44, 0]
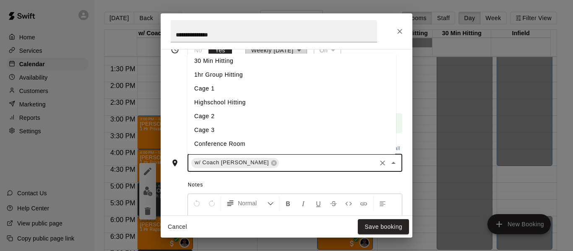
click at [282, 131] on li "Cage 3" at bounding box center [292, 130] width 209 height 14
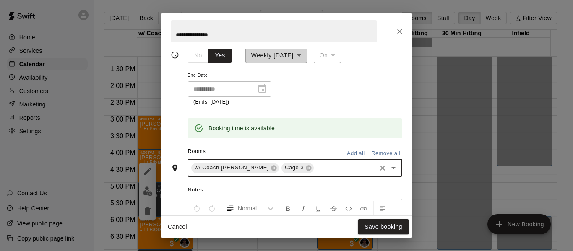
scroll to position [154, 0]
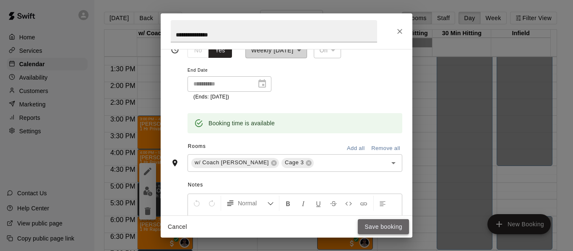
click at [382, 229] on button "Save booking" at bounding box center [383, 227] width 51 height 16
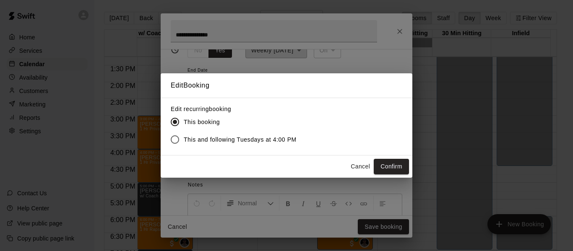
click at [415, 163] on div "Edit Booking Edit recurring booking This booking This and following Tuesdays at…" at bounding box center [286, 125] width 573 height 251
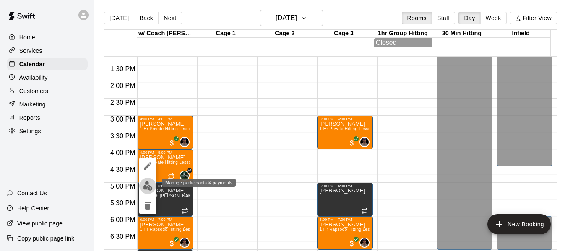
click at [146, 185] on img "edit" at bounding box center [148, 186] width 10 height 10
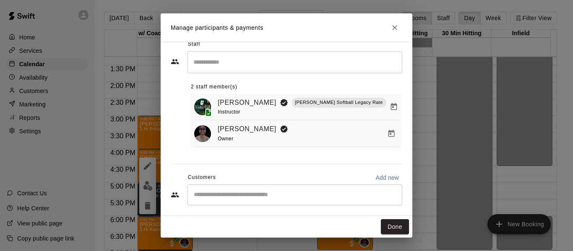
scroll to position [19, 0]
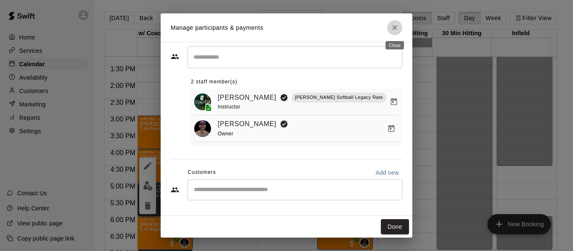
click at [399, 25] on button "Close" at bounding box center [394, 27] width 15 height 15
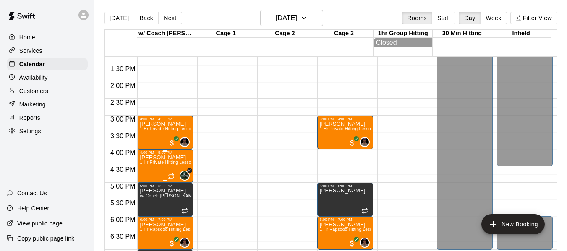
click at [156, 155] on div "4:00 PM – 5:00 PM" at bounding box center [165, 153] width 51 height 4
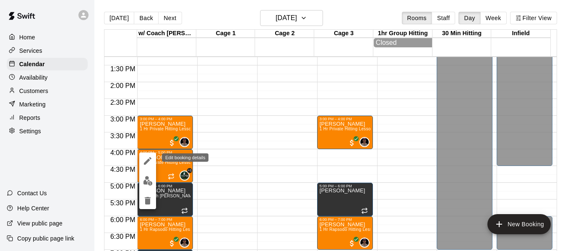
click at [148, 159] on icon "edit" at bounding box center [148, 161] width 8 height 8
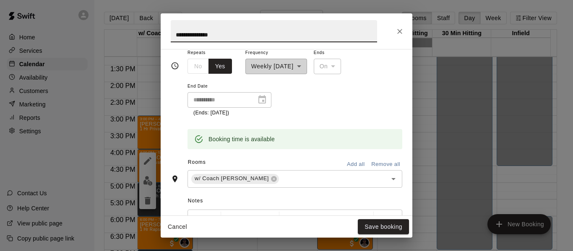
scroll to position [154, 0]
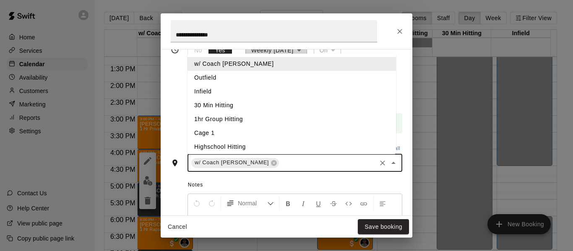
click at [280, 163] on input "text" at bounding box center [327, 163] width 95 height 10
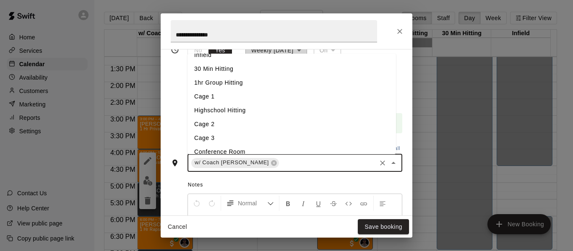
scroll to position [42, 0]
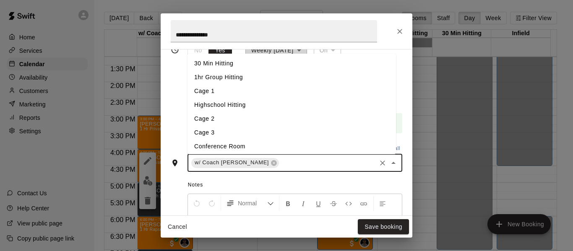
click at [253, 134] on li "Cage 3" at bounding box center [292, 133] width 209 height 14
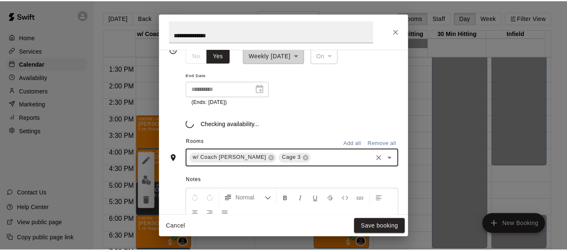
scroll to position [154, 0]
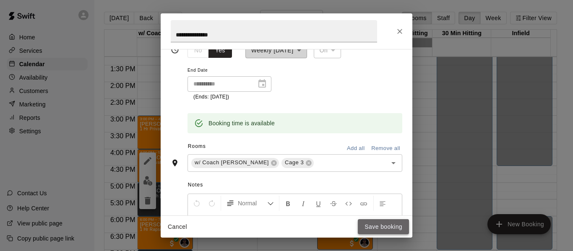
click at [374, 229] on button "Save booking" at bounding box center [383, 227] width 51 height 16
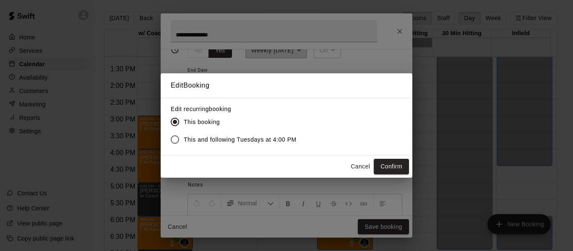
click at [379, 156] on div "Cancel Confirm" at bounding box center [287, 167] width 252 height 22
click at [392, 163] on button "Confirm" at bounding box center [391, 167] width 35 height 16
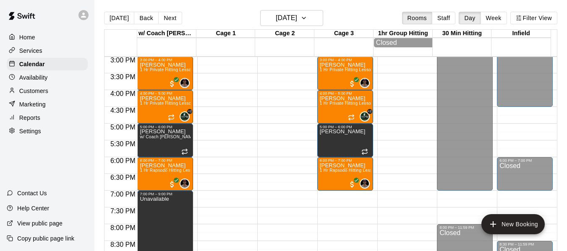
scroll to position [487, 0]
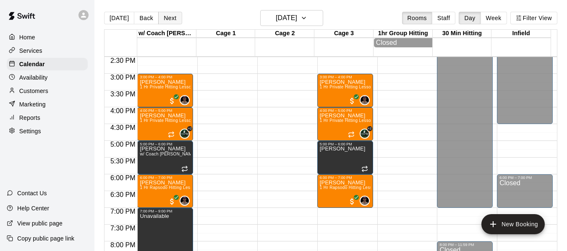
click at [173, 18] on button "Next" at bounding box center [169, 18] width 23 height 13
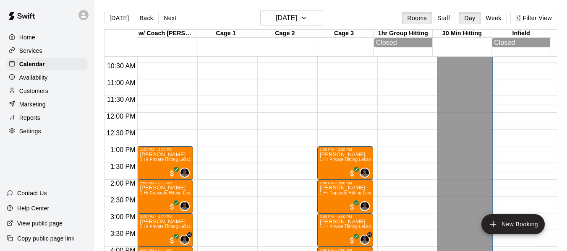
scroll to position [333, 0]
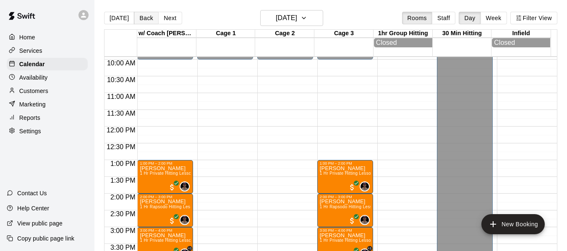
click at [154, 15] on button "Back" at bounding box center [146, 18] width 25 height 13
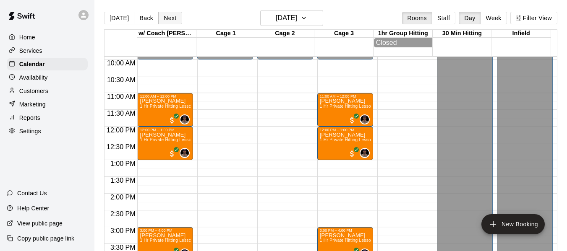
click at [175, 20] on button "Next" at bounding box center [169, 18] width 23 height 13
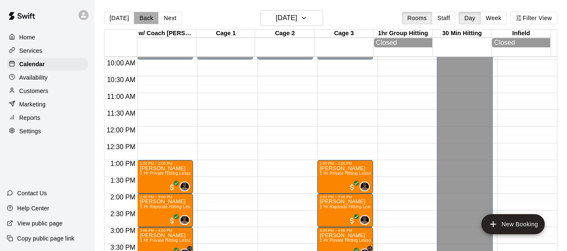
click at [138, 22] on button "Back" at bounding box center [146, 18] width 25 height 13
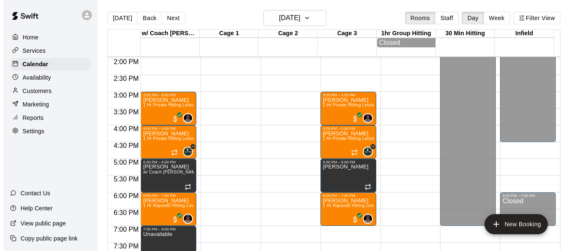
scroll to position [445, 0]
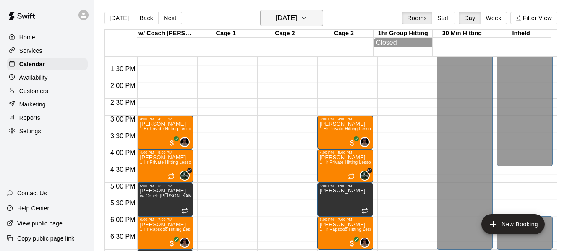
click at [319, 11] on button "[DATE]" at bounding box center [291, 18] width 63 height 16
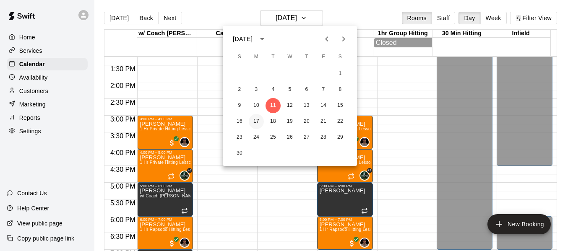
click at [253, 122] on button "17" at bounding box center [256, 121] width 15 height 15
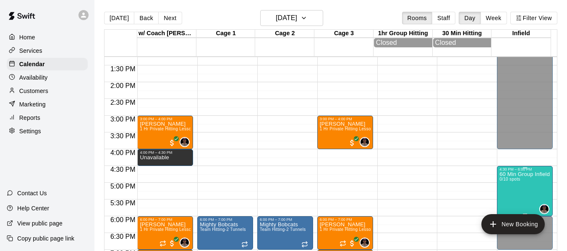
click at [500, 180] on span "0/10 spots" at bounding box center [509, 179] width 21 height 5
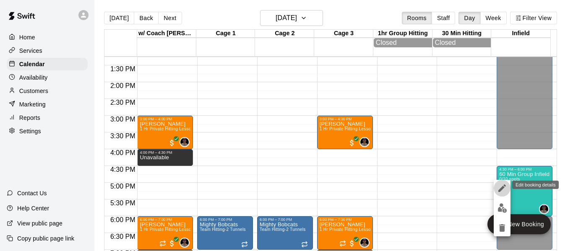
click at [501, 190] on icon "edit" at bounding box center [502, 189] width 8 height 8
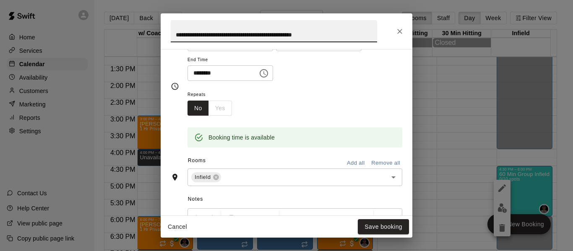
scroll to position [154, 0]
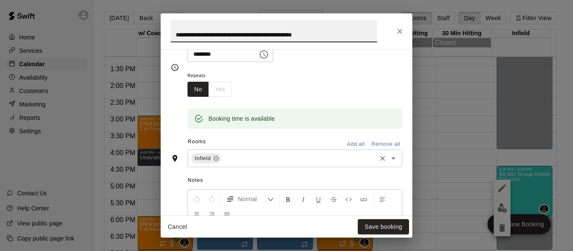
click at [273, 159] on input "text" at bounding box center [298, 159] width 153 height 10
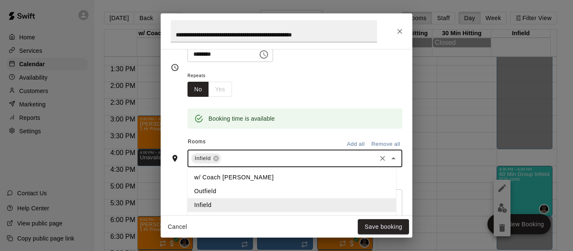
click at [241, 175] on li "w/ Coach [PERSON_NAME]" at bounding box center [292, 178] width 209 height 14
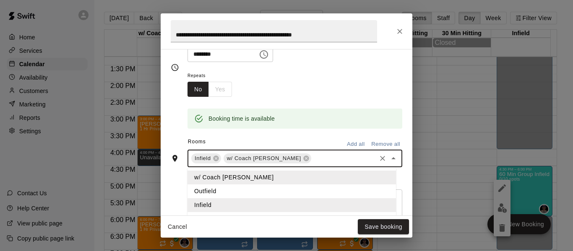
click at [313, 158] on input "text" at bounding box center [344, 159] width 63 height 10
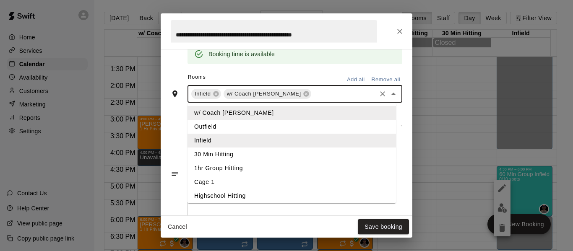
scroll to position [238, 0]
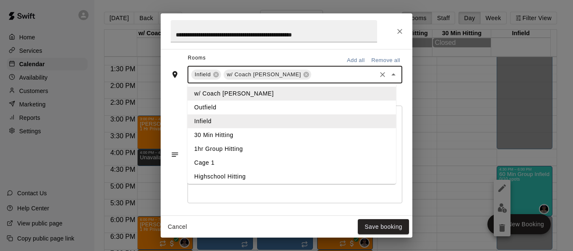
click at [290, 158] on li "Cage 1" at bounding box center [292, 163] width 209 height 14
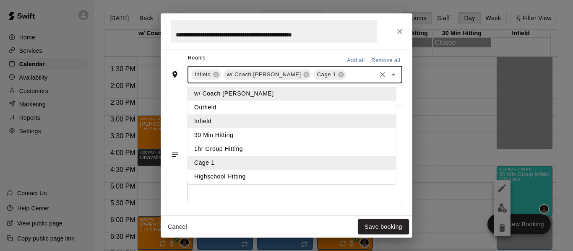
click at [347, 76] on input "text" at bounding box center [361, 75] width 28 height 10
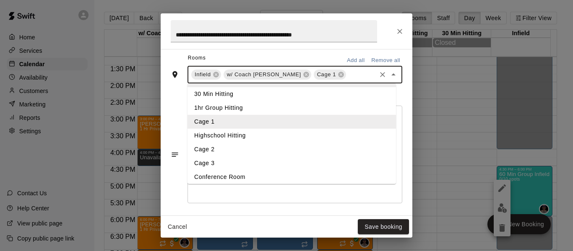
scroll to position [44, 0]
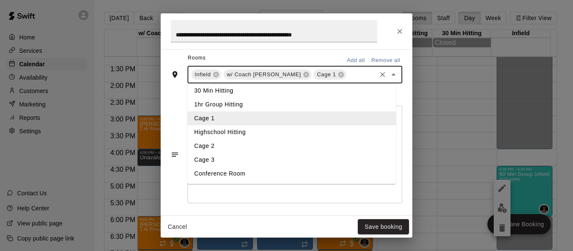
click at [272, 149] on li "Cage 2" at bounding box center [292, 146] width 209 height 14
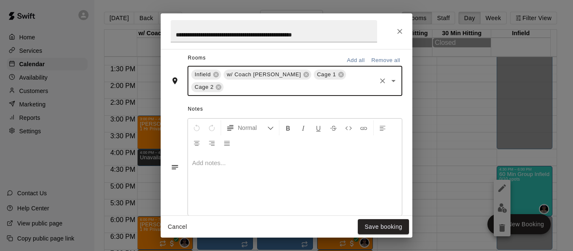
click at [288, 88] on input "text" at bounding box center [300, 87] width 150 height 10
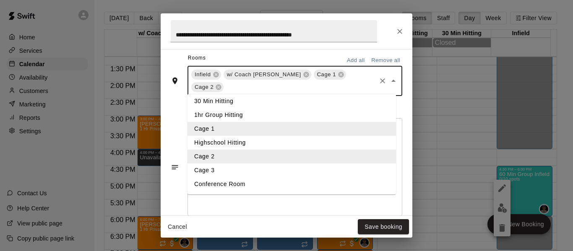
click at [245, 172] on li "Cage 3" at bounding box center [292, 171] width 209 height 14
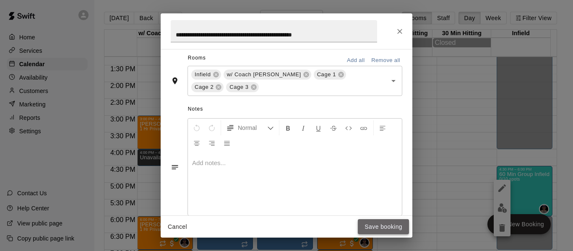
click at [394, 222] on button "Save booking" at bounding box center [383, 227] width 51 height 16
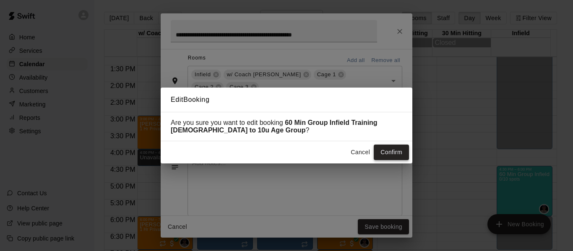
click at [390, 154] on button "Confirm" at bounding box center [391, 153] width 35 height 16
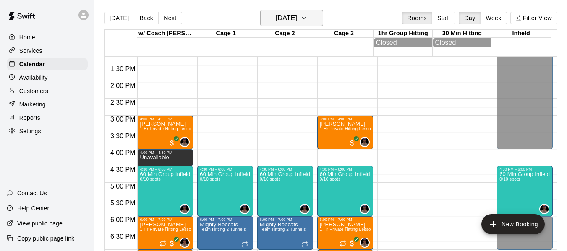
click at [305, 18] on icon "button" at bounding box center [303, 18] width 3 height 2
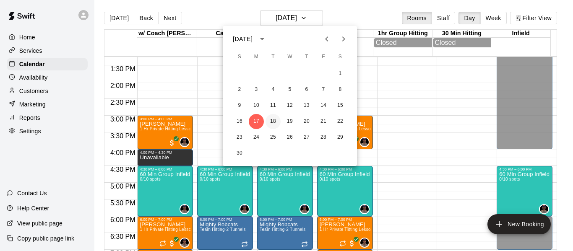
click at [271, 121] on button "18" at bounding box center [273, 121] width 15 height 15
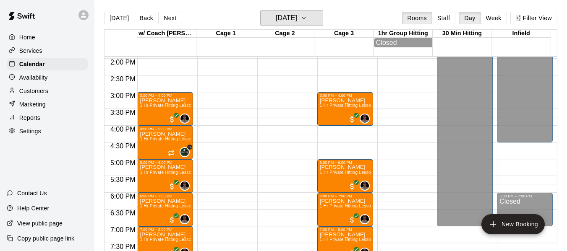
scroll to position [557, 0]
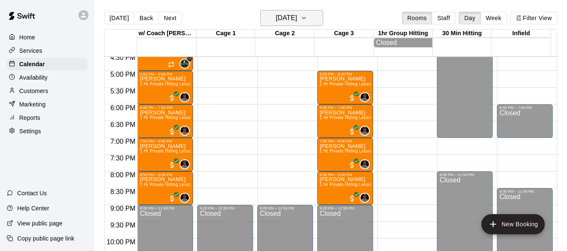
click at [307, 18] on icon "button" at bounding box center [303, 18] width 7 height 10
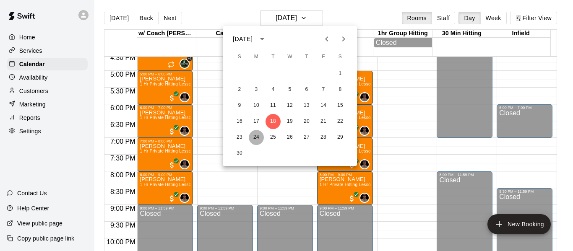
click at [259, 136] on button "24" at bounding box center [256, 137] width 15 height 15
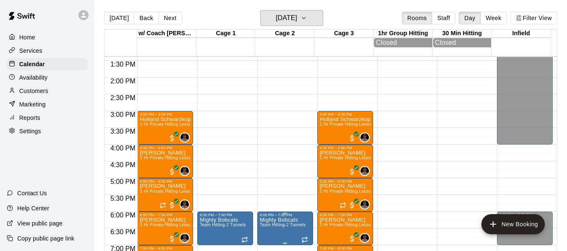
scroll to position [445, 0]
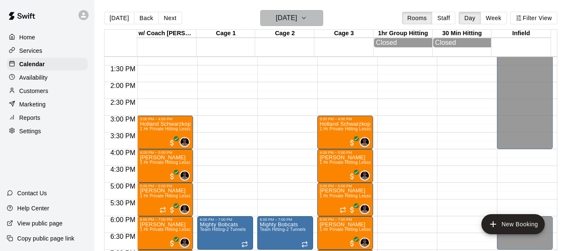
click at [307, 20] on icon "button" at bounding box center [303, 18] width 7 height 10
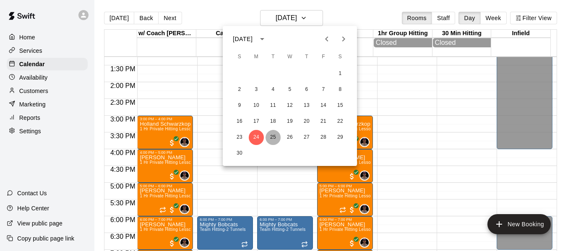
click at [273, 135] on button "25" at bounding box center [273, 137] width 15 height 15
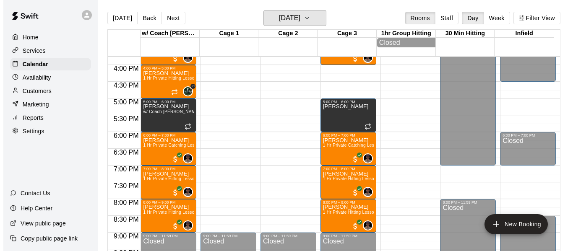
scroll to position [543, 0]
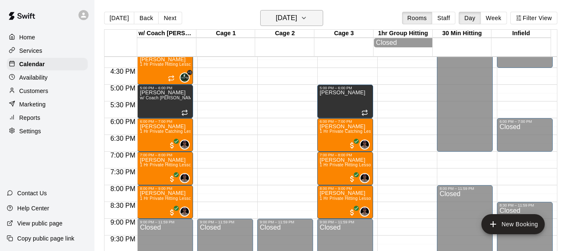
click at [307, 18] on icon "button" at bounding box center [303, 18] width 7 height 10
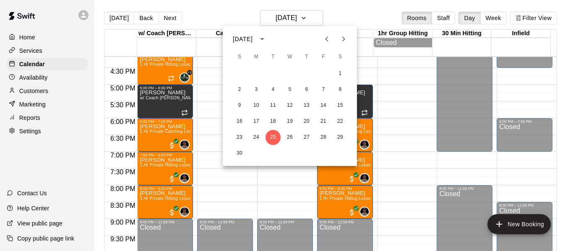
click at [345, 38] on icon "Next month" at bounding box center [344, 39] width 10 height 10
click at [256, 73] on button "1" at bounding box center [256, 73] width 15 height 15
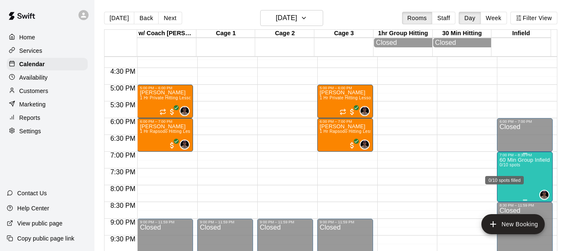
click at [503, 167] on span "0/10 spots" at bounding box center [509, 165] width 21 height 5
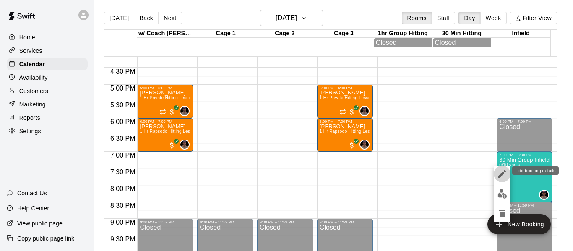
click at [503, 175] on icon "edit" at bounding box center [502, 174] width 8 height 8
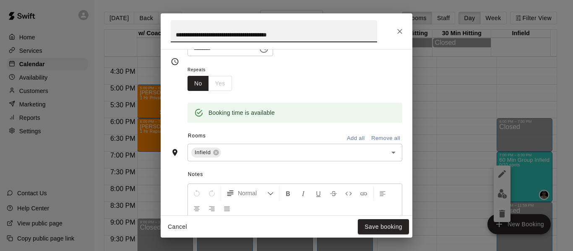
scroll to position [168, 0]
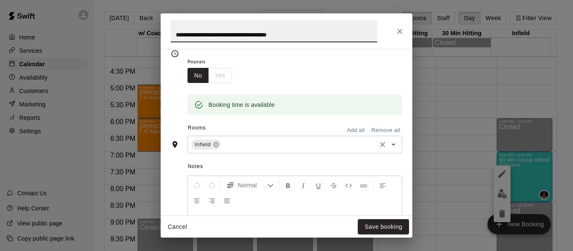
click at [294, 146] on input "text" at bounding box center [298, 145] width 153 height 10
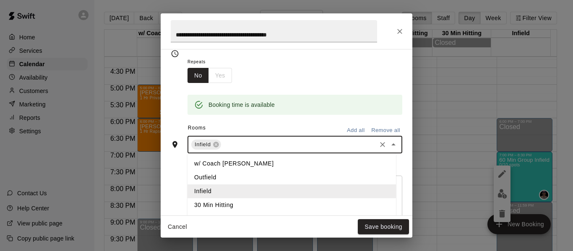
click at [240, 163] on li "w/ Coach [PERSON_NAME]" at bounding box center [292, 164] width 209 height 14
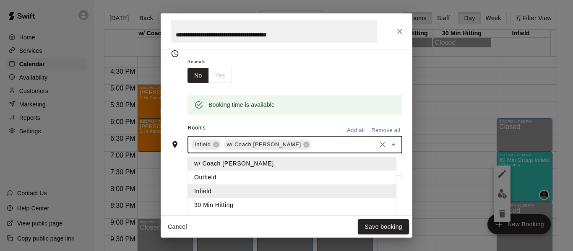
click at [313, 144] on input "text" at bounding box center [344, 145] width 63 height 10
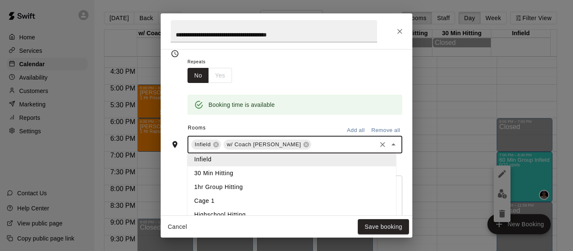
scroll to position [42, 0]
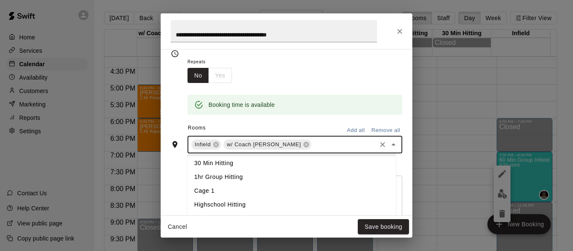
click at [248, 190] on li "Cage 1" at bounding box center [292, 191] width 209 height 14
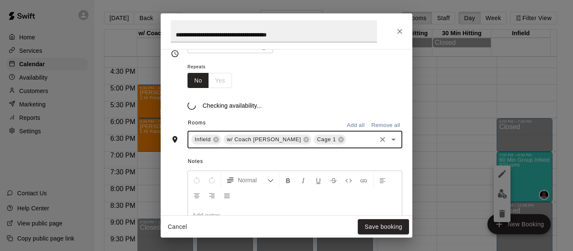
scroll to position [168, 0]
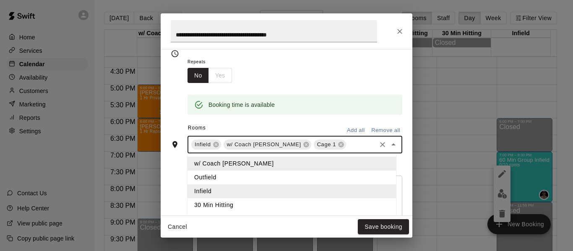
click at [347, 146] on input "text" at bounding box center [361, 145] width 28 height 10
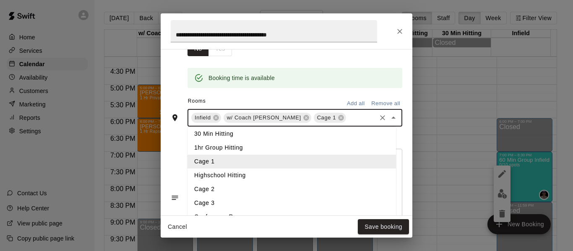
scroll to position [196, 0]
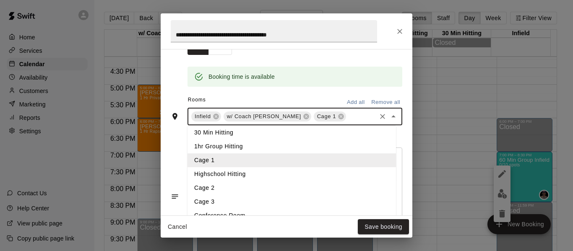
click at [272, 191] on li "Cage 2" at bounding box center [292, 188] width 209 height 14
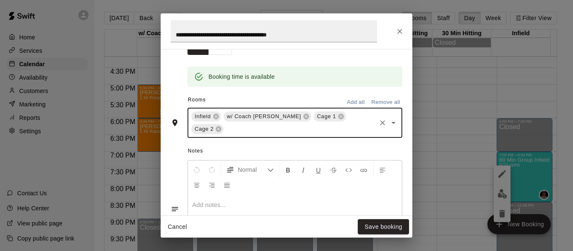
click at [309, 130] on input "text" at bounding box center [300, 129] width 150 height 10
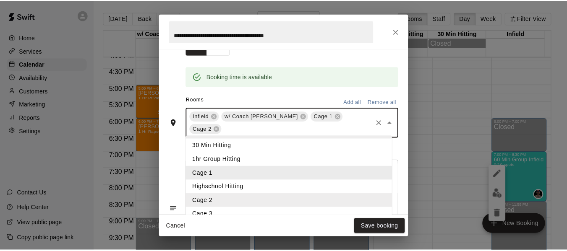
scroll to position [44, 0]
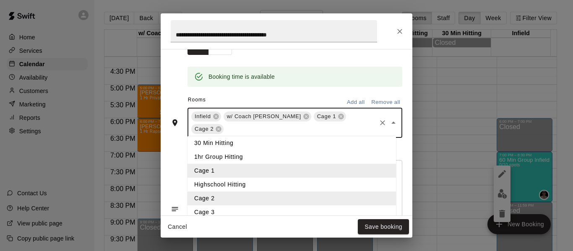
click at [251, 209] on li "Cage 3" at bounding box center [292, 213] width 209 height 14
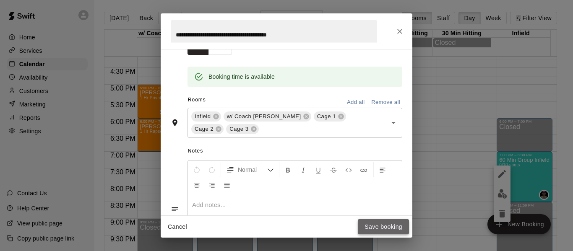
click at [368, 226] on button "Save booking" at bounding box center [383, 227] width 51 height 16
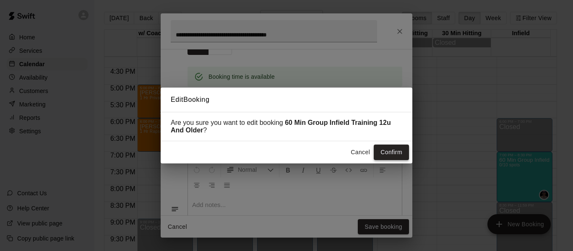
click at [390, 152] on button "Confirm" at bounding box center [391, 153] width 35 height 16
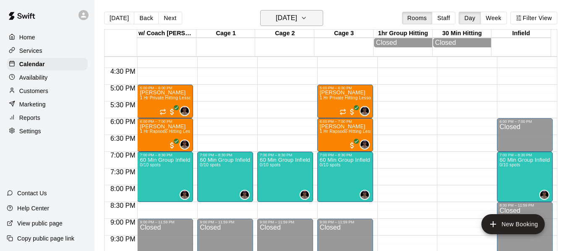
click at [307, 18] on icon "button" at bounding box center [303, 18] width 7 height 10
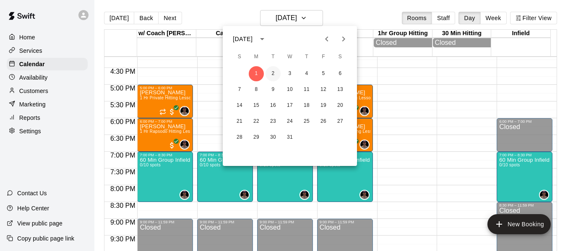
click at [274, 71] on button "2" at bounding box center [273, 73] width 15 height 15
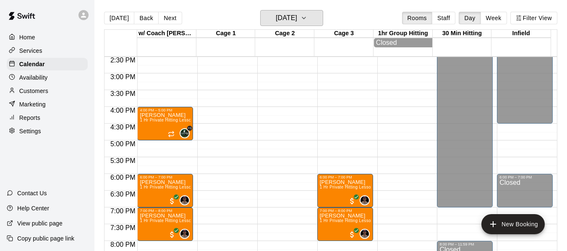
scroll to position [473, 0]
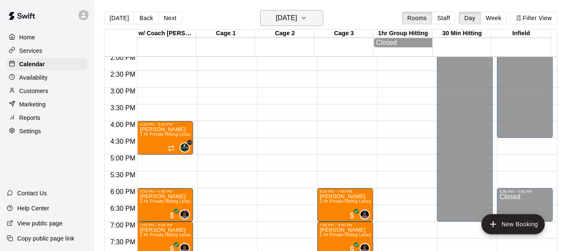
click at [307, 21] on icon "button" at bounding box center [303, 18] width 7 height 10
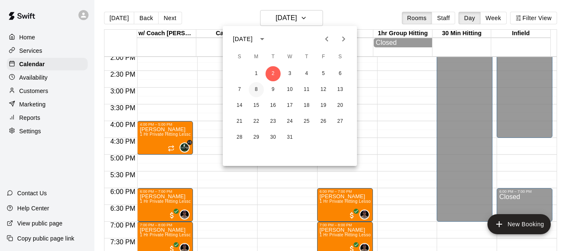
click at [258, 93] on button "8" at bounding box center [256, 89] width 15 height 15
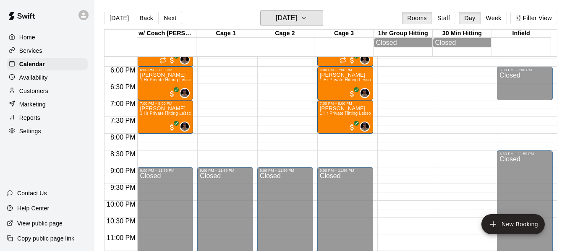
scroll to position [604, 0]
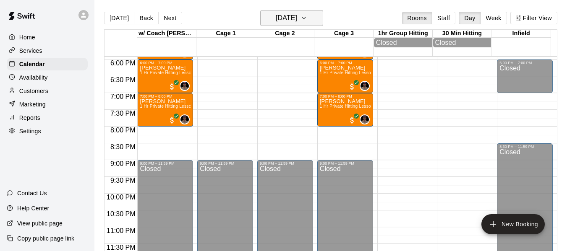
click at [320, 18] on button "[DATE]" at bounding box center [291, 18] width 63 height 16
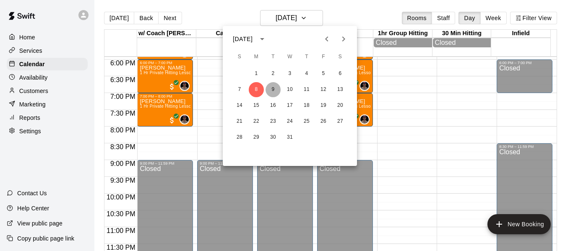
click at [274, 87] on button "9" at bounding box center [273, 89] width 15 height 15
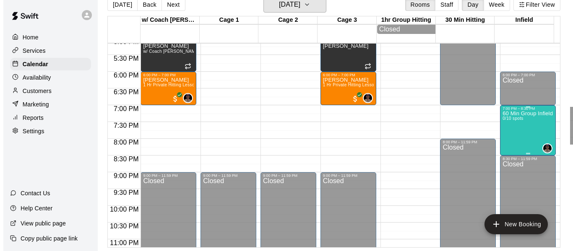
scroll to position [576, 0]
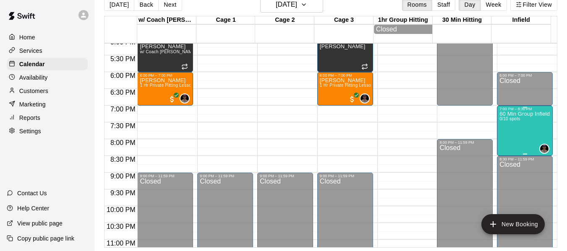
click at [511, 114] on p "60 Min Group Infield Training 12u And Older" at bounding box center [524, 114] width 51 height 0
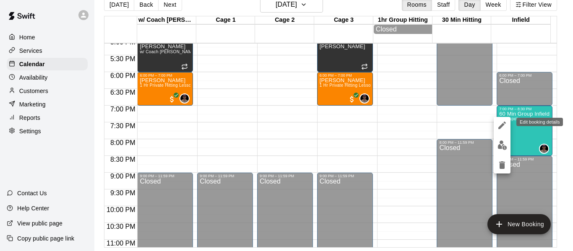
click at [503, 123] on icon "edit" at bounding box center [502, 126] width 8 height 8
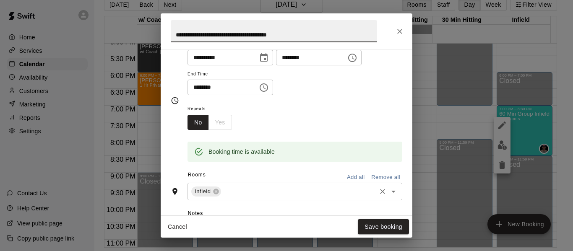
scroll to position [140, 0]
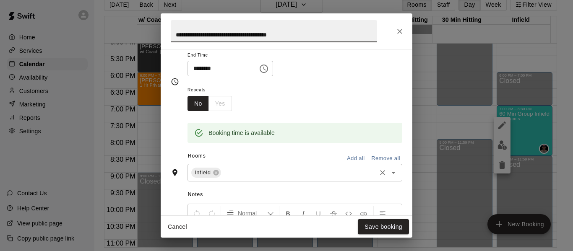
click at [264, 176] on input "text" at bounding box center [298, 173] width 153 height 10
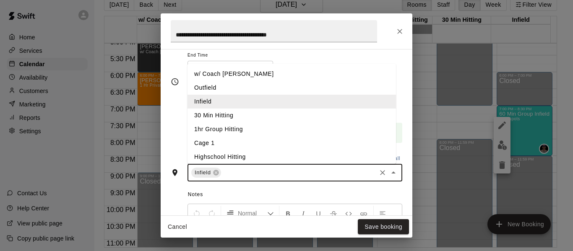
click at [234, 77] on li "w/ Coach [PERSON_NAME]" at bounding box center [292, 74] width 209 height 14
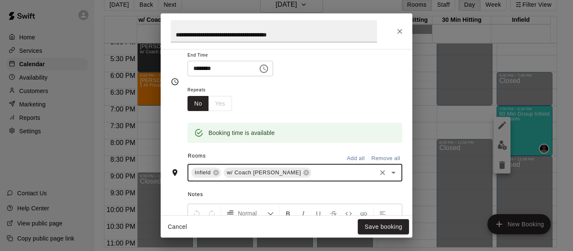
click at [313, 169] on input "text" at bounding box center [344, 173] width 63 height 10
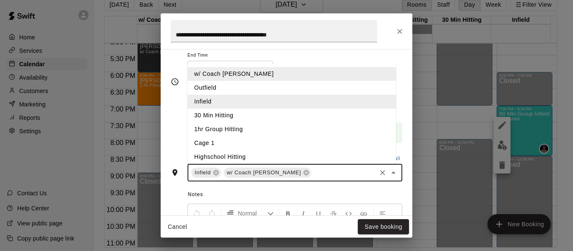
click at [244, 144] on li "Cage 1" at bounding box center [292, 143] width 209 height 14
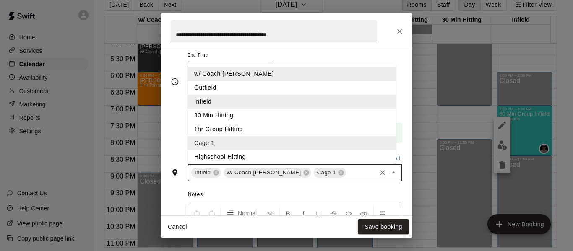
click at [347, 173] on input "text" at bounding box center [361, 173] width 28 height 10
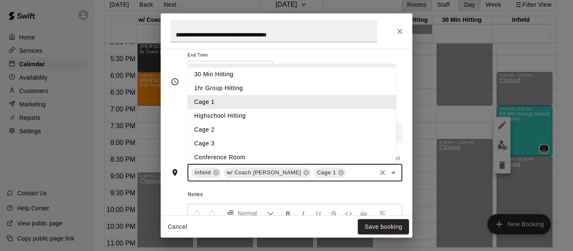
scroll to position [42, 0]
click at [266, 135] on li "Cage 2" at bounding box center [292, 129] width 209 height 14
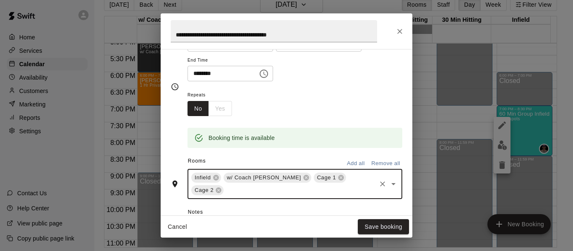
scroll to position [140, 0]
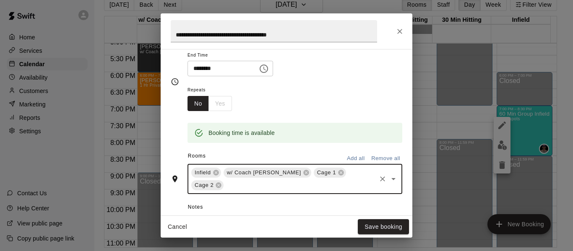
drag, startPoint x: 288, startPoint y: 184, endPoint x: 286, endPoint y: 180, distance: 4.9
click at [288, 184] on input "text" at bounding box center [300, 185] width 150 height 10
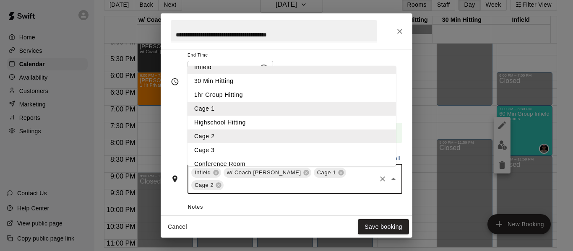
scroll to position [44, 0]
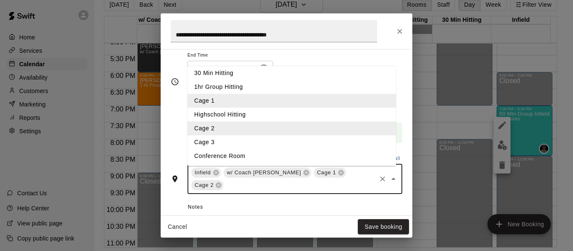
click at [261, 145] on li "Cage 3" at bounding box center [292, 143] width 209 height 14
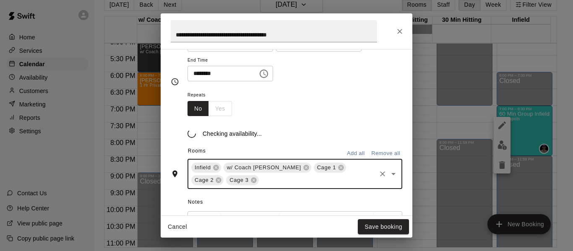
scroll to position [140, 0]
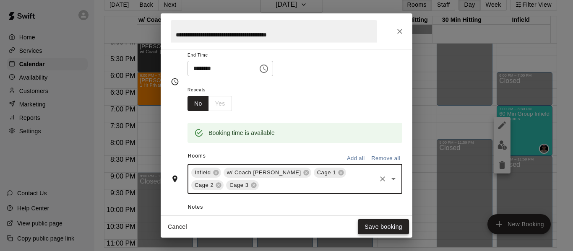
click at [376, 231] on button "Save booking" at bounding box center [383, 227] width 51 height 16
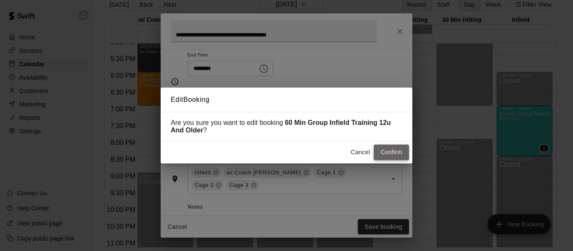
click at [383, 156] on button "Confirm" at bounding box center [391, 153] width 35 height 16
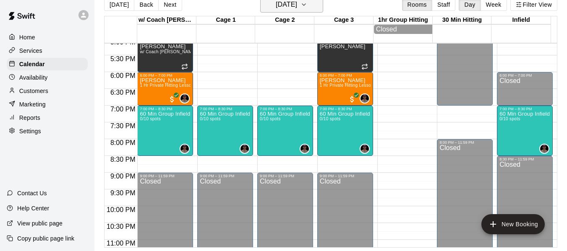
click at [312, 5] on button "[DATE]" at bounding box center [291, 5] width 63 height 16
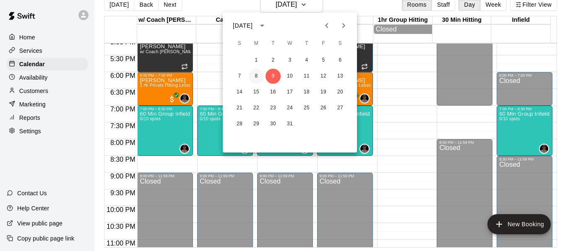
click at [256, 76] on button "8" at bounding box center [256, 76] width 15 height 15
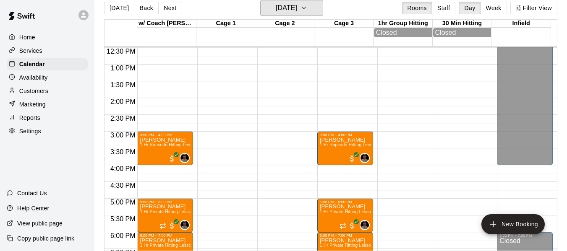
scroll to position [408, 0]
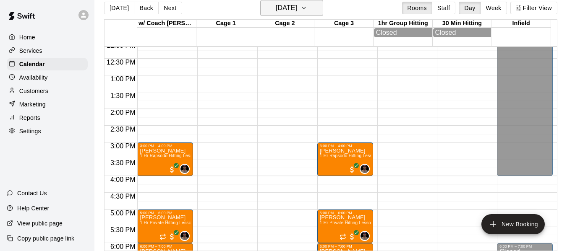
click at [307, 11] on icon "button" at bounding box center [303, 8] width 7 height 10
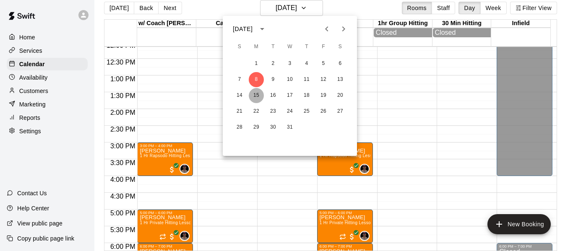
click at [258, 96] on button "15" at bounding box center [256, 95] width 15 height 15
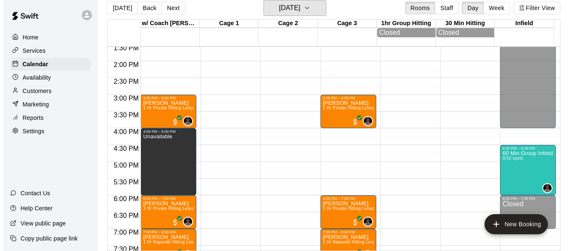
scroll to position [464, 0]
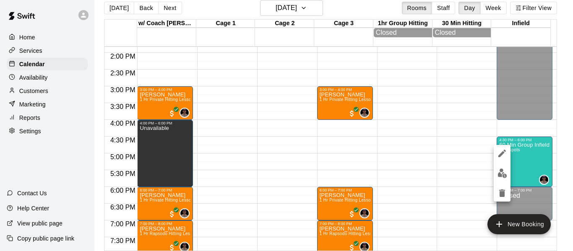
click at [177, 163] on div at bounding box center [286, 125] width 573 height 251
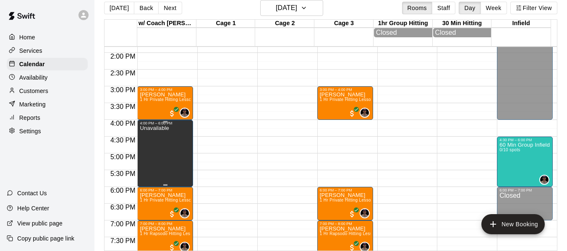
click at [160, 144] on div "Unavailable" at bounding box center [154, 250] width 29 height 251
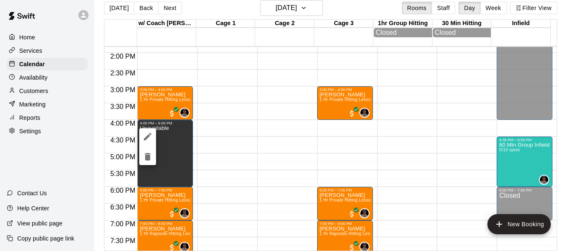
click at [148, 158] on icon "delete" at bounding box center [148, 157] width 6 height 8
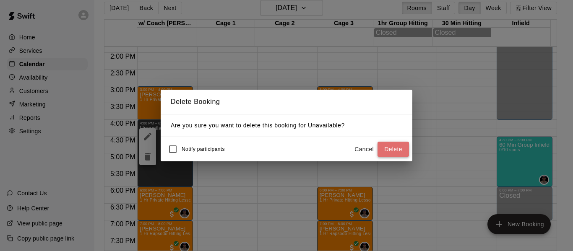
drag, startPoint x: 389, startPoint y: 152, endPoint x: 439, endPoint y: 149, distance: 49.6
click at [390, 152] on button "Delete" at bounding box center [393, 150] width 31 height 16
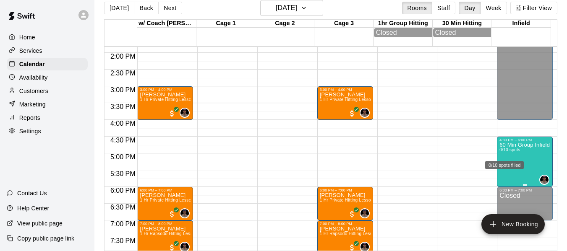
click at [500, 151] on span "0/10 spots" at bounding box center [509, 150] width 21 height 5
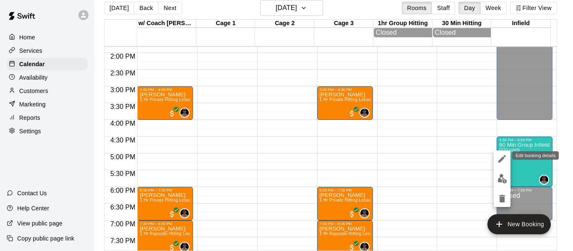
click at [501, 157] on icon "edit" at bounding box center [502, 159] width 10 height 10
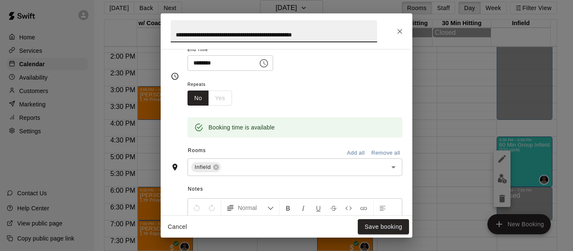
scroll to position [154, 0]
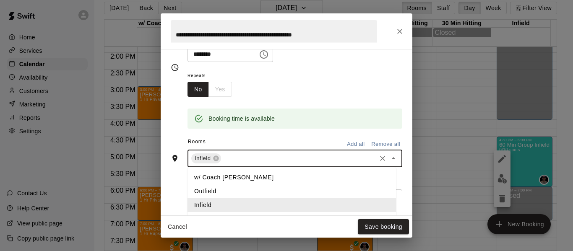
click at [266, 161] on input "text" at bounding box center [298, 159] width 153 height 10
click at [230, 175] on li "w/ Coach [PERSON_NAME]" at bounding box center [292, 178] width 209 height 14
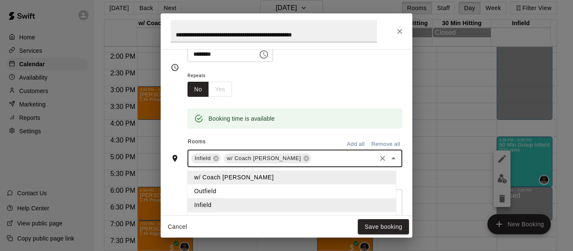
click at [313, 159] on input "text" at bounding box center [344, 159] width 63 height 10
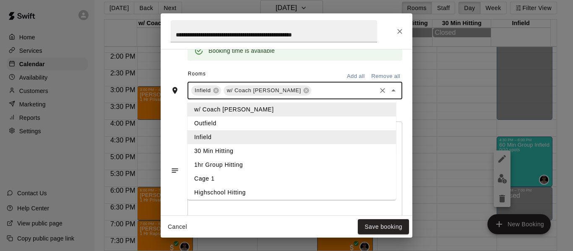
scroll to position [224, 0]
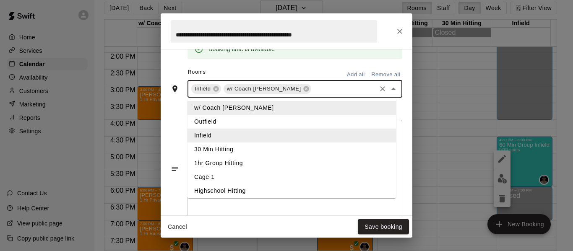
click at [242, 172] on li "Cage 1" at bounding box center [292, 177] width 209 height 14
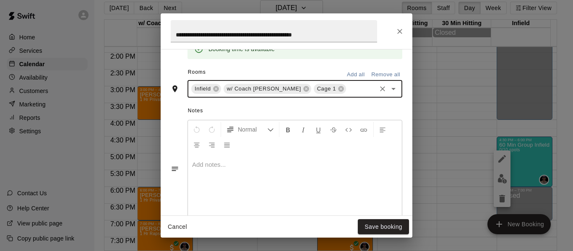
click at [347, 90] on input "text" at bounding box center [361, 89] width 28 height 10
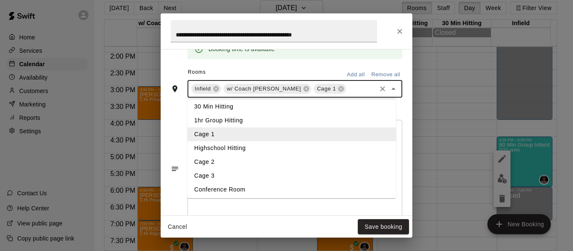
scroll to position [44, 0]
click at [249, 163] on li "Cage 2" at bounding box center [292, 161] width 209 height 14
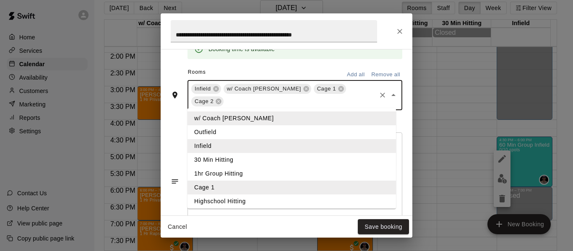
click at [286, 102] on input "text" at bounding box center [300, 101] width 150 height 10
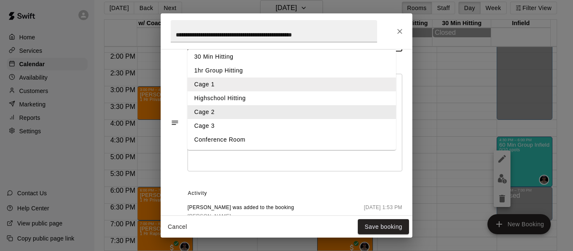
scroll to position [294, 0]
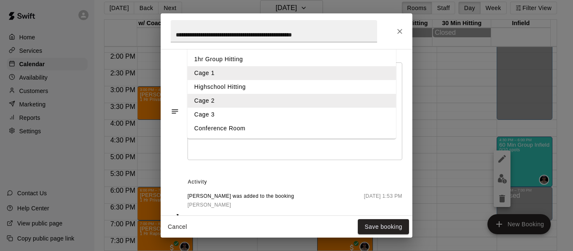
click at [266, 117] on li "Cage 3" at bounding box center [292, 115] width 209 height 14
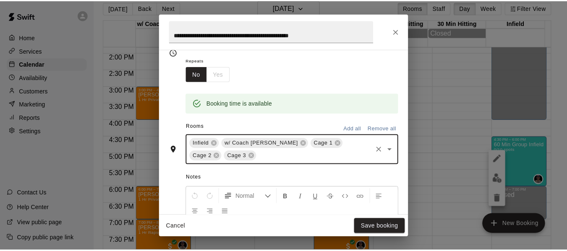
scroll to position [167, 0]
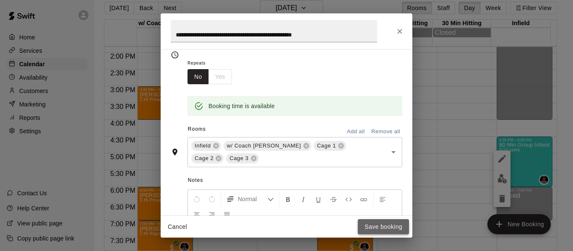
click at [383, 226] on button "Save booking" at bounding box center [383, 227] width 51 height 16
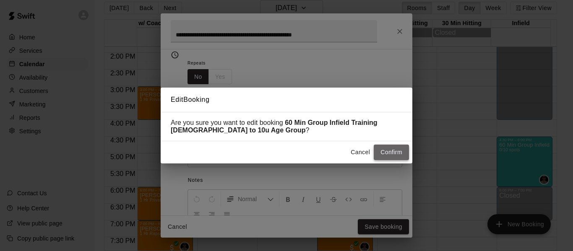
click at [387, 156] on button "Confirm" at bounding box center [391, 153] width 35 height 16
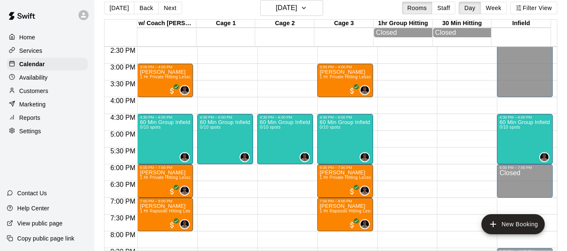
scroll to position [576, 0]
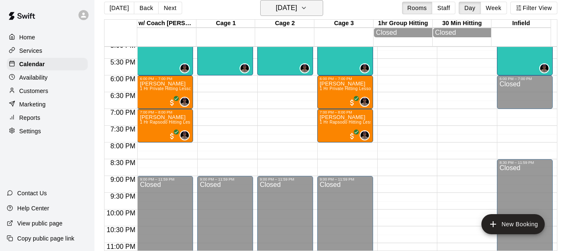
click at [307, 6] on icon "button" at bounding box center [303, 8] width 7 height 10
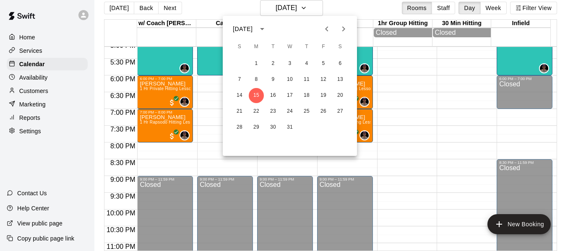
click at [281, 94] on div "14 15 16 17 18 19 20" at bounding box center [290, 95] width 134 height 15
click at [276, 95] on button "16" at bounding box center [273, 95] width 15 height 15
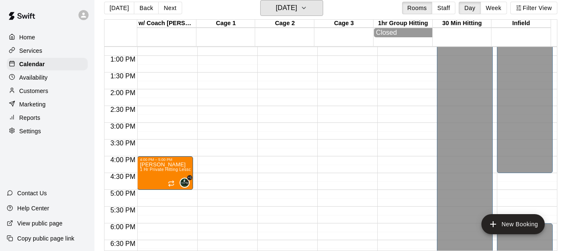
scroll to position [422, 0]
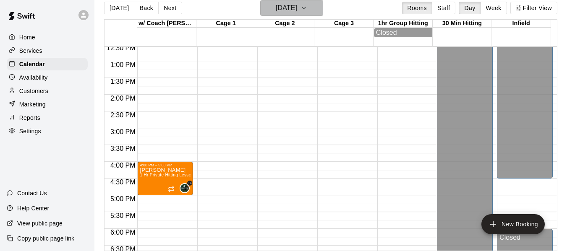
click at [320, 7] on button "[DATE]" at bounding box center [291, 8] width 63 height 16
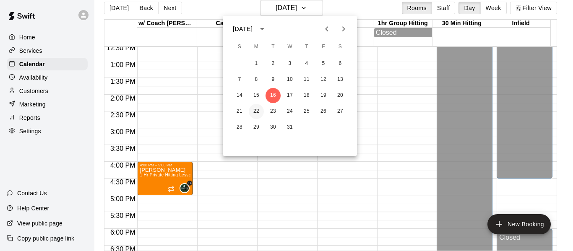
click at [252, 110] on button "22" at bounding box center [256, 111] width 15 height 15
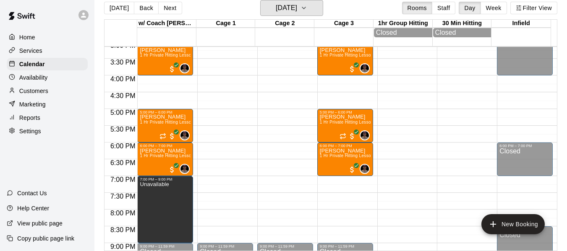
scroll to position [506, 0]
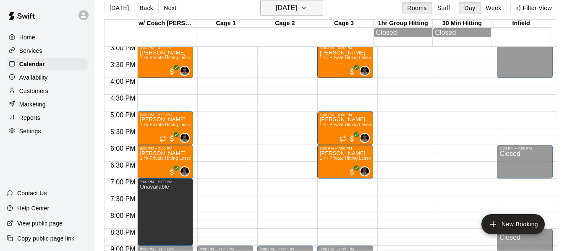
click at [307, 5] on icon "button" at bounding box center [303, 8] width 7 height 10
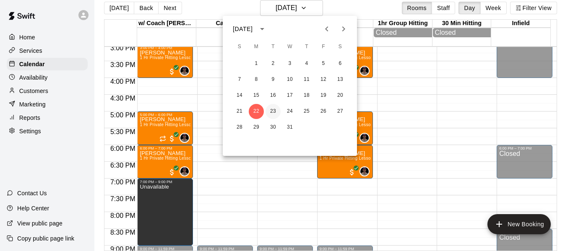
click at [272, 111] on button "23" at bounding box center [273, 111] width 15 height 15
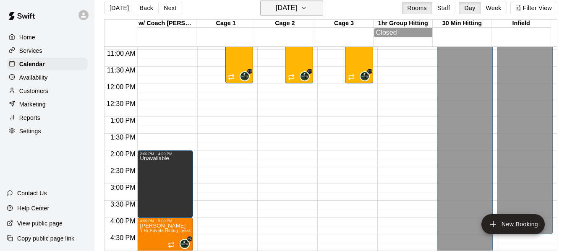
scroll to position [366, 0]
click at [307, 10] on icon "button" at bounding box center [303, 8] width 7 height 10
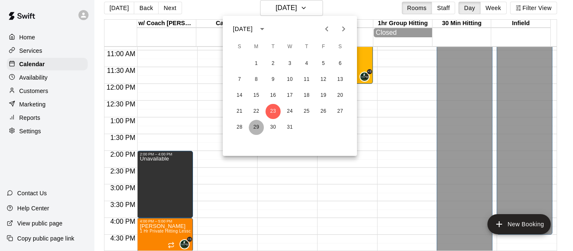
click at [257, 126] on button "29" at bounding box center [256, 127] width 15 height 15
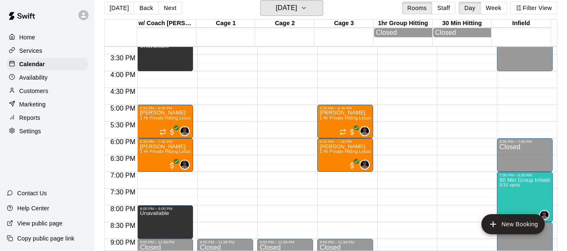
scroll to position [506, 0]
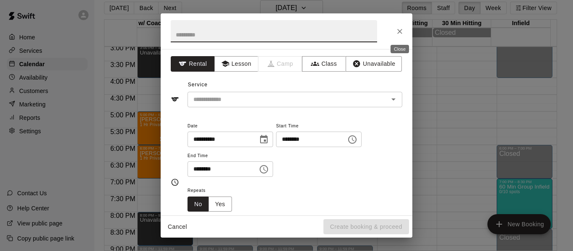
click at [398, 31] on icon "Close" at bounding box center [400, 31] width 8 height 8
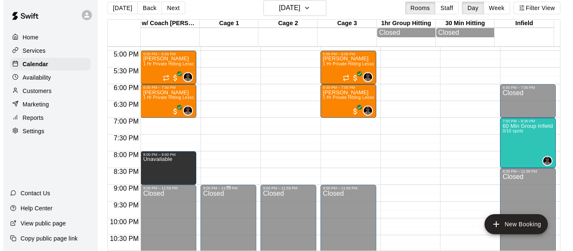
scroll to position [576, 0]
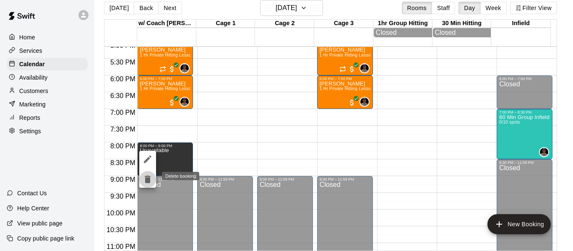
click at [149, 182] on icon "delete" at bounding box center [148, 180] width 6 height 8
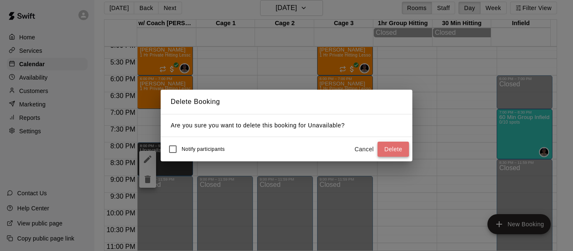
click at [392, 149] on button "Delete" at bounding box center [393, 150] width 31 height 16
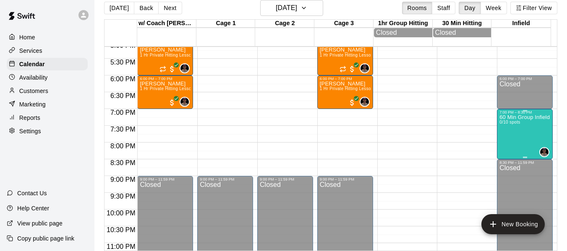
click at [518, 135] on div "60 Min Group Infield Training 12u And Older 0/10 spots" at bounding box center [524, 240] width 51 height 251
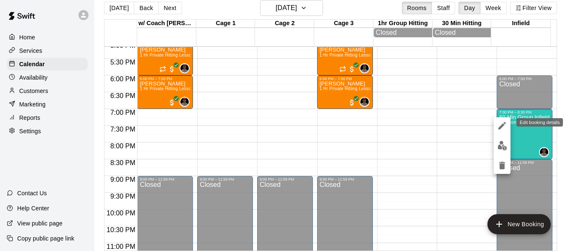
click at [500, 129] on icon "edit" at bounding box center [502, 126] width 8 height 8
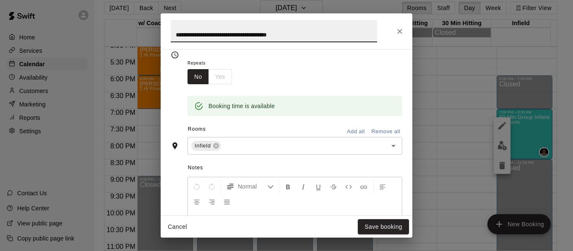
scroll to position [168, 0]
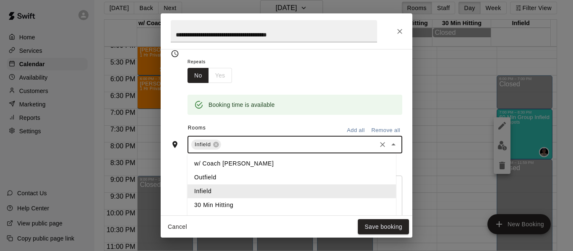
click at [252, 145] on input "text" at bounding box center [298, 145] width 153 height 10
click at [228, 162] on li "w/ Coach [PERSON_NAME]" at bounding box center [292, 164] width 209 height 14
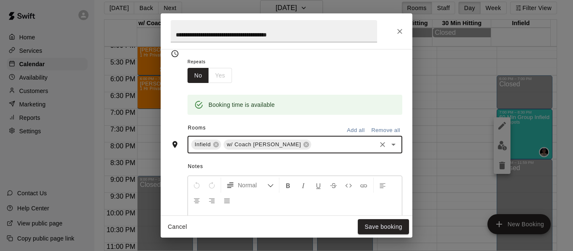
click at [313, 144] on input "text" at bounding box center [344, 145] width 63 height 10
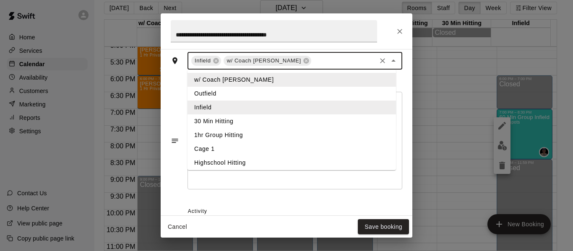
click at [257, 151] on li "Cage 1" at bounding box center [292, 149] width 209 height 14
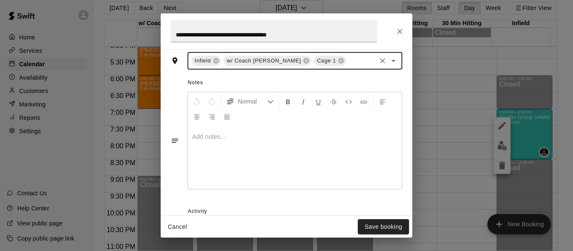
scroll to position [252, 0]
click at [347, 61] on input "text" at bounding box center [361, 61] width 28 height 10
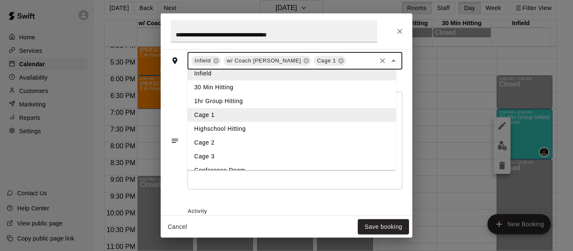
scroll to position [44, 0]
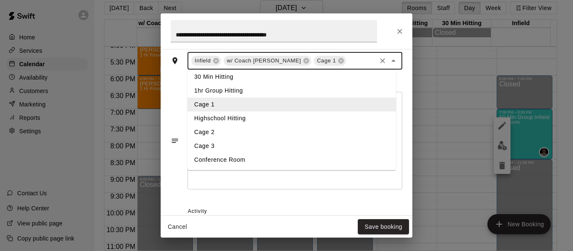
click at [265, 131] on li "Cage 2" at bounding box center [292, 132] width 209 height 14
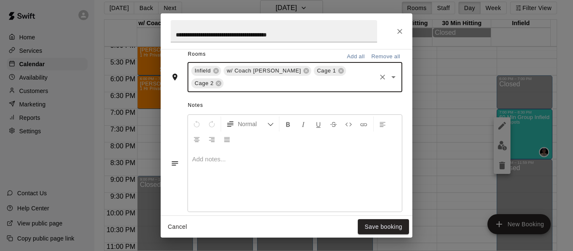
scroll to position [252, 0]
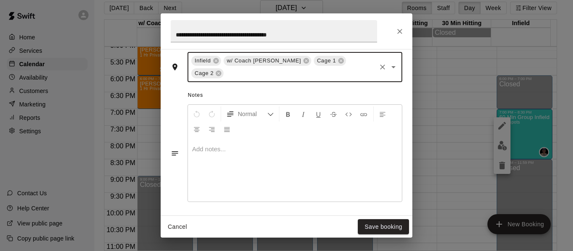
click at [298, 70] on input "text" at bounding box center [300, 73] width 150 height 10
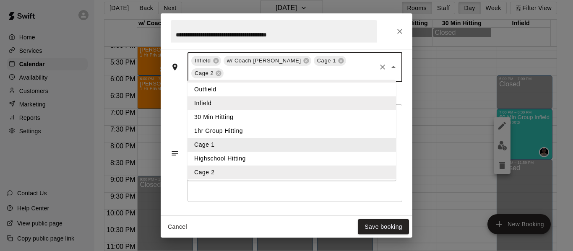
scroll to position [44, 0]
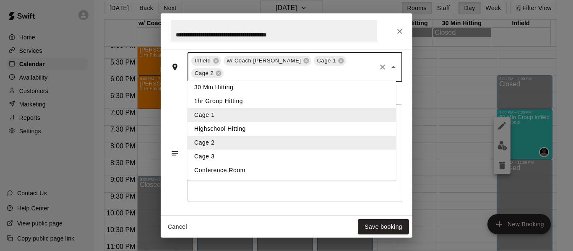
click at [229, 156] on li "Cage 3" at bounding box center [292, 157] width 209 height 14
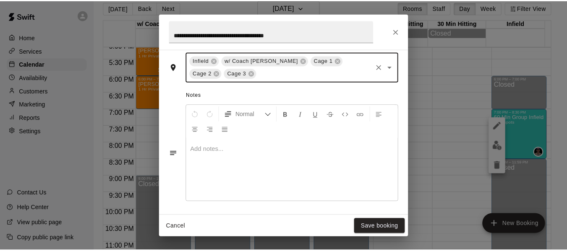
scroll to position [252, 0]
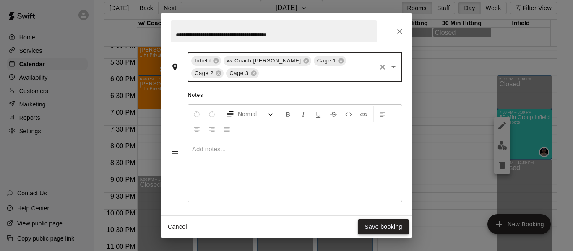
click at [376, 227] on button "Save booking" at bounding box center [383, 227] width 51 height 16
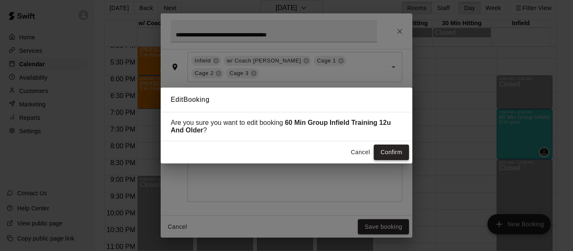
click at [381, 154] on button "Confirm" at bounding box center [391, 153] width 35 height 16
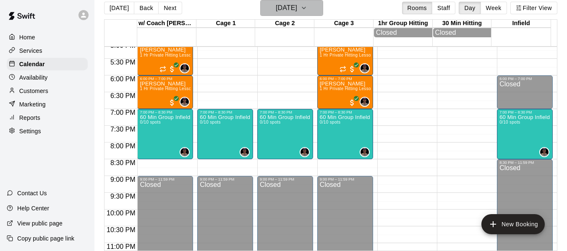
click at [307, 5] on icon "button" at bounding box center [303, 8] width 7 height 10
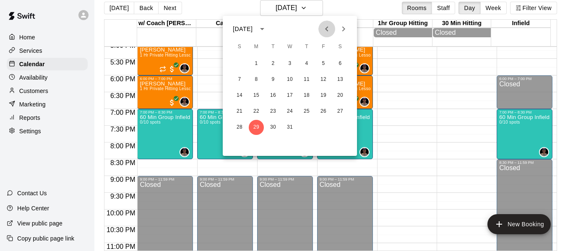
click at [328, 29] on icon "Previous month" at bounding box center [327, 29] width 10 height 10
click at [327, 31] on icon "Previous month" at bounding box center [327, 29] width 10 height 10
click at [259, 77] on button "8" at bounding box center [256, 79] width 15 height 15
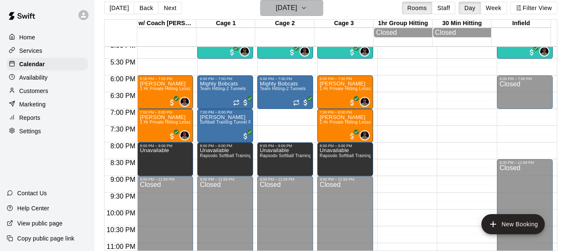
click at [307, 10] on icon "button" at bounding box center [303, 8] width 7 height 10
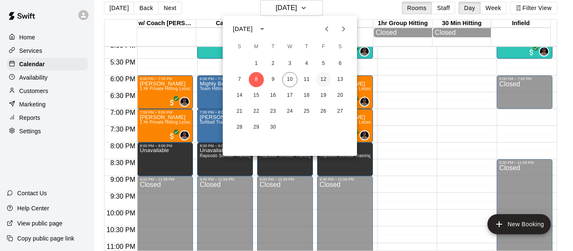
click at [321, 78] on button "12" at bounding box center [323, 79] width 15 height 15
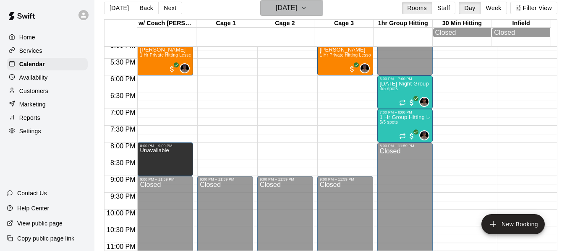
click at [307, 9] on icon "button" at bounding box center [303, 8] width 7 height 10
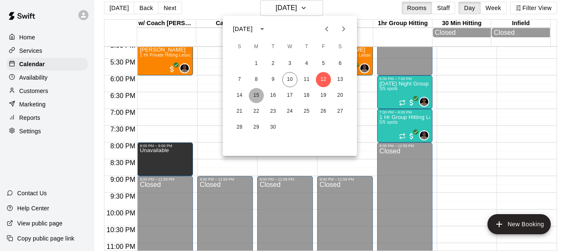
click at [255, 96] on button "15" at bounding box center [256, 95] width 15 height 15
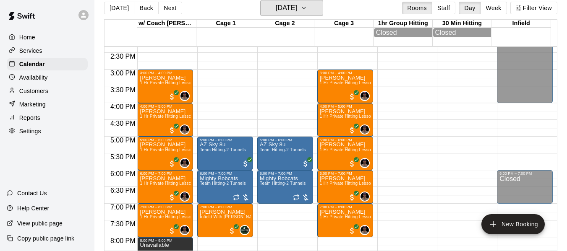
scroll to position [478, 0]
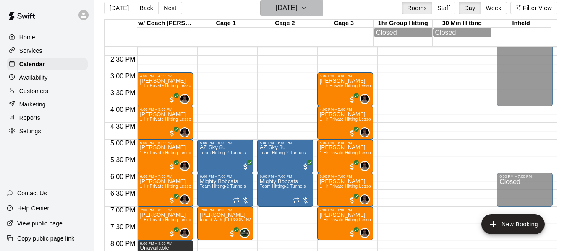
click at [311, 8] on button "[DATE]" at bounding box center [291, 8] width 63 height 16
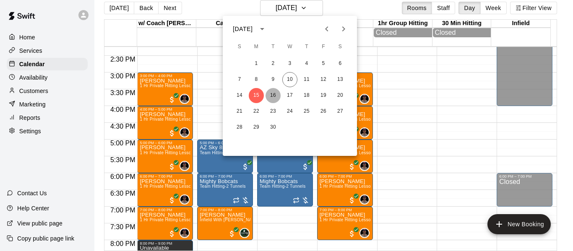
click at [274, 94] on button "16" at bounding box center [273, 95] width 15 height 15
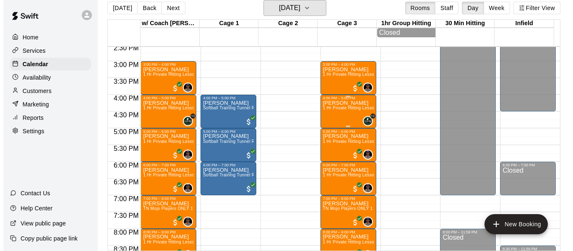
scroll to position [520, 0]
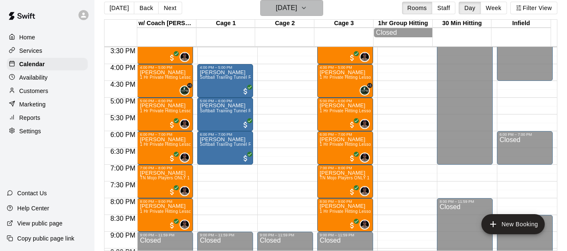
click at [307, 9] on icon "button" at bounding box center [303, 8] width 7 height 10
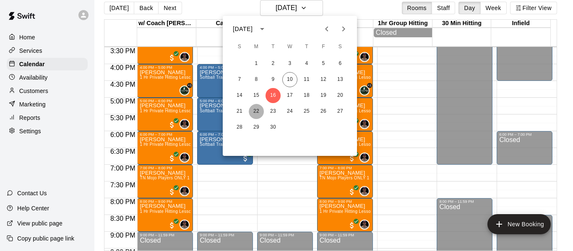
click at [254, 109] on button "22" at bounding box center [256, 111] width 15 height 15
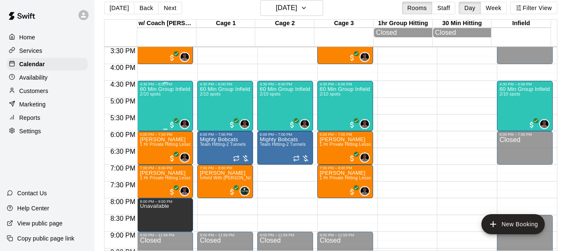
click at [169, 102] on div "60 Min Group Infield Training 8yrs old to 10u Age Group 2/10 spots" at bounding box center [165, 211] width 51 height 251
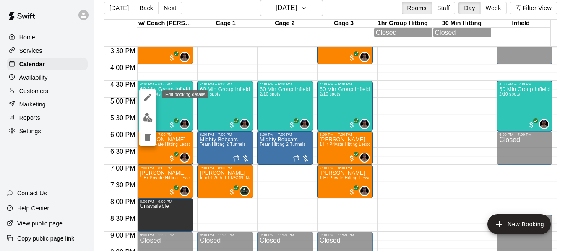
click at [144, 96] on icon "edit" at bounding box center [148, 98] width 10 height 10
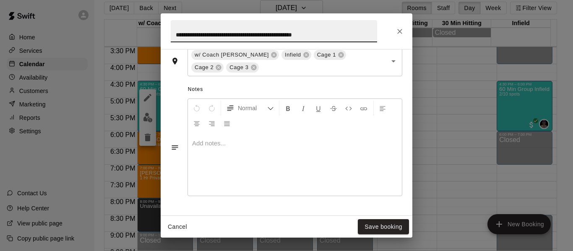
scroll to position [266, 0]
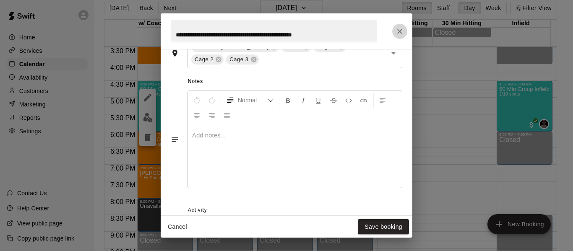
click at [399, 30] on icon "Close" at bounding box center [399, 31] width 5 height 5
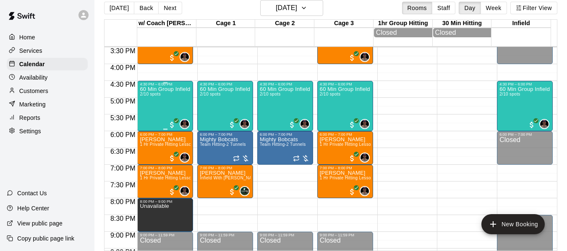
click at [158, 109] on div "60 Min Group Infield Training 8yrs old to 10u Age Group 2/10 spots" at bounding box center [165, 211] width 51 height 251
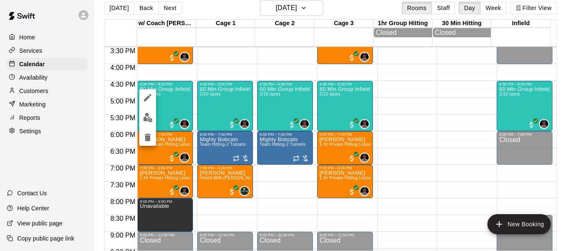
click at [149, 118] on img "edit" at bounding box center [148, 118] width 10 height 10
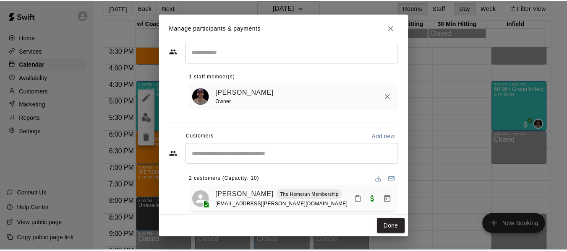
scroll to position [66, 0]
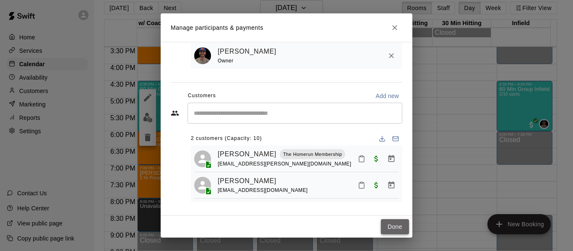
click at [400, 228] on button "Done" at bounding box center [395, 227] width 28 height 16
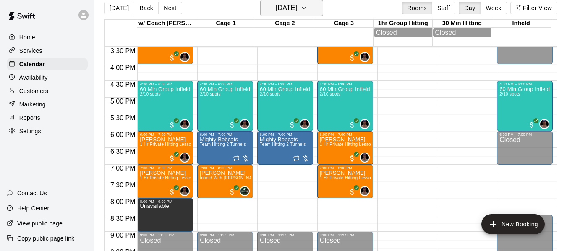
click at [307, 6] on icon "button" at bounding box center [303, 8] width 7 height 10
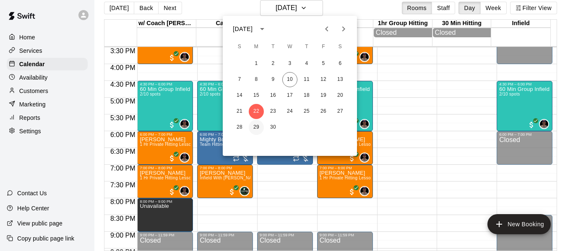
click at [257, 125] on button "29" at bounding box center [256, 127] width 15 height 15
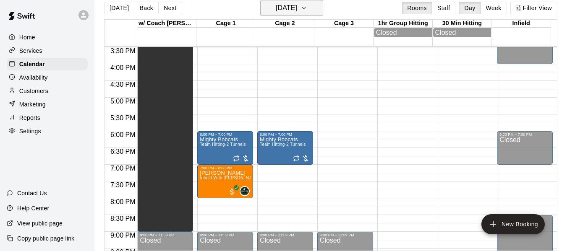
click at [307, 4] on icon "button" at bounding box center [303, 8] width 7 height 10
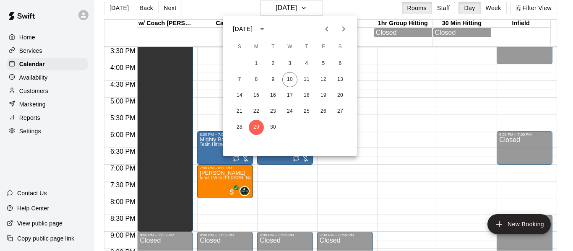
click at [343, 28] on icon "Next month" at bounding box center [344, 29] width 10 height 10
click at [258, 78] on button "6" at bounding box center [256, 79] width 15 height 15
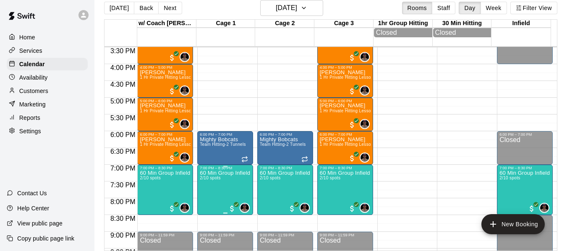
click at [229, 173] on p "60 Min Group Infield Training 12u And Older" at bounding box center [225, 173] width 51 height 0
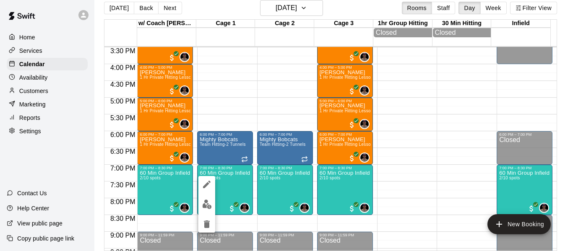
click at [231, 181] on div at bounding box center [286, 125] width 573 height 251
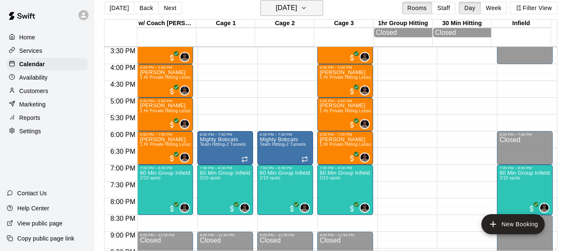
click at [307, 6] on icon "button" at bounding box center [303, 8] width 7 height 10
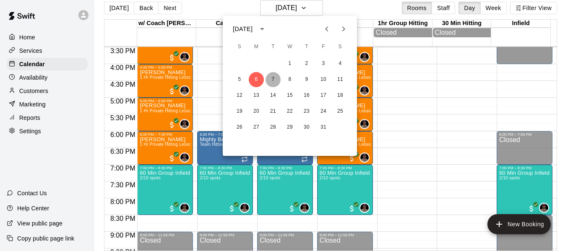
click at [270, 78] on button "7" at bounding box center [273, 79] width 15 height 15
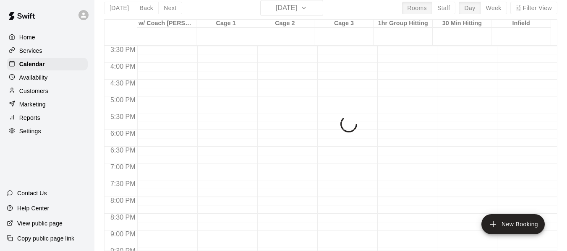
click at [272, 56] on button "7" at bounding box center [277, 51] width 11 height 8
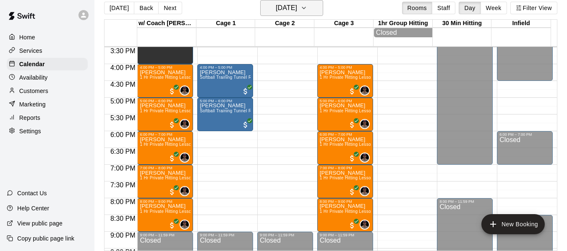
click at [310, 3] on button "[DATE]" at bounding box center [291, 8] width 63 height 16
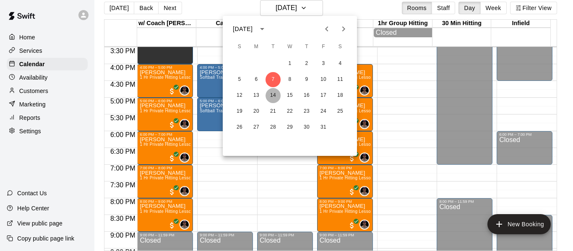
click at [278, 95] on button "14" at bounding box center [273, 95] width 15 height 15
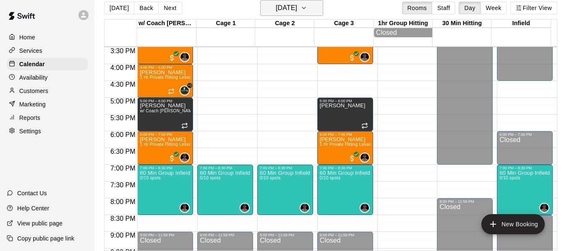
click at [319, 4] on button "[DATE]" at bounding box center [291, 8] width 63 height 16
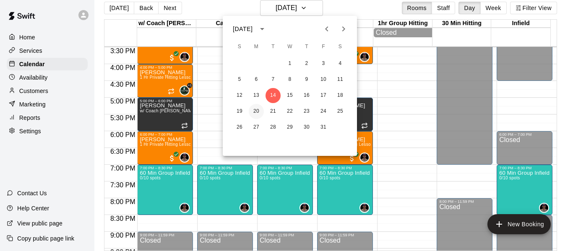
click at [259, 112] on button "20" at bounding box center [256, 111] width 15 height 15
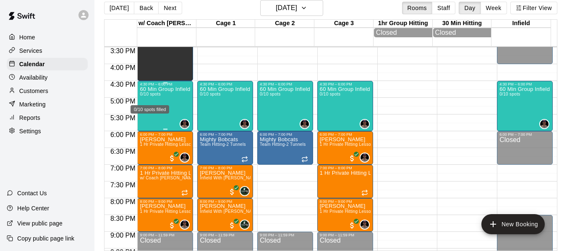
click at [142, 95] on span "0/10 spots" at bounding box center [150, 94] width 21 height 5
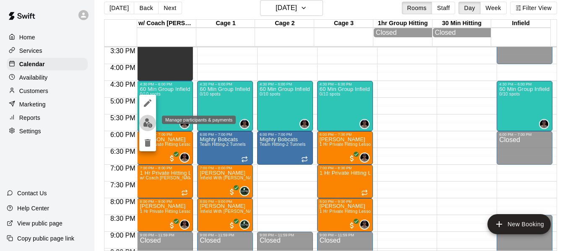
click at [149, 121] on img "edit" at bounding box center [148, 123] width 10 height 10
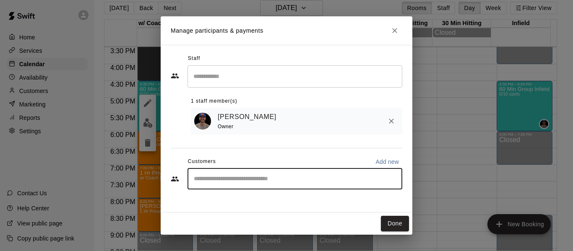
click at [250, 180] on input "Start typing to search customers..." at bounding box center [294, 179] width 207 height 8
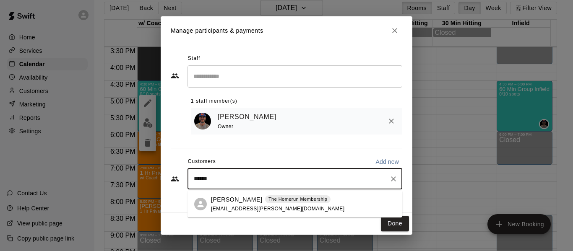
type input "*******"
click at [251, 202] on p "[PERSON_NAME]" at bounding box center [236, 200] width 51 height 9
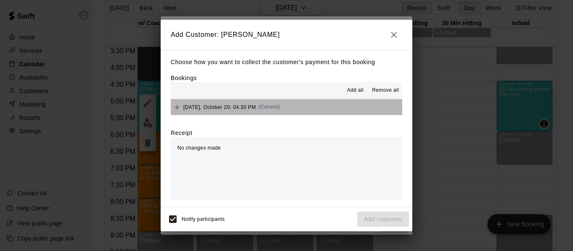
click at [323, 109] on button "Monday, October 20: 04:30 PM (Current)" at bounding box center [287, 107] width 232 height 16
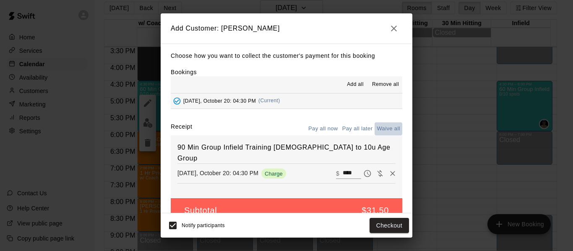
click at [382, 127] on button "Waive all" at bounding box center [389, 129] width 28 height 13
type input "*"
click at [392, 225] on button "Add customer" at bounding box center [383, 226] width 52 height 16
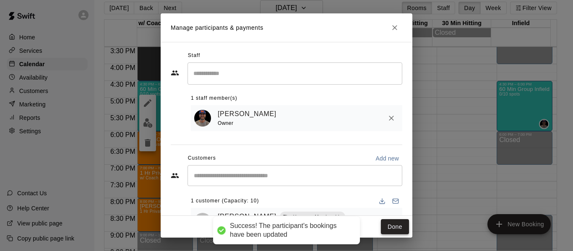
click at [391, 224] on button "Done" at bounding box center [395, 227] width 28 height 16
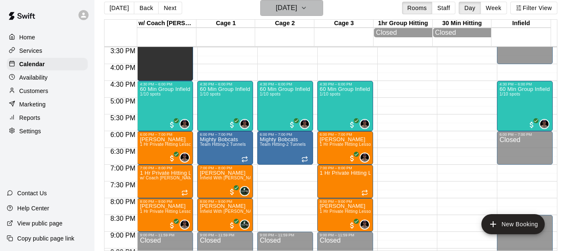
click at [307, 6] on icon "button" at bounding box center [303, 8] width 7 height 10
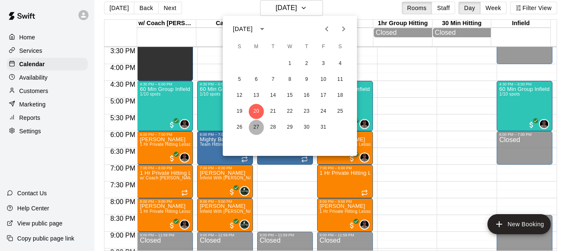
click at [258, 128] on button "27" at bounding box center [256, 127] width 15 height 15
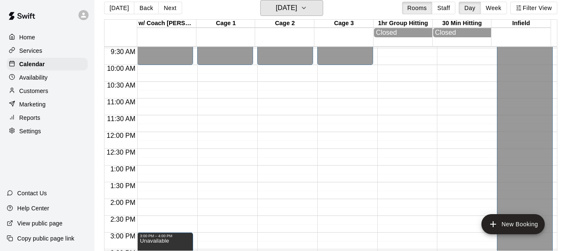
scroll to position [310, 0]
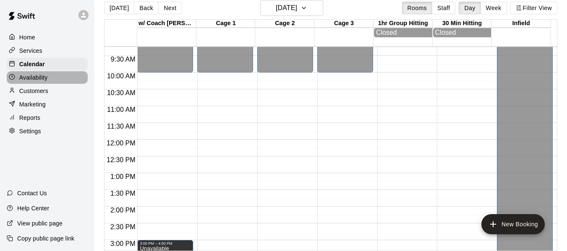
click at [43, 81] on p "Availability" at bounding box center [33, 77] width 29 height 8
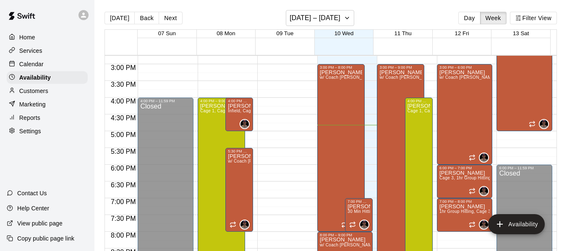
scroll to position [495, 0]
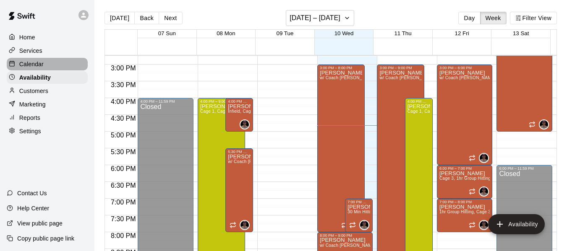
click at [46, 67] on div "Calendar" at bounding box center [47, 64] width 81 height 13
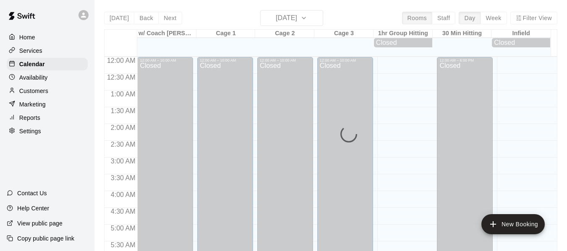
scroll to position [565, 0]
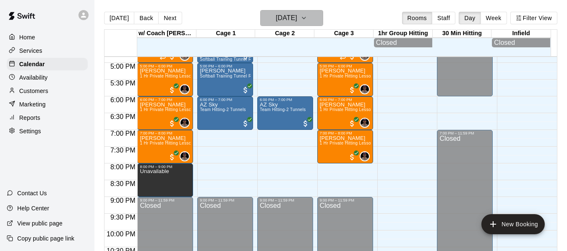
click at [317, 19] on button "[DATE]" at bounding box center [291, 18] width 63 height 16
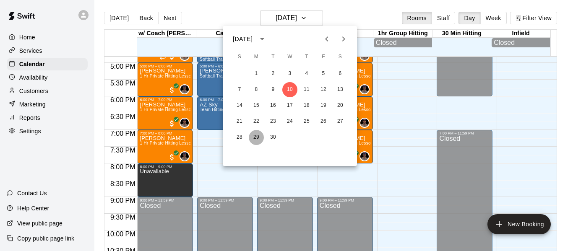
click at [255, 141] on button "29" at bounding box center [256, 137] width 15 height 15
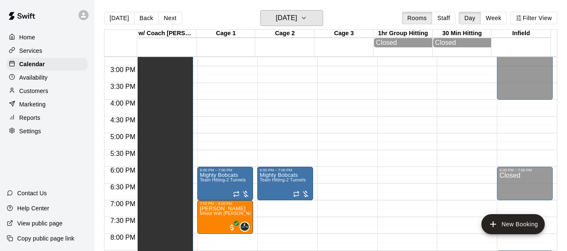
scroll to position [509, 0]
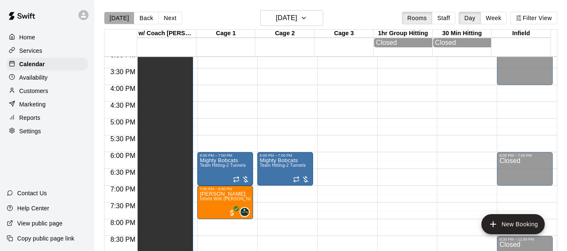
click at [124, 21] on button "[DATE]" at bounding box center [119, 18] width 30 height 13
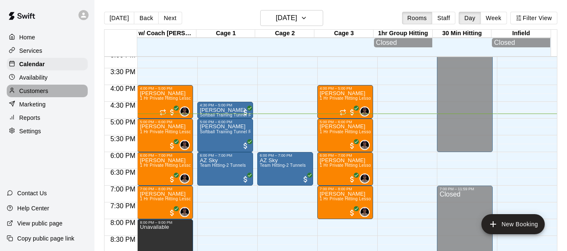
click at [53, 91] on div "Customers" at bounding box center [47, 91] width 81 height 13
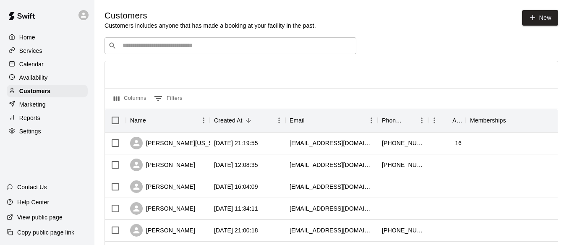
drag, startPoint x: 253, startPoint y: 47, endPoint x: 259, endPoint y: 42, distance: 7.7
click at [253, 48] on input "Search customers by name or email" at bounding box center [236, 46] width 232 height 8
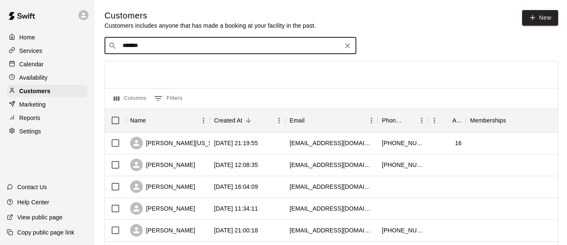
type input "********"
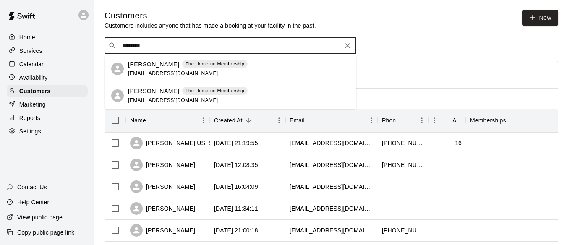
click at [153, 88] on p "[PERSON_NAME]" at bounding box center [153, 91] width 51 height 9
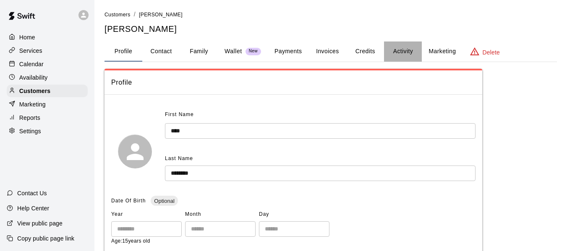
click at [403, 52] on button "Activity" at bounding box center [403, 52] width 38 height 20
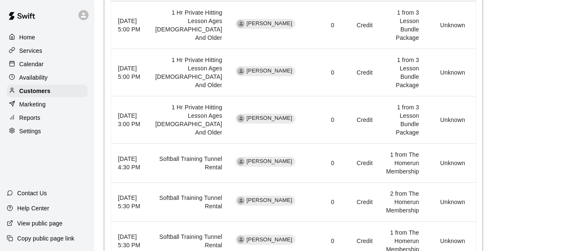
scroll to position [406, 0]
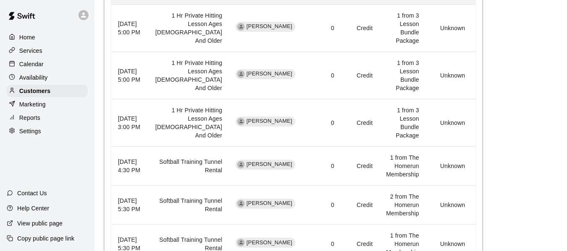
click at [48, 61] on div "Calendar" at bounding box center [47, 64] width 81 height 13
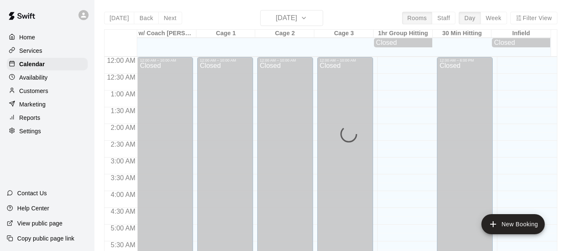
scroll to position [566, 0]
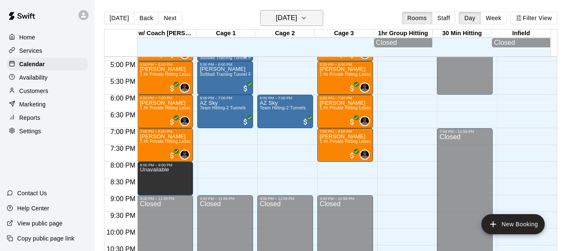
click at [307, 17] on icon "button" at bounding box center [303, 18] width 7 height 10
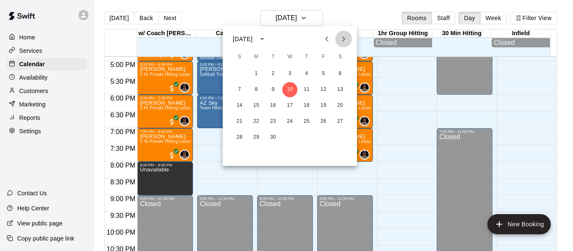
click at [338, 37] on button "Next month" at bounding box center [343, 39] width 17 height 17
click at [289, 87] on button "8" at bounding box center [289, 89] width 15 height 15
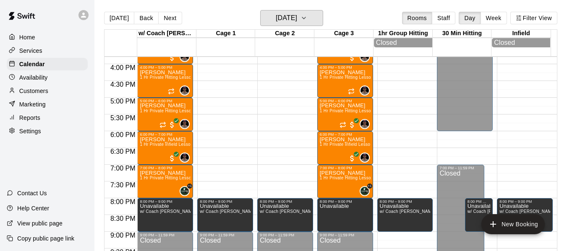
scroll to position [511, 0]
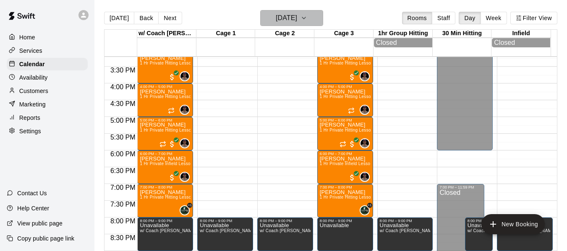
click at [307, 19] on icon "button" at bounding box center [303, 18] width 7 height 10
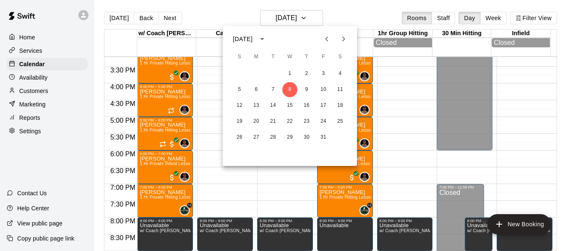
click at [328, 40] on icon "Previous month" at bounding box center [327, 39] width 10 height 10
click at [258, 105] on button "15" at bounding box center [256, 105] width 15 height 15
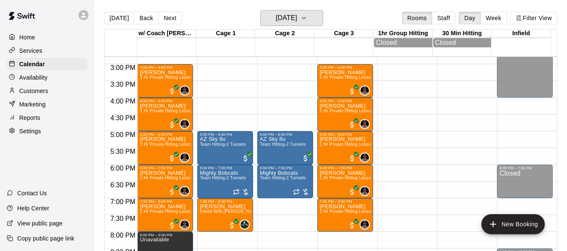
scroll to position [482, 0]
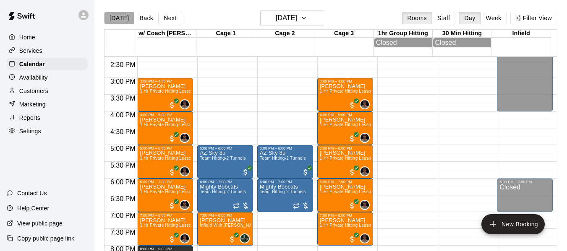
click at [119, 16] on button "[DATE]" at bounding box center [119, 18] width 30 height 13
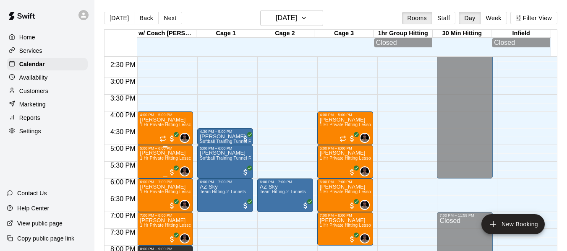
click at [167, 153] on p "[PERSON_NAME]" at bounding box center [165, 153] width 51 height 0
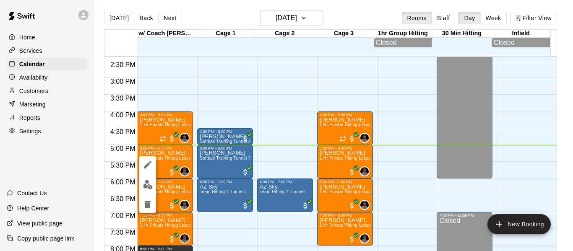
click at [193, 122] on div at bounding box center [286, 125] width 573 height 251
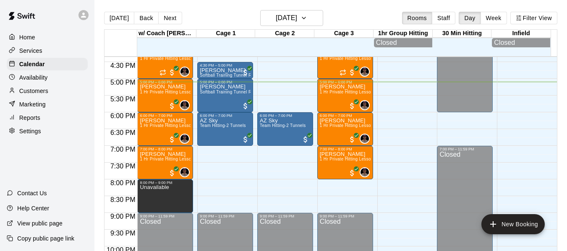
scroll to position [566, 0]
